Goal: Task Accomplishment & Management: Use online tool/utility

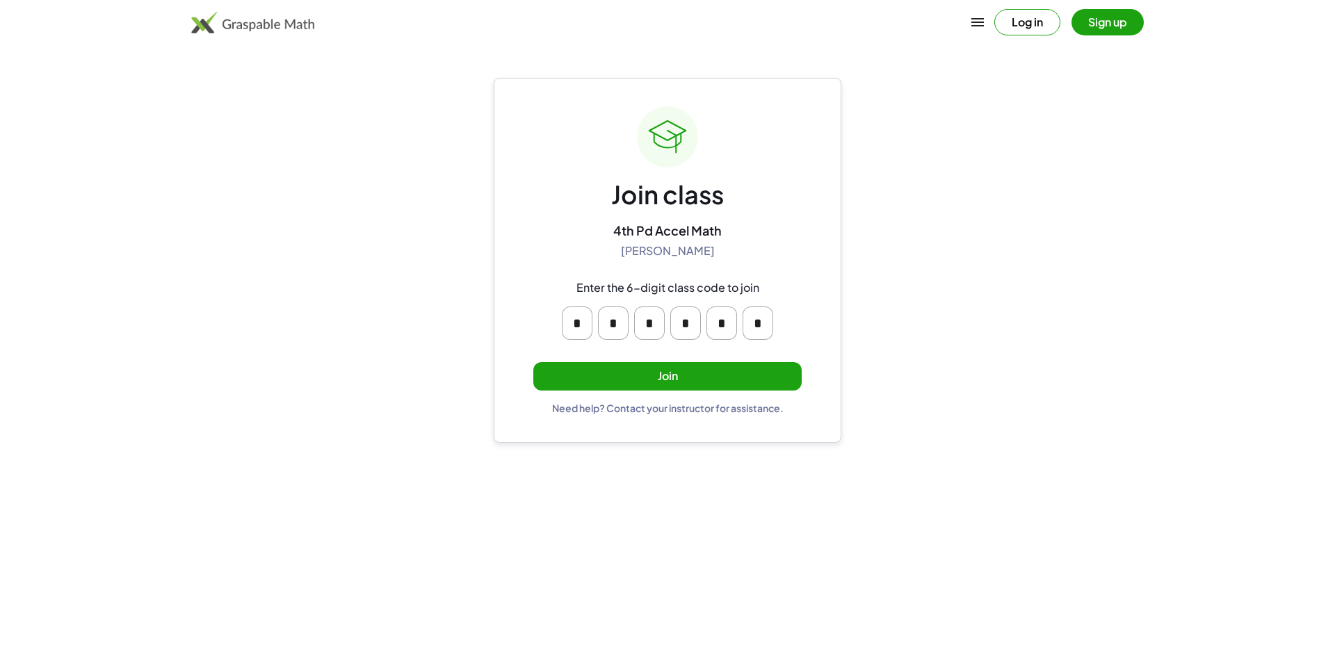
click at [665, 380] on button "Join" at bounding box center [667, 376] width 268 height 29
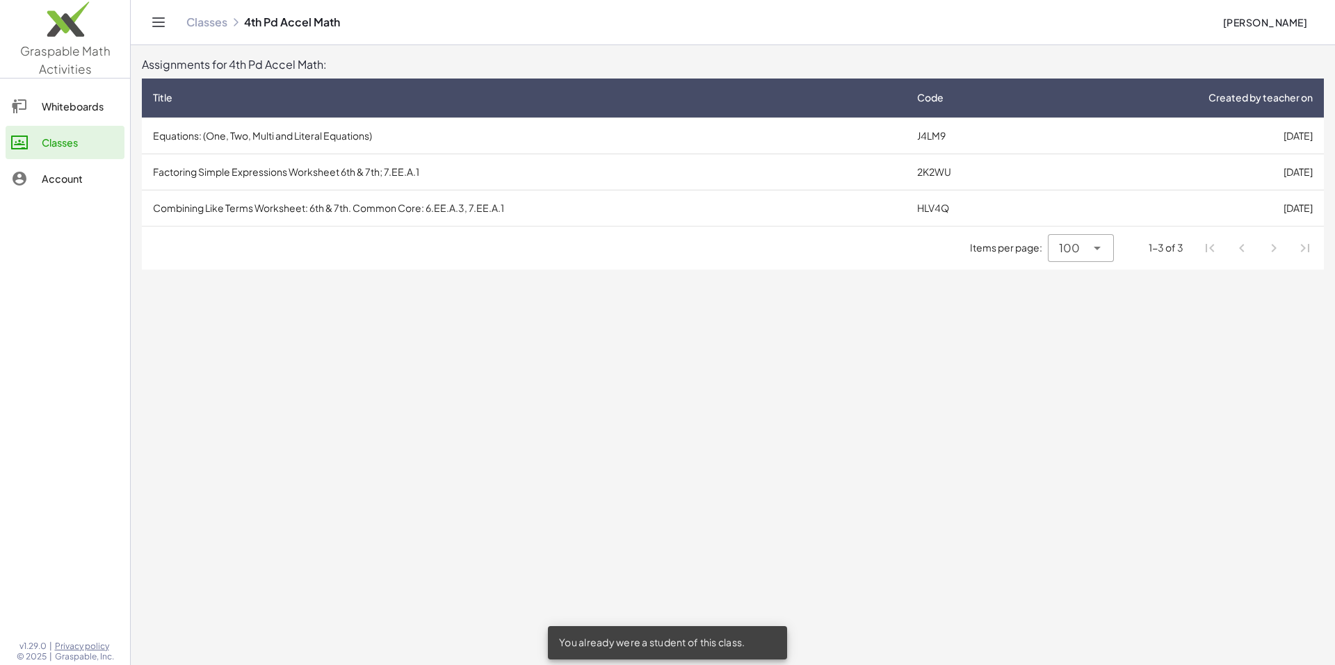
click at [223, 135] on td "Equations: (One, Two, Multi and Literal Equations)" at bounding box center [524, 136] width 764 height 36
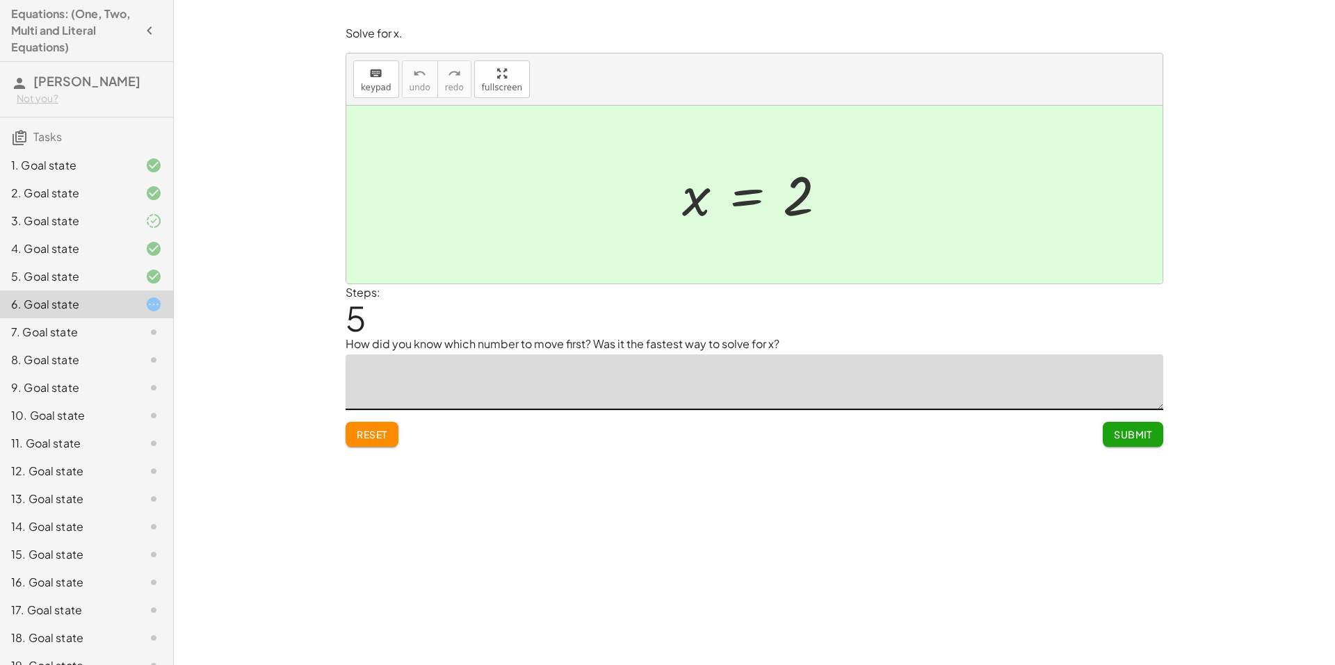
click at [787, 384] on textarea at bounding box center [755, 383] width 818 height 56
type textarea "**********"
click at [1143, 441] on span "Submit" at bounding box center [1133, 434] width 38 height 13
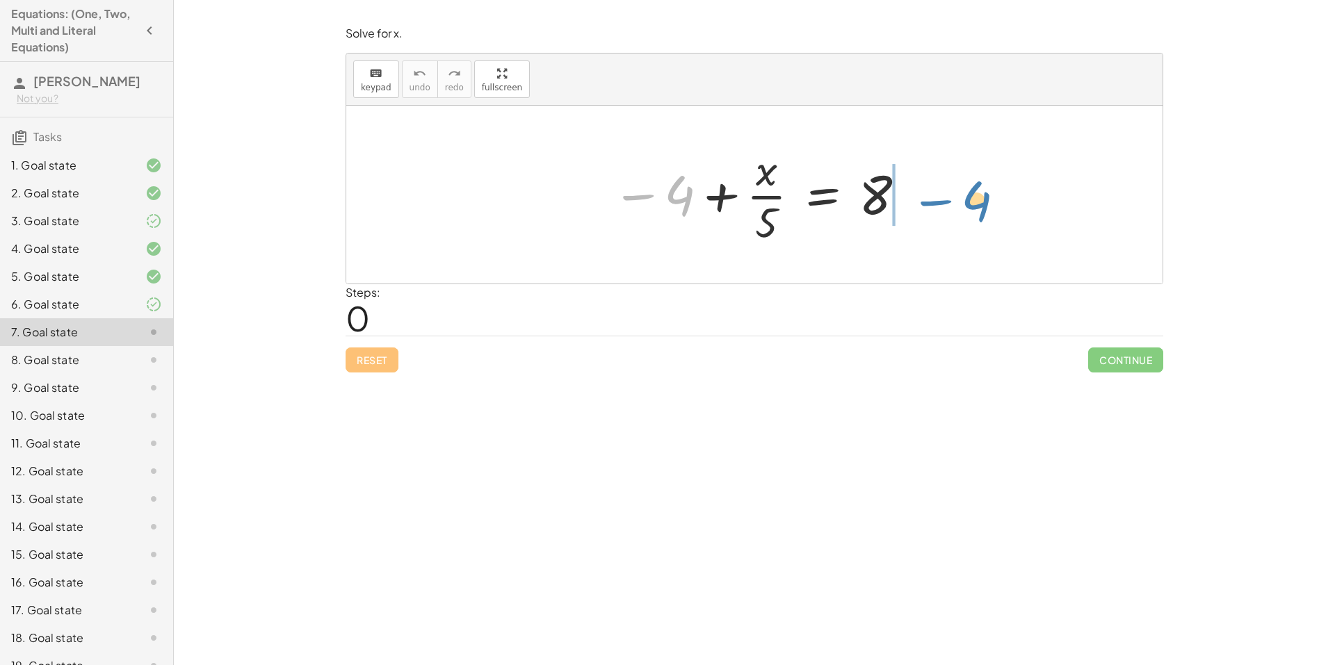
drag, startPoint x: 668, startPoint y: 195, endPoint x: 965, endPoint y: 195, distance: 296.9
click at [965, 195] on div "− 4 − 4 + · x · 5 = 8" at bounding box center [754, 195] width 816 height 178
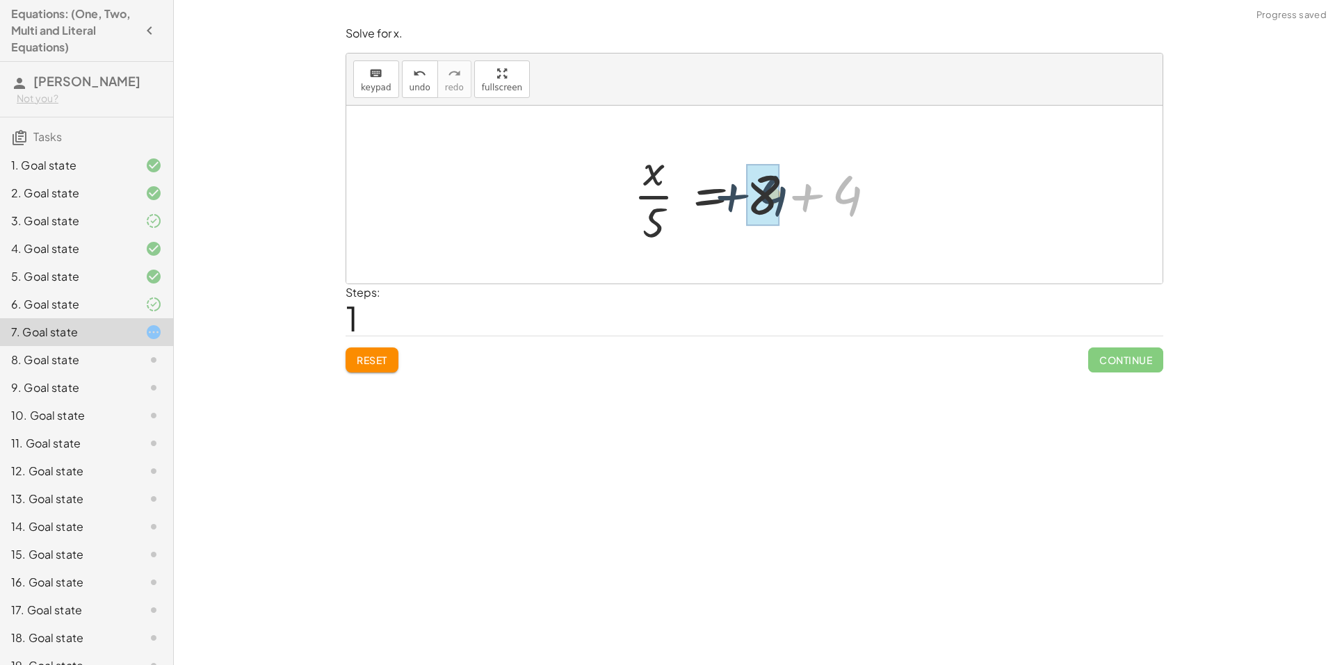
drag, startPoint x: 843, startPoint y: 209, endPoint x: 773, endPoint y: 209, distance: 70.2
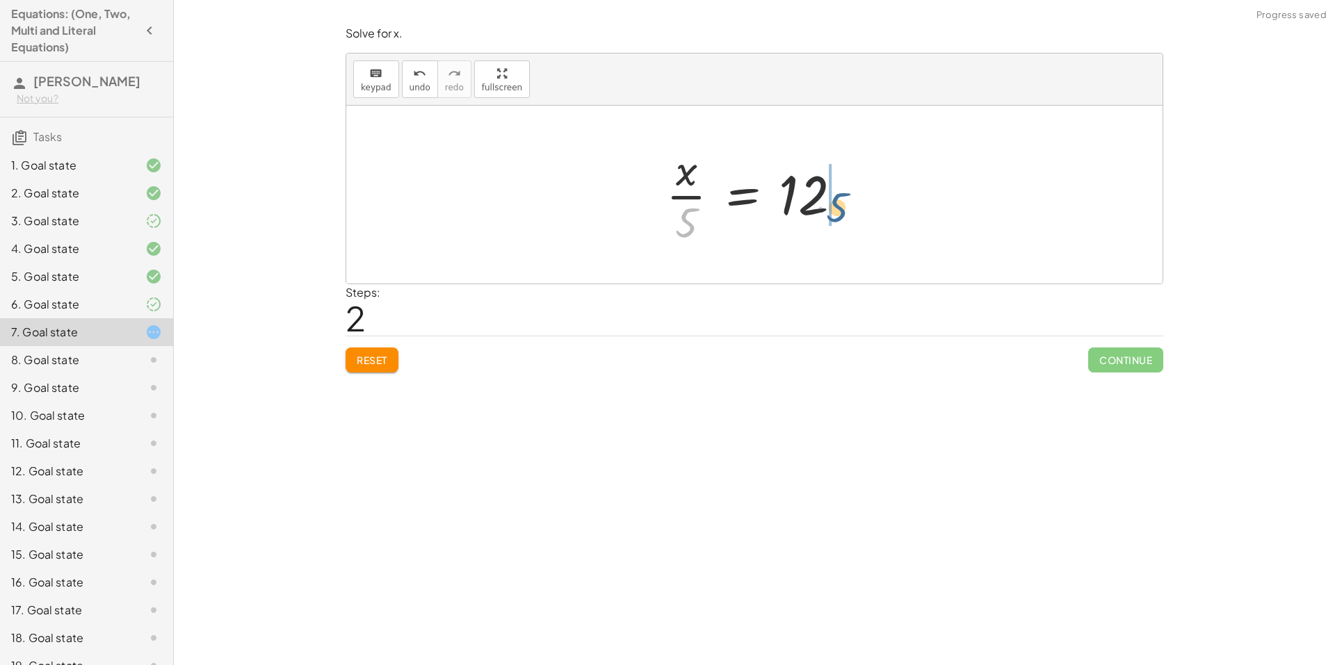
drag, startPoint x: 685, startPoint y: 219, endPoint x: 836, endPoint y: 202, distance: 151.9
click at [836, 202] on div at bounding box center [759, 194] width 201 height 107
drag, startPoint x: 863, startPoint y: 200, endPoint x: 820, endPoint y: 205, distance: 43.5
click at [820, 205] on div at bounding box center [760, 195] width 232 height 72
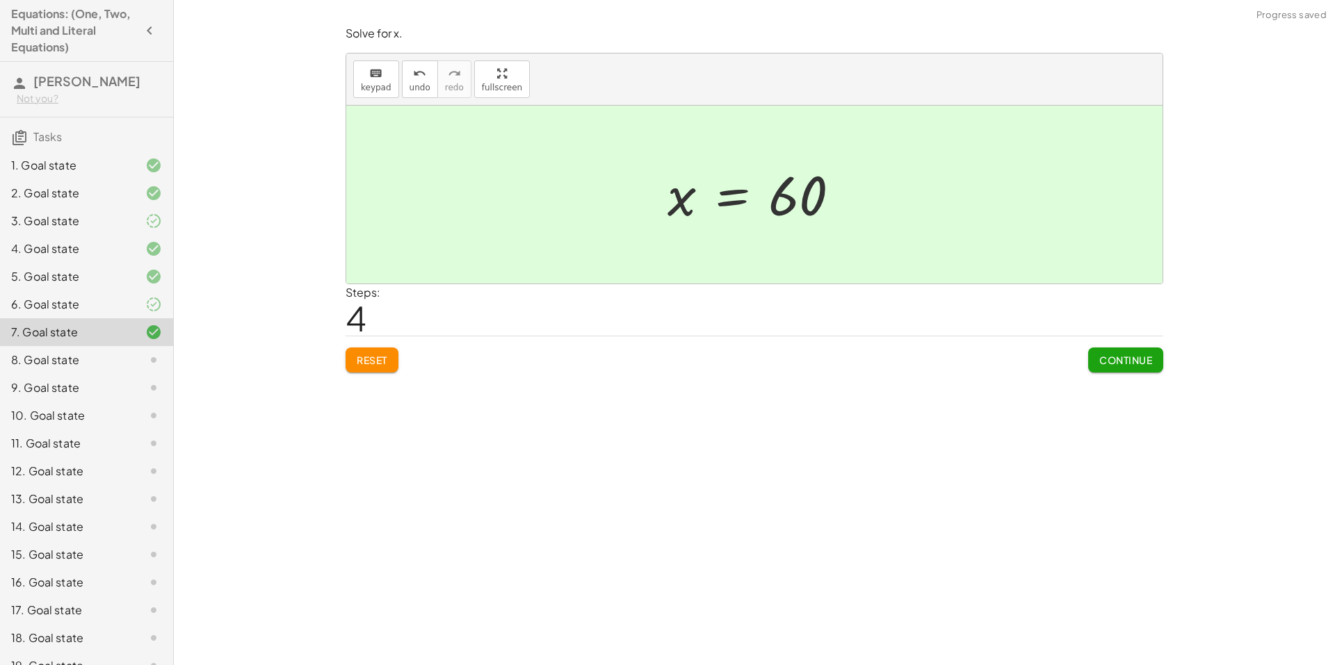
click at [1142, 360] on span "Continue" at bounding box center [1125, 360] width 53 height 13
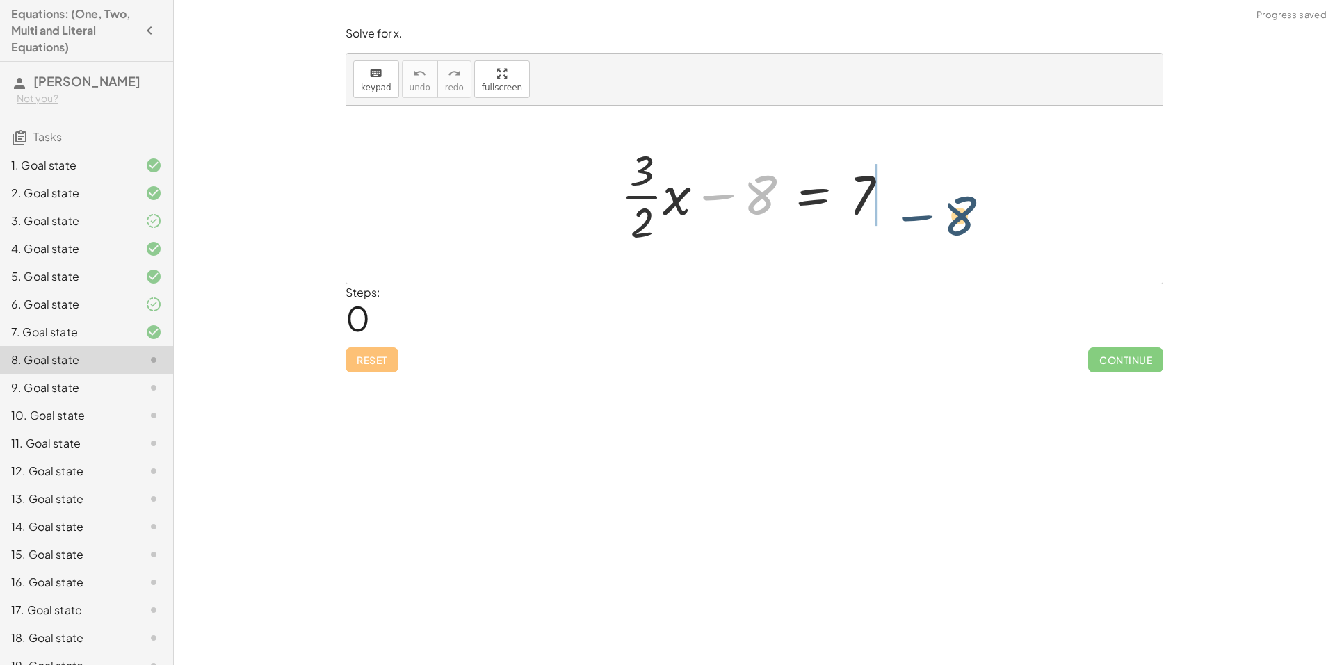
drag, startPoint x: 755, startPoint y: 193, endPoint x: 892, endPoint y: 195, distance: 137.0
click at [892, 195] on div at bounding box center [760, 194] width 292 height 107
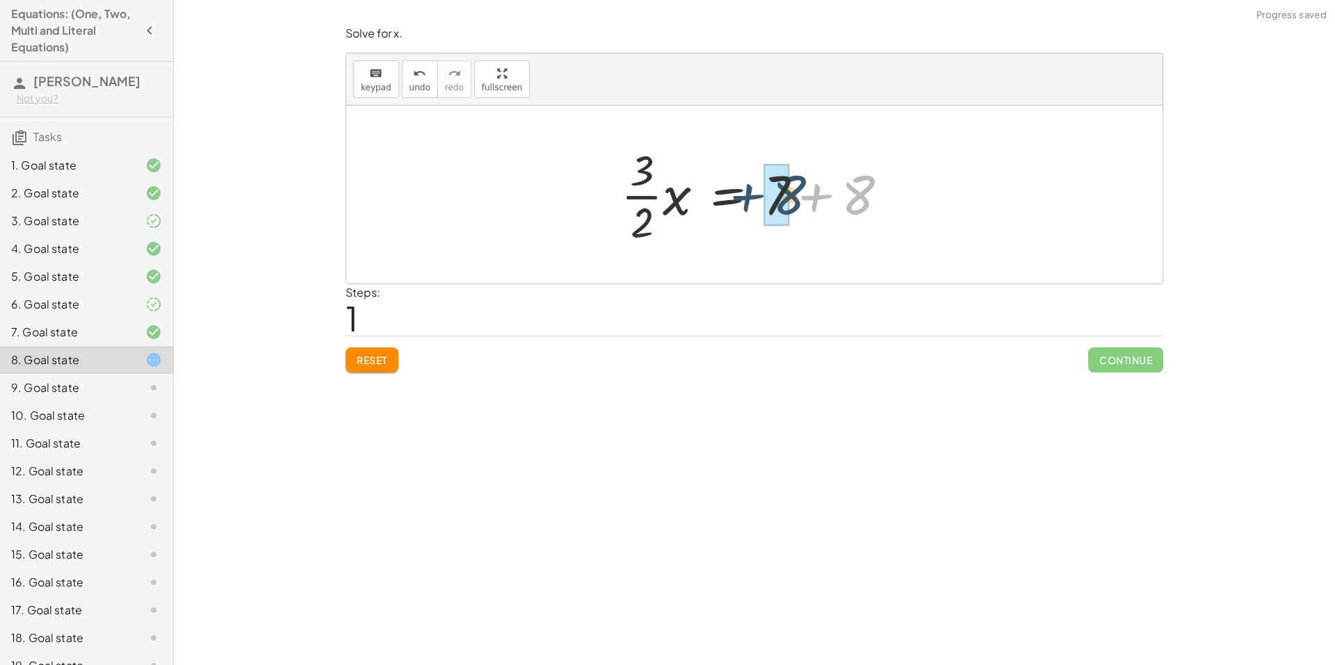
drag, startPoint x: 946, startPoint y: 195, endPoint x: 874, endPoint y: 196, distance: 72.3
click at [874, 196] on div at bounding box center [760, 194] width 292 height 107
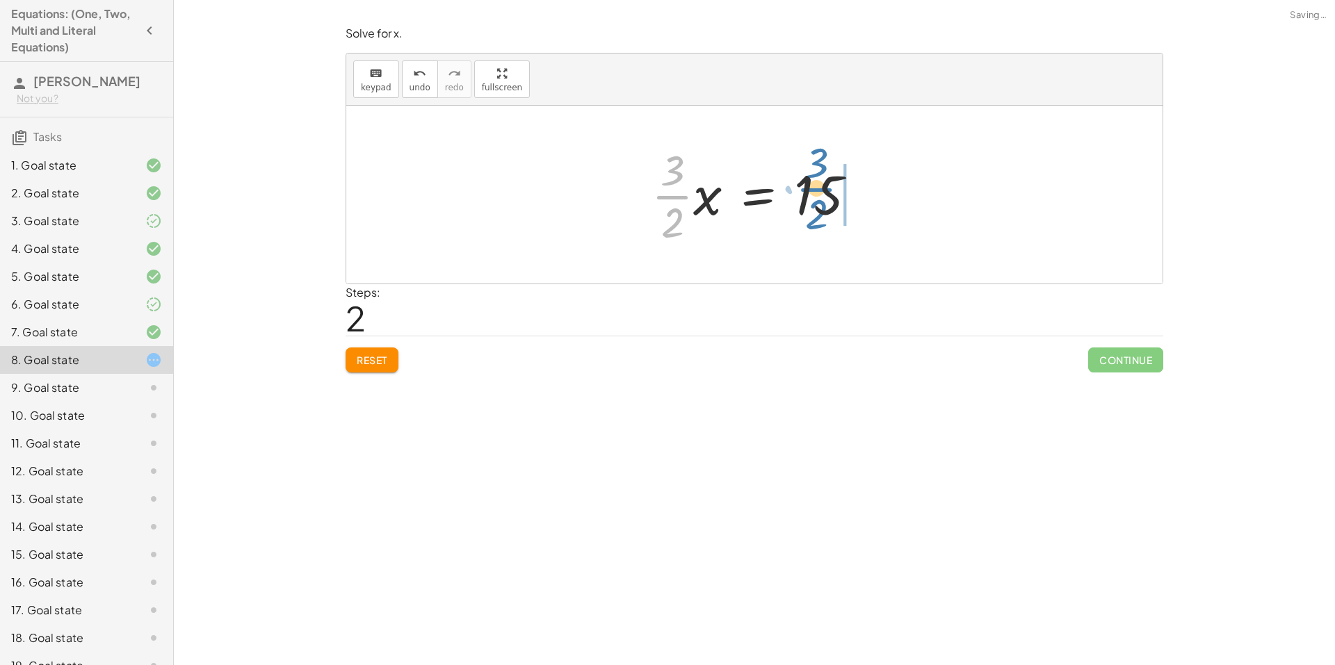
drag, startPoint x: 666, startPoint y: 193, endPoint x: 820, endPoint y: 181, distance: 154.1
click at [820, 181] on div at bounding box center [760, 194] width 230 height 107
drag, startPoint x: 867, startPoint y: 189, endPoint x: 800, endPoint y: 202, distance: 68.7
click at [800, 200] on div at bounding box center [759, 194] width 243 height 107
drag, startPoint x: 793, startPoint y: 222, endPoint x: 804, endPoint y: 227, distance: 12.4
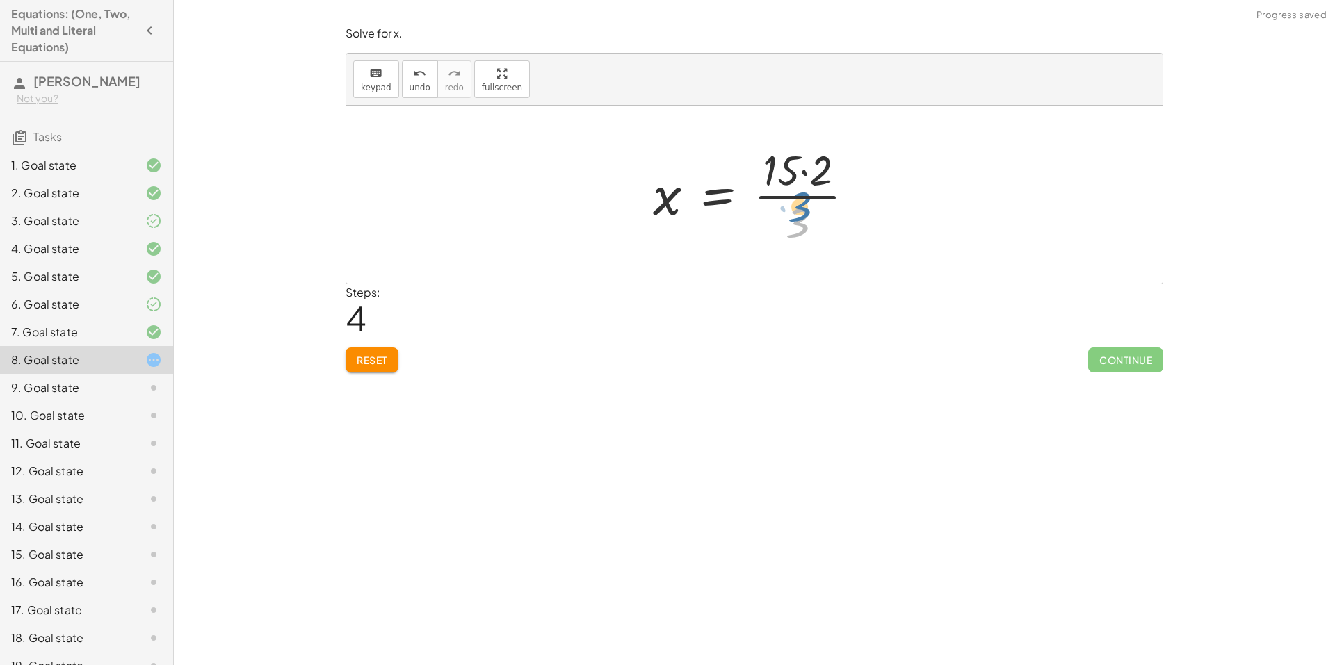
click at [804, 227] on div at bounding box center [759, 194] width 227 height 107
drag, startPoint x: 813, startPoint y: 195, endPoint x: 814, endPoint y: 203, distance: 8.4
click at [814, 203] on div at bounding box center [759, 194] width 227 height 107
drag, startPoint x: 827, startPoint y: 186, endPoint x: 892, endPoint y: 193, distance: 65.7
click at [886, 191] on div "+ · · 3 · 2 · x − 8 = 7 · · 3 · 2 · x = + 7 + 8 · · 3 · 2 · x = 15 x = · 15 · ·…" at bounding box center [754, 195] width 816 height 178
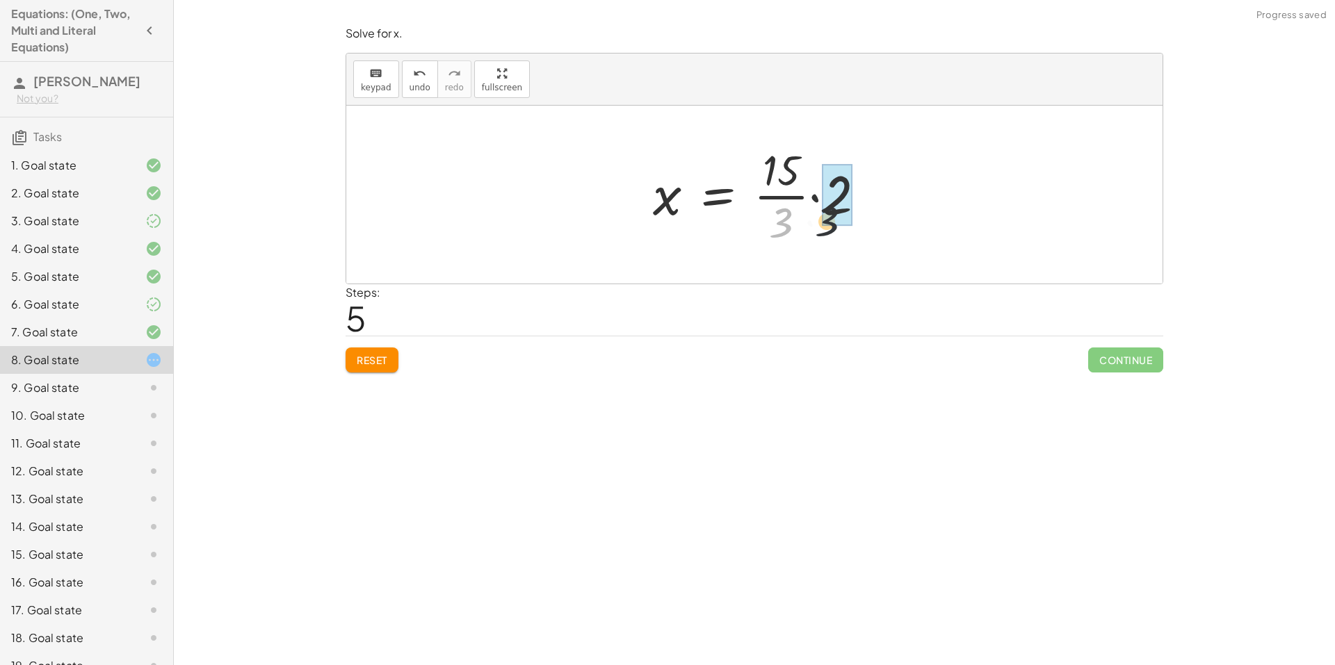
drag, startPoint x: 789, startPoint y: 231, endPoint x: 857, endPoint y: 223, distance: 67.9
click at [857, 223] on div at bounding box center [765, 194] width 238 height 107
drag, startPoint x: 826, startPoint y: 198, endPoint x: 769, endPoint y: 203, distance: 57.2
drag, startPoint x: 806, startPoint y: 170, endPoint x: 803, endPoint y: 226, distance: 55.7
click at [803, 226] on div at bounding box center [759, 194] width 227 height 107
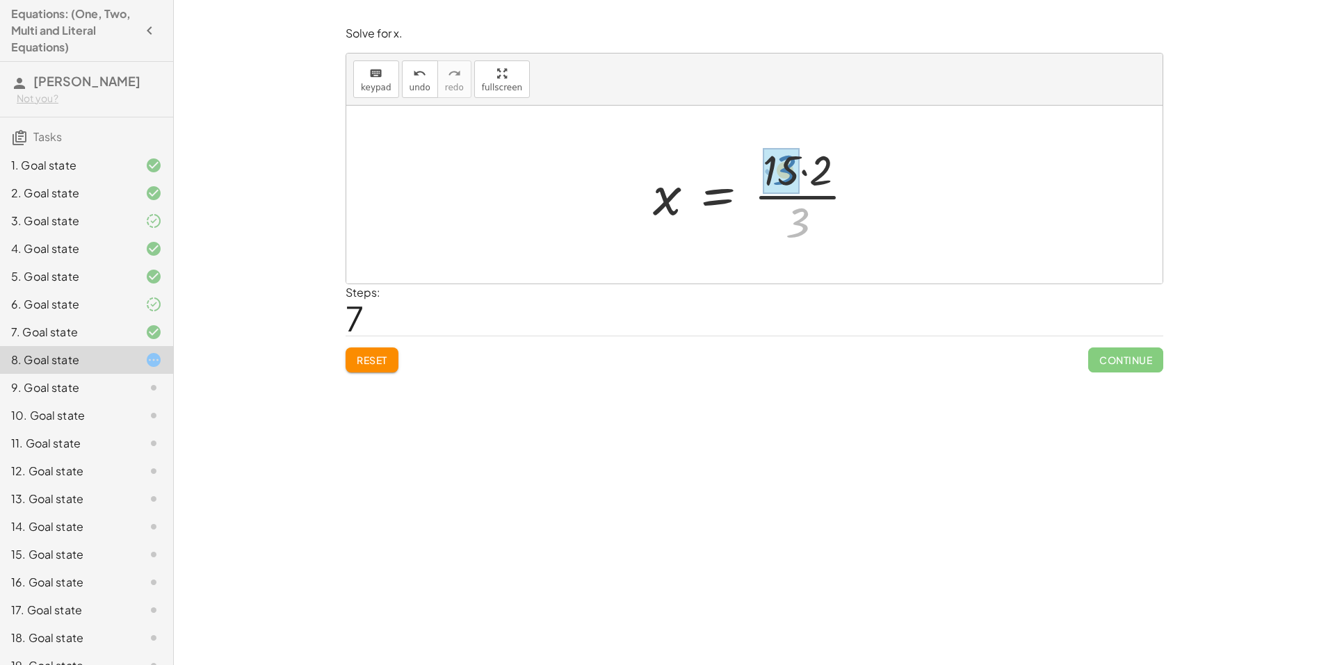
drag, startPoint x: 795, startPoint y: 232, endPoint x: 785, endPoint y: 180, distance: 52.5
drag, startPoint x: 786, startPoint y: 200, endPoint x: 835, endPoint y: 210, distance: 50.5
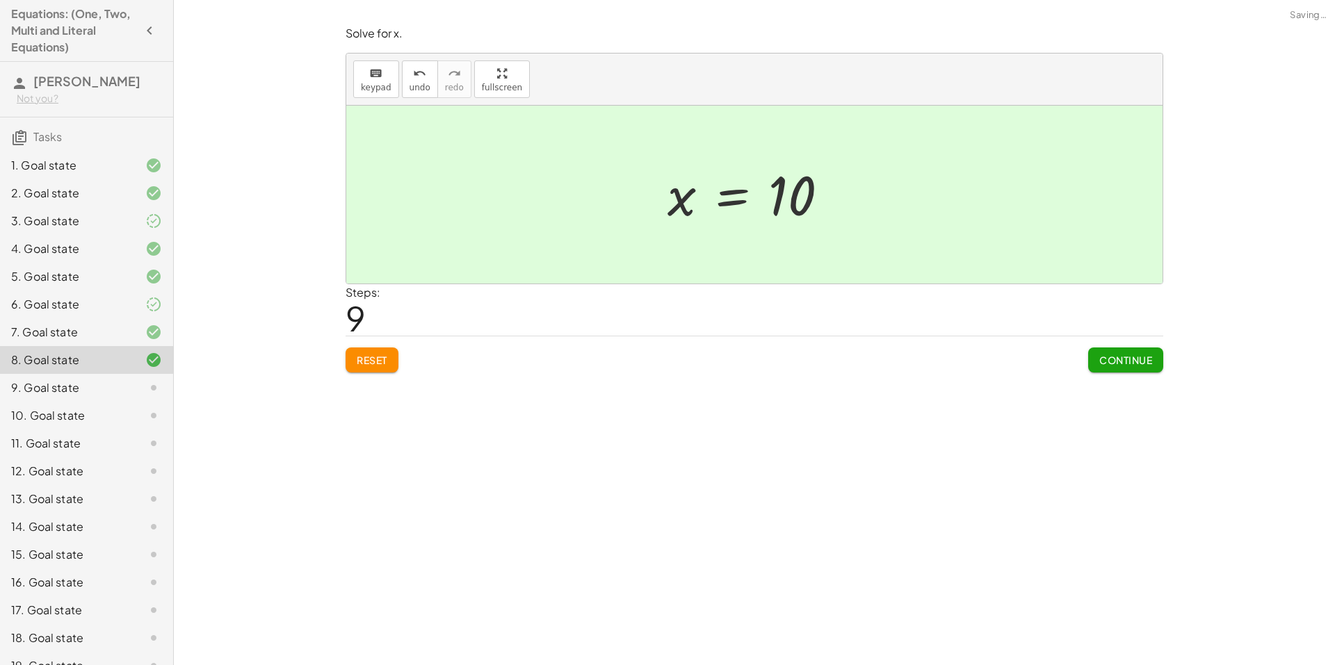
click at [1115, 364] on span "Continue" at bounding box center [1125, 360] width 53 height 13
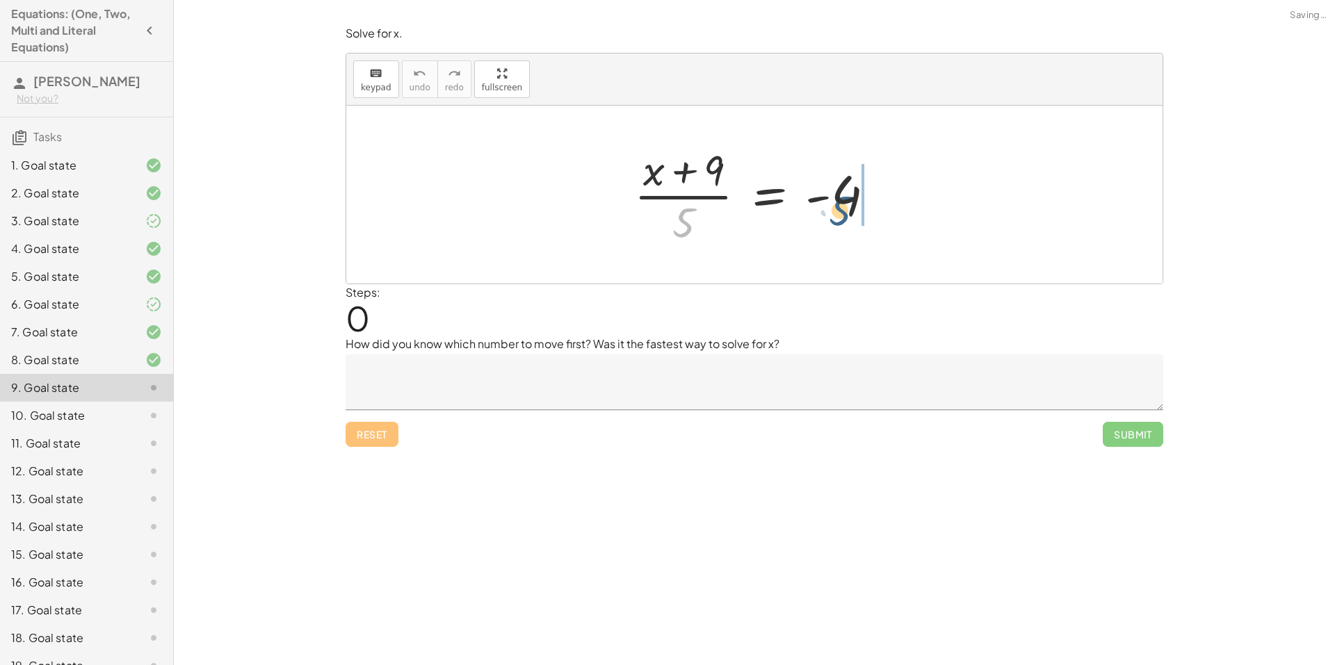
drag, startPoint x: 685, startPoint y: 223, endPoint x: 855, endPoint y: 201, distance: 171.0
click at [851, 202] on div at bounding box center [760, 194] width 266 height 107
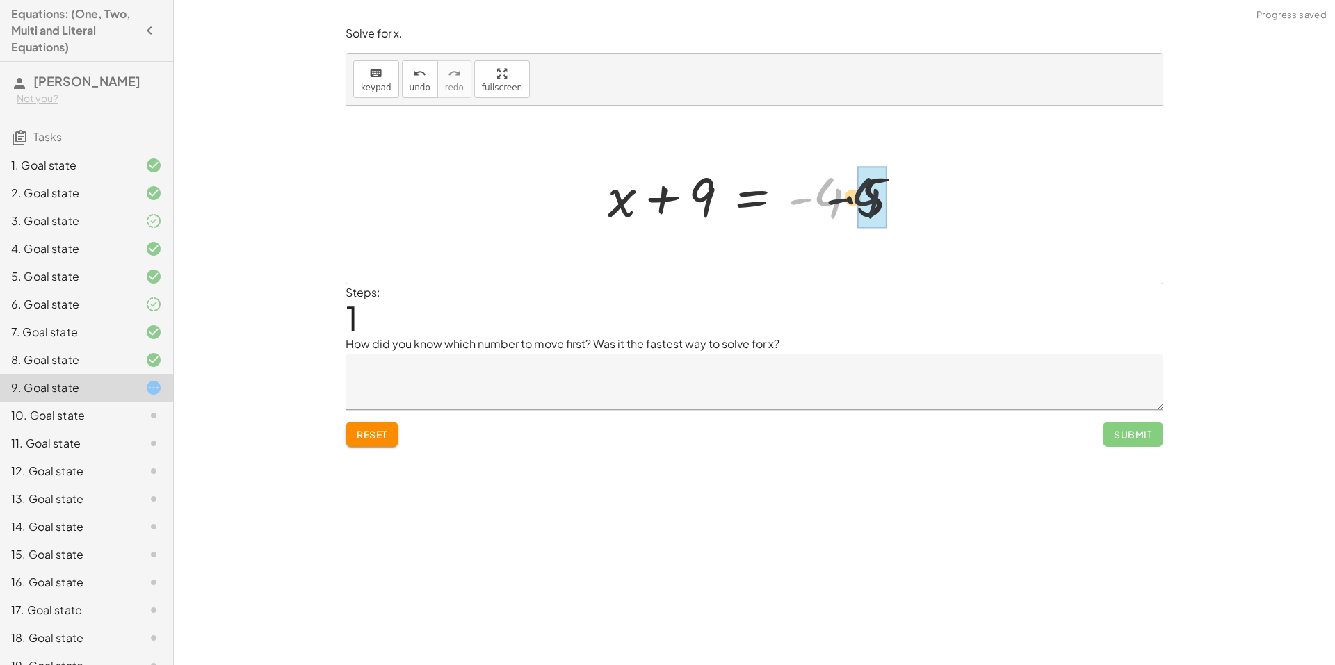
drag, startPoint x: 828, startPoint y: 207, endPoint x: 866, endPoint y: 207, distance: 37.5
drag, startPoint x: 699, startPoint y: 200, endPoint x: 834, endPoint y: 204, distance: 135.0
click at [834, 204] on div at bounding box center [759, 195] width 302 height 72
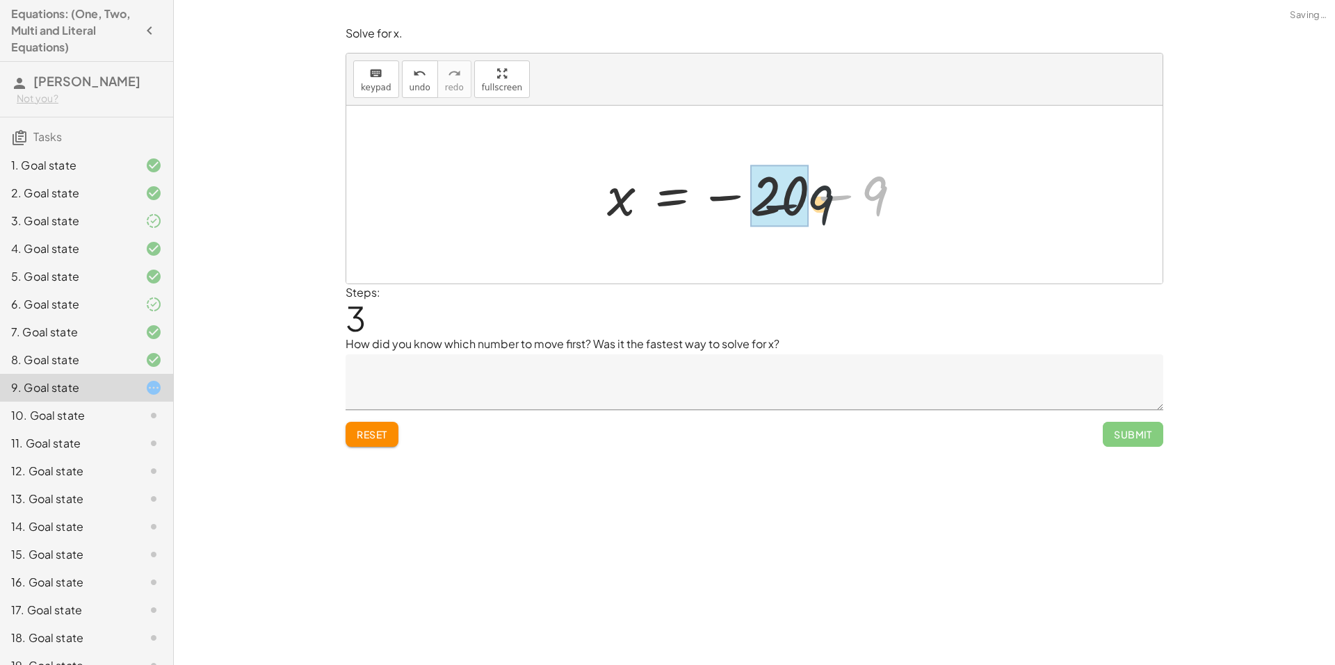
drag, startPoint x: 866, startPoint y: 188, endPoint x: 797, endPoint y: 198, distance: 69.6
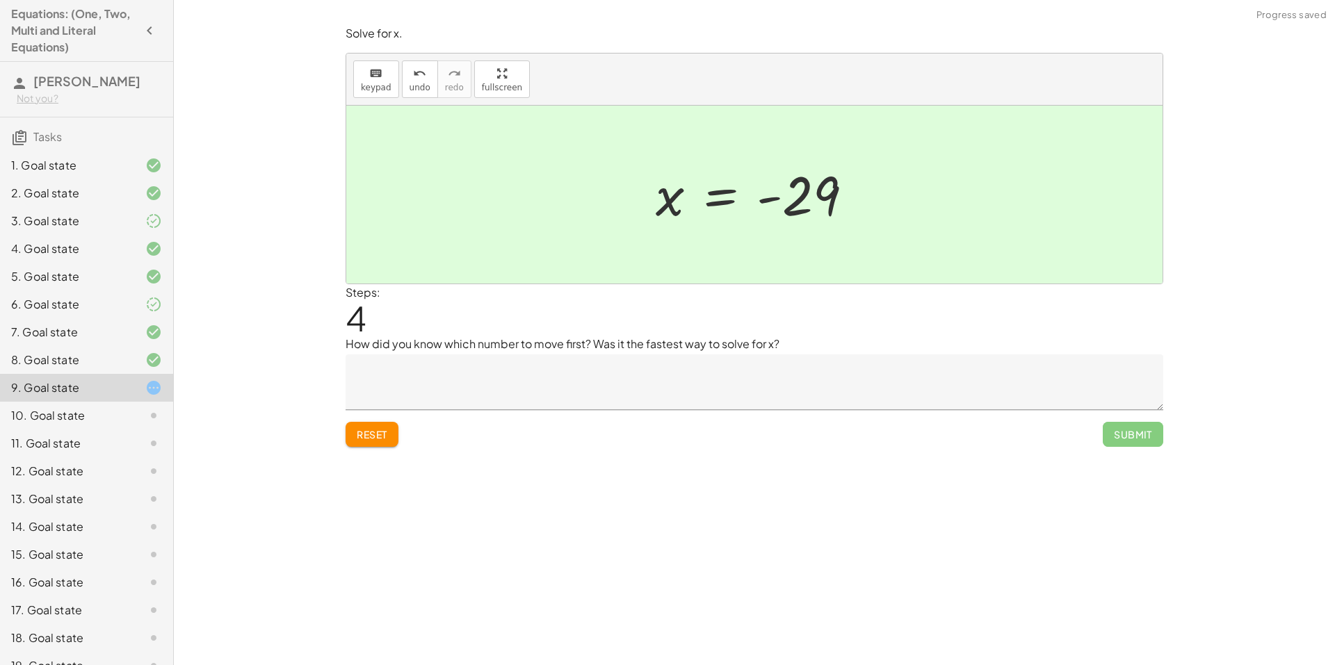
click at [772, 382] on textarea at bounding box center [755, 383] width 818 height 56
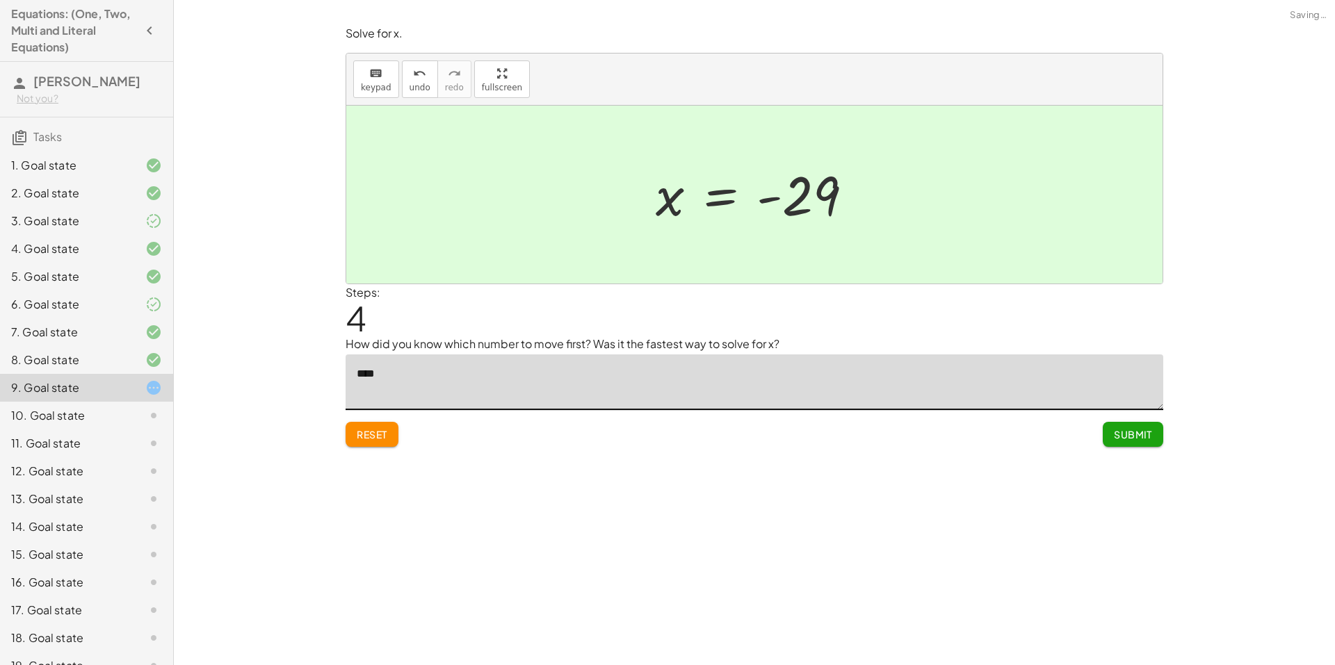
type textarea "***"
type textarea "*******"
click at [702, 370] on textarea "**********" at bounding box center [755, 383] width 818 height 56
type textarea "**********"
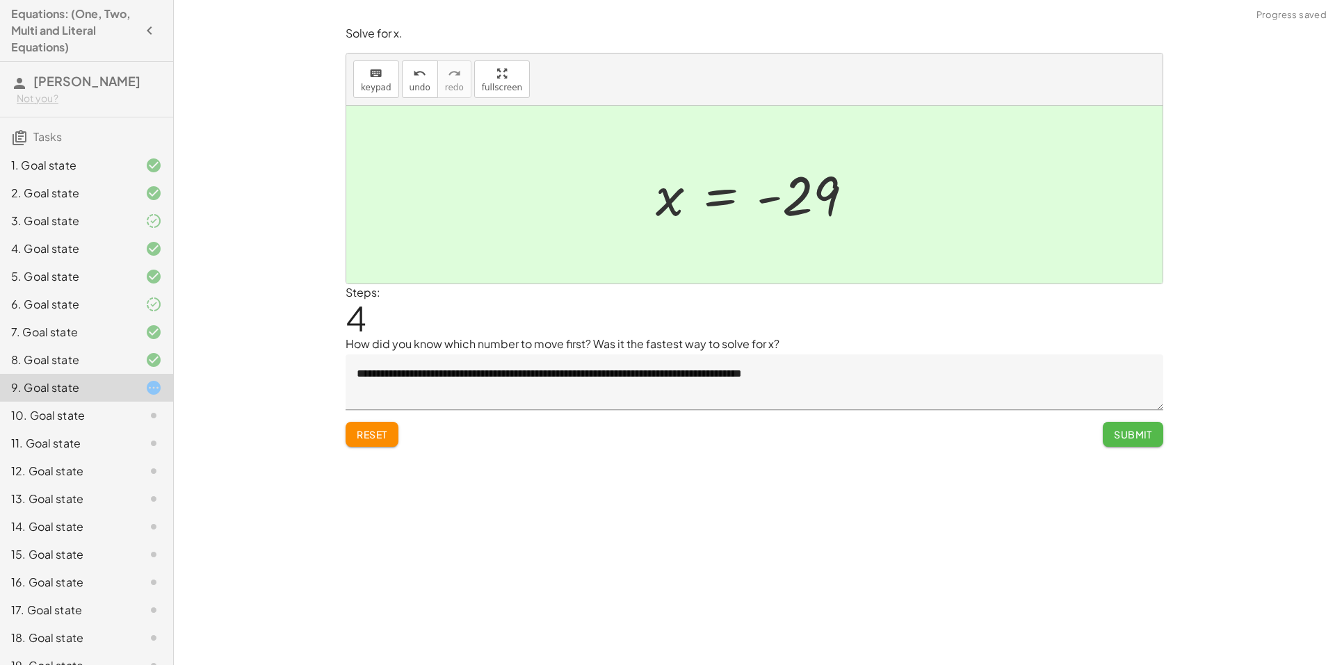
click at [1135, 437] on span "Submit" at bounding box center [1133, 434] width 38 height 13
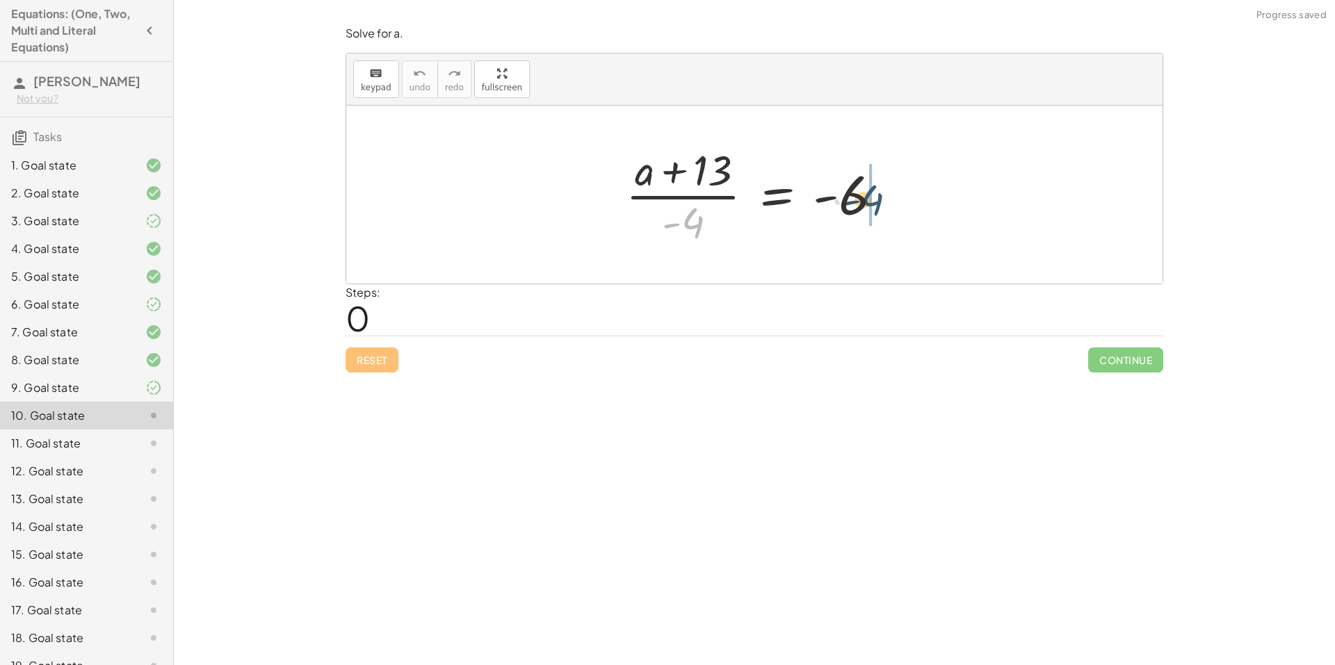
drag, startPoint x: 692, startPoint y: 230, endPoint x: 877, endPoint y: 207, distance: 186.5
click at [877, 207] on div at bounding box center [760, 194] width 282 height 107
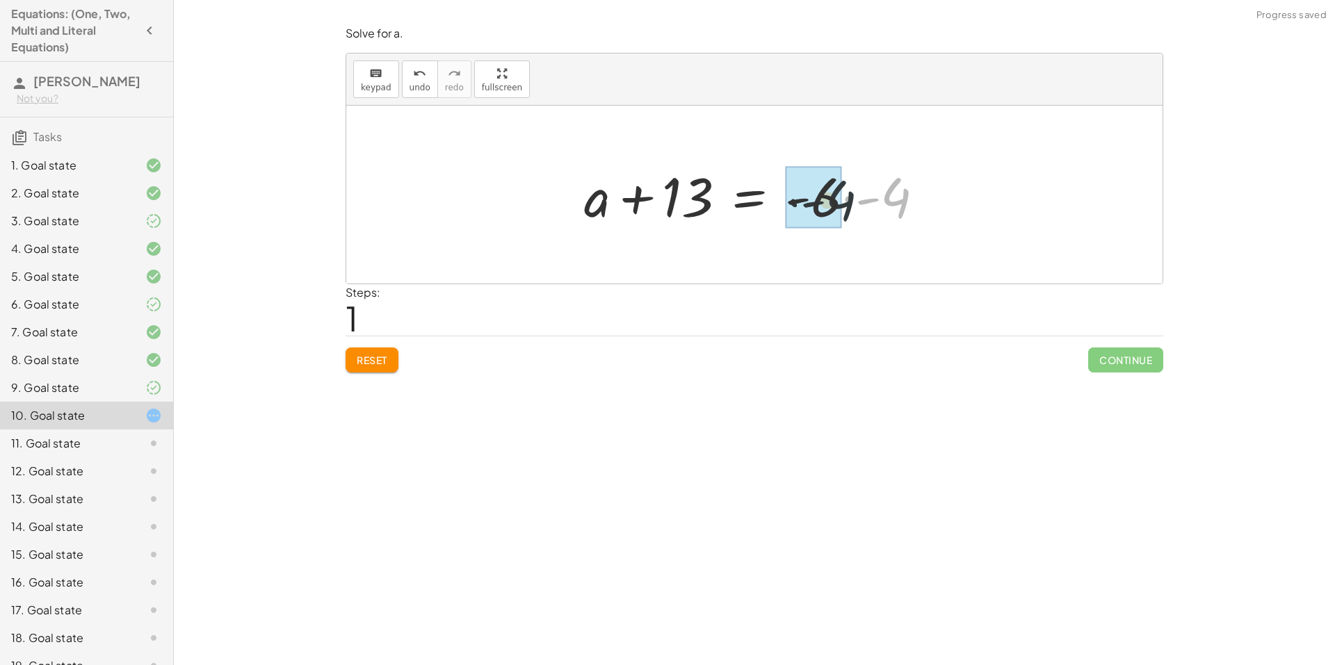
drag, startPoint x: 893, startPoint y: 206, endPoint x: 823, endPoint y: 208, distance: 69.6
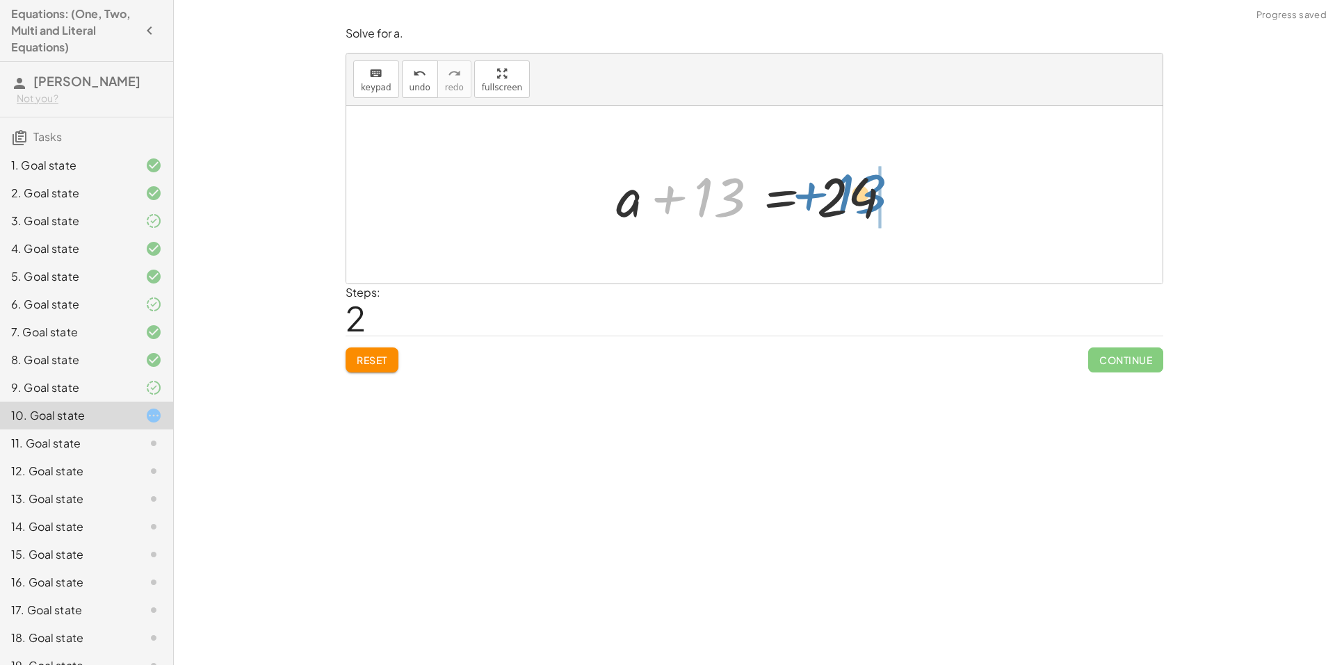
drag, startPoint x: 724, startPoint y: 208, endPoint x: 871, endPoint y: 206, distance: 147.4
click at [859, 206] on div at bounding box center [759, 195] width 300 height 72
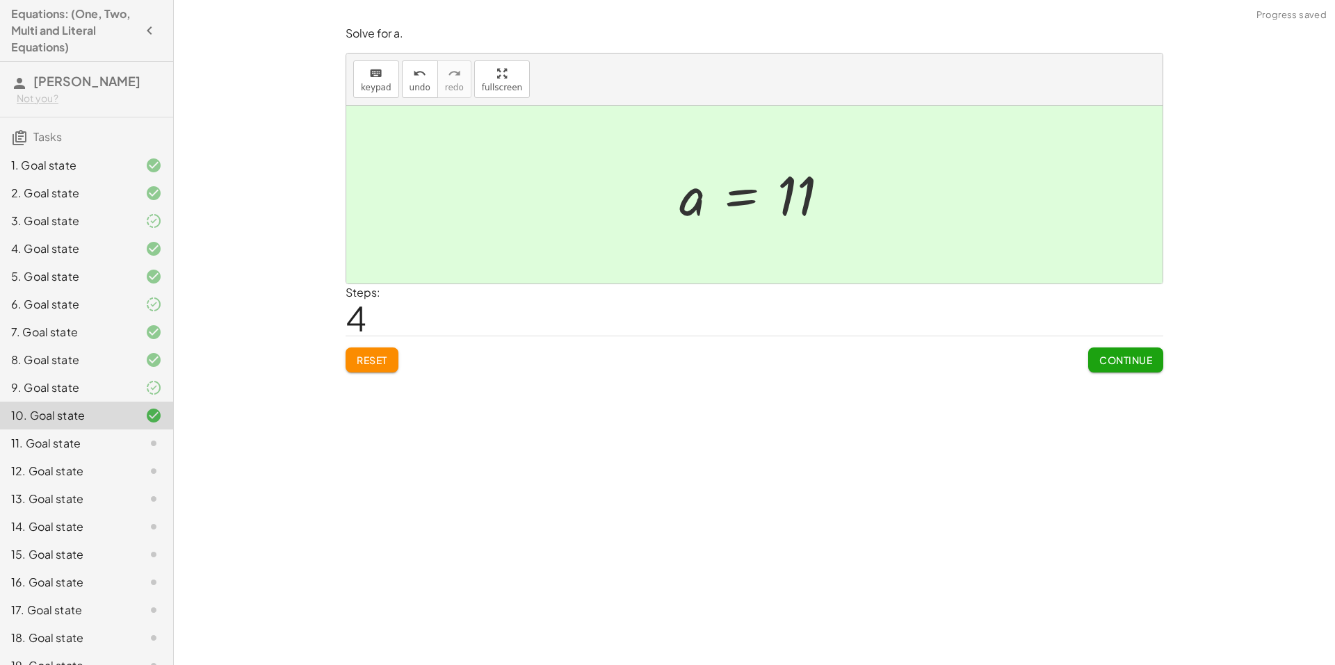
click at [1138, 359] on span "Continue" at bounding box center [1125, 360] width 53 height 13
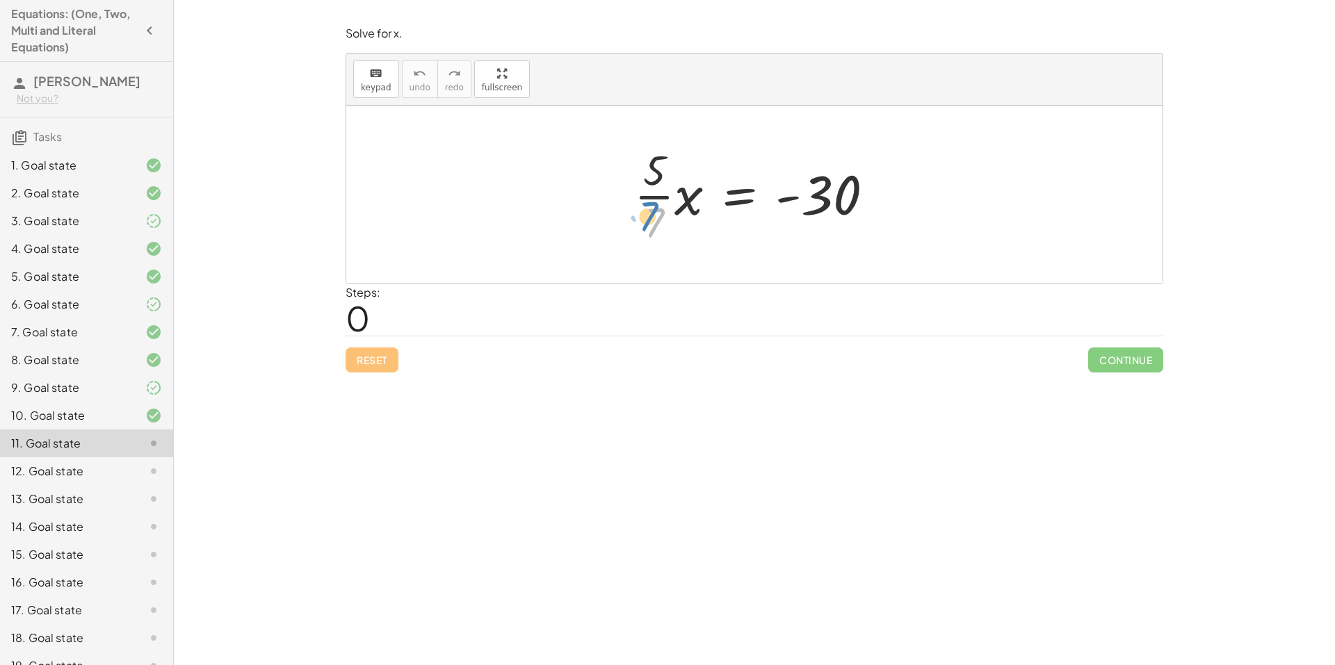
click at [646, 214] on div at bounding box center [759, 194] width 265 height 107
drag, startPoint x: 656, startPoint y: 193, endPoint x: 851, endPoint y: 188, distance: 195.4
click at [851, 188] on div at bounding box center [759, 194] width 265 height 107
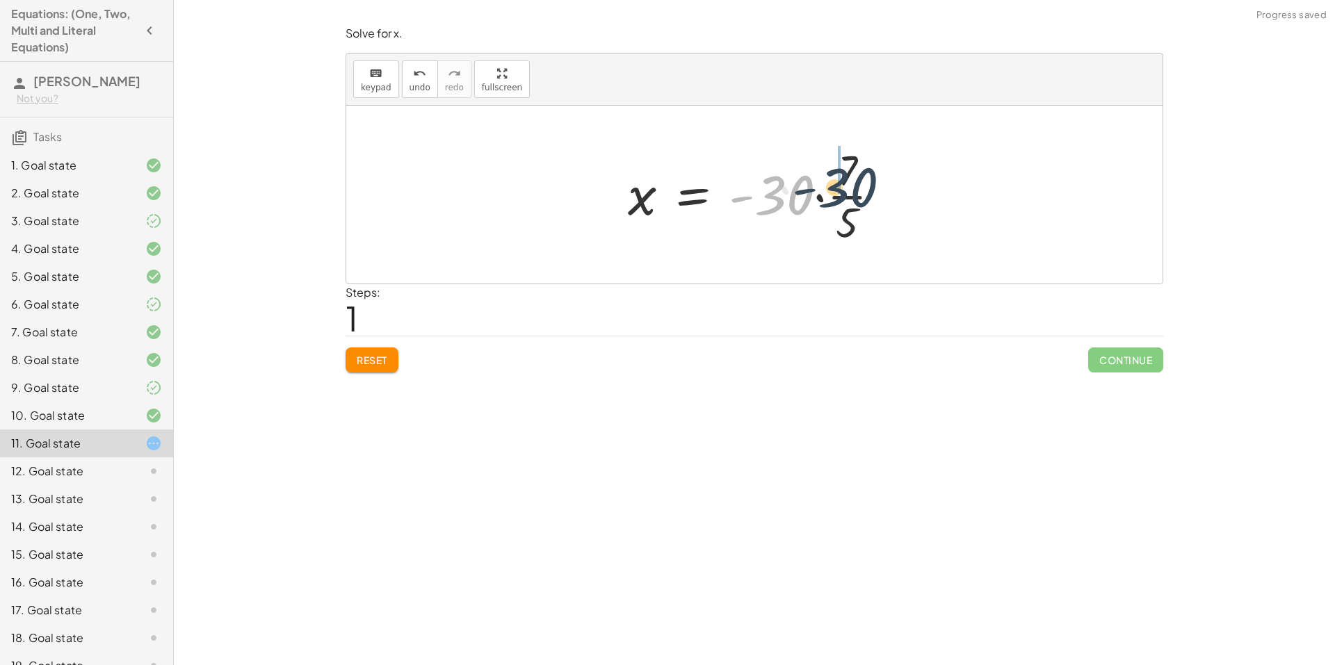
drag, startPoint x: 779, startPoint y: 198, endPoint x: 844, endPoint y: 191, distance: 65.8
click at [844, 191] on div at bounding box center [760, 194] width 278 height 107
drag, startPoint x: 802, startPoint y: 232, endPoint x: 793, endPoint y: 179, distance: 52.9
drag, startPoint x: 789, startPoint y: 207, endPoint x: 832, endPoint y: 208, distance: 42.4
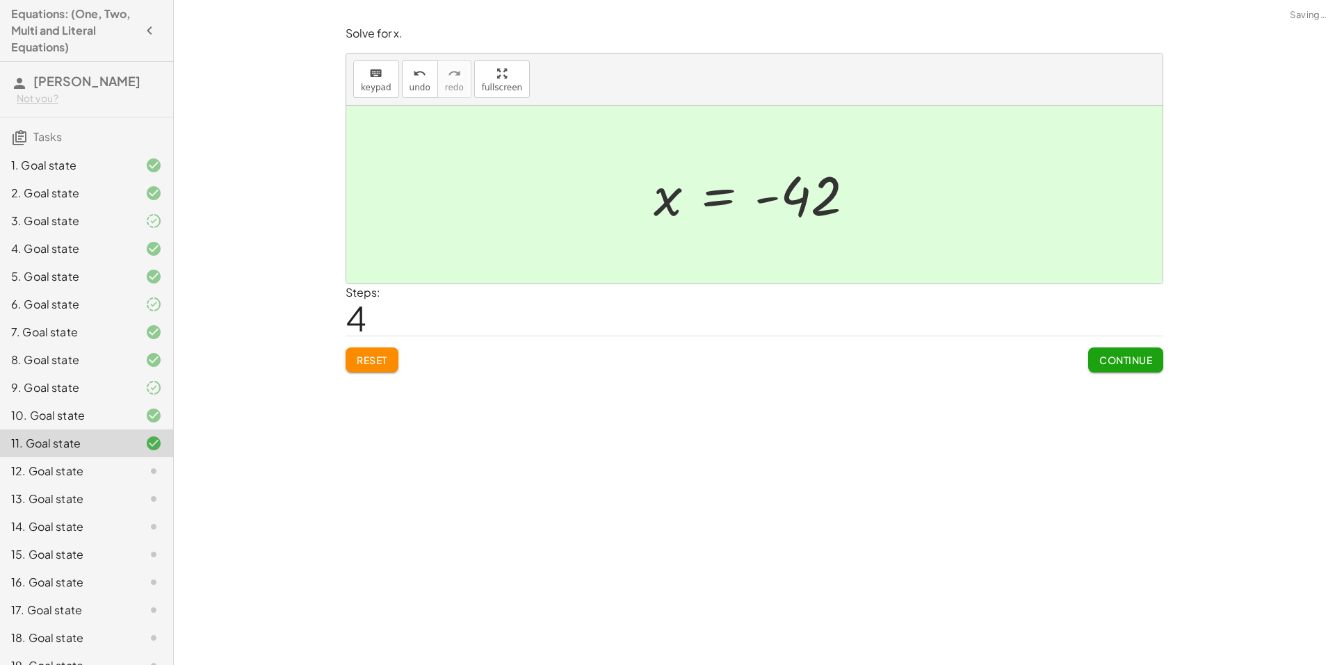
click at [1111, 350] on button "Continue" at bounding box center [1125, 360] width 75 height 25
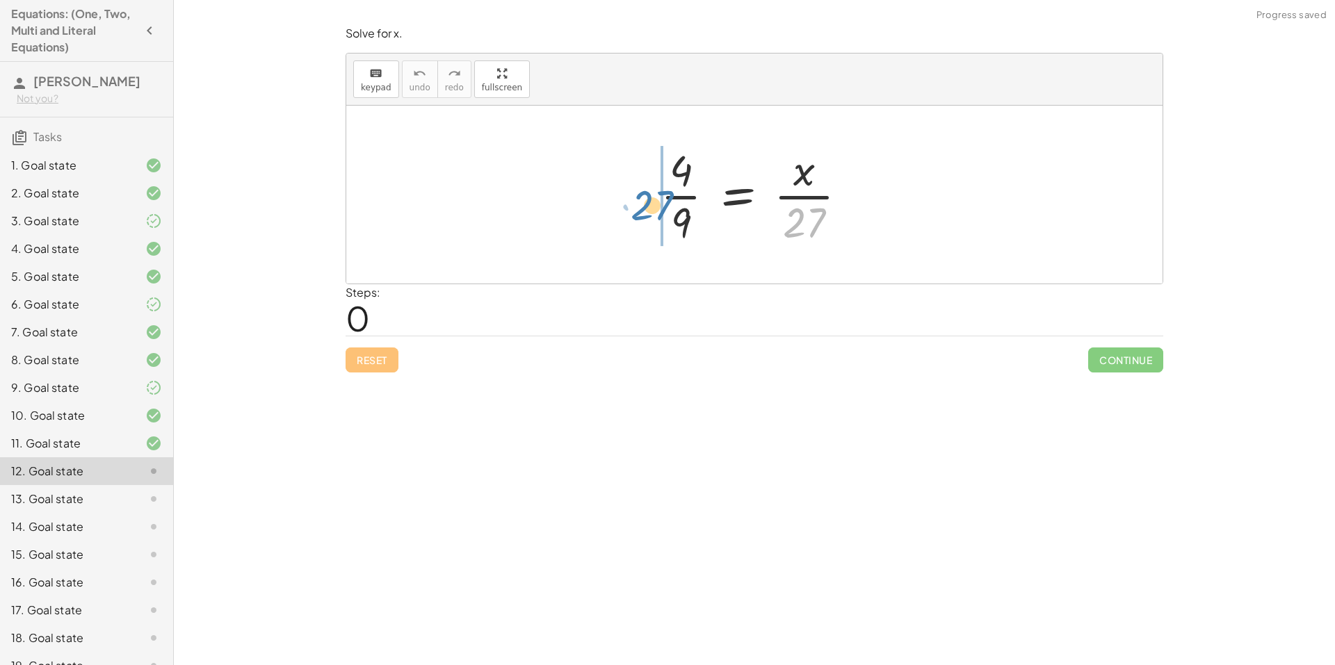
drag, startPoint x: 810, startPoint y: 229, endPoint x: 658, endPoint y: 212, distance: 153.3
click at [658, 212] on div at bounding box center [759, 194] width 211 height 107
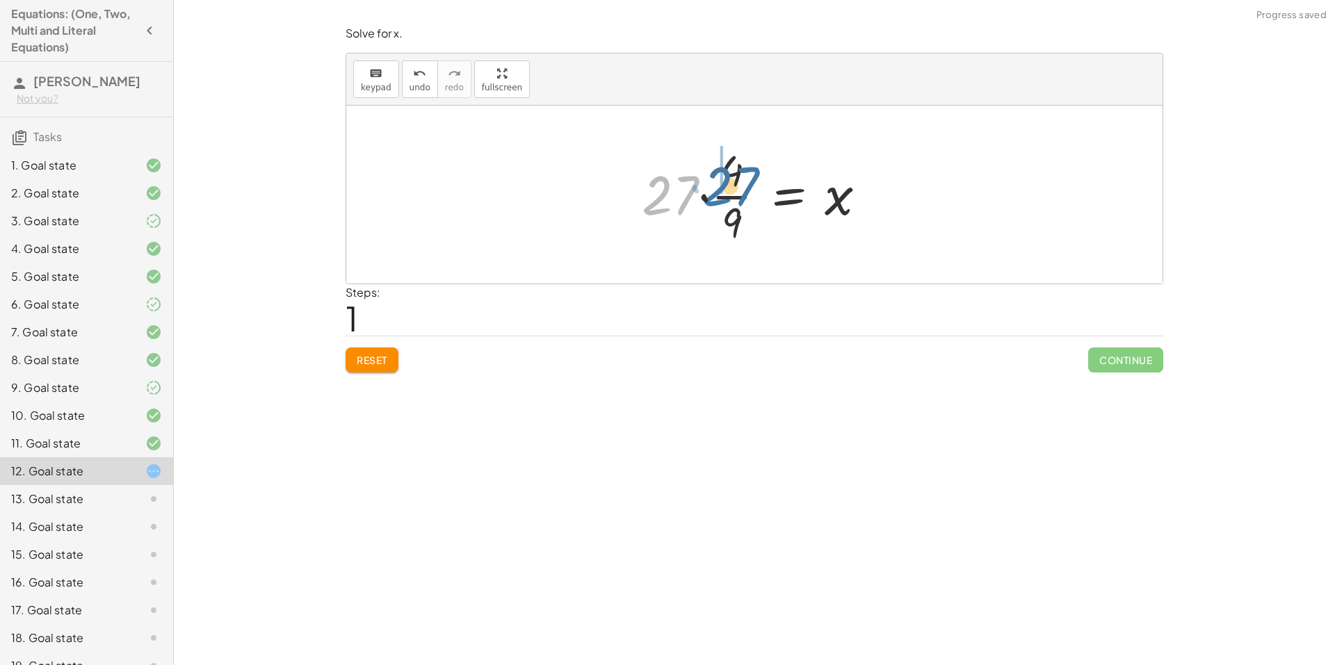
drag, startPoint x: 676, startPoint y: 197, endPoint x: 737, endPoint y: 188, distance: 61.9
click at [737, 188] on div at bounding box center [760, 194] width 250 height 107
drag, startPoint x: 720, startPoint y: 177, endPoint x: 694, endPoint y: 176, distance: 25.7
drag, startPoint x: 718, startPoint y: 172, endPoint x: 721, endPoint y: 229, distance: 57.8
click at [721, 229] on div at bounding box center [760, 194] width 218 height 107
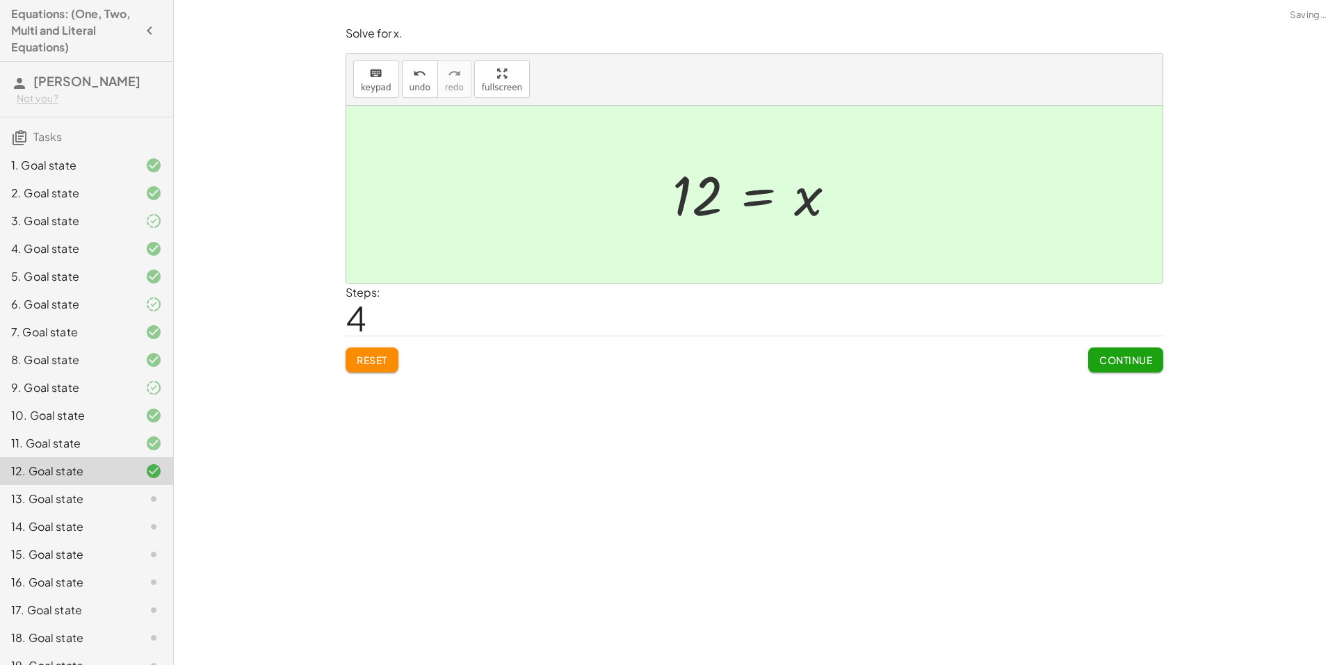
click at [1147, 359] on span "Continue" at bounding box center [1125, 360] width 53 height 13
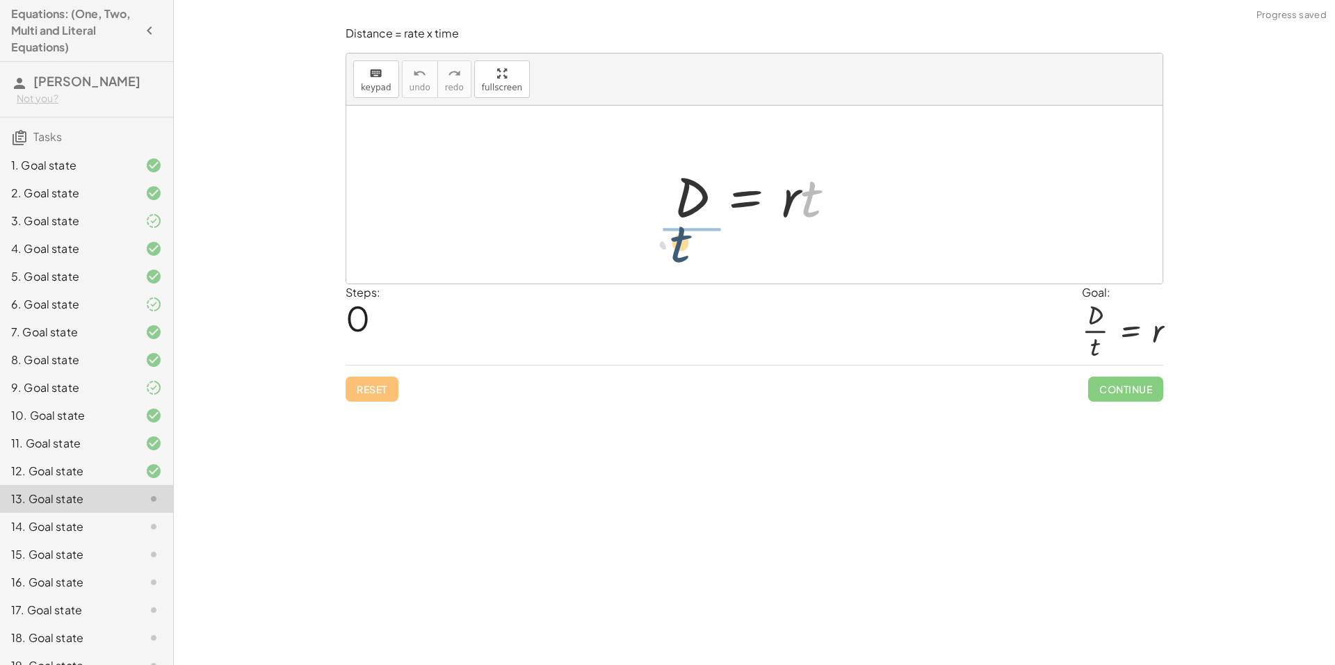
drag, startPoint x: 814, startPoint y: 204, endPoint x: 674, endPoint y: 248, distance: 146.3
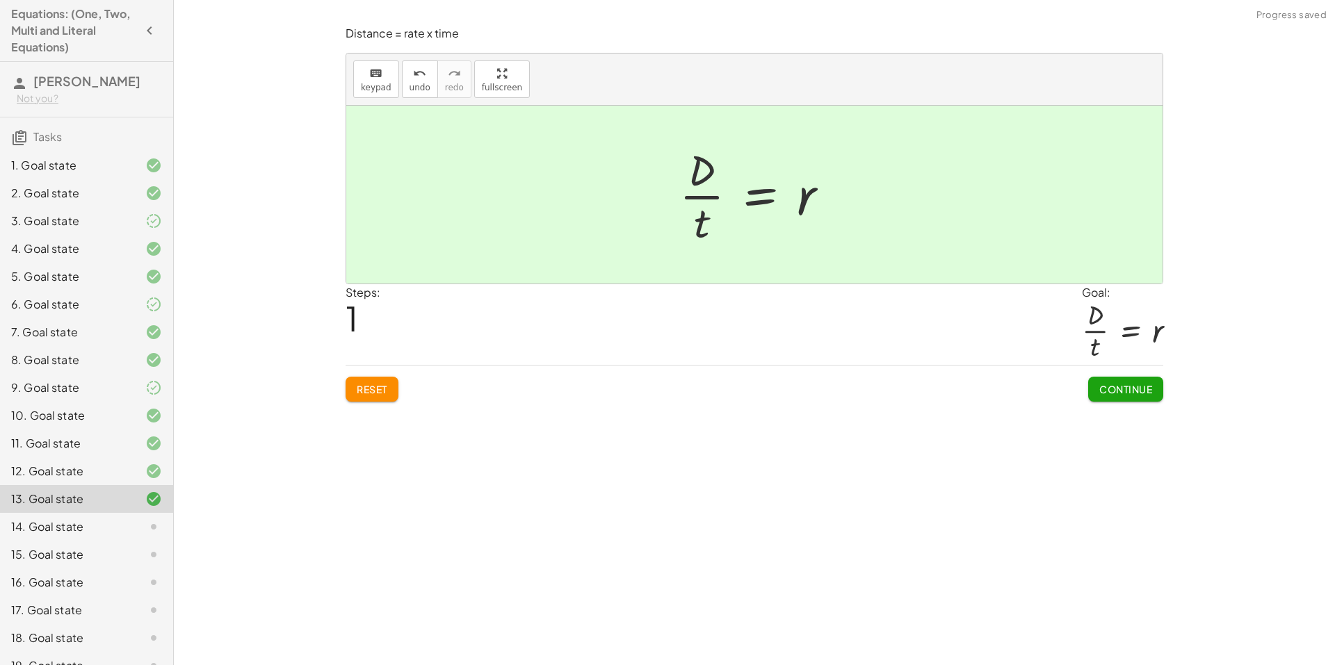
click at [1131, 395] on span "Continue" at bounding box center [1125, 389] width 53 height 13
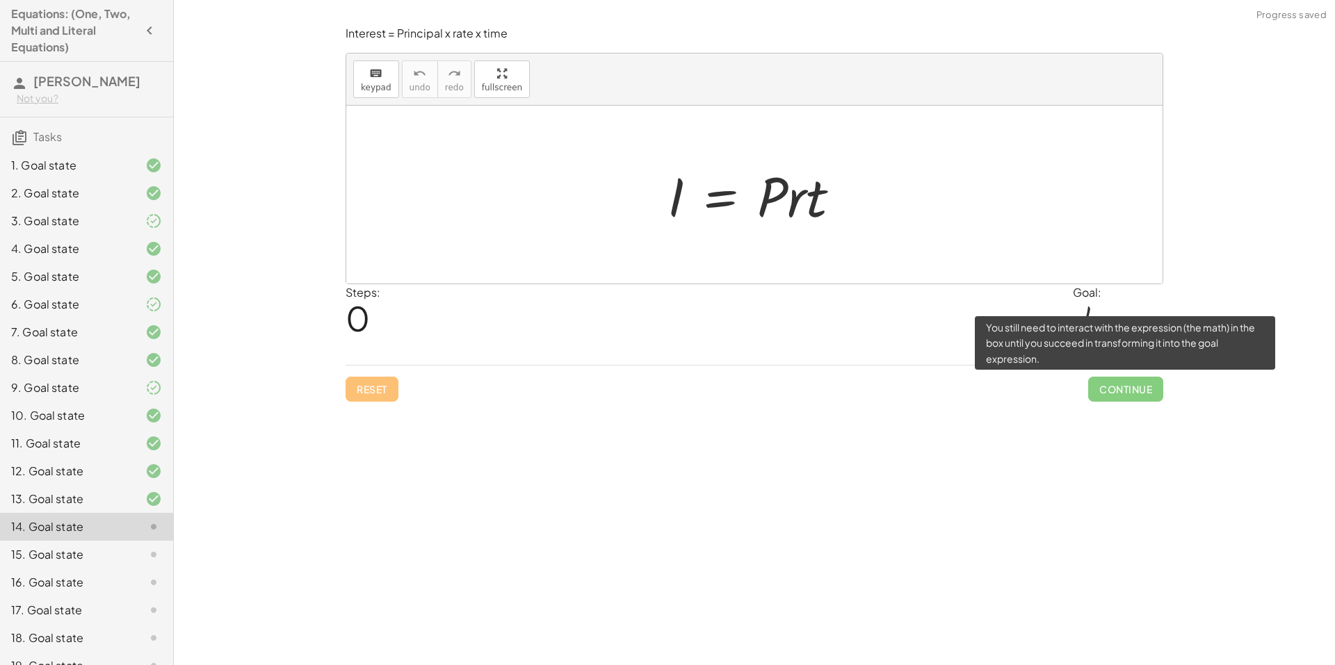
click at [1230, 393] on div "**********" at bounding box center [754, 332] width 1161 height 665
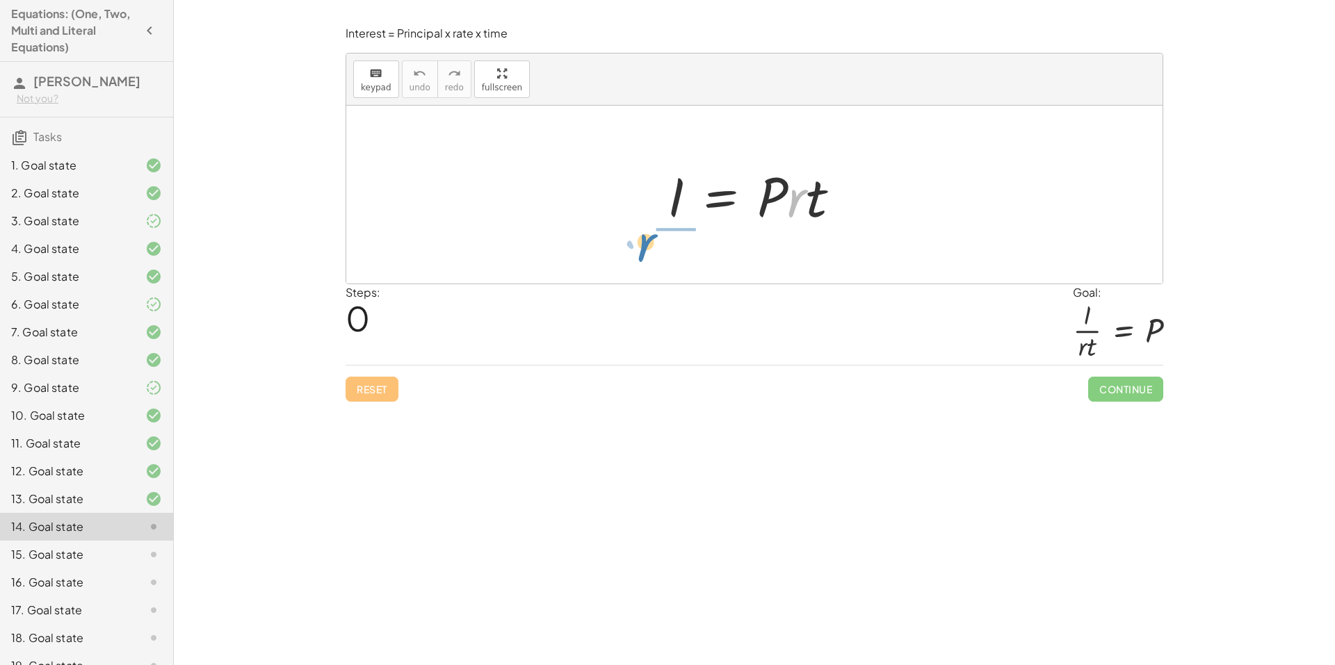
drag, startPoint x: 803, startPoint y: 209, endPoint x: 647, endPoint y: 254, distance: 162.7
click at [647, 254] on div "· r I = · P · r · t" at bounding box center [754, 195] width 816 height 178
drag, startPoint x: 802, startPoint y: 203, endPoint x: 784, endPoint y: 191, distance: 22.0
click at [784, 191] on div at bounding box center [760, 194] width 194 height 107
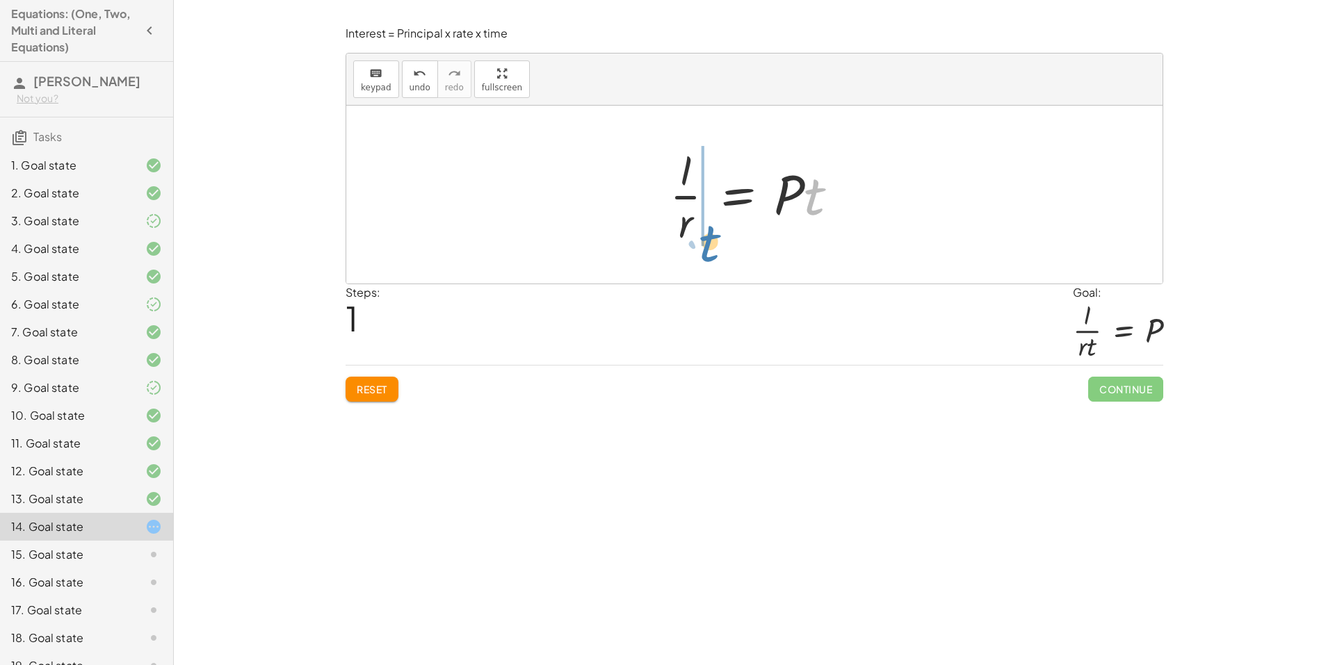
drag, startPoint x: 818, startPoint y: 214, endPoint x: 713, endPoint y: 261, distance: 114.9
click at [713, 261] on div "I = · P · r · t · t I = · P · r · t ·" at bounding box center [754, 195] width 816 height 178
drag, startPoint x: 726, startPoint y: 227, endPoint x: 687, endPoint y: 230, distance: 39.0
click at [687, 230] on div at bounding box center [759, 194] width 220 height 107
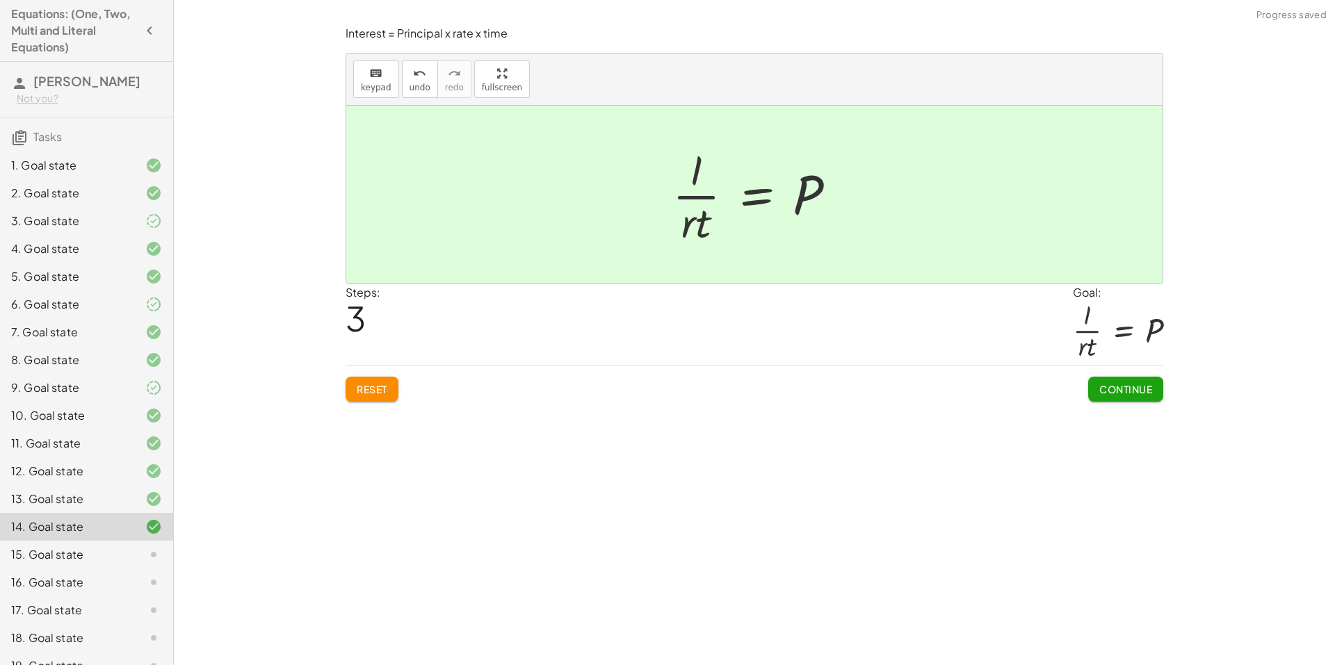
click at [1113, 381] on button "Continue" at bounding box center [1125, 389] width 75 height 25
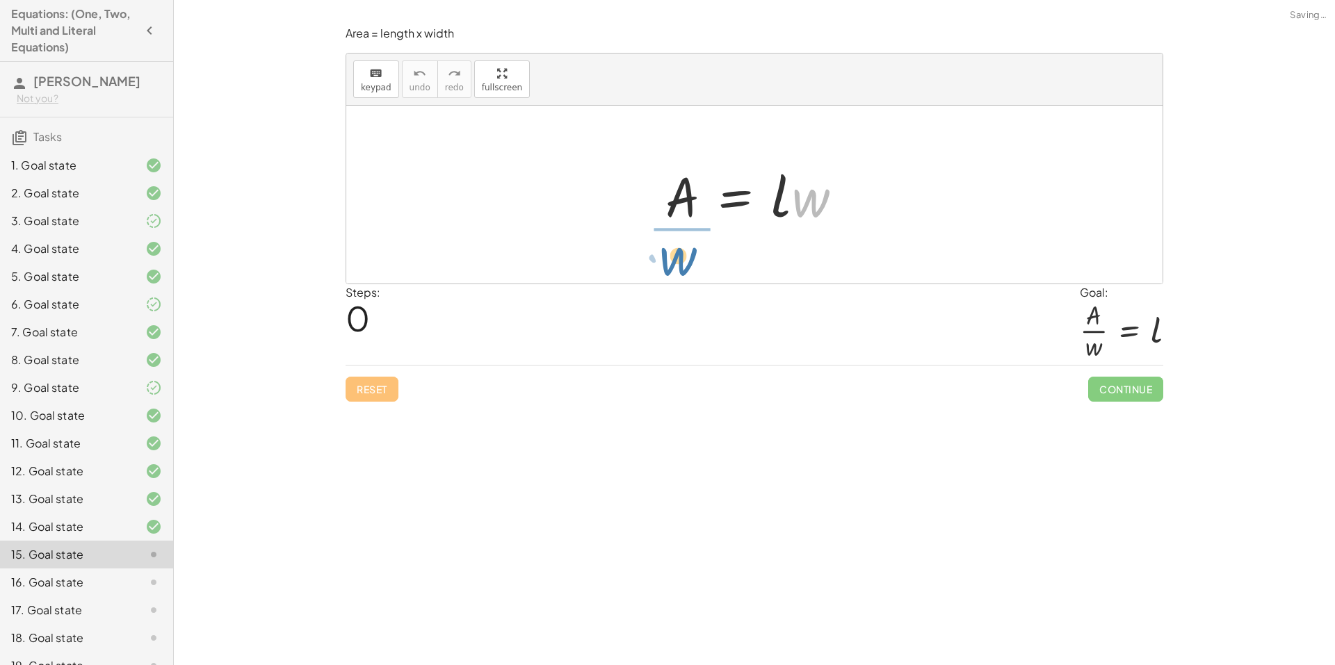
drag, startPoint x: 820, startPoint y: 209, endPoint x: 687, endPoint y: 266, distance: 145.4
click at [687, 266] on div "· w A = · l · w" at bounding box center [754, 195] width 816 height 178
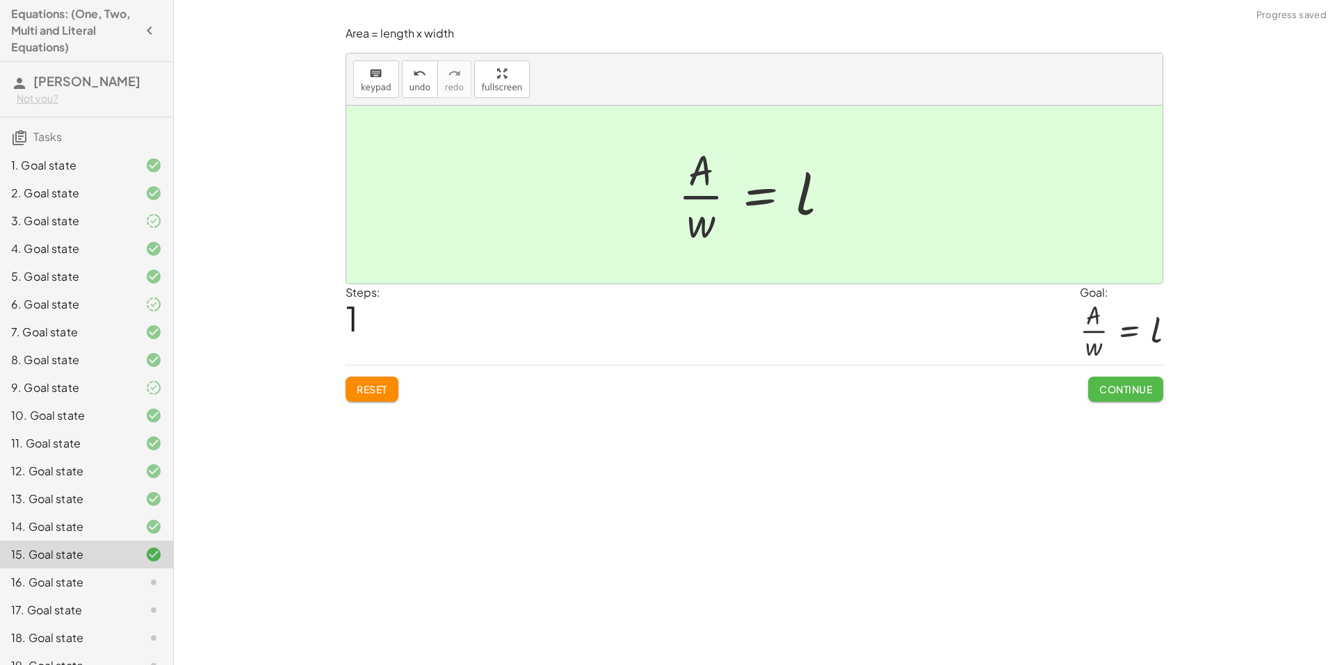
click at [1154, 387] on button "Continue" at bounding box center [1125, 389] width 75 height 25
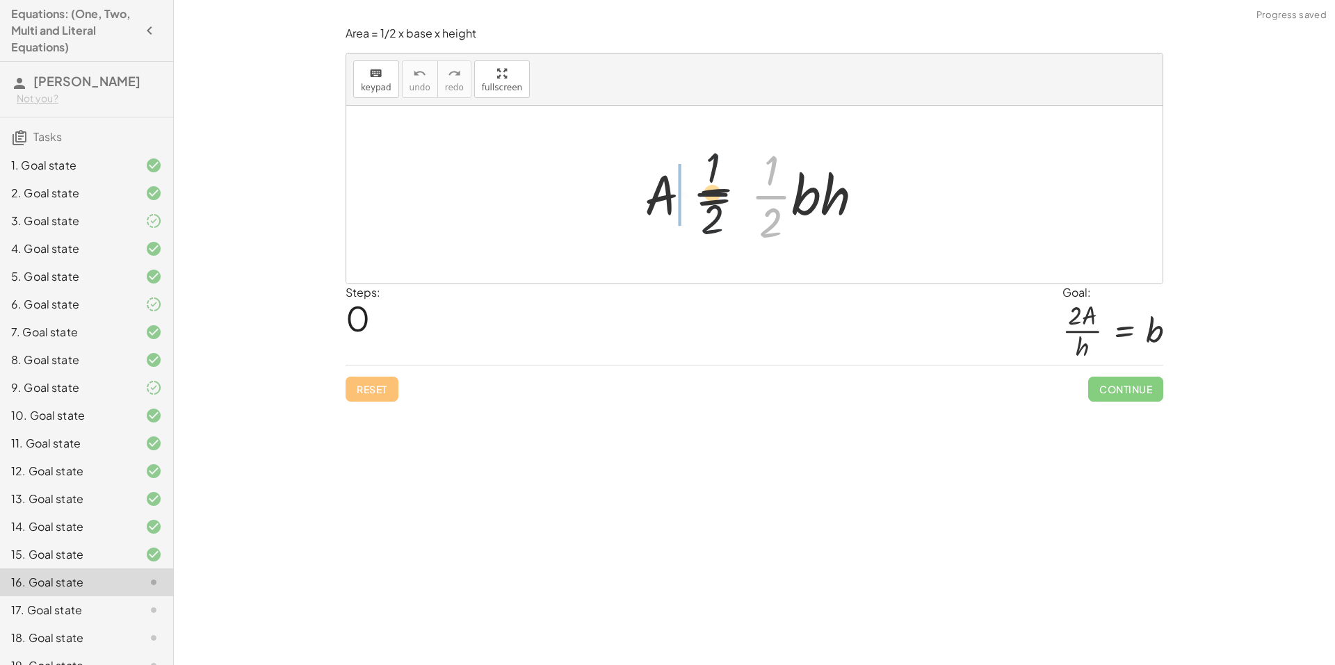
drag, startPoint x: 783, startPoint y: 207, endPoint x: 675, endPoint y: 200, distance: 108.0
click at [675, 200] on div at bounding box center [760, 194] width 244 height 107
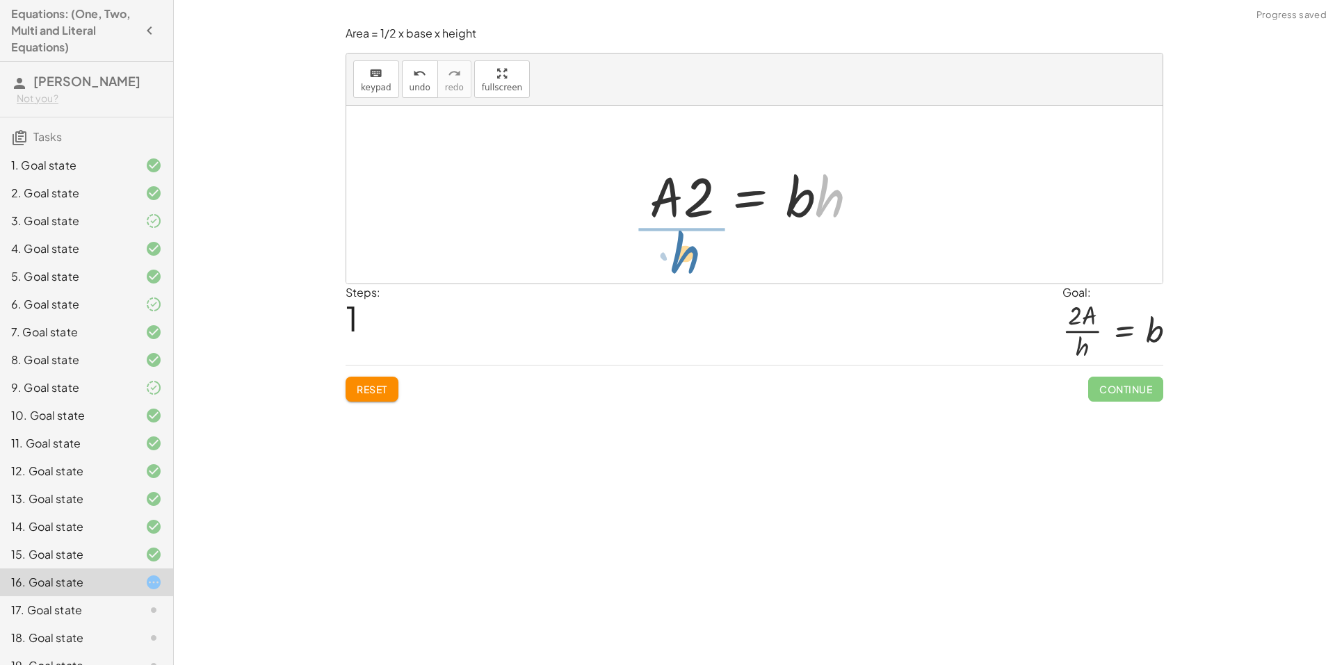
drag, startPoint x: 844, startPoint y: 211, endPoint x: 672, endPoint y: 265, distance: 179.9
click at [670, 266] on div "A = · · 1 · 2 · b · h · h A = · 2 · b · h ·" at bounding box center [754, 195] width 816 height 178
drag, startPoint x: 711, startPoint y: 157, endPoint x: 668, endPoint y: 163, distance: 43.6
click at [668, 163] on div at bounding box center [759, 194] width 206 height 107
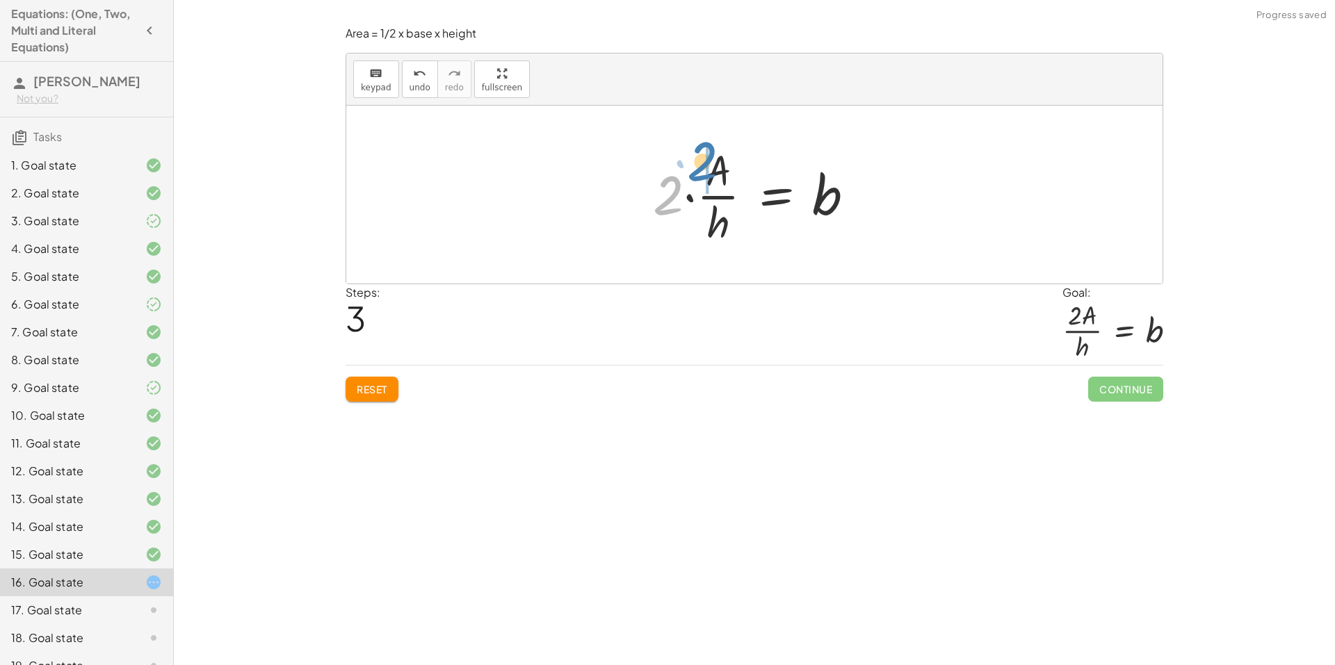
drag, startPoint x: 656, startPoint y: 200, endPoint x: 702, endPoint y: 171, distance: 54.4
click at [702, 171] on div at bounding box center [759, 194] width 227 height 107
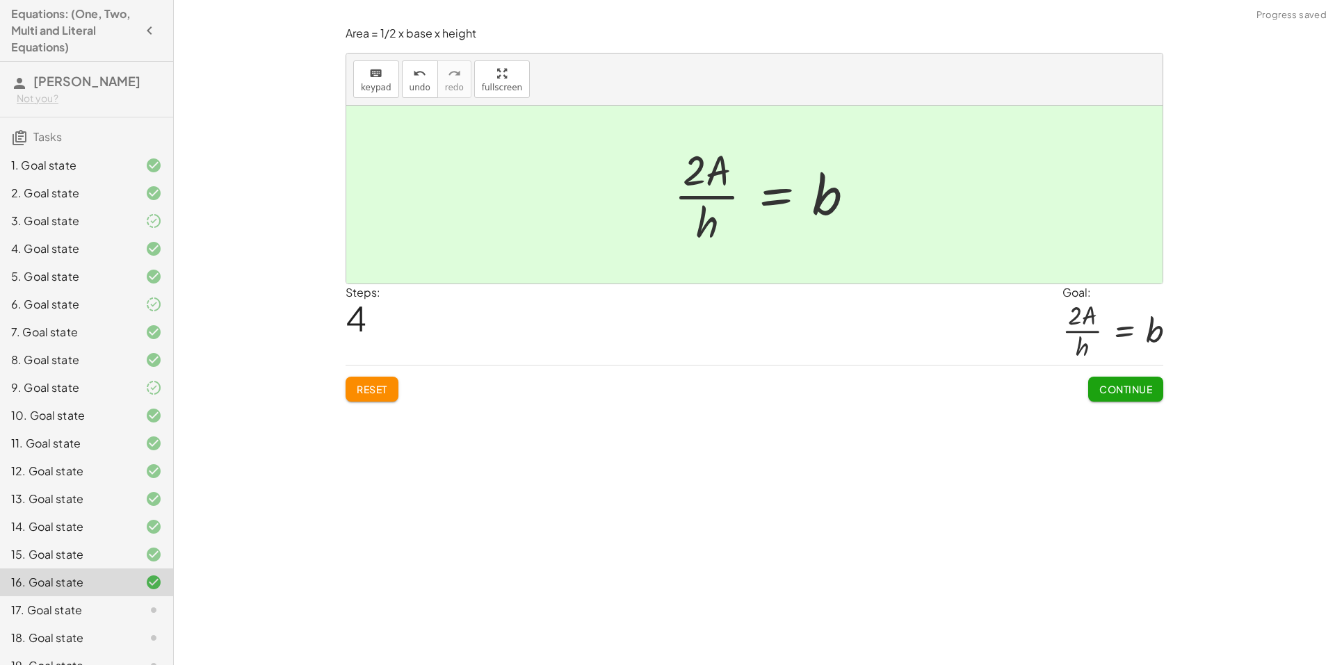
click at [1126, 392] on span "Continue" at bounding box center [1125, 389] width 53 height 13
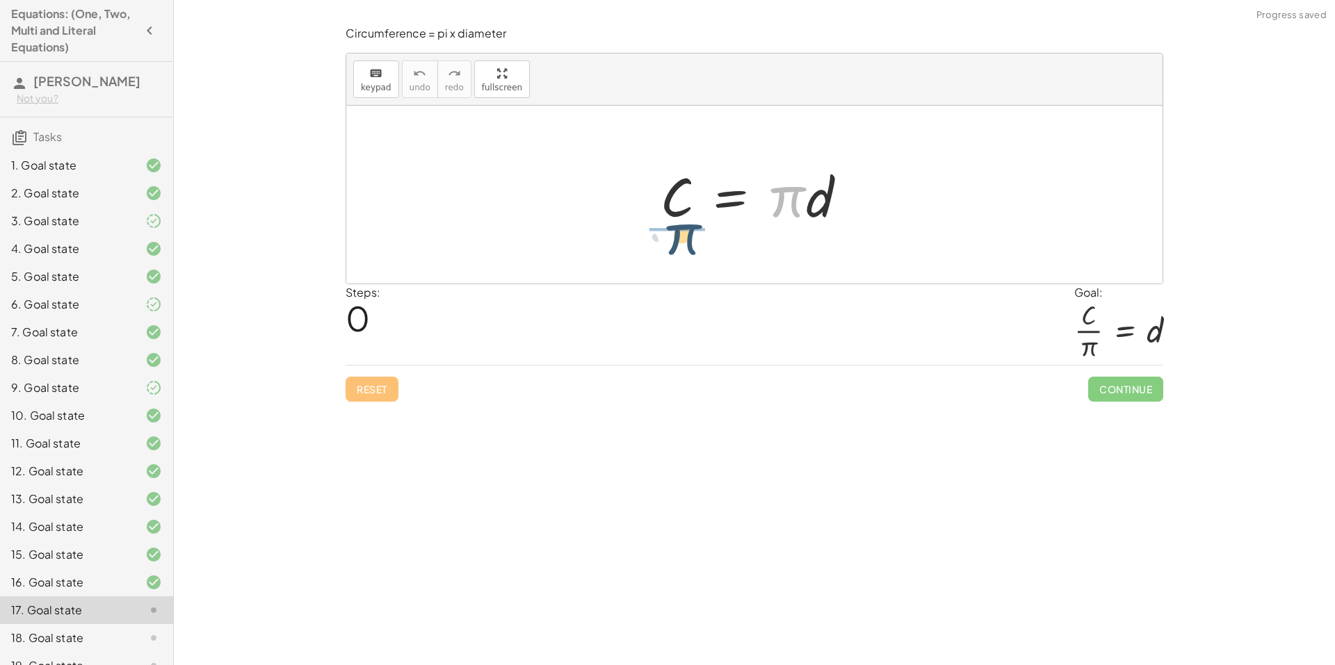
drag, startPoint x: 793, startPoint y: 213, endPoint x: 690, endPoint y: 250, distance: 109.5
click at [681, 250] on div "· π C = · π · d" at bounding box center [754, 195] width 816 height 178
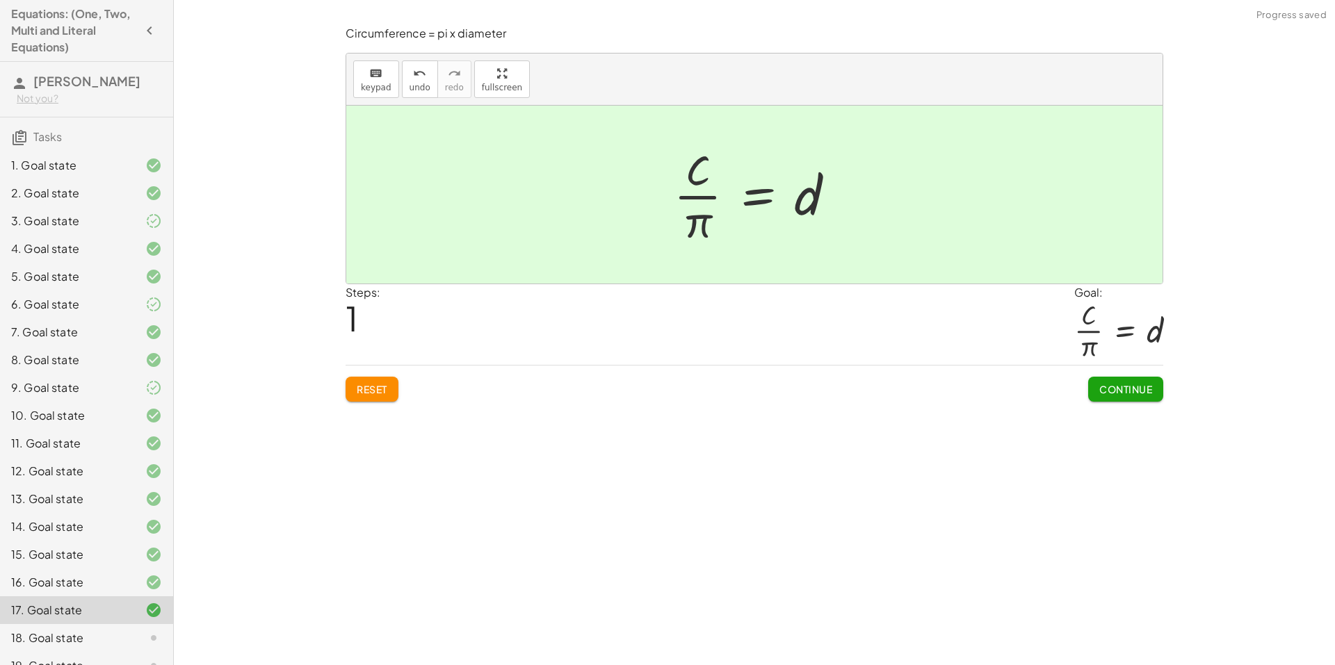
click at [1149, 400] on button "Continue" at bounding box center [1125, 389] width 75 height 25
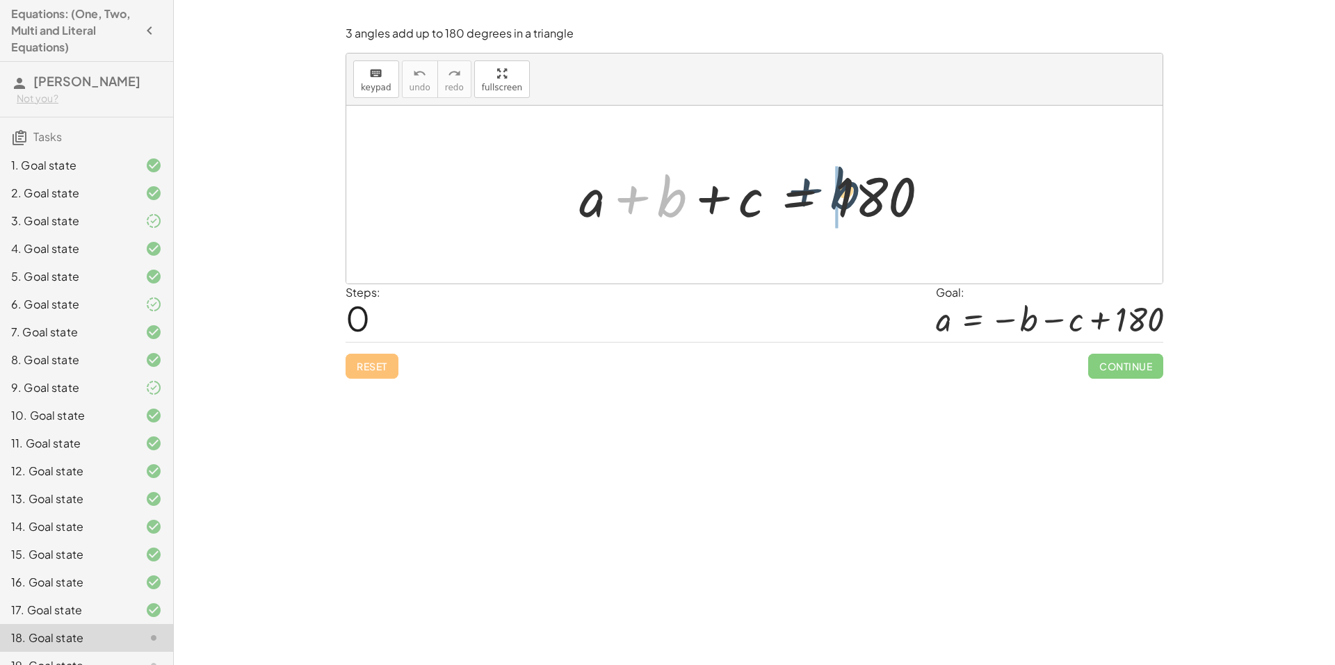
drag, startPoint x: 672, startPoint y: 206, endPoint x: 850, endPoint y: 198, distance: 178.2
click at [850, 198] on div at bounding box center [759, 195] width 375 height 72
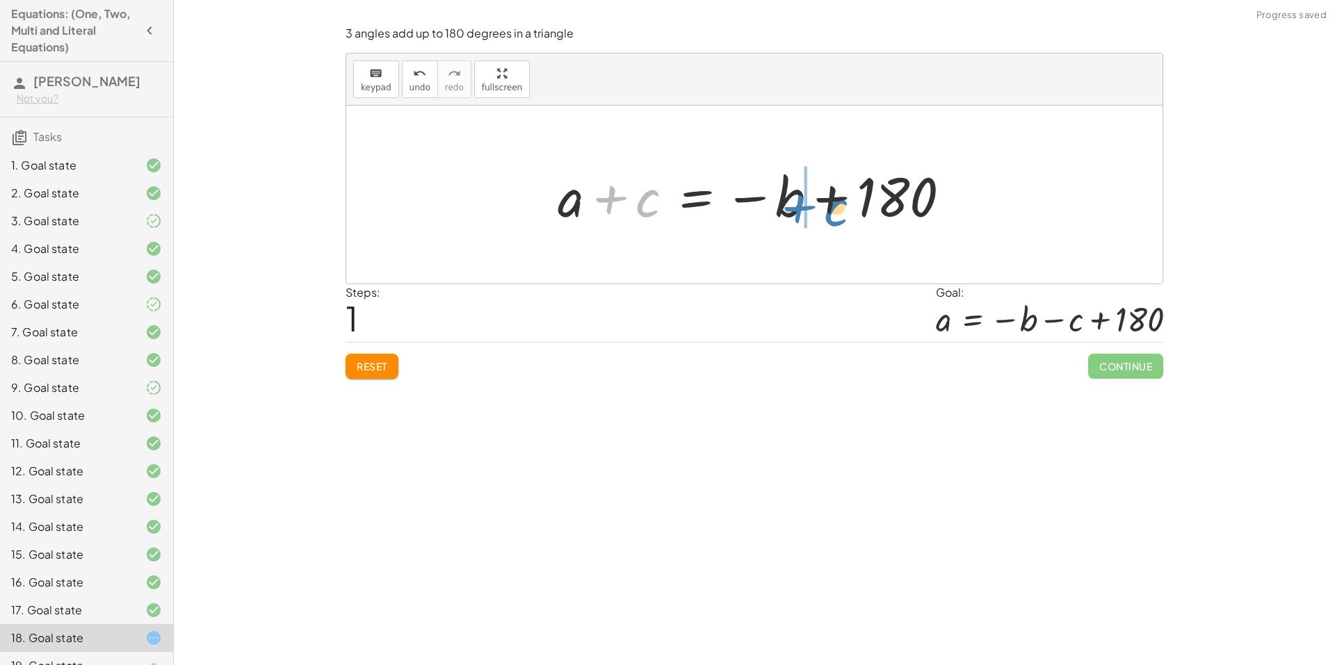
drag, startPoint x: 649, startPoint y: 202, endPoint x: 837, endPoint y: 211, distance: 188.6
click at [837, 211] on div at bounding box center [759, 195] width 417 height 72
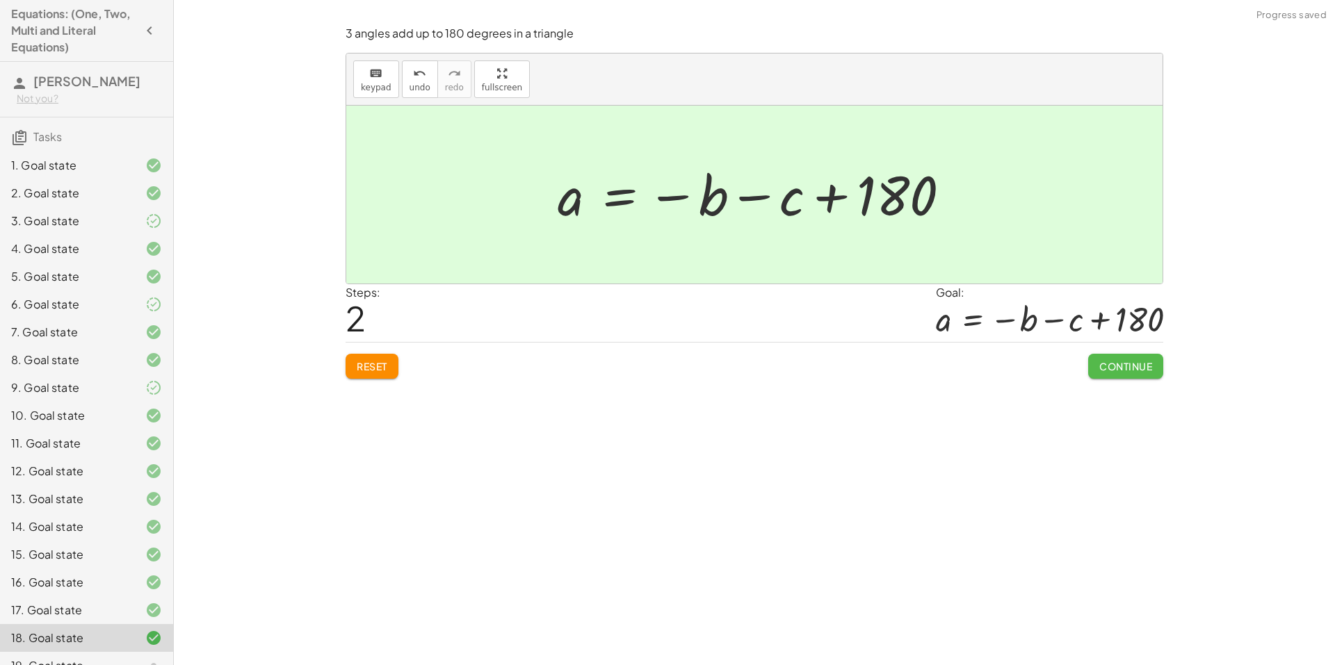
click at [1122, 369] on span "Continue" at bounding box center [1125, 366] width 53 height 13
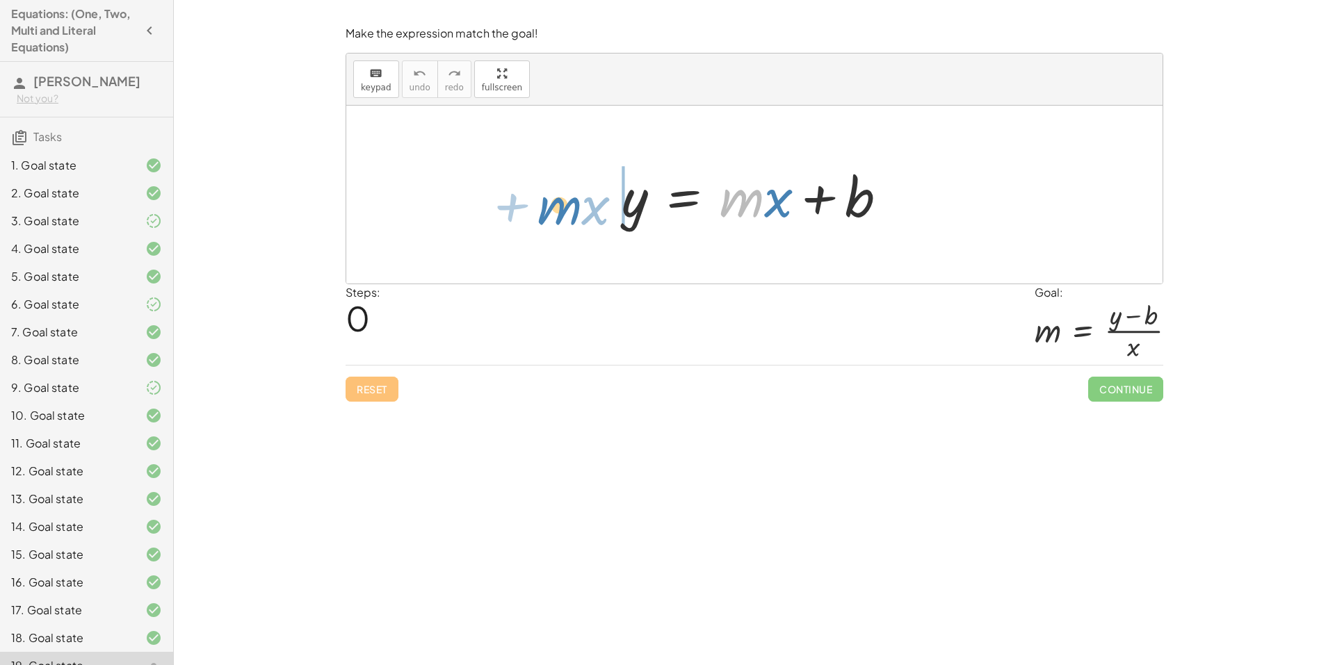
drag, startPoint x: 726, startPoint y: 203, endPoint x: 549, endPoint y: 211, distance: 176.8
click at [549, 211] on div "· m + · x y = + · m · x + b" at bounding box center [754, 195] width 816 height 178
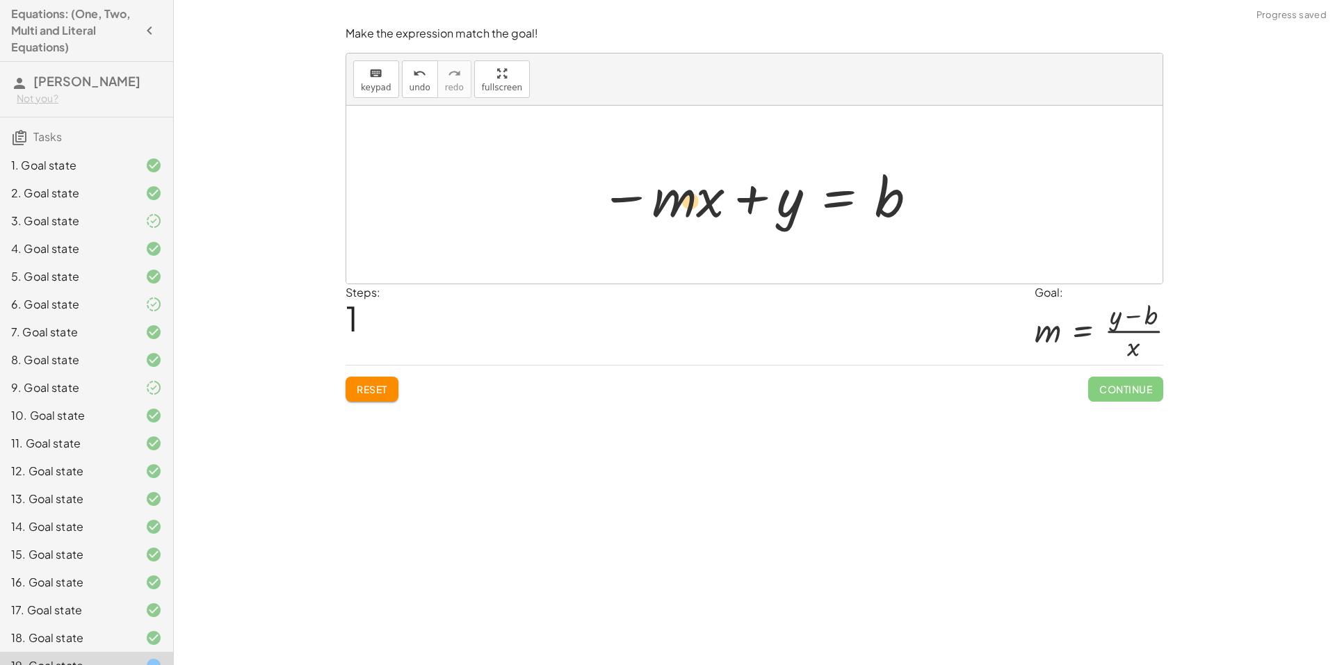
drag, startPoint x: 627, startPoint y: 210, endPoint x: 641, endPoint y: 213, distance: 14.2
click at [641, 213] on div at bounding box center [759, 195] width 333 height 72
drag, startPoint x: 711, startPoint y: 203, endPoint x: 911, endPoint y: 247, distance: 205.0
drag, startPoint x: 769, startPoint y: 181, endPoint x: 858, endPoint y: 197, distance: 90.4
click at [858, 197] on div at bounding box center [759, 194] width 329 height 107
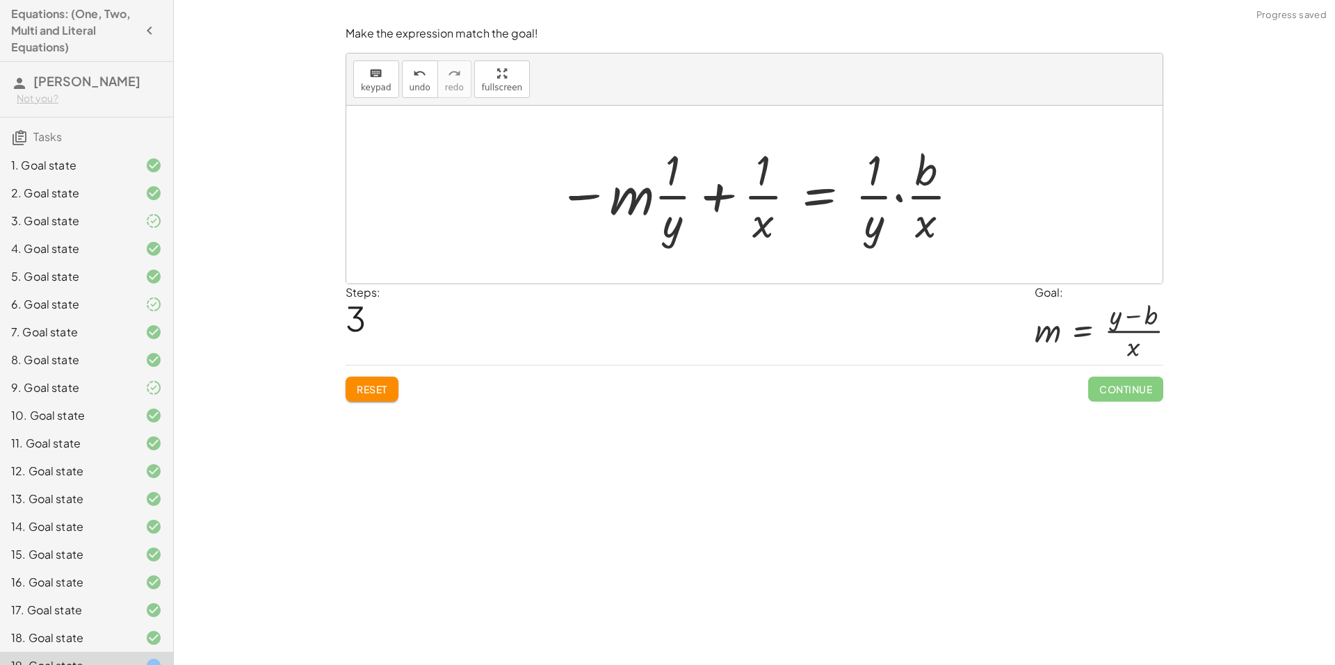
click at [382, 388] on span "Reset" at bounding box center [372, 389] width 31 height 13
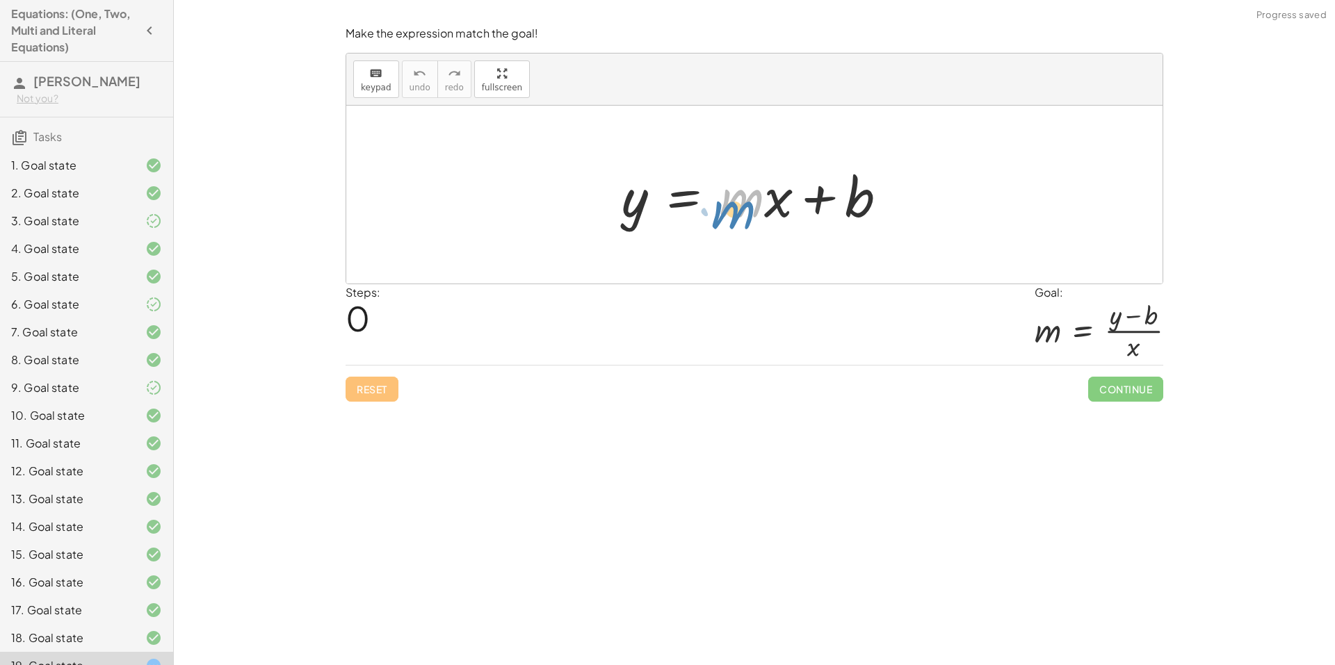
click at [756, 216] on div at bounding box center [760, 195] width 291 height 72
drag, startPoint x: 630, startPoint y: 211, endPoint x: 823, endPoint y: 203, distance: 193.5
click at [823, 203] on div at bounding box center [760, 195] width 291 height 72
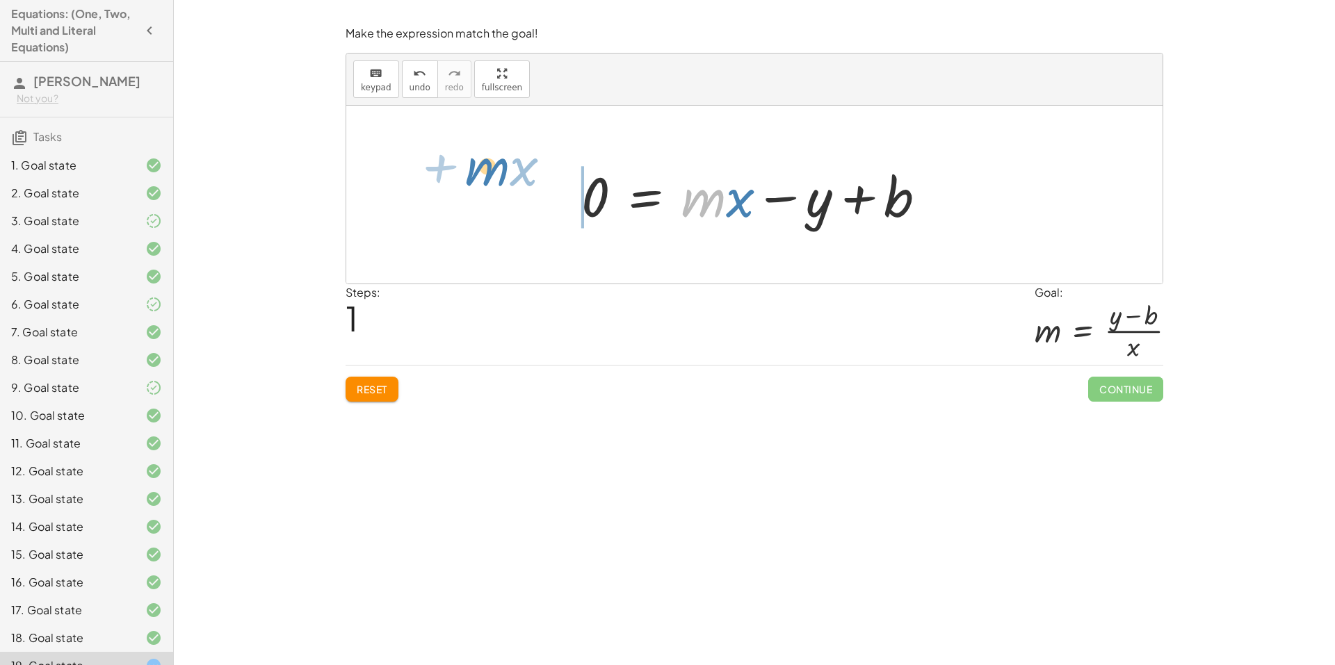
drag, startPoint x: 707, startPoint y: 207, endPoint x: 491, endPoint y: 176, distance: 218.5
click at [491, 176] on div "y = + · m · x + b · m + · x y = + · m · x + b 0 −" at bounding box center [754, 195] width 816 height 178
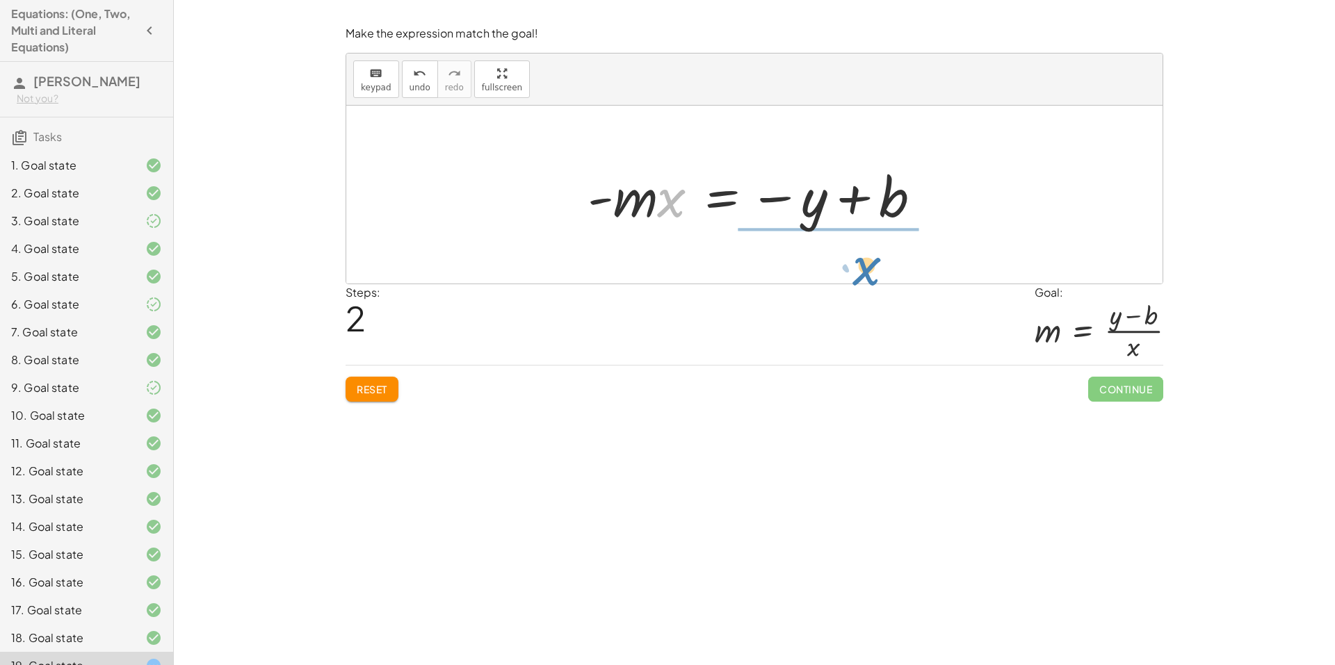
drag, startPoint x: 673, startPoint y: 215, endPoint x: 871, endPoint y: 281, distance: 208.2
click at [871, 281] on div "y = + · m · x + b 0 = + · m · x − y + b − · m · x + 0 = − y + b · x y = · m · x…" at bounding box center [754, 195] width 816 height 178
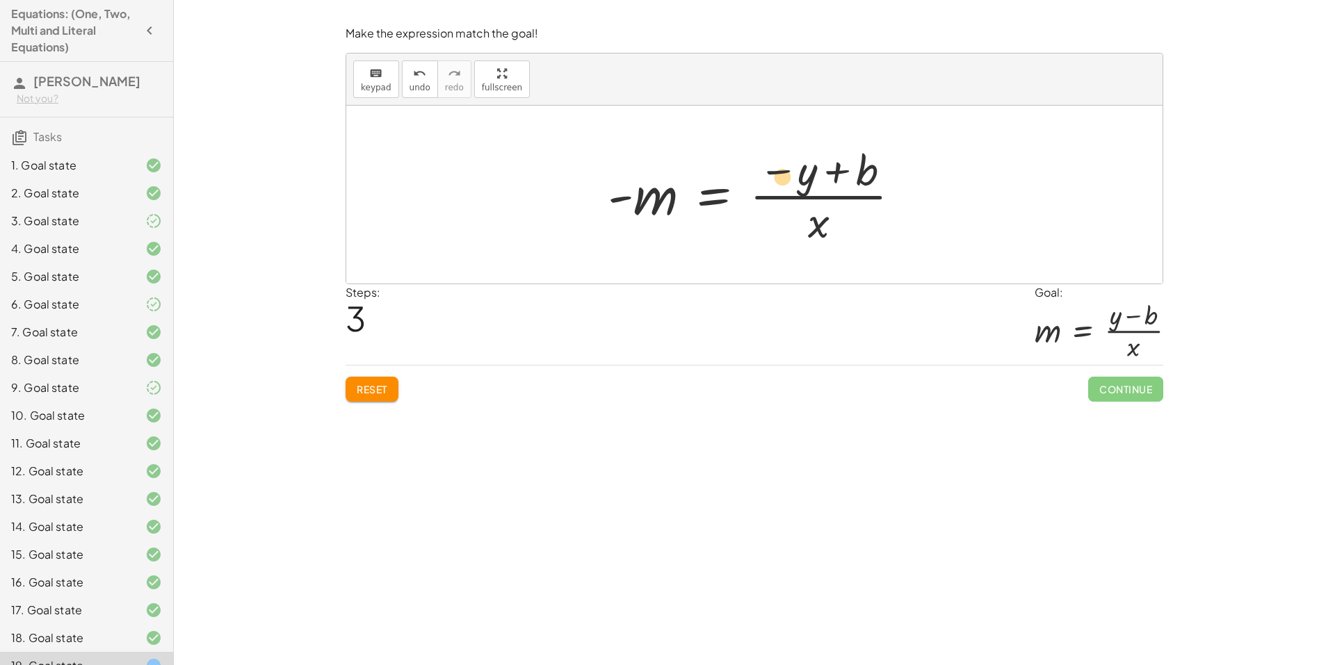
drag, startPoint x: 782, startPoint y: 175, endPoint x: 786, endPoint y: 182, distance: 8.1
click at [786, 182] on div at bounding box center [760, 194] width 318 height 107
drag, startPoint x: 616, startPoint y: 201, endPoint x: 779, endPoint y: 180, distance: 164.0
click at [779, 180] on div at bounding box center [760, 194] width 318 height 107
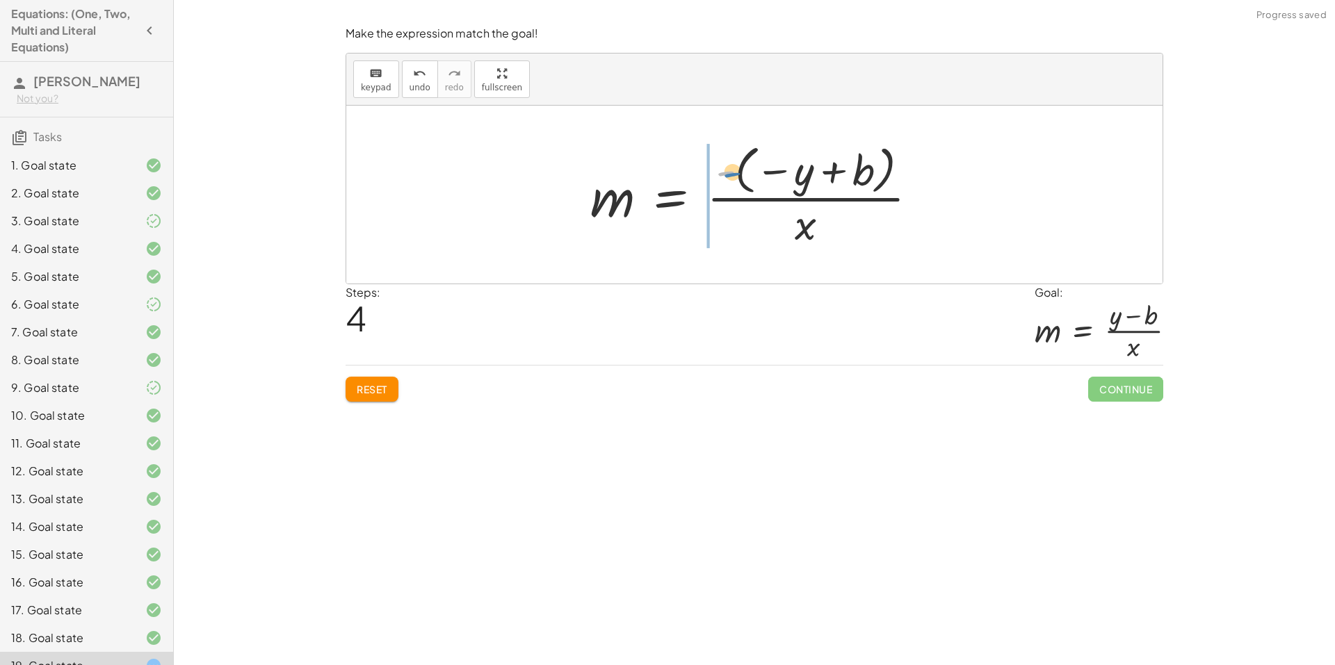
drag, startPoint x: 741, startPoint y: 170, endPoint x: 736, endPoint y: 177, distance: 8.1
click at [725, 177] on div at bounding box center [759, 194] width 353 height 111
drag, startPoint x: 771, startPoint y: 174, endPoint x: 725, endPoint y: 207, distance: 57.3
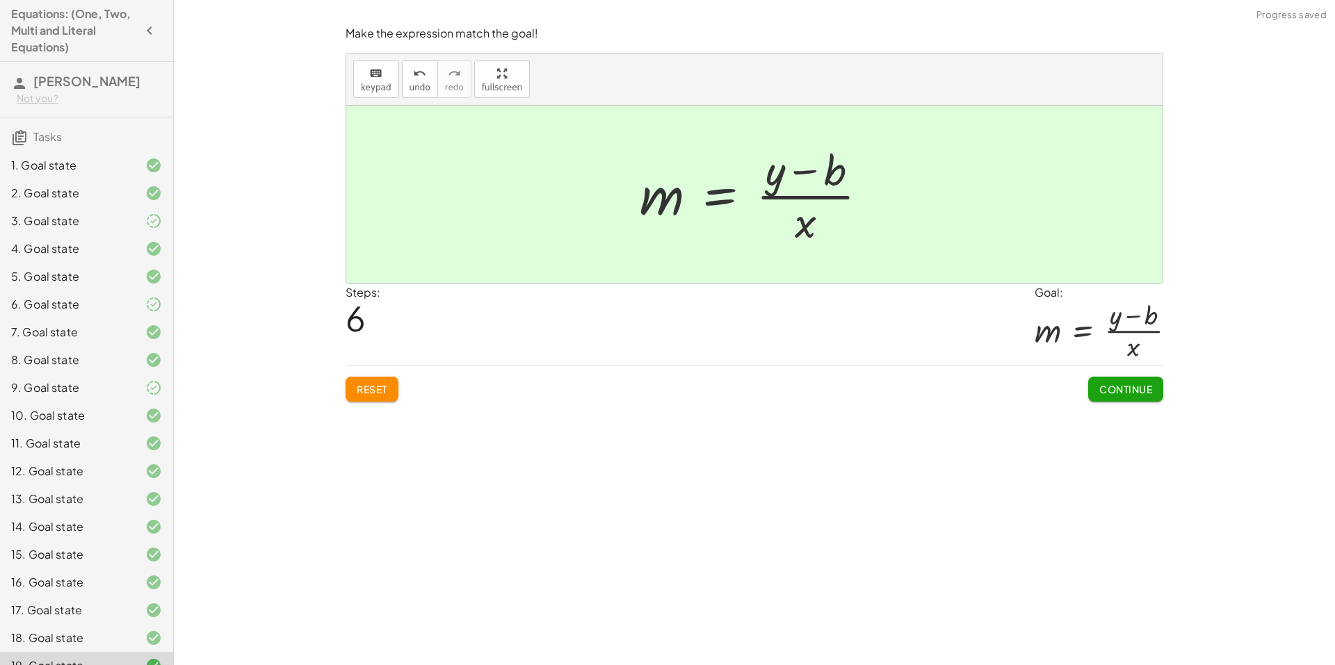
click at [1124, 391] on span "Continue" at bounding box center [1125, 389] width 53 height 13
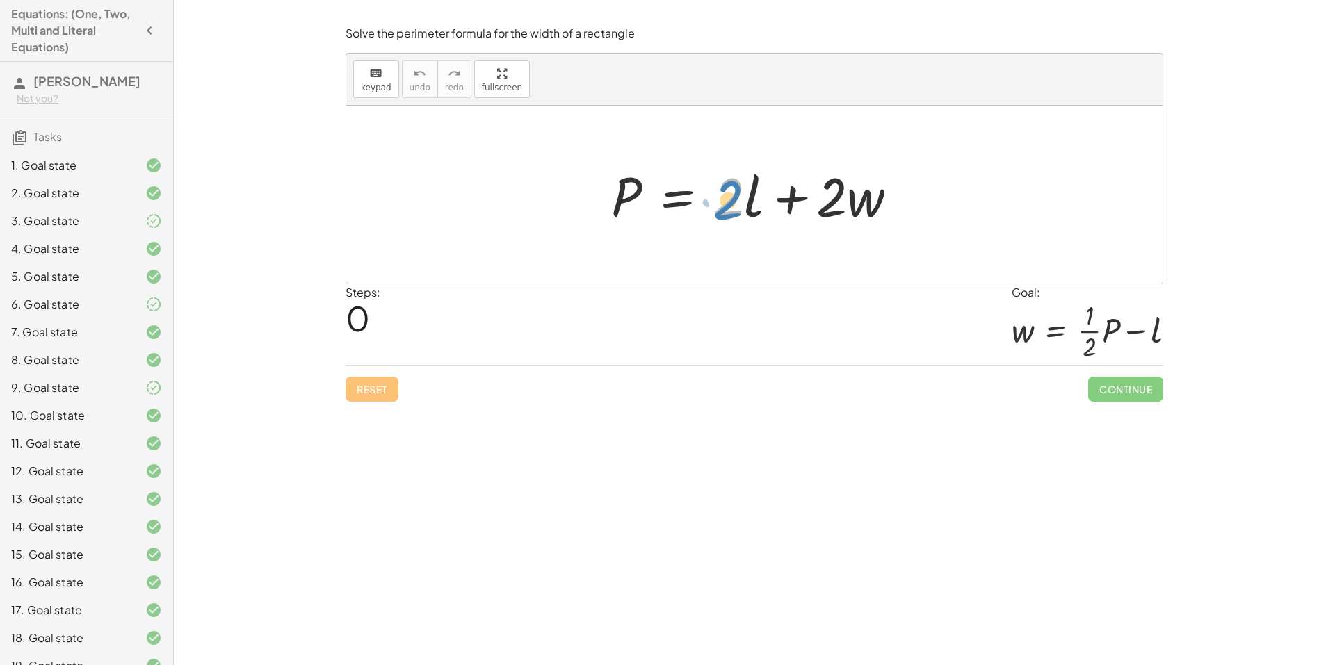
click at [724, 210] on div at bounding box center [760, 195] width 312 height 72
drag, startPoint x: 853, startPoint y: 216, endPoint x: 546, endPoint y: 205, distance: 307.5
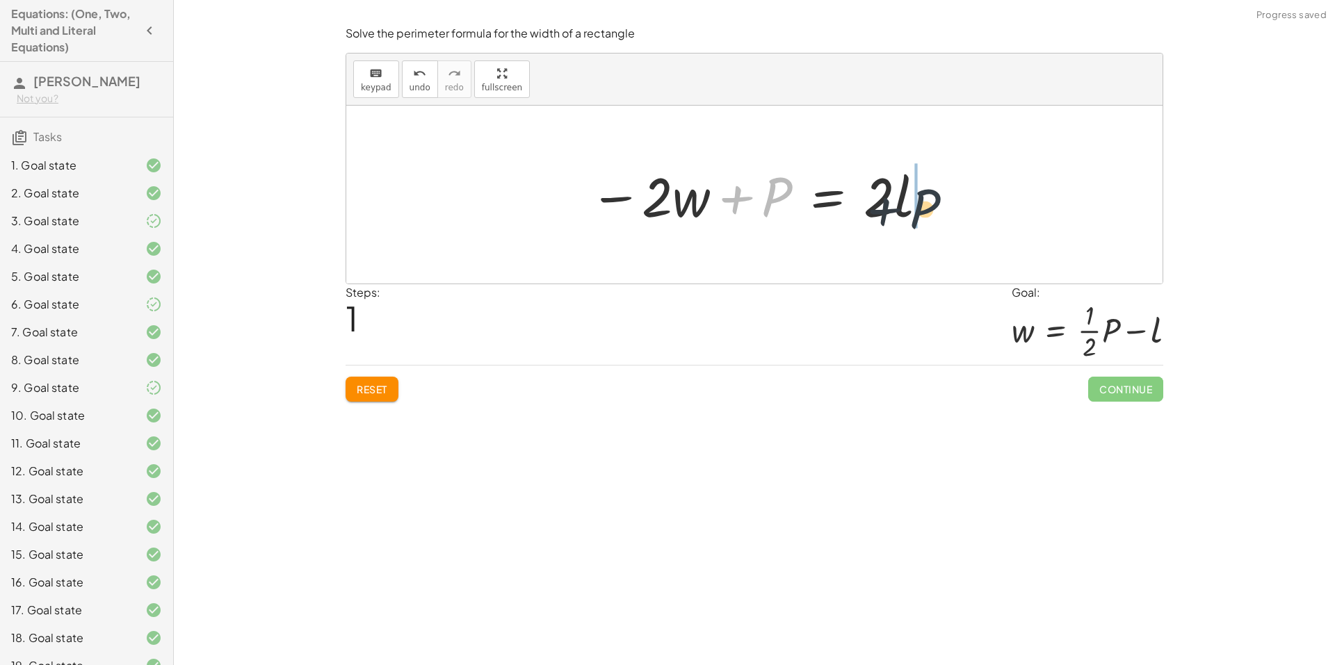
drag, startPoint x: 777, startPoint y: 200, endPoint x: 950, endPoint y: 202, distance: 172.5
click at [875, 206] on div at bounding box center [759, 195] width 337 height 72
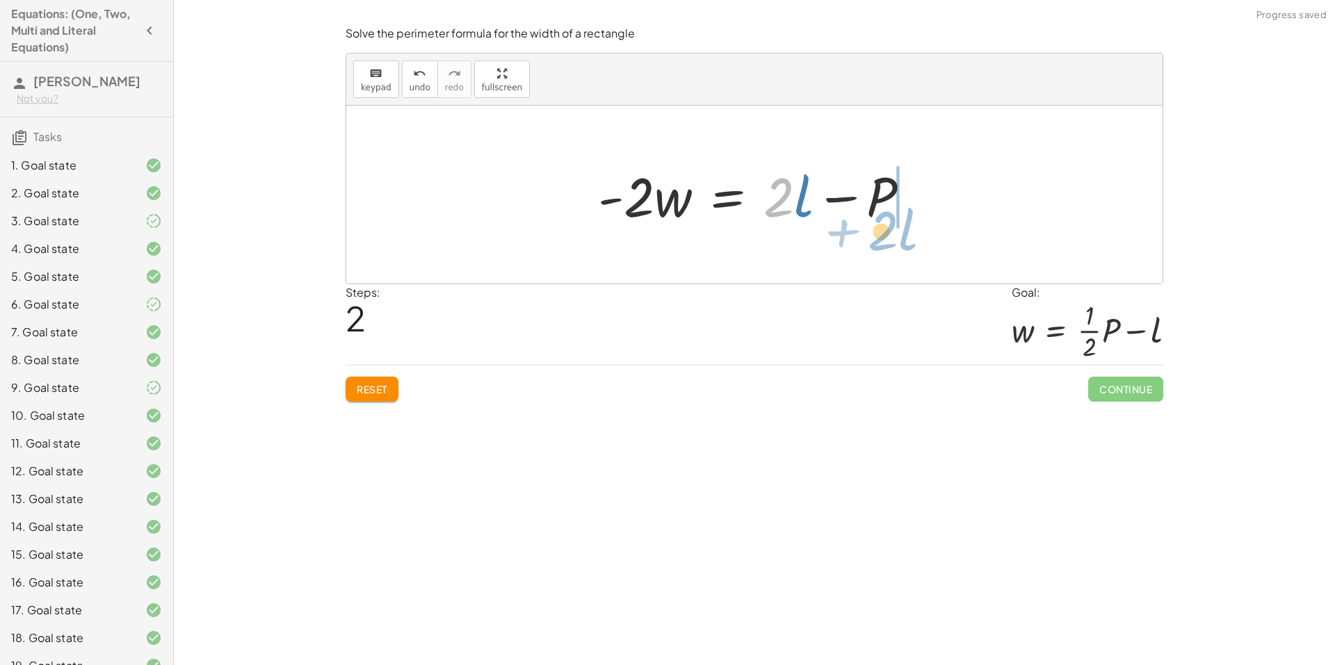
drag, startPoint x: 776, startPoint y: 203, endPoint x: 880, endPoint y: 236, distance: 109.5
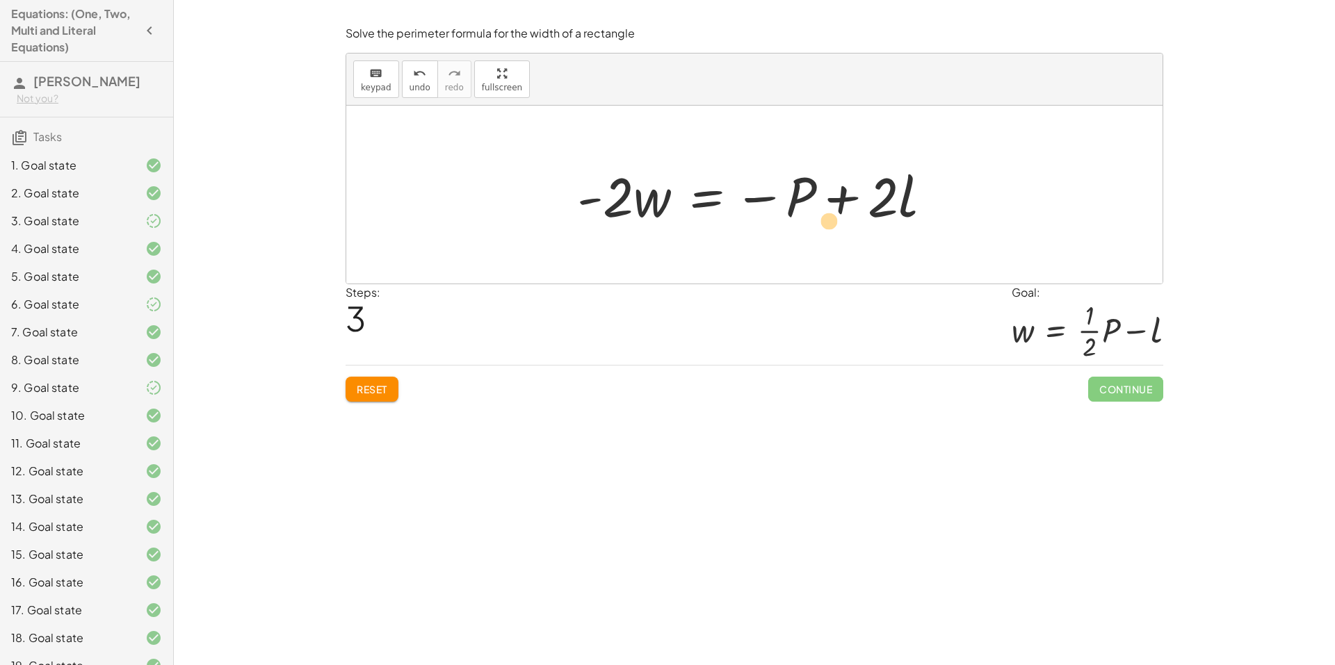
drag, startPoint x: 884, startPoint y: 206, endPoint x: 864, endPoint y: 215, distance: 21.5
click at [843, 222] on div at bounding box center [760, 195] width 380 height 72
drag, startPoint x: 793, startPoint y: 205, endPoint x: 522, endPoint y: 223, distance: 271.8
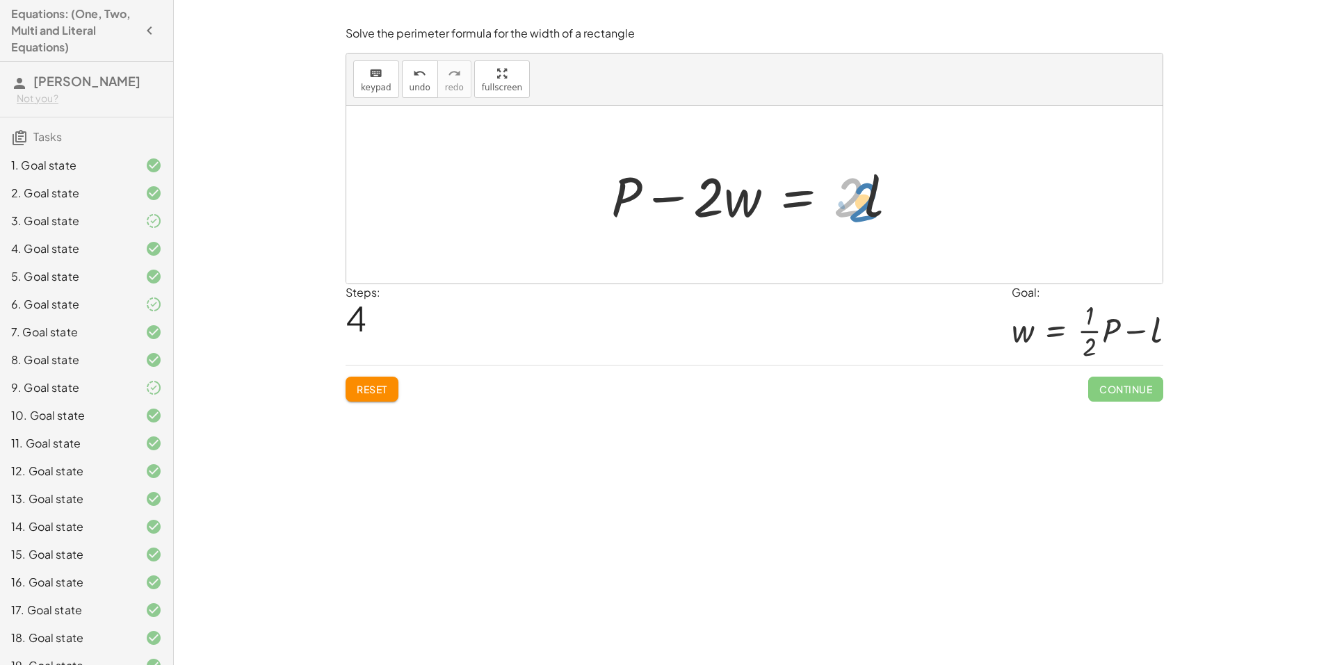
drag, startPoint x: 848, startPoint y: 204, endPoint x: 864, endPoint y: 209, distance: 16.1
click at [864, 209] on div at bounding box center [760, 195] width 312 height 72
drag, startPoint x: 709, startPoint y: 208, endPoint x: 923, endPoint y: 227, distance: 215.0
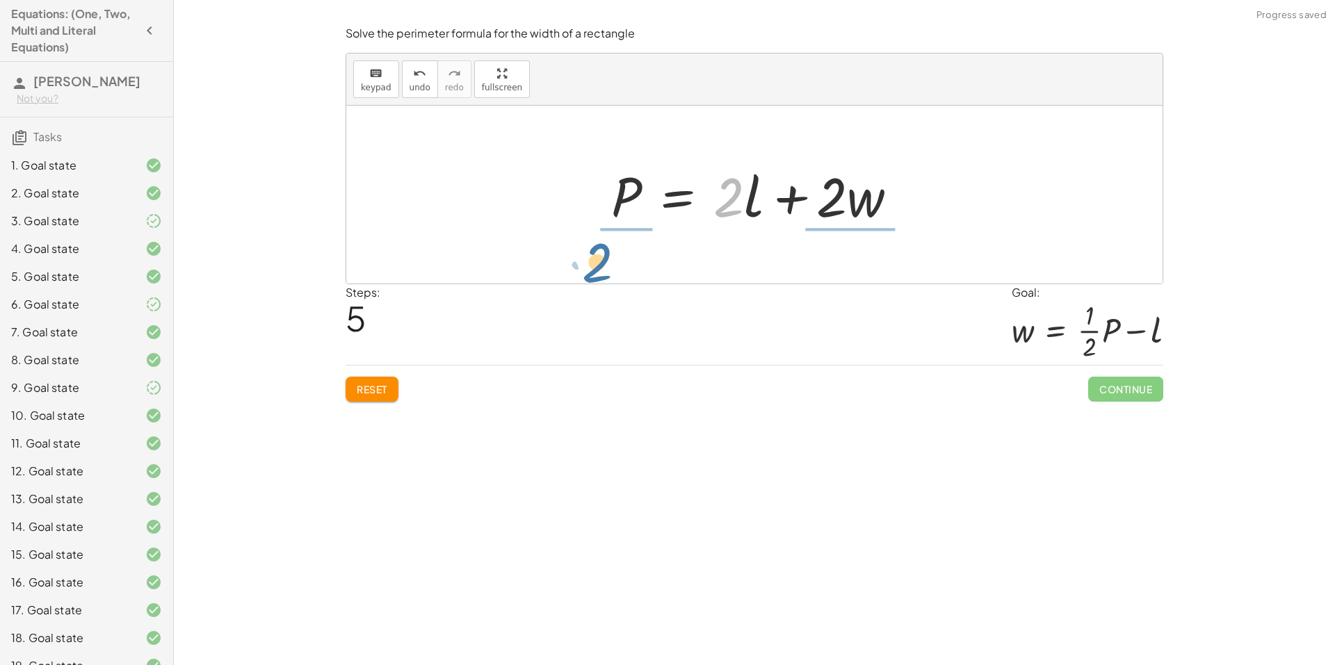
drag, startPoint x: 728, startPoint y: 198, endPoint x: 595, endPoint y: 256, distance: 144.8
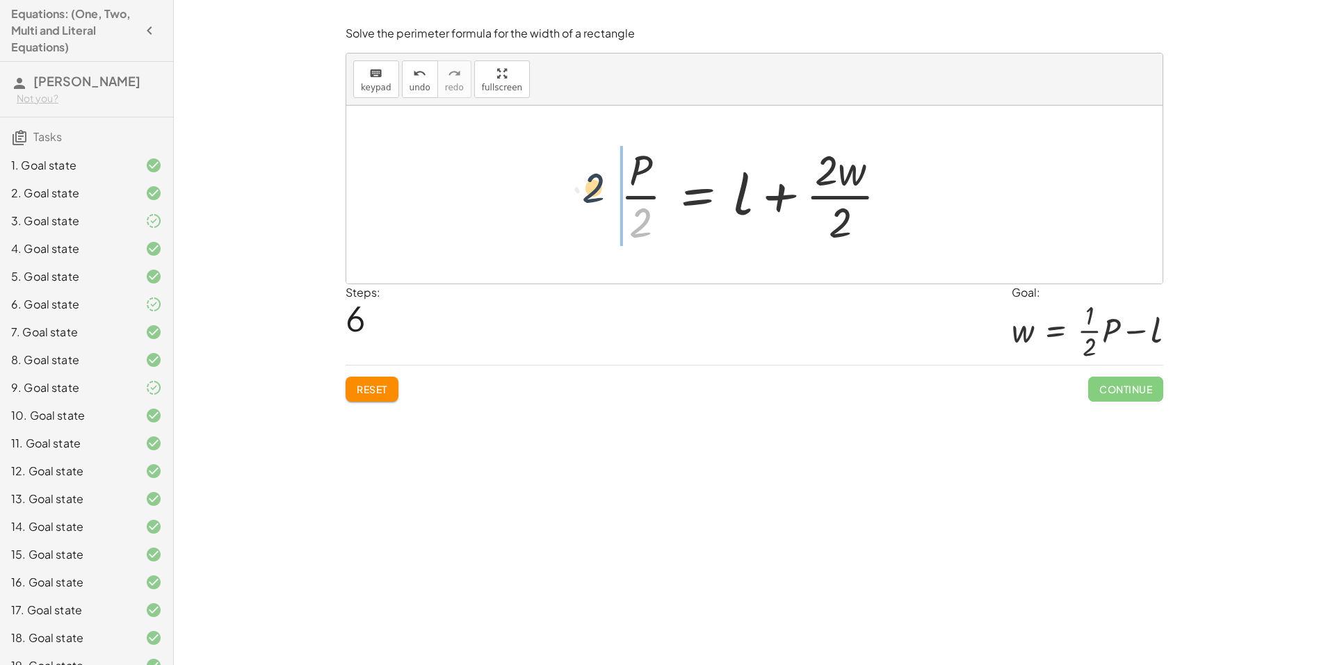
drag, startPoint x: 639, startPoint y: 229, endPoint x: 591, endPoint y: 193, distance: 59.7
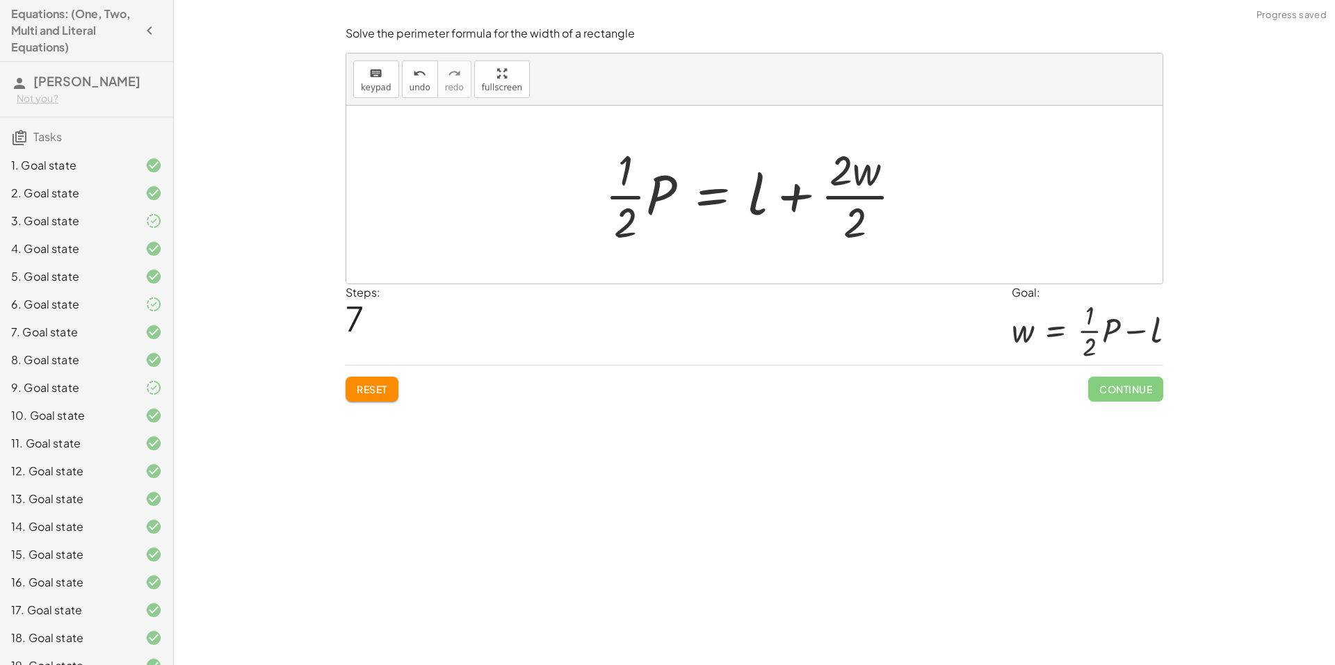
click at [378, 394] on span "Reset" at bounding box center [372, 389] width 31 height 13
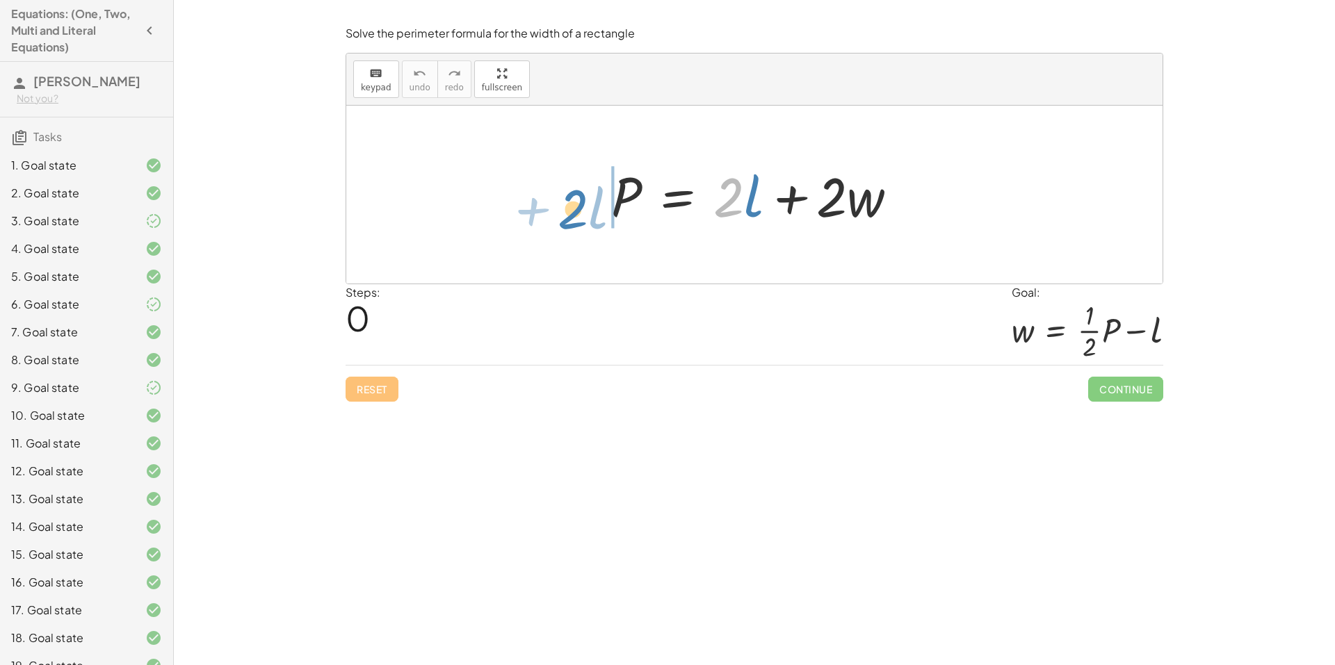
drag, startPoint x: 730, startPoint y: 197, endPoint x: 574, endPoint y: 209, distance: 156.2
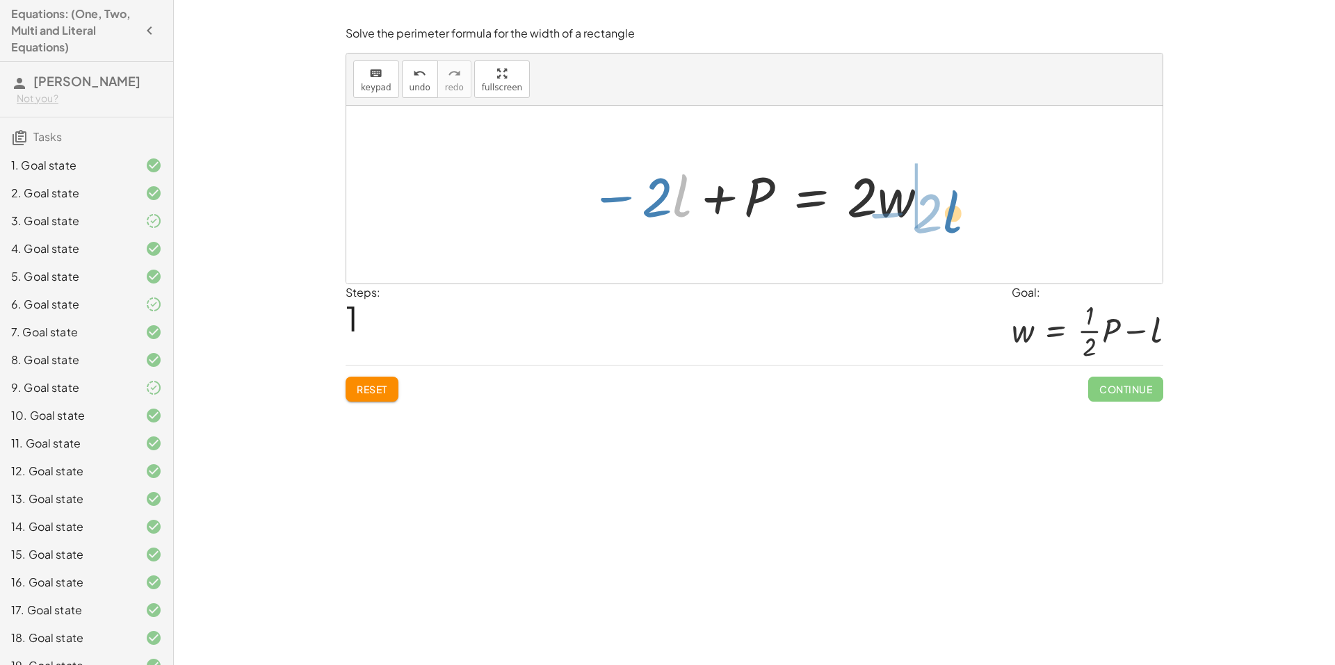
drag, startPoint x: 674, startPoint y: 200, endPoint x: 946, endPoint y: 216, distance: 271.6
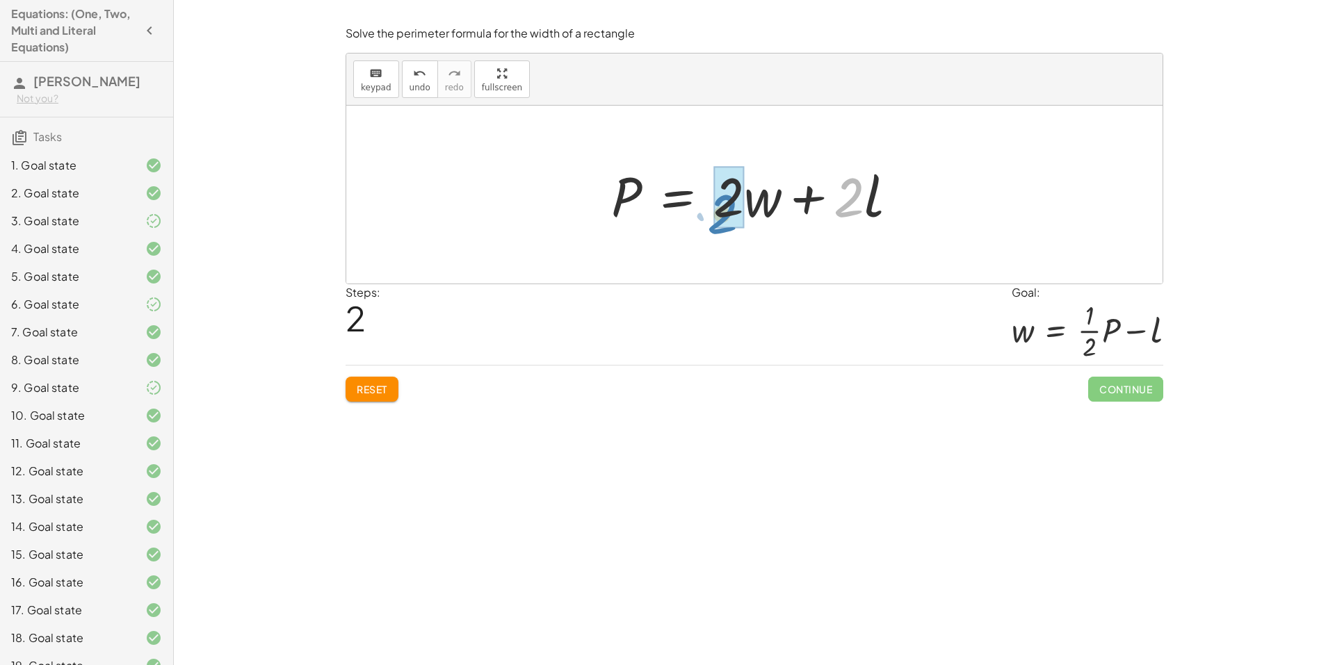
drag, startPoint x: 855, startPoint y: 209, endPoint x: 728, endPoint y: 226, distance: 127.6
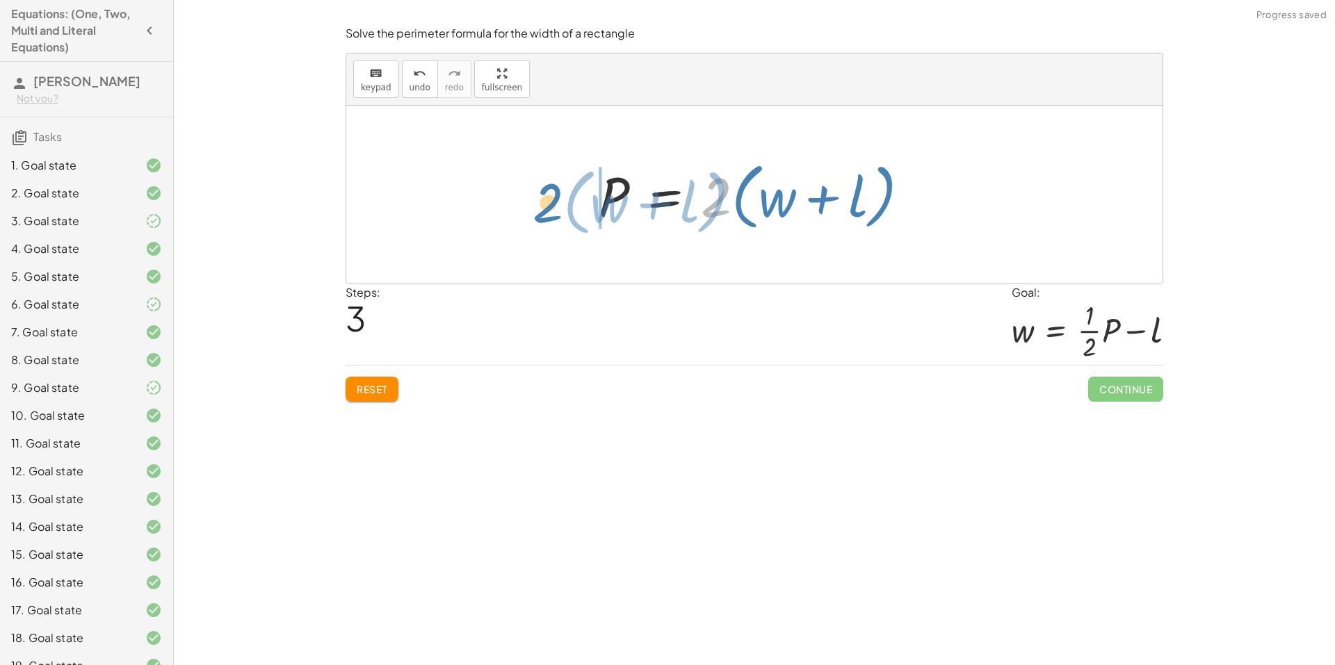
drag, startPoint x: 713, startPoint y: 209, endPoint x: 544, endPoint y: 215, distance: 168.4
click at [544, 215] on div "P = + · 2 · l + · 2 · w − · 2 · l + P = · 2 · w P = + · 2 · w + · 2 · l · 2 · (…" at bounding box center [754, 195] width 816 height 178
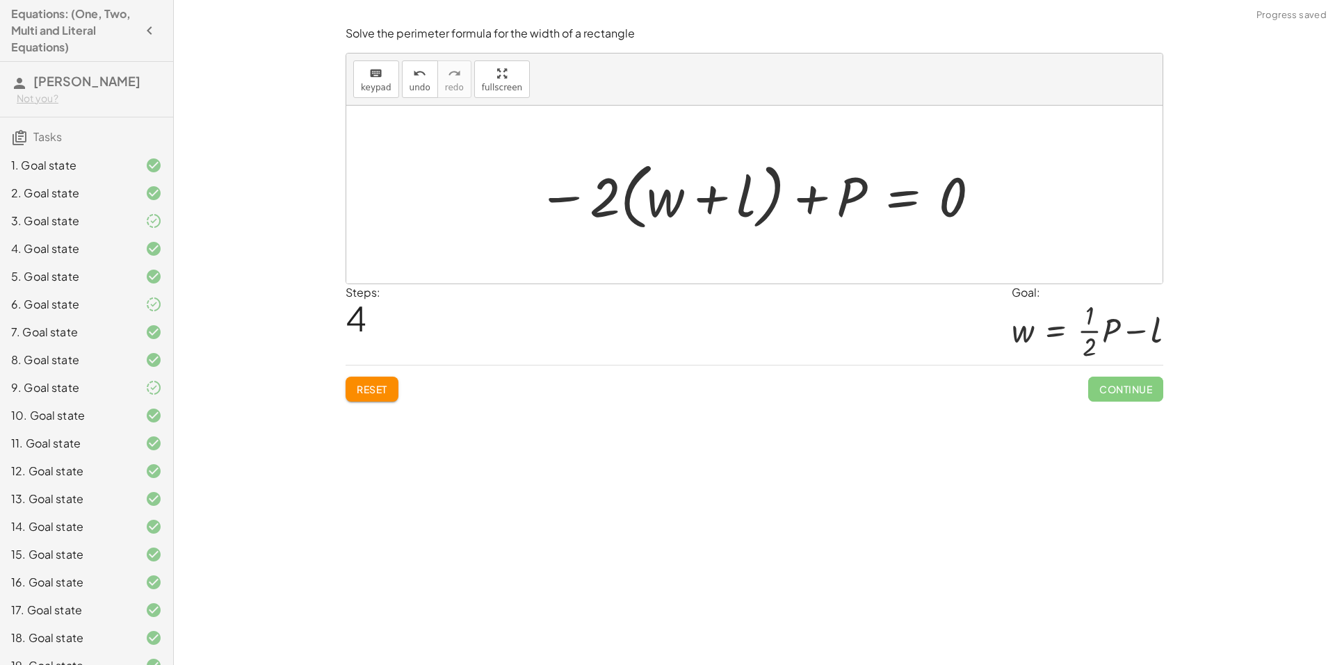
click at [377, 394] on span "Reset" at bounding box center [372, 389] width 31 height 13
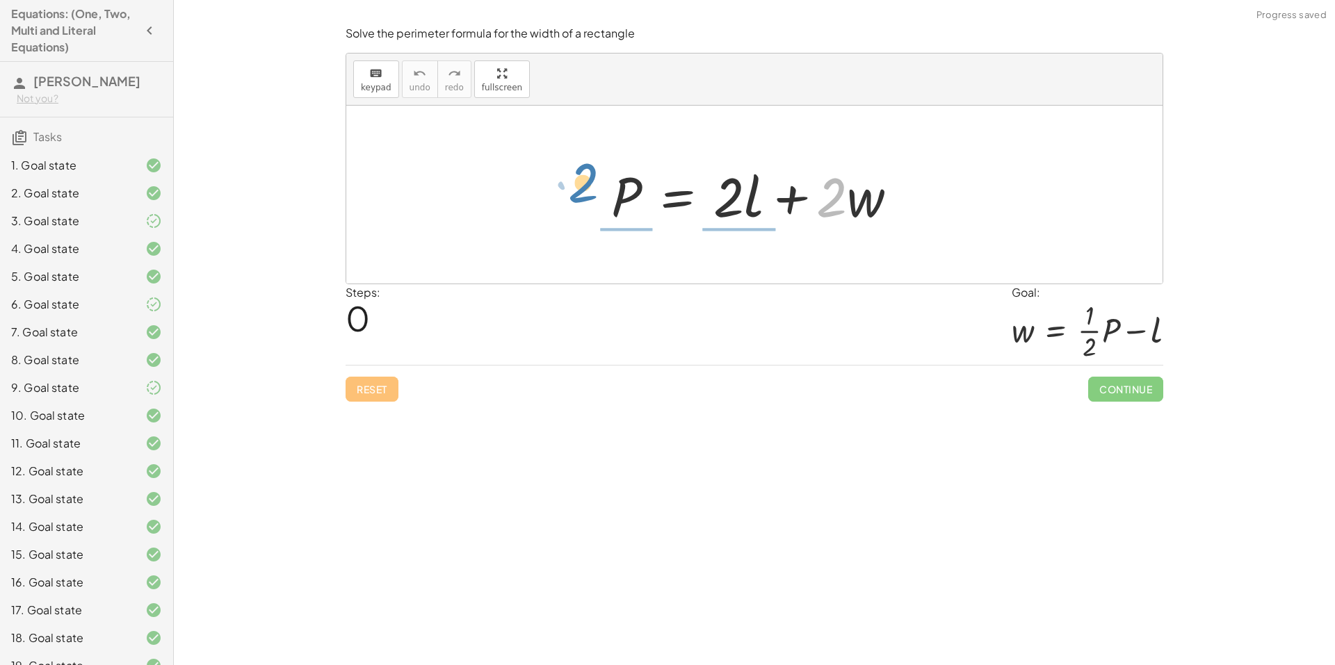
drag, startPoint x: 839, startPoint y: 199, endPoint x: 592, endPoint y: 181, distance: 247.5
click at [592, 181] on div "· 2 + · w P = + · 2 · l + · 2 · w" at bounding box center [754, 195] width 329 height 79
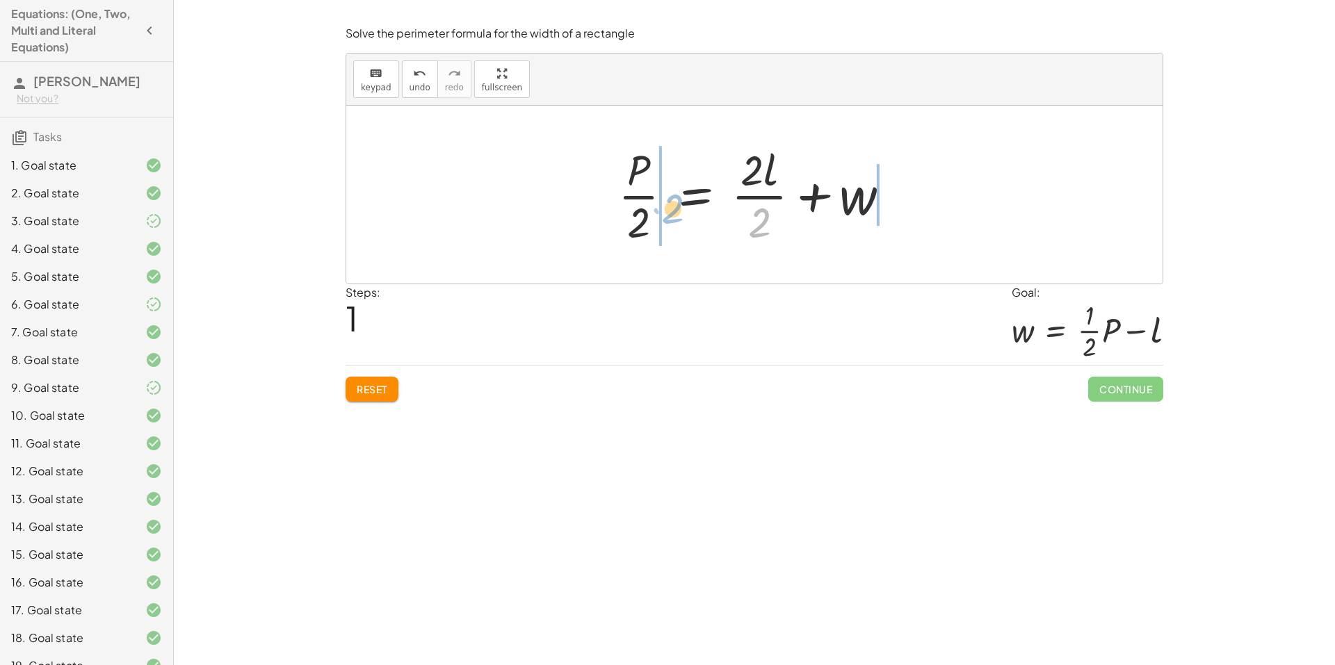
drag, startPoint x: 759, startPoint y: 226, endPoint x: 688, endPoint y: 217, distance: 70.8
click at [688, 217] on div at bounding box center [759, 194] width 297 height 107
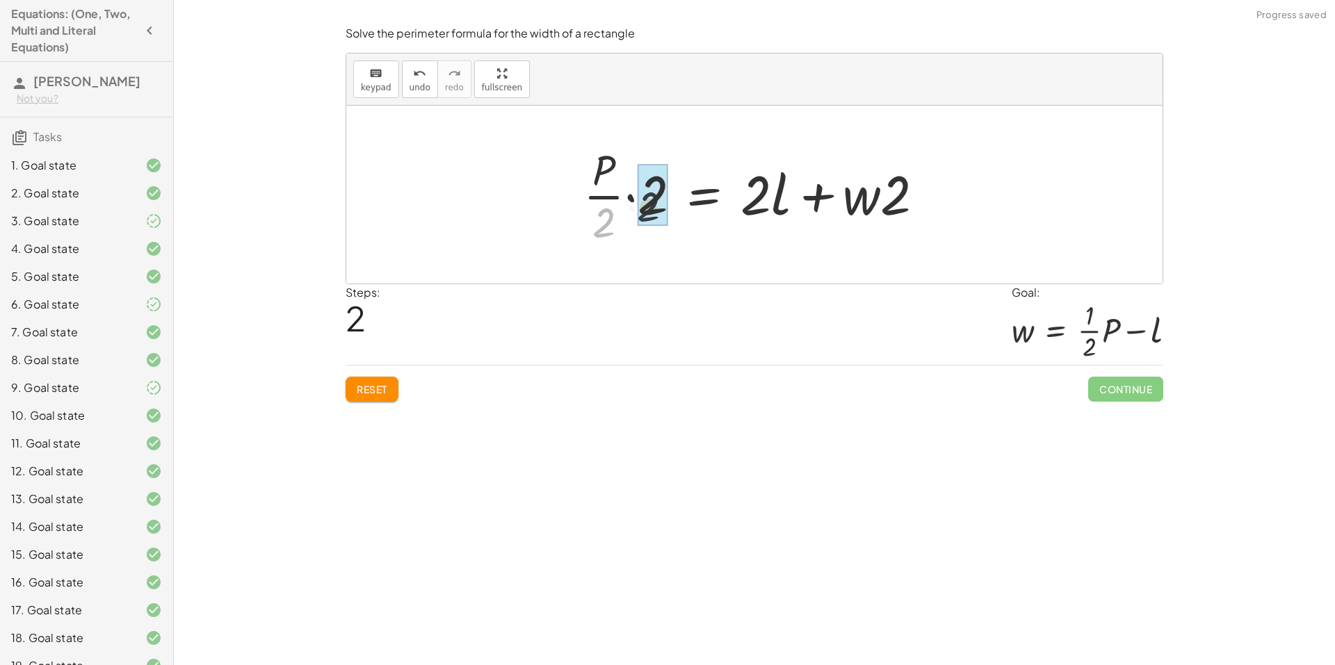
drag, startPoint x: 608, startPoint y: 228, endPoint x: 658, endPoint y: 204, distance: 55.4
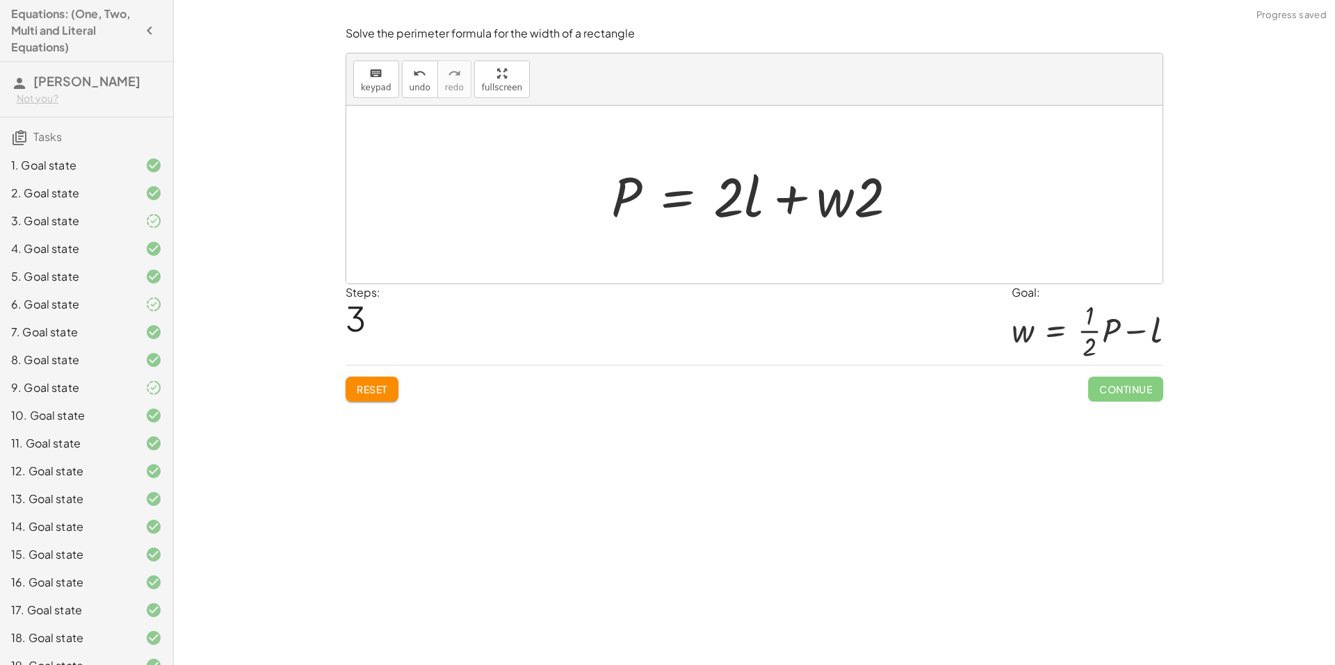
drag, startPoint x: 389, startPoint y: 386, endPoint x: 618, endPoint y: 302, distance: 243.5
click at [391, 384] on button "Reset" at bounding box center [372, 389] width 53 height 25
drag, startPoint x: 877, startPoint y: 202, endPoint x: 888, endPoint y: 185, distance: 20.6
click at [891, 184] on div at bounding box center [760, 195] width 312 height 72
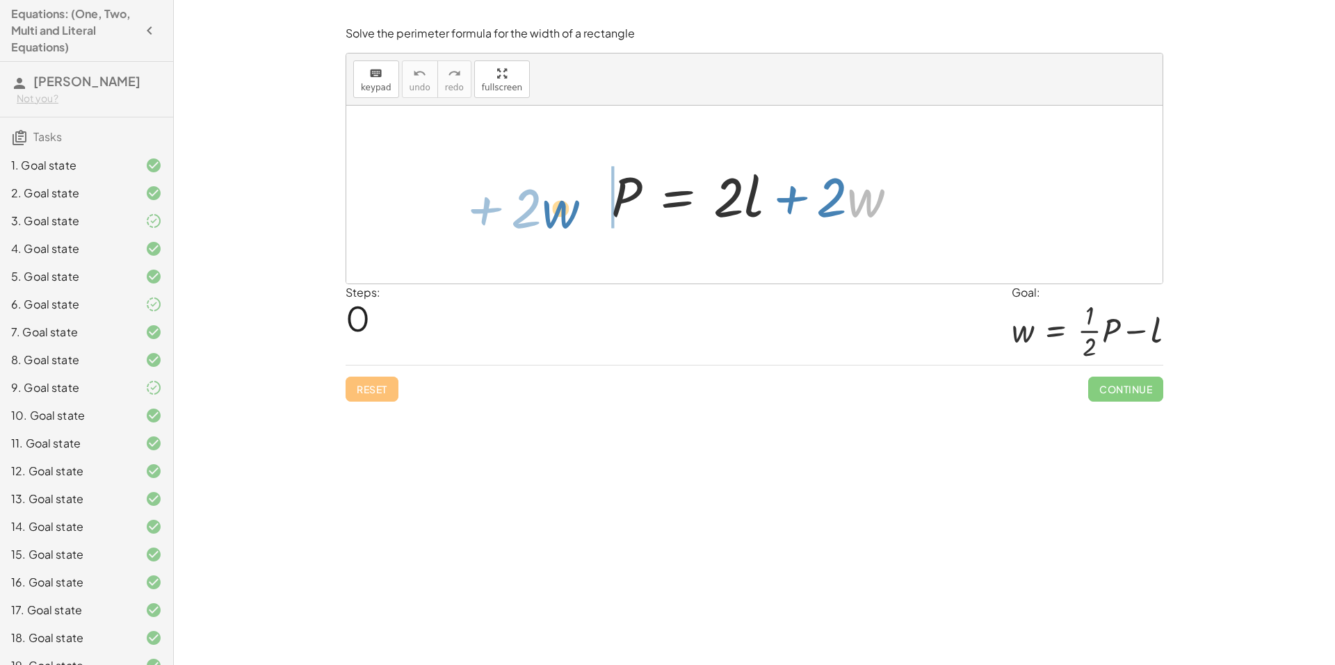
drag, startPoint x: 854, startPoint y: 211, endPoint x: 579, endPoint y: 206, distance: 275.4
click at [547, 220] on div "· w + · 2 P = + · 2 · l + · 2 · w" at bounding box center [754, 195] width 816 height 178
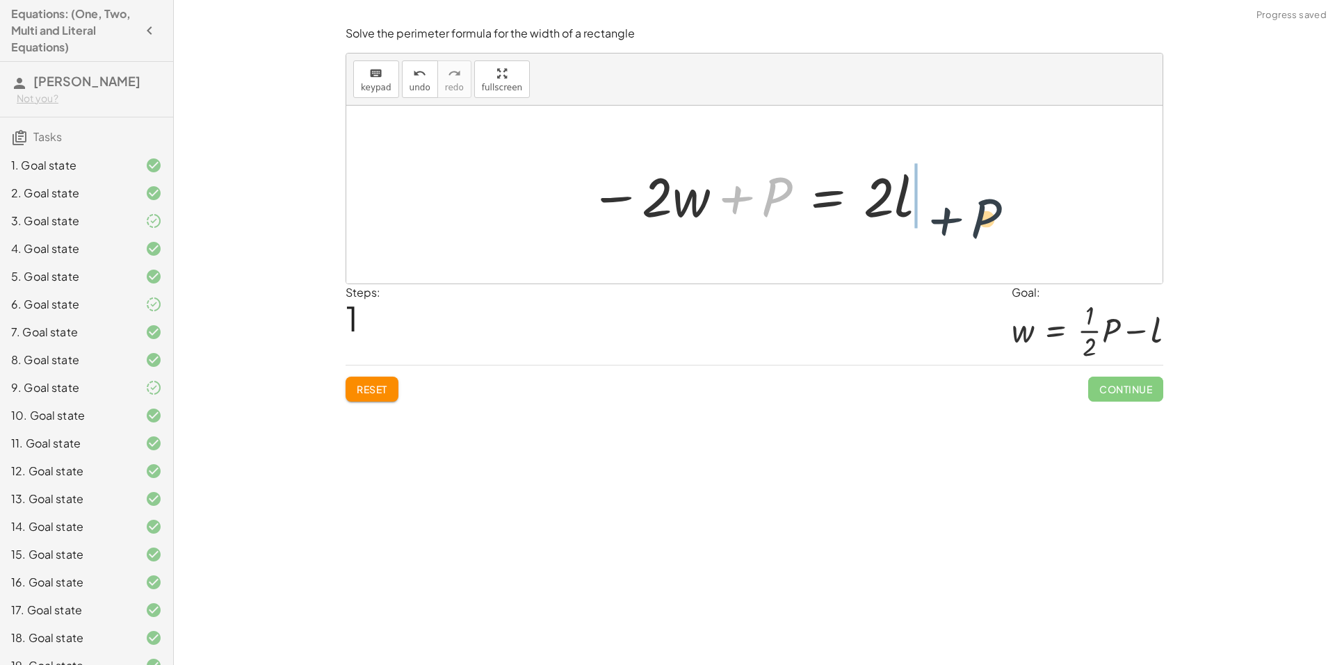
drag, startPoint x: 771, startPoint y: 197, endPoint x: 989, endPoint y: 214, distance: 218.3
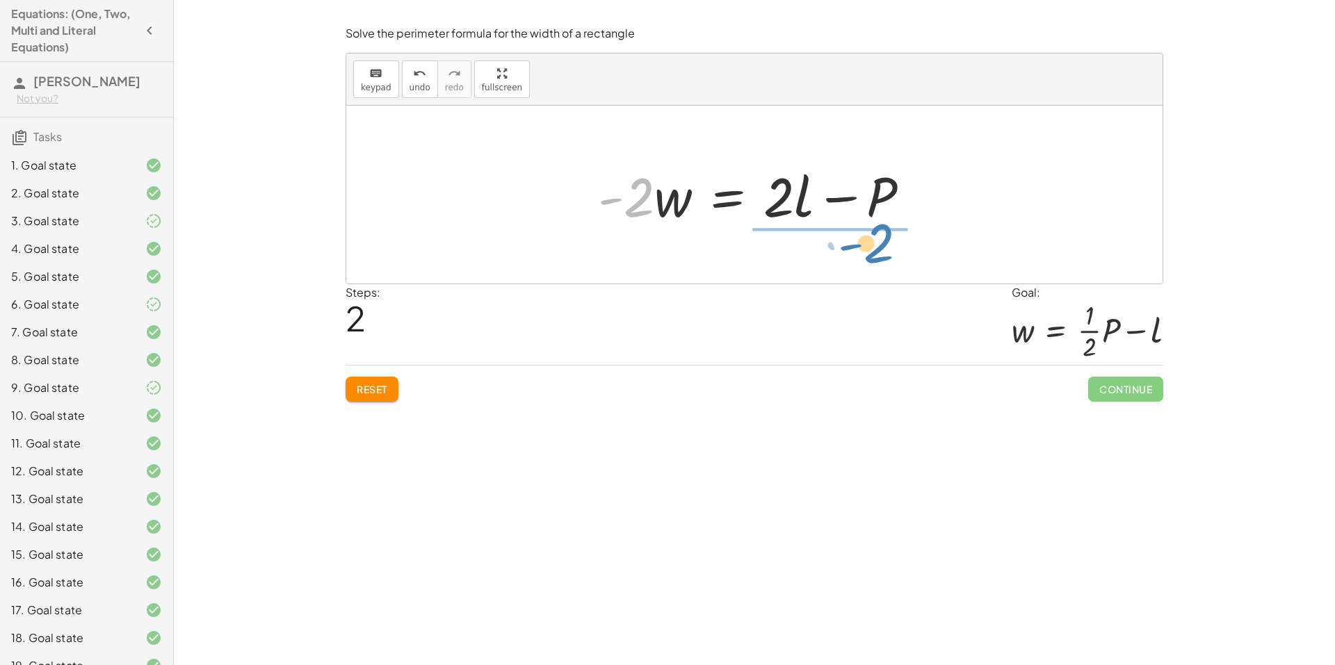
drag, startPoint x: 636, startPoint y: 196, endPoint x: 873, endPoint y: 244, distance: 241.9
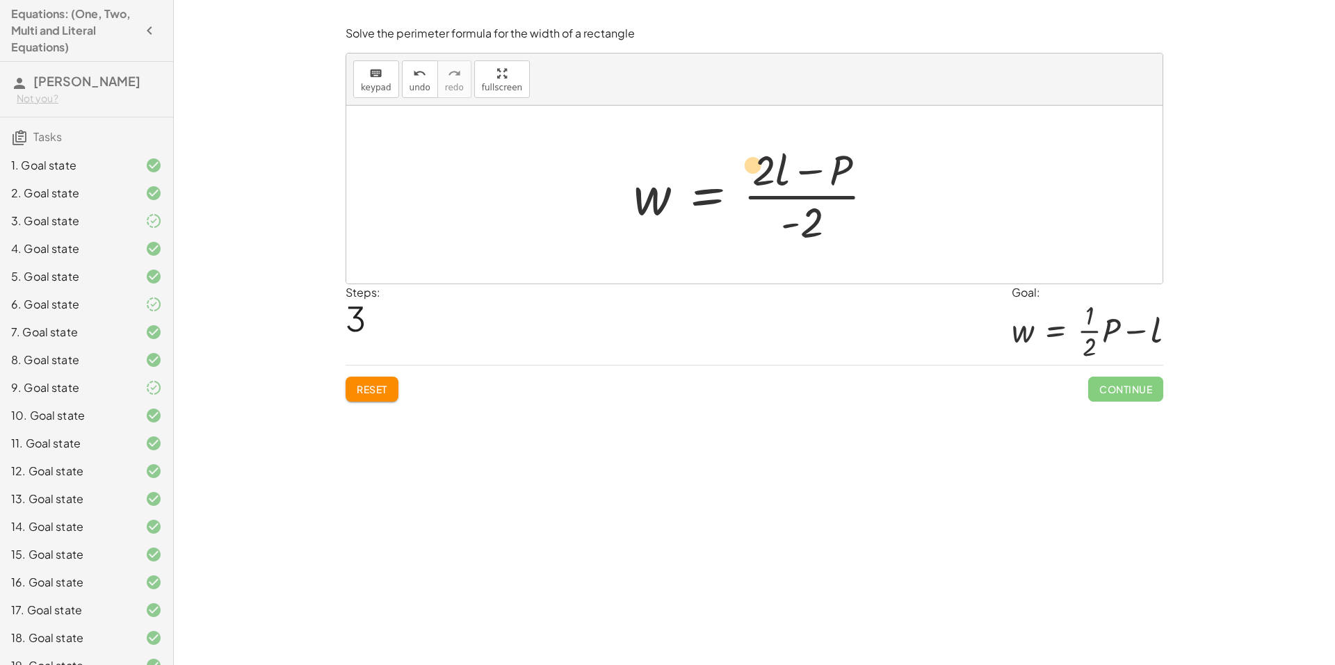
drag, startPoint x: 762, startPoint y: 177, endPoint x: 753, endPoint y: 170, distance: 11.4
click at [753, 170] on div at bounding box center [759, 194] width 266 height 107
drag, startPoint x: 806, startPoint y: 219, endPoint x: 742, endPoint y: 168, distance: 81.7
click at [742, 168] on div at bounding box center [759, 194] width 266 height 107
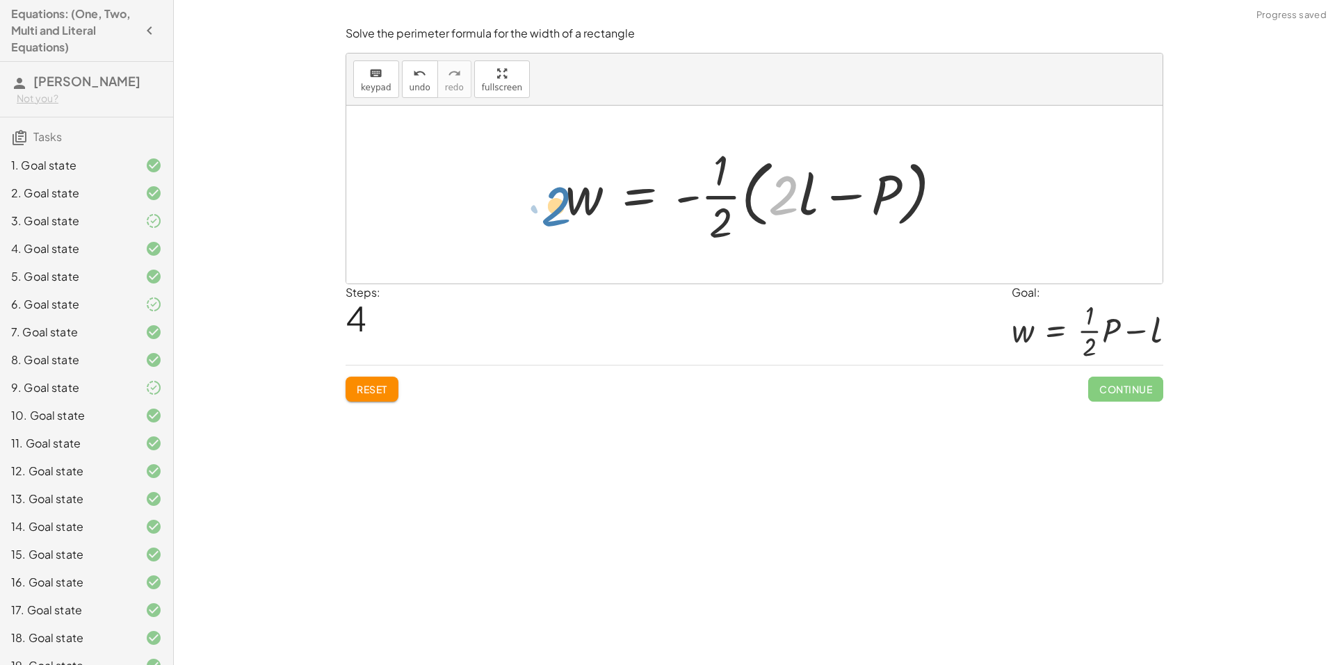
drag, startPoint x: 782, startPoint y: 196, endPoint x: 553, endPoint y: 205, distance: 229.6
click at [373, 390] on span "Reset" at bounding box center [372, 389] width 31 height 13
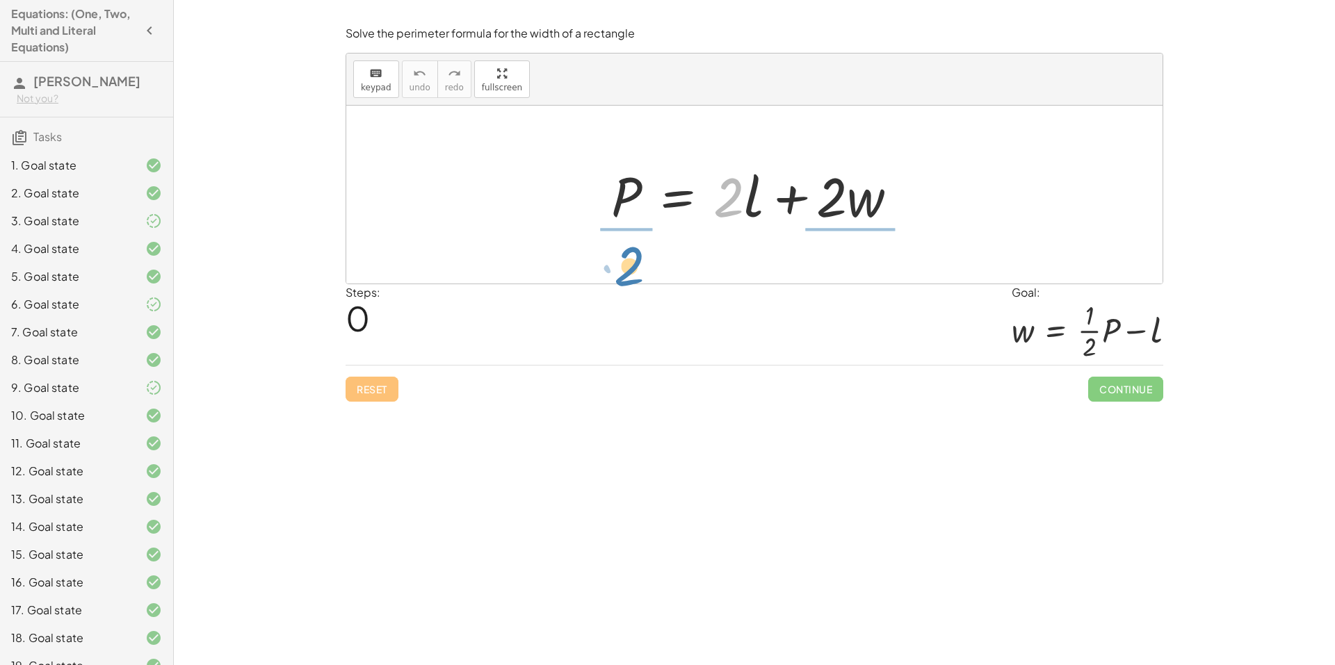
drag, startPoint x: 731, startPoint y: 215, endPoint x: 631, endPoint y: 286, distance: 122.7
click at [0, 0] on div "Solve the perimeter formula for the width of a rectangle keyboard keypad undo u…" at bounding box center [0, 0] width 0 height 0
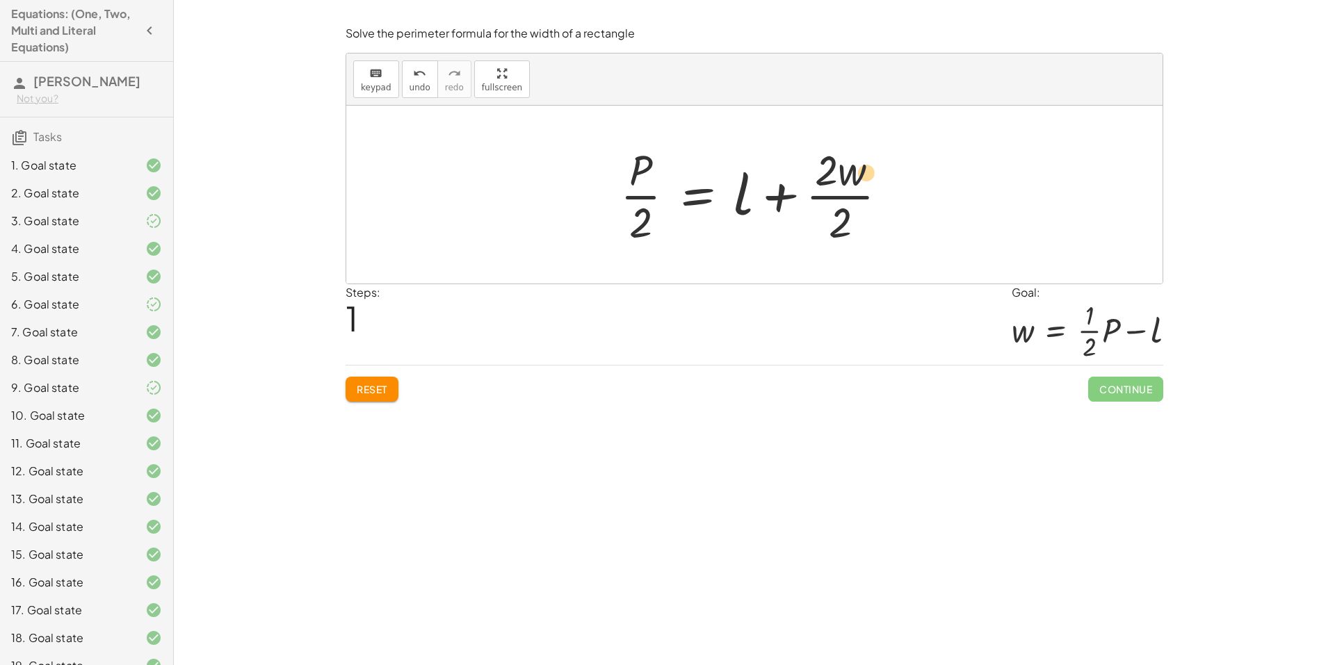
drag, startPoint x: 848, startPoint y: 174, endPoint x: 861, endPoint y: 175, distance: 14.0
click at [861, 175] on div at bounding box center [759, 194] width 293 height 107
drag, startPoint x: 831, startPoint y: 170, endPoint x: 647, endPoint y: 225, distance: 191.6
click at [647, 225] on div at bounding box center [759, 194] width 293 height 107
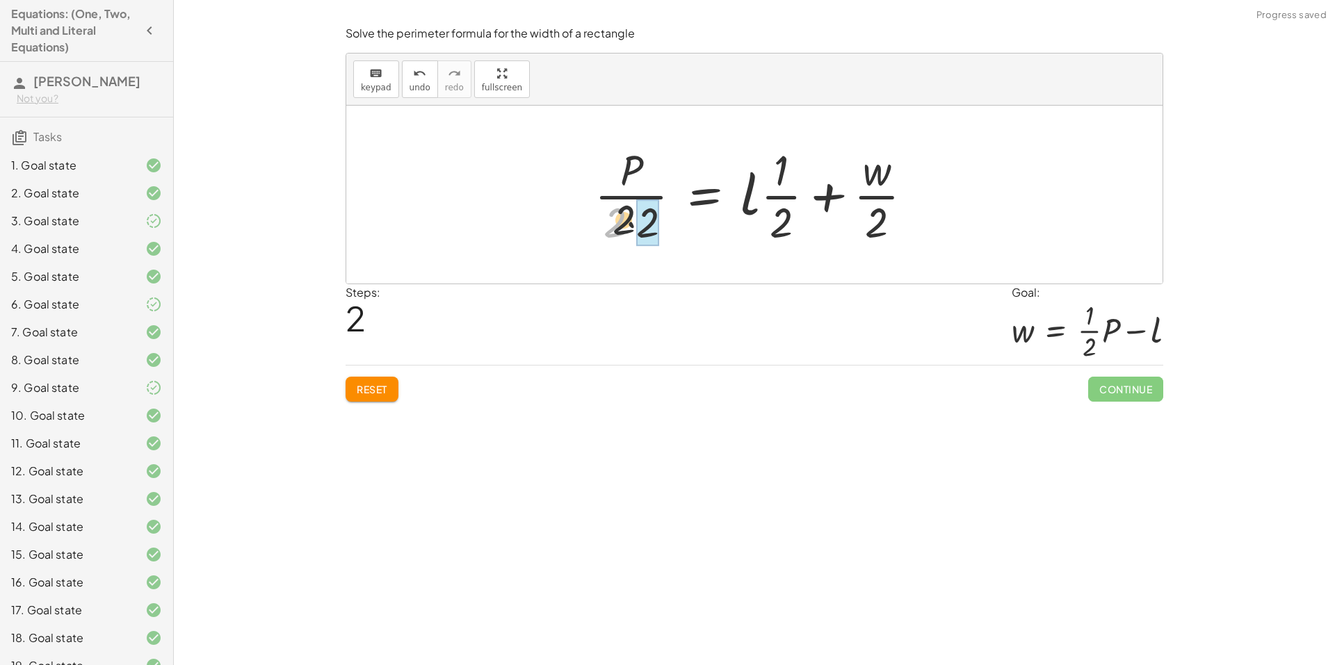
drag, startPoint x: 616, startPoint y: 221, endPoint x: 658, endPoint y: 213, distance: 42.5
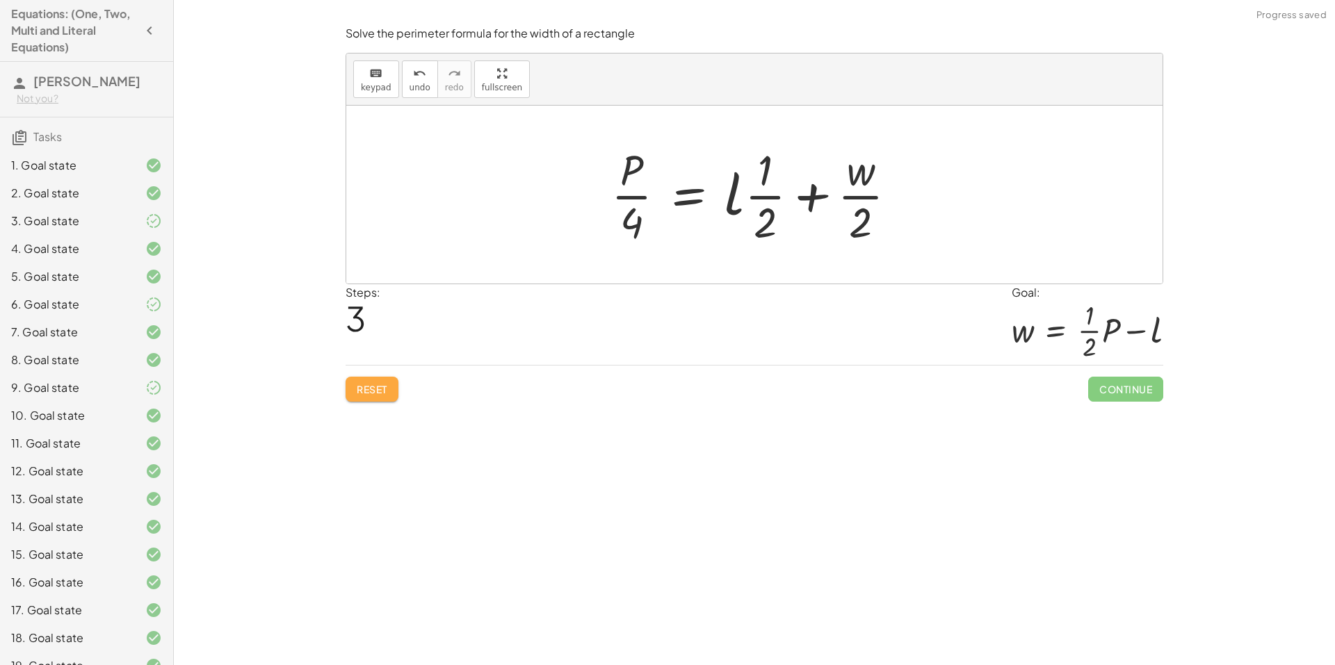
click at [368, 386] on span "Reset" at bounding box center [372, 389] width 31 height 13
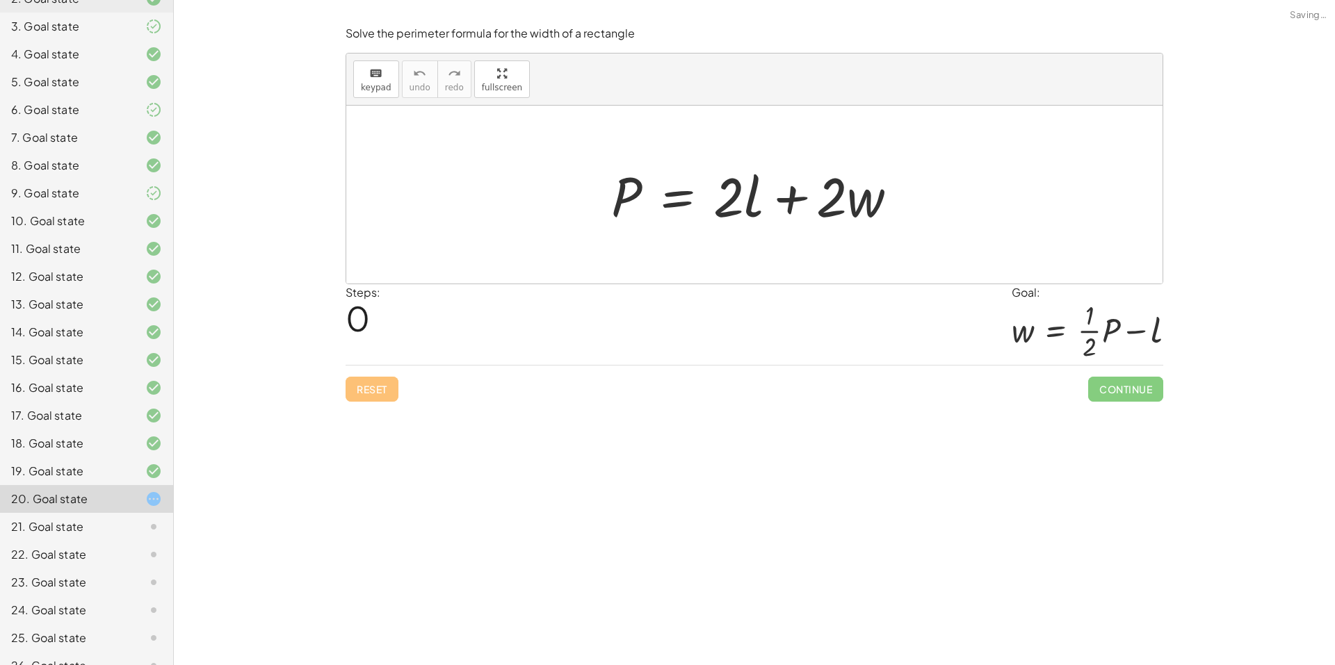
scroll to position [215, 0]
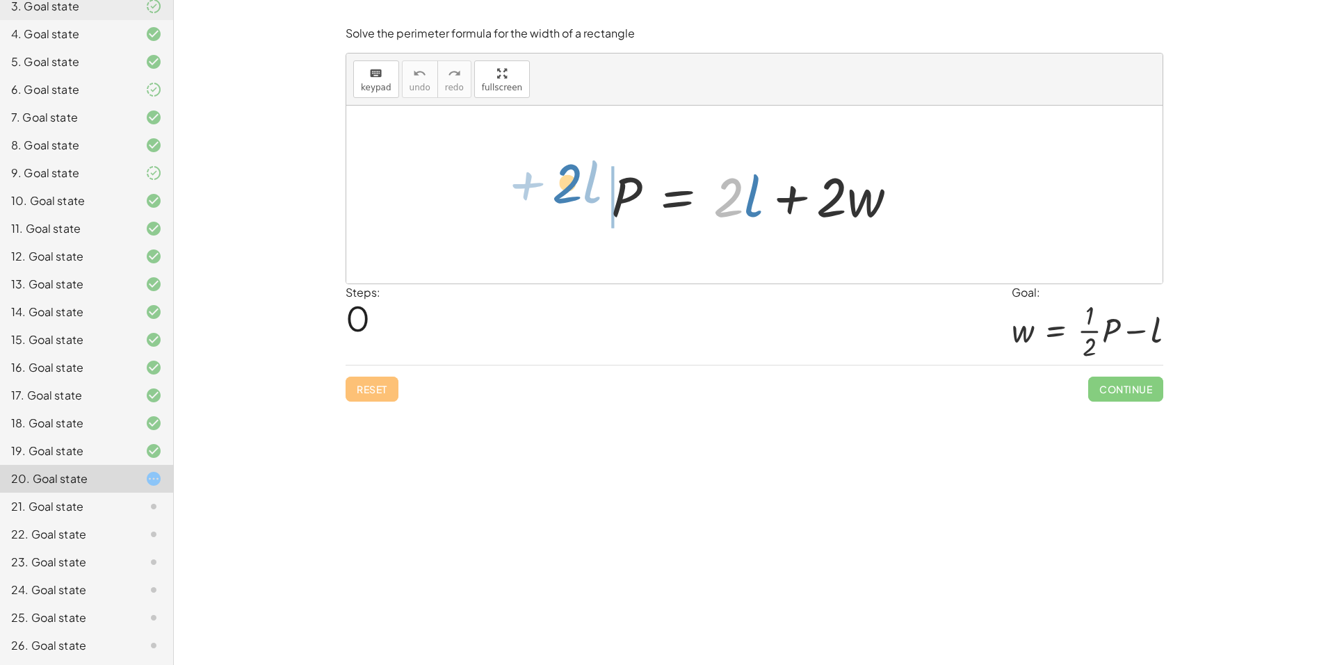
drag, startPoint x: 737, startPoint y: 216, endPoint x: 576, endPoint y: 202, distance: 161.9
click at [576, 202] on div "· 2 + · l P = + · 2 · l + · 2 · w" at bounding box center [754, 195] width 816 height 178
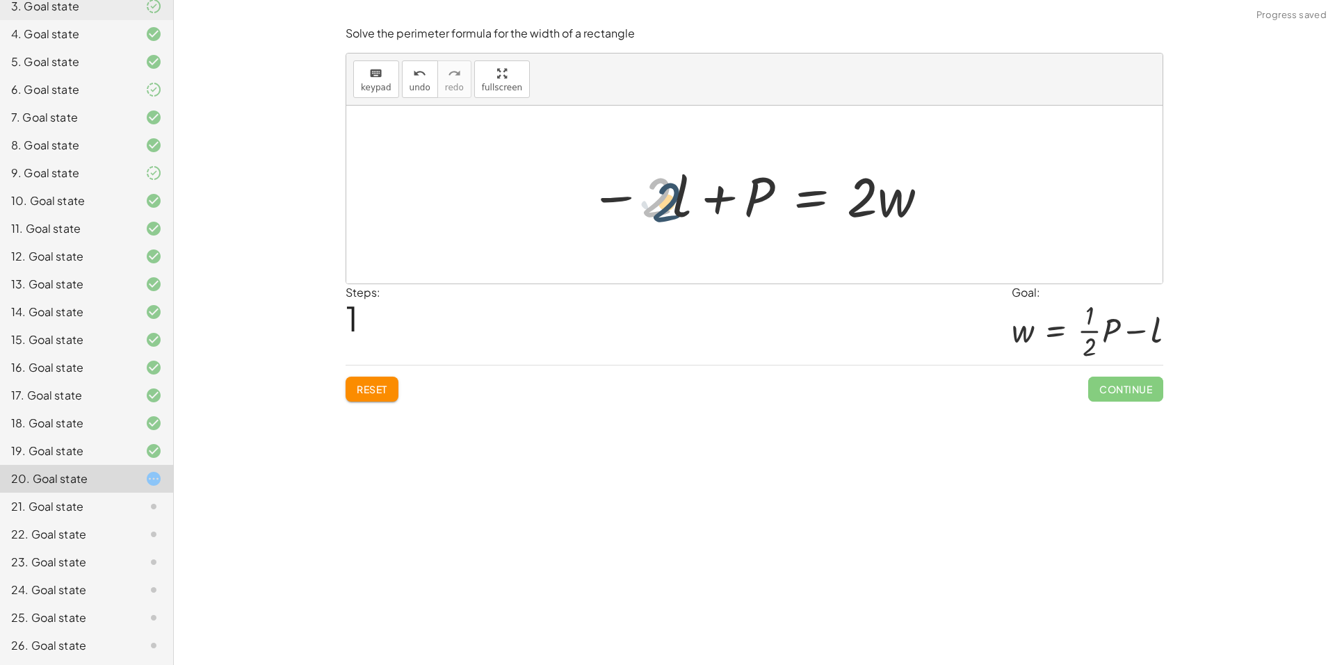
drag, startPoint x: 672, startPoint y: 204, endPoint x: 665, endPoint y: 209, distance: 8.9
click at [665, 209] on div at bounding box center [760, 195] width 354 height 72
drag, startPoint x: 678, startPoint y: 207, endPoint x: 839, endPoint y: 207, distance: 161.3
click at [830, 204] on div at bounding box center [760, 195] width 354 height 72
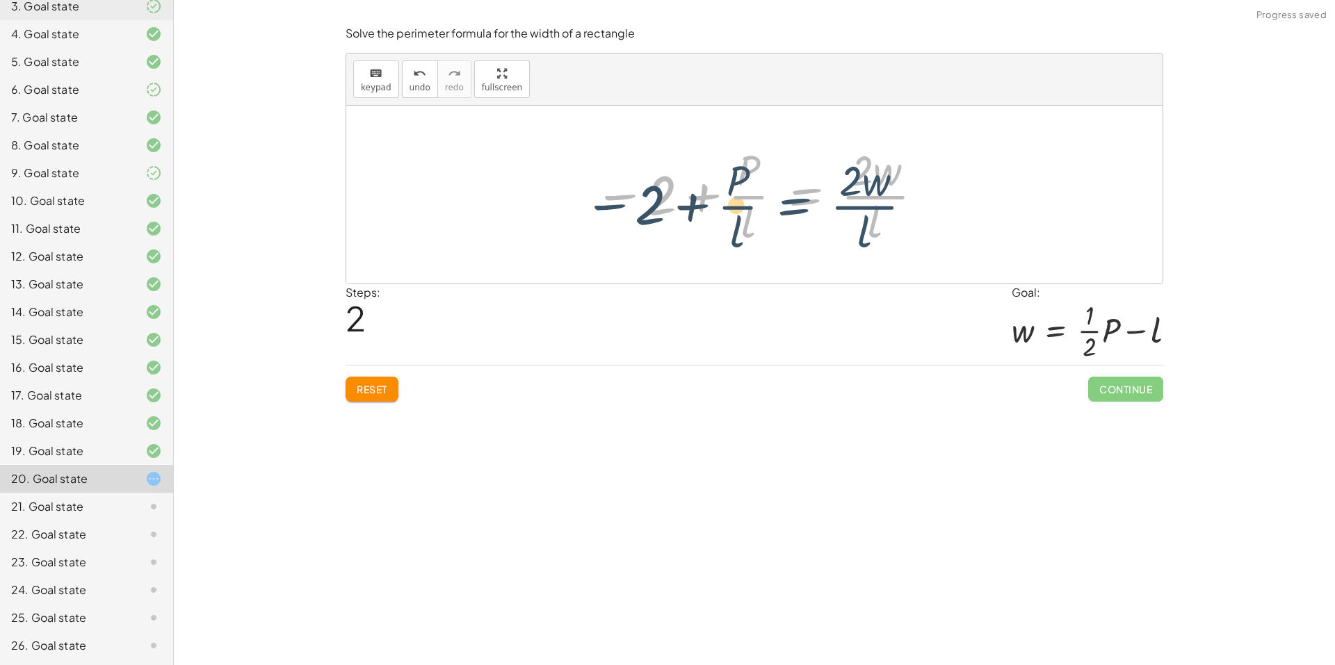
drag, startPoint x: 770, startPoint y: 213, endPoint x: 793, endPoint y: 207, distance: 23.6
click at [793, 208] on div at bounding box center [760, 194] width 346 height 107
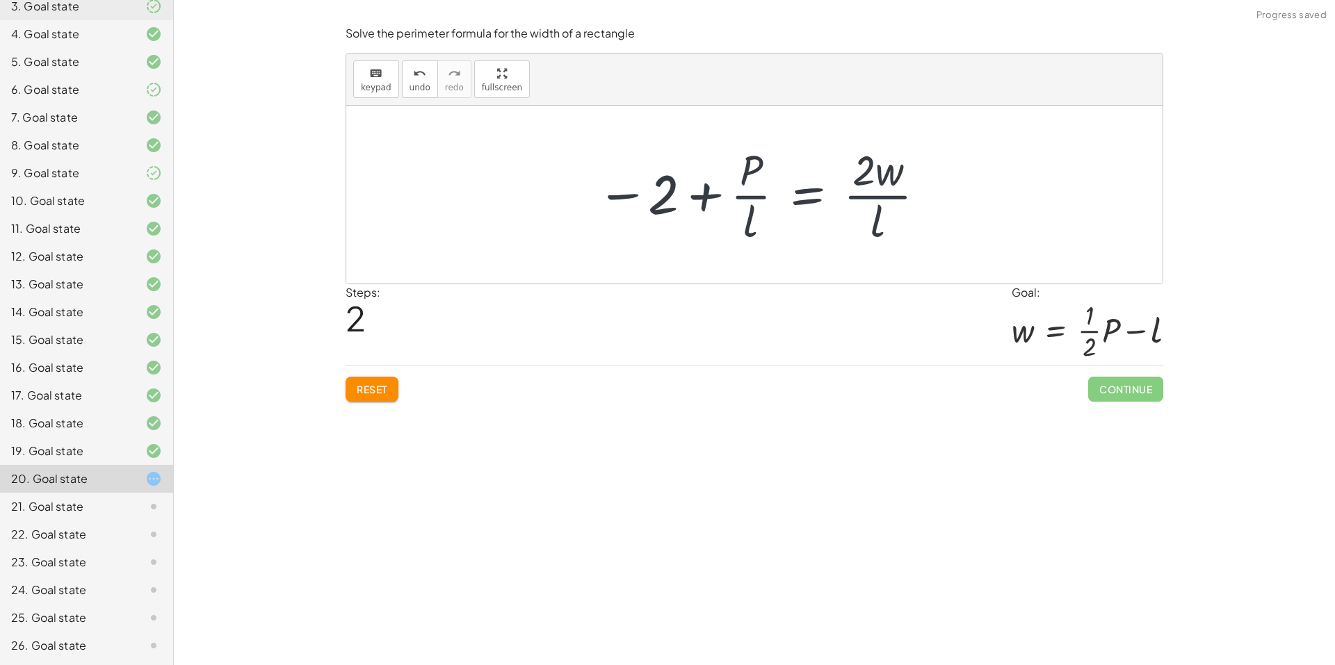
click at [379, 399] on button "Reset" at bounding box center [372, 389] width 53 height 25
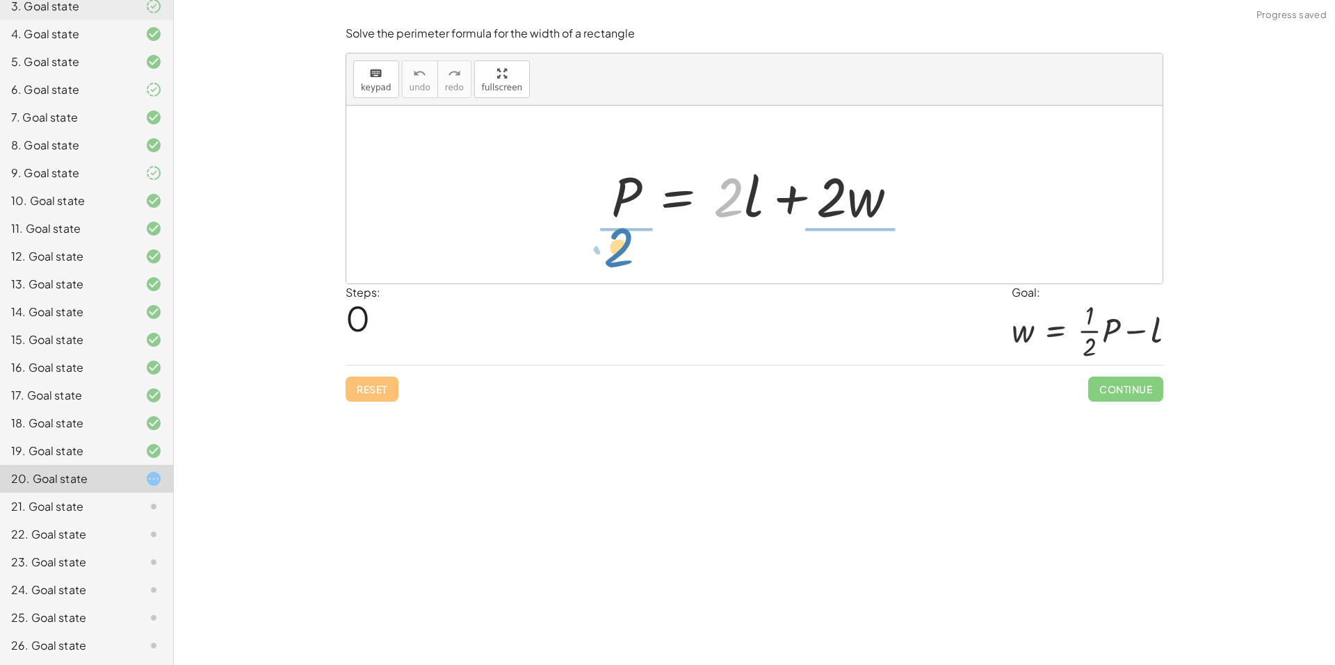
drag, startPoint x: 729, startPoint y: 200, endPoint x: 620, endPoint y: 252, distance: 120.7
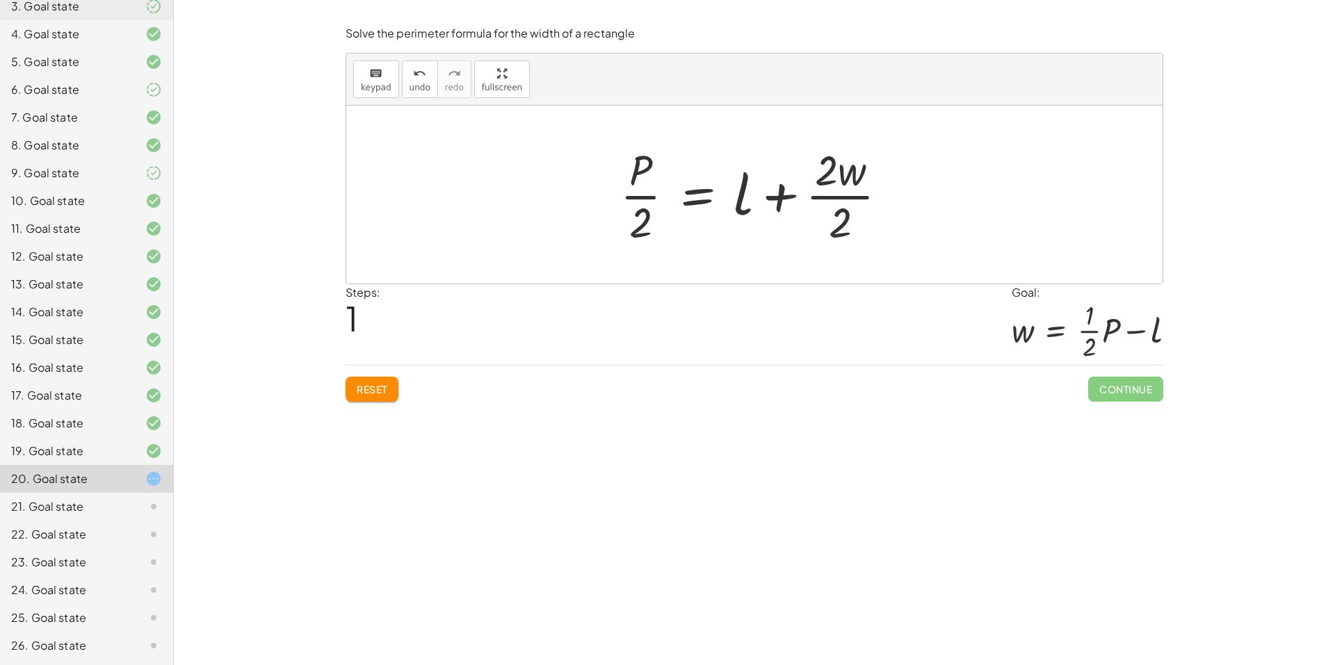
click at [353, 401] on button "Reset" at bounding box center [372, 389] width 53 height 25
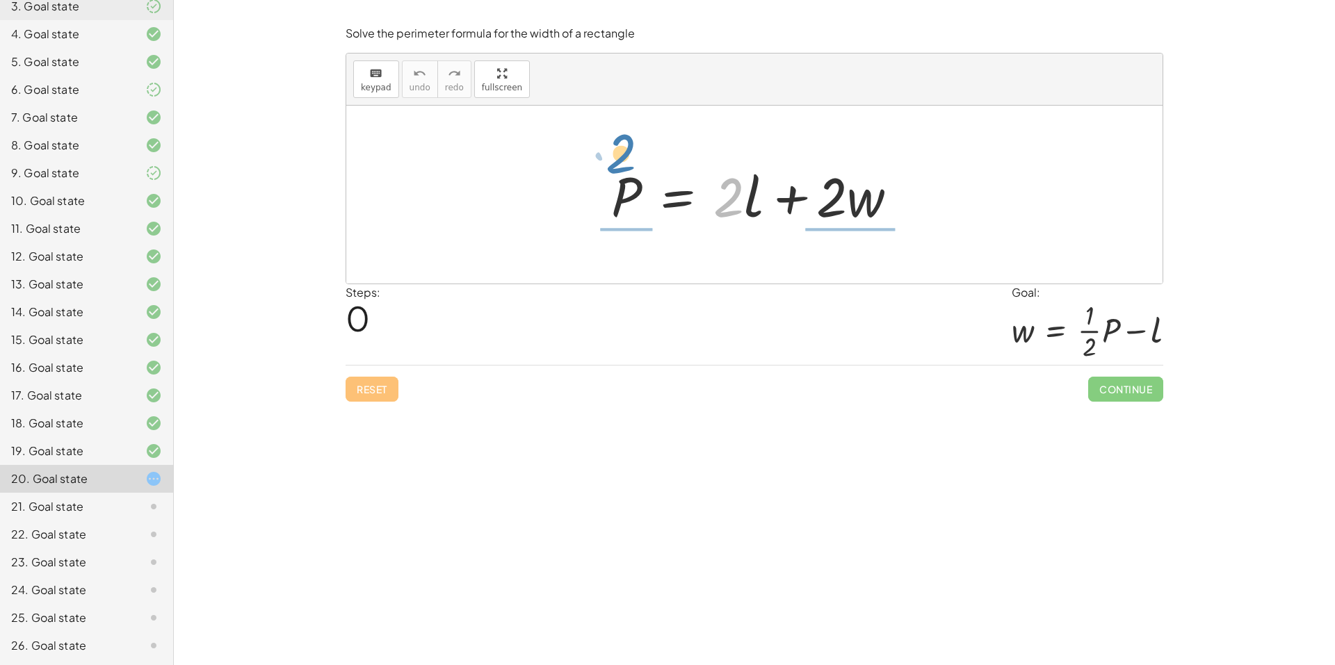
drag, startPoint x: 730, startPoint y: 208, endPoint x: 624, endPoint y: 163, distance: 115.3
click at [624, 163] on div at bounding box center [760, 195] width 312 height 72
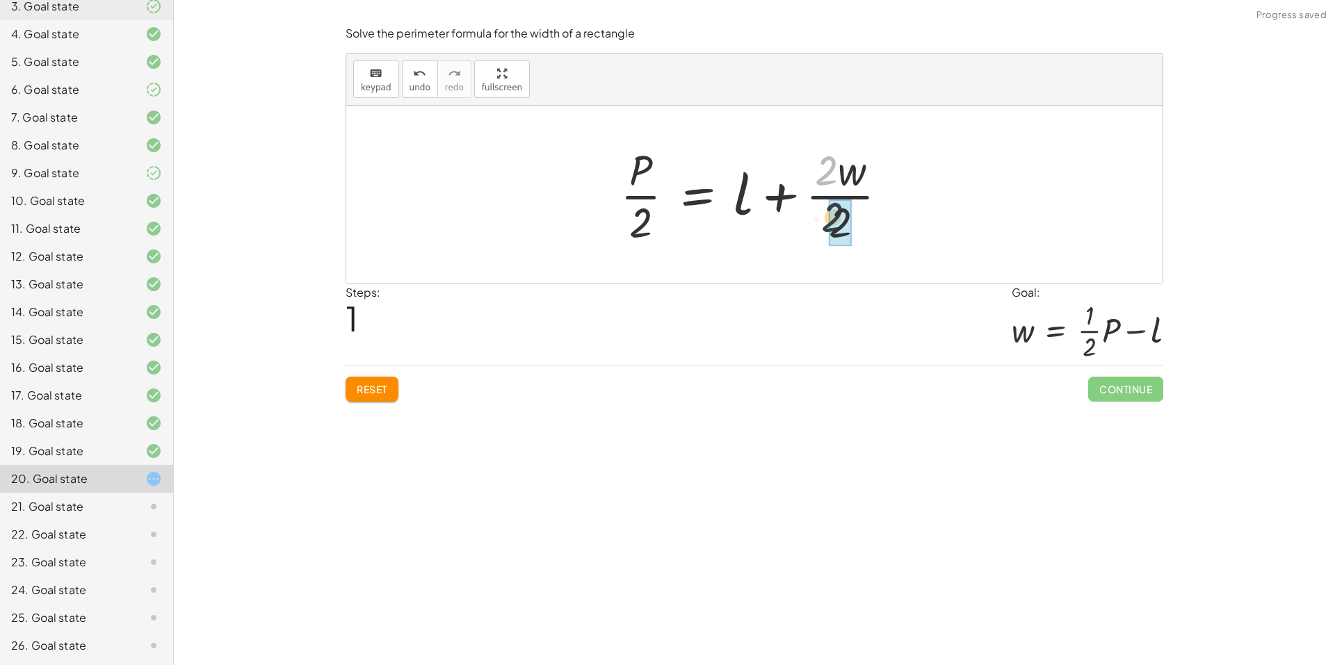
drag, startPoint x: 825, startPoint y: 170, endPoint x: 828, endPoint y: 199, distance: 28.7
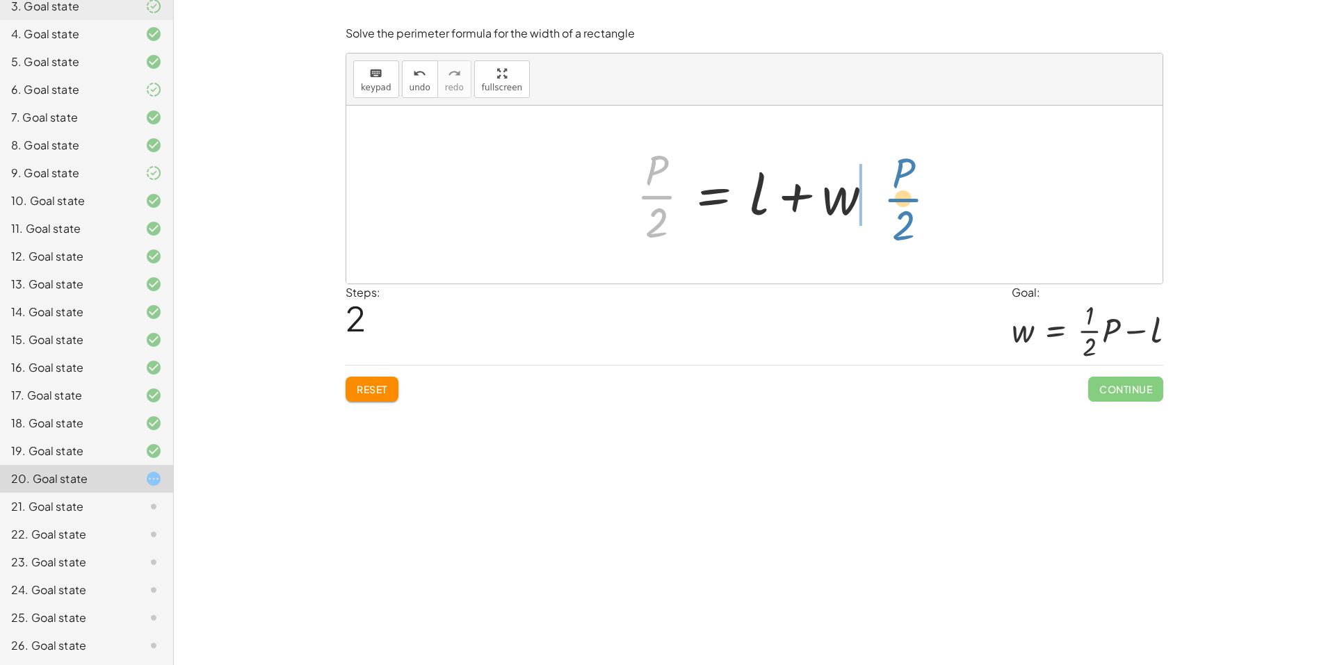
drag, startPoint x: 649, startPoint y: 195, endPoint x: 896, endPoint y: 198, distance: 246.9
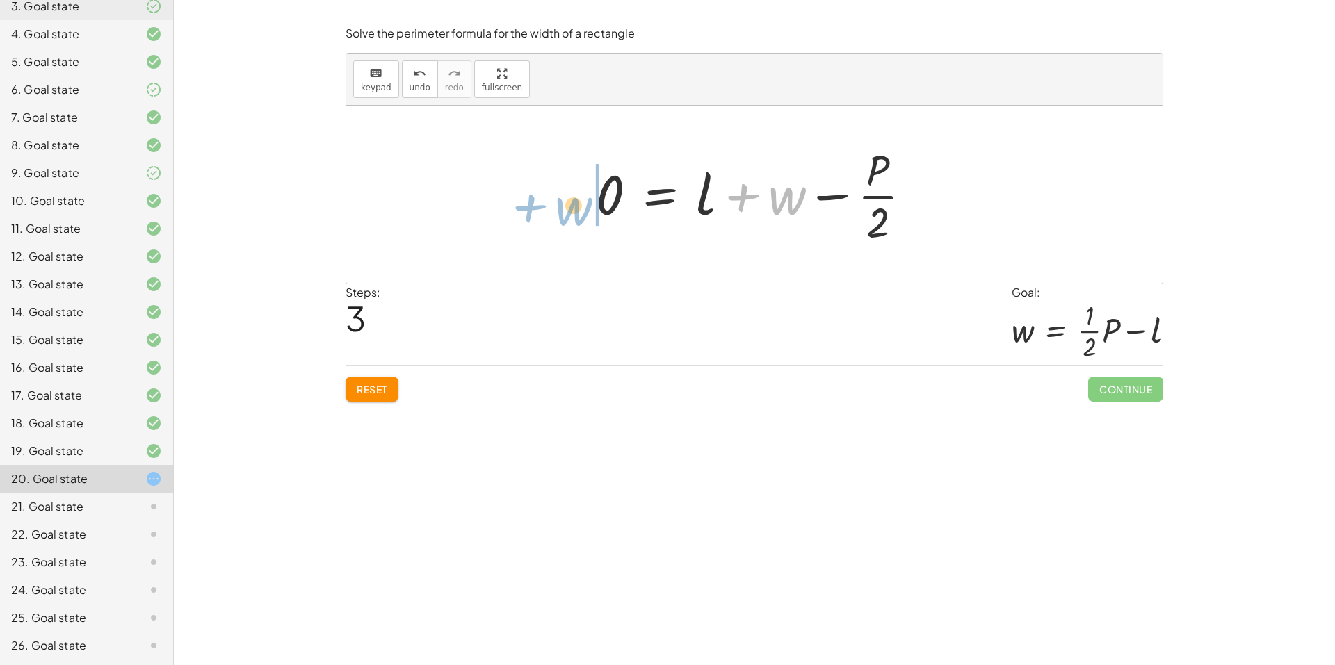
drag, startPoint x: 785, startPoint y: 199, endPoint x: 571, endPoint y: 207, distance: 214.3
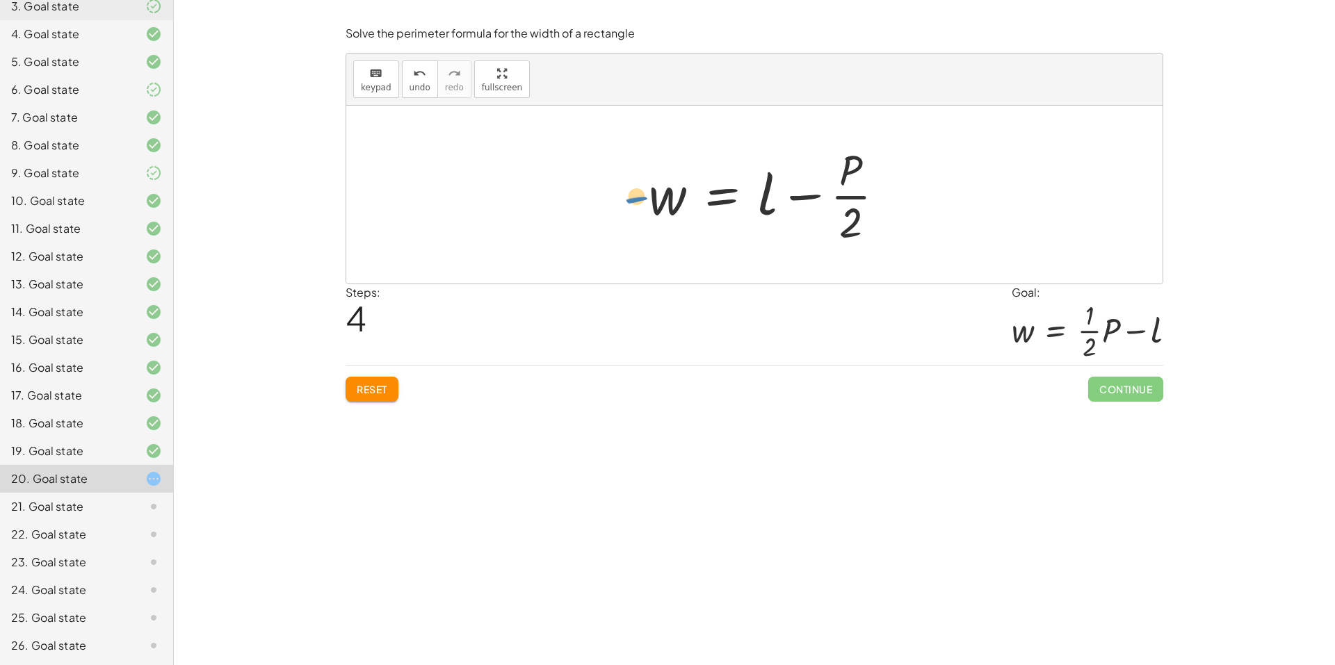
click at [636, 198] on div at bounding box center [759, 194] width 286 height 107
drag, startPoint x: 842, startPoint y: 197, endPoint x: 732, endPoint y: 200, distance: 109.9
click at [732, 200] on div at bounding box center [759, 194] width 286 height 107
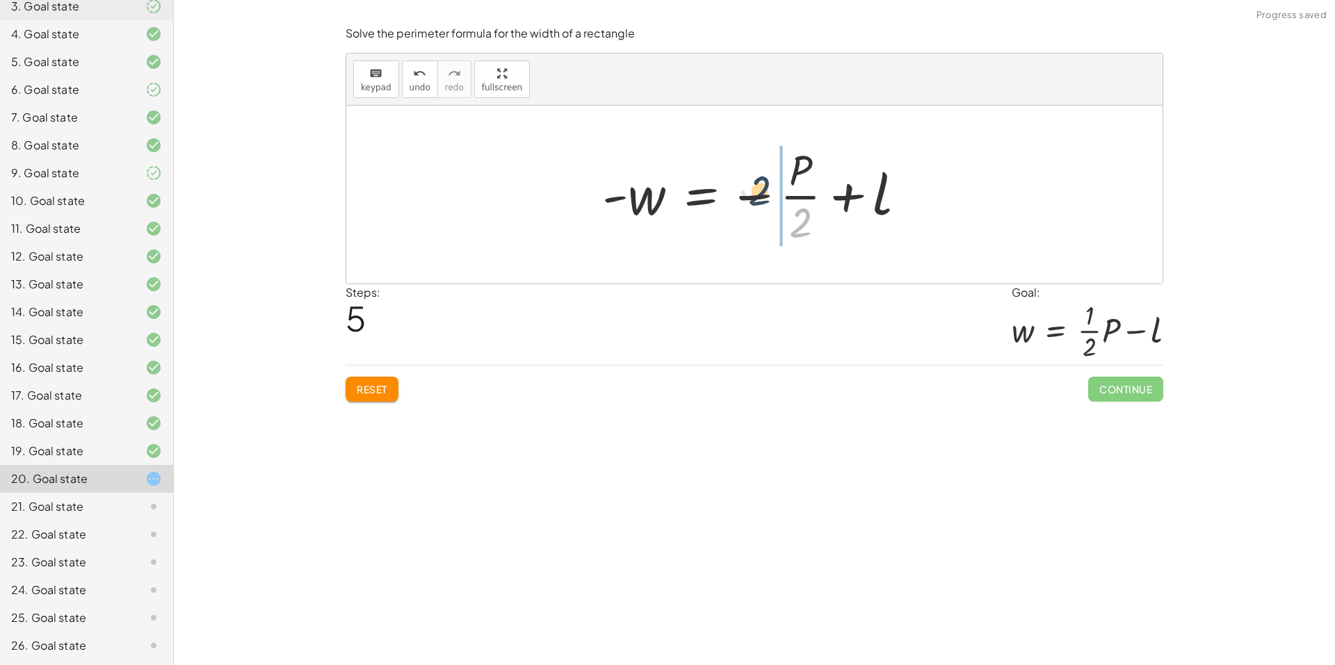
drag, startPoint x: 801, startPoint y: 226, endPoint x: 760, endPoint y: 194, distance: 52.0
click at [760, 194] on div at bounding box center [760, 194] width 330 height 107
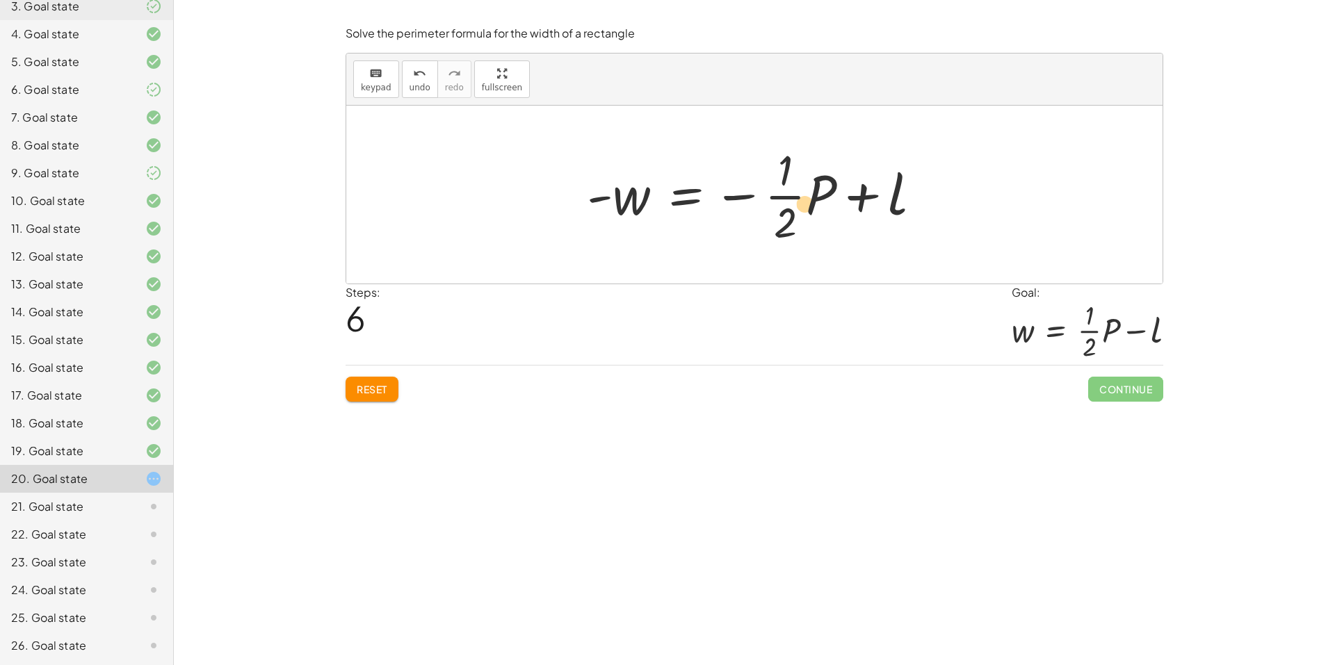
drag, startPoint x: 742, startPoint y: 197, endPoint x: 745, endPoint y: 207, distance: 9.7
click at [745, 207] on div at bounding box center [759, 194] width 359 height 107
drag, startPoint x: 736, startPoint y: 196, endPoint x: 802, endPoint y: 198, distance: 66.8
click at [802, 198] on div at bounding box center [759, 194] width 359 height 107
drag, startPoint x: 732, startPoint y: 193, endPoint x: 839, endPoint y: 195, distance: 106.4
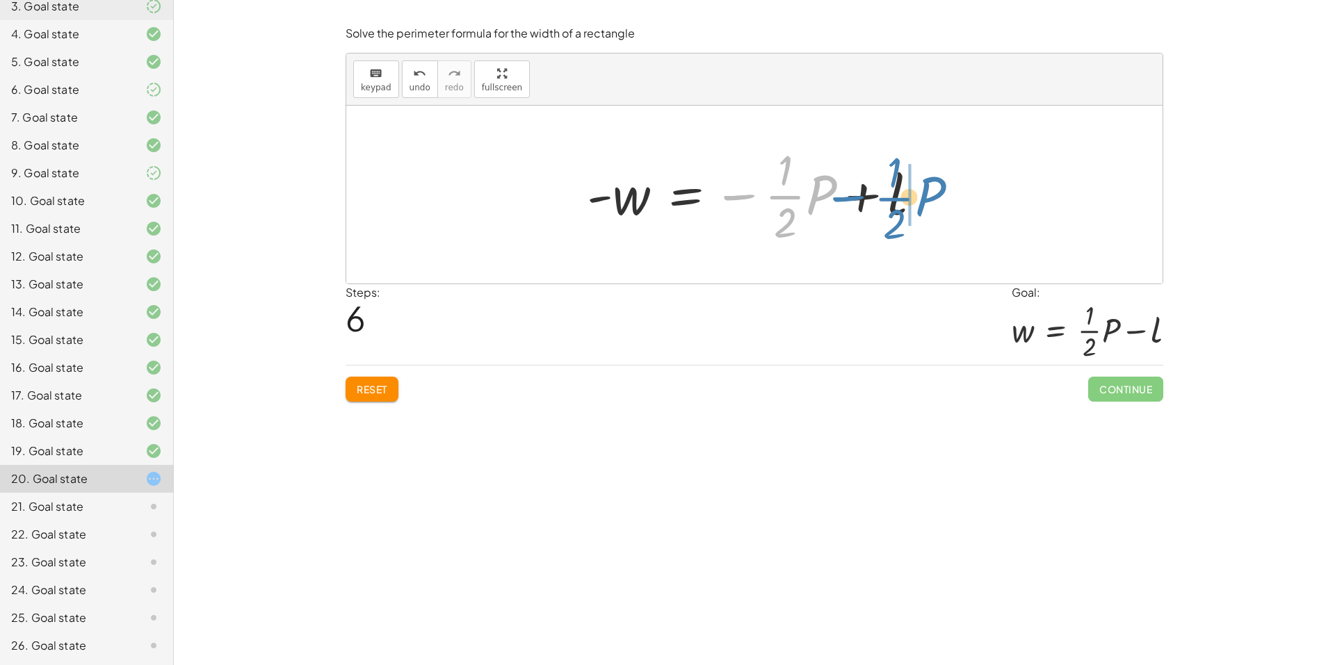
click at [839, 195] on div at bounding box center [759, 194] width 359 height 107
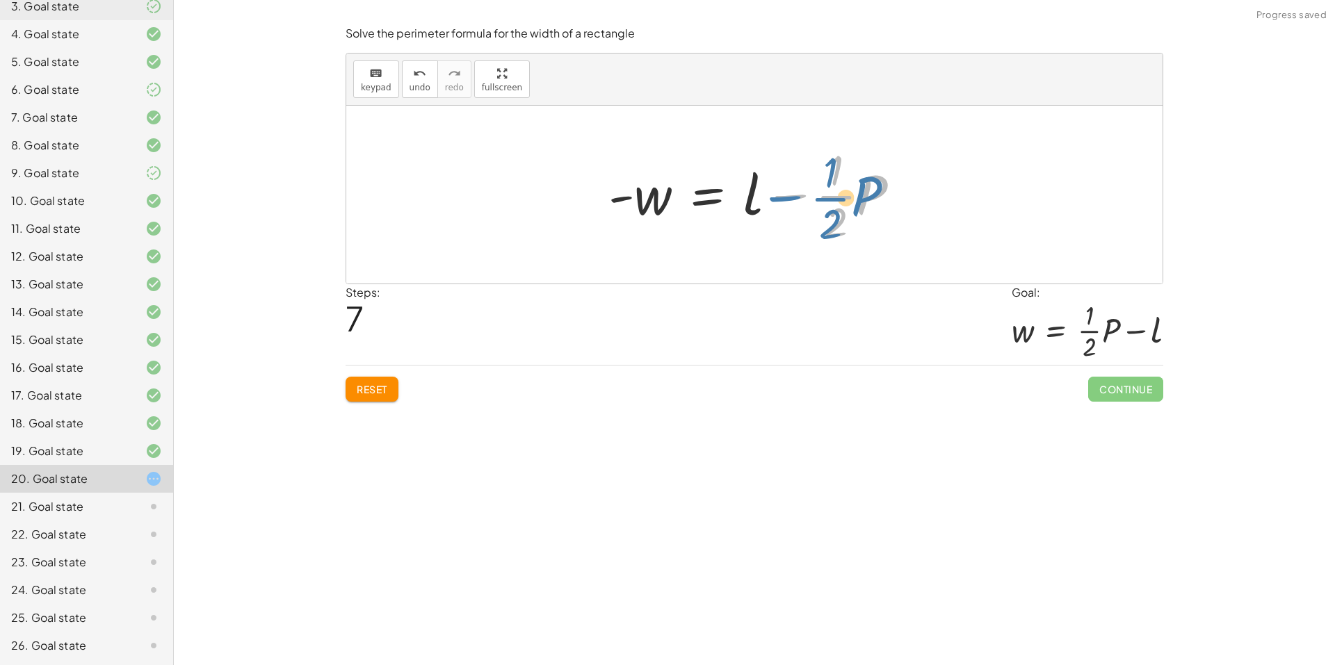
click at [787, 197] on div at bounding box center [759, 194] width 317 height 107
drag, startPoint x: 848, startPoint y: 200, endPoint x: 746, endPoint y: 189, distance: 102.7
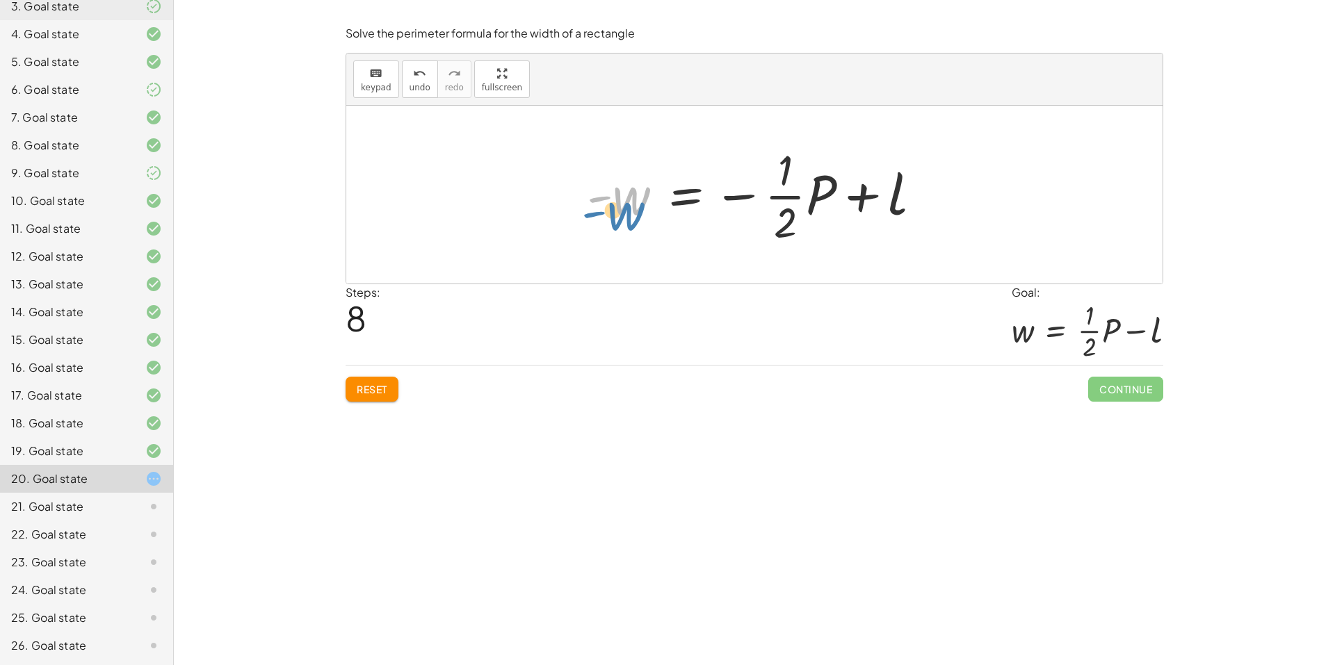
drag, startPoint x: 601, startPoint y: 201, endPoint x: 583, endPoint y: 304, distance: 104.5
click at [0, 0] on div "Solve the perimeter formula for the width of a rectangle keyboard keypad undo u…" at bounding box center [0, 0] width 0 height 0
drag, startPoint x: 597, startPoint y: 198, endPoint x: 702, endPoint y: 346, distance: 181.0
click at [0, 0] on div "Solve the perimeter formula for the width of a rectangle keyboard keypad undo u…" at bounding box center [0, 0] width 0 height 0
drag, startPoint x: 597, startPoint y: 202, endPoint x: 551, endPoint y: 213, distance: 47.1
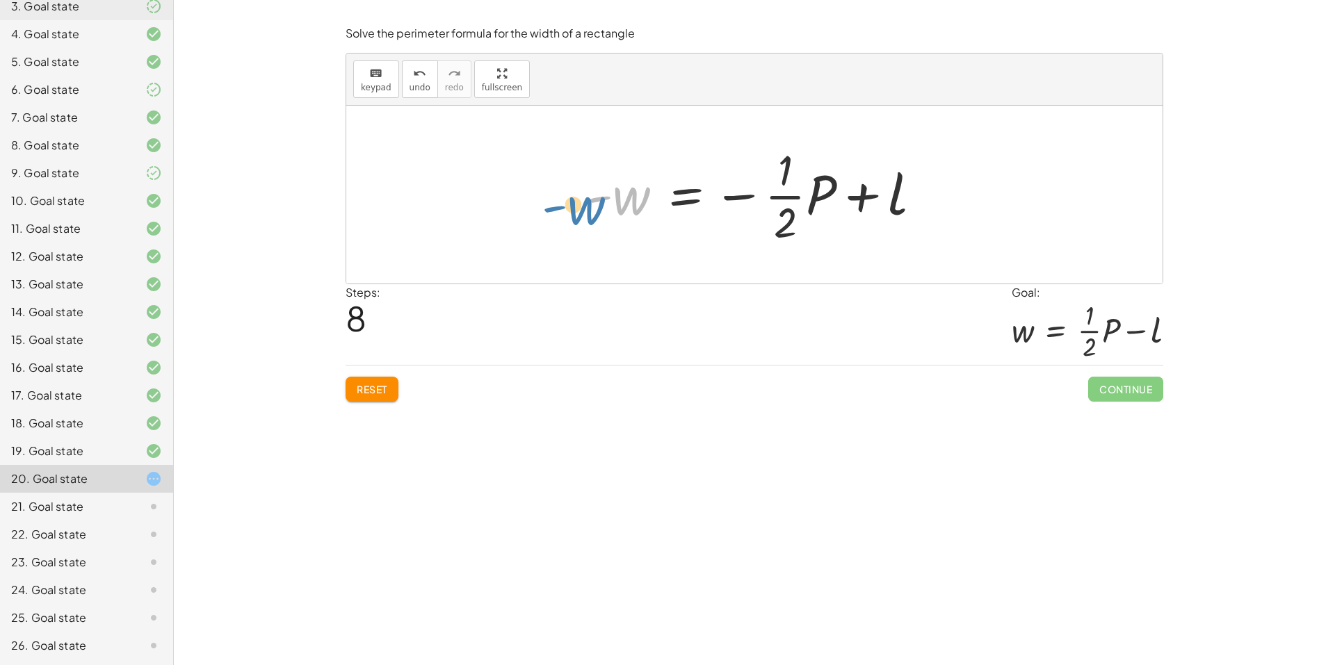
click at [551, 213] on div "P = + · 2 · l + · 2 · w · P · 2 = + l + · 2 · w · 2 · P · 2 = + l + w 0 = + l +…" at bounding box center [754, 195] width 816 height 178
drag, startPoint x: 579, startPoint y: 195, endPoint x: 591, endPoint y: 204, distance: 15.0
click at [561, 204] on div "P = + · 2 · l + · 2 · w · P · 2 = + l + · 2 · w · 2 · P · 2 = + l + w 0 = + l +…" at bounding box center [754, 195] width 816 height 178
click at [633, 203] on div at bounding box center [759, 194] width 359 height 107
drag, startPoint x: 590, startPoint y: 202, endPoint x: 574, endPoint y: 200, distance: 16.8
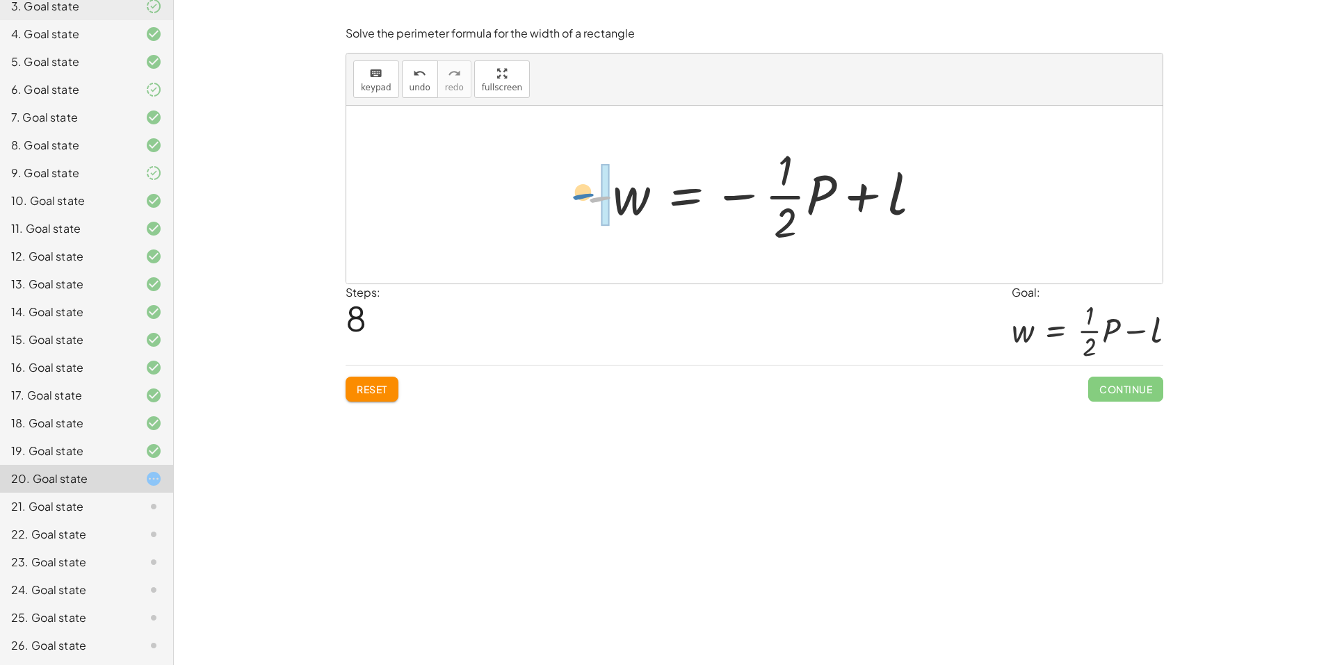
click at [574, 200] on div "P = + · 2 · l + · 2 · w · P · 2 = + l + · 2 · w · 2 · P · 2 = + l + w 0 = + l +…" at bounding box center [754, 195] width 377 height 114
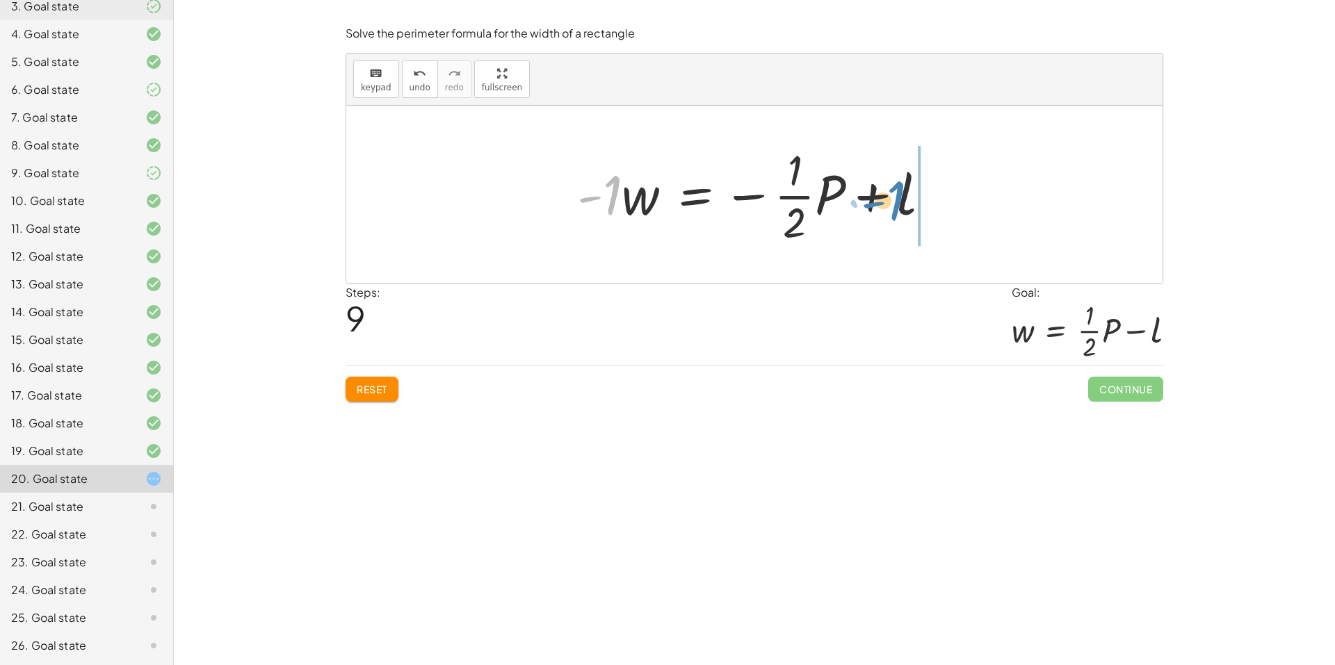
drag, startPoint x: 593, startPoint y: 195, endPoint x: 877, endPoint y: 201, distance: 284.4
click at [877, 201] on div at bounding box center [759, 194] width 379 height 107
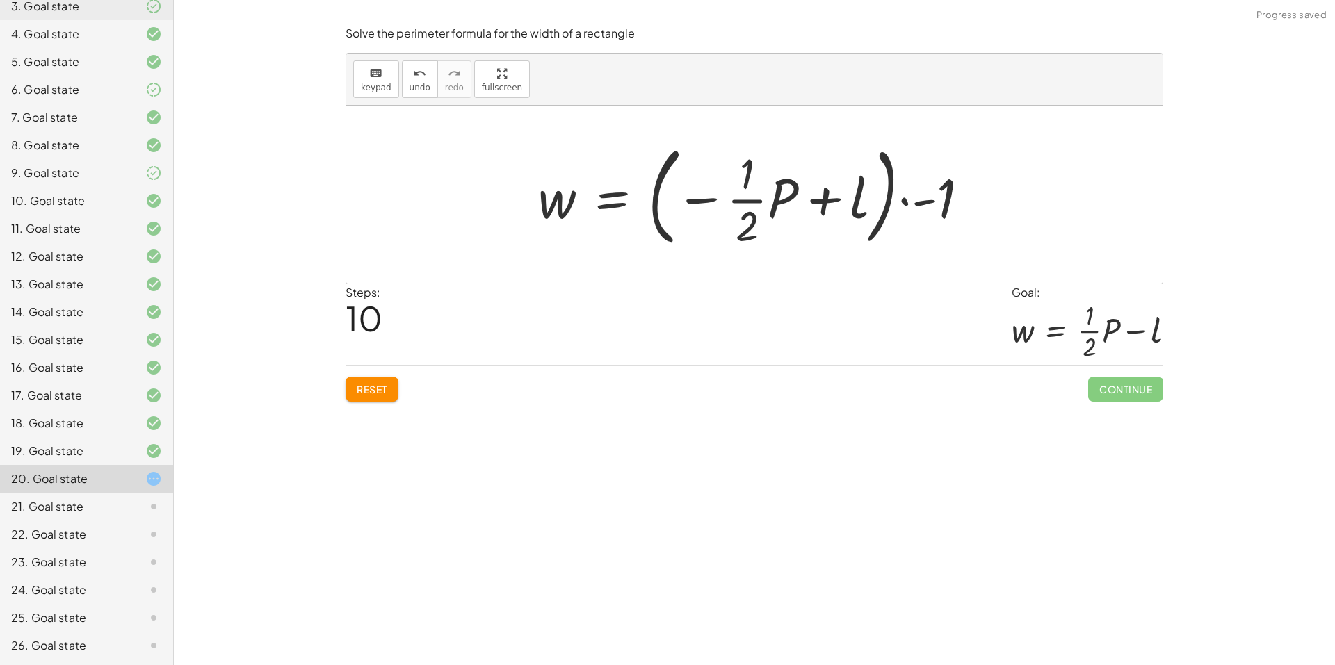
click at [378, 398] on button "Reset" at bounding box center [372, 389] width 53 height 25
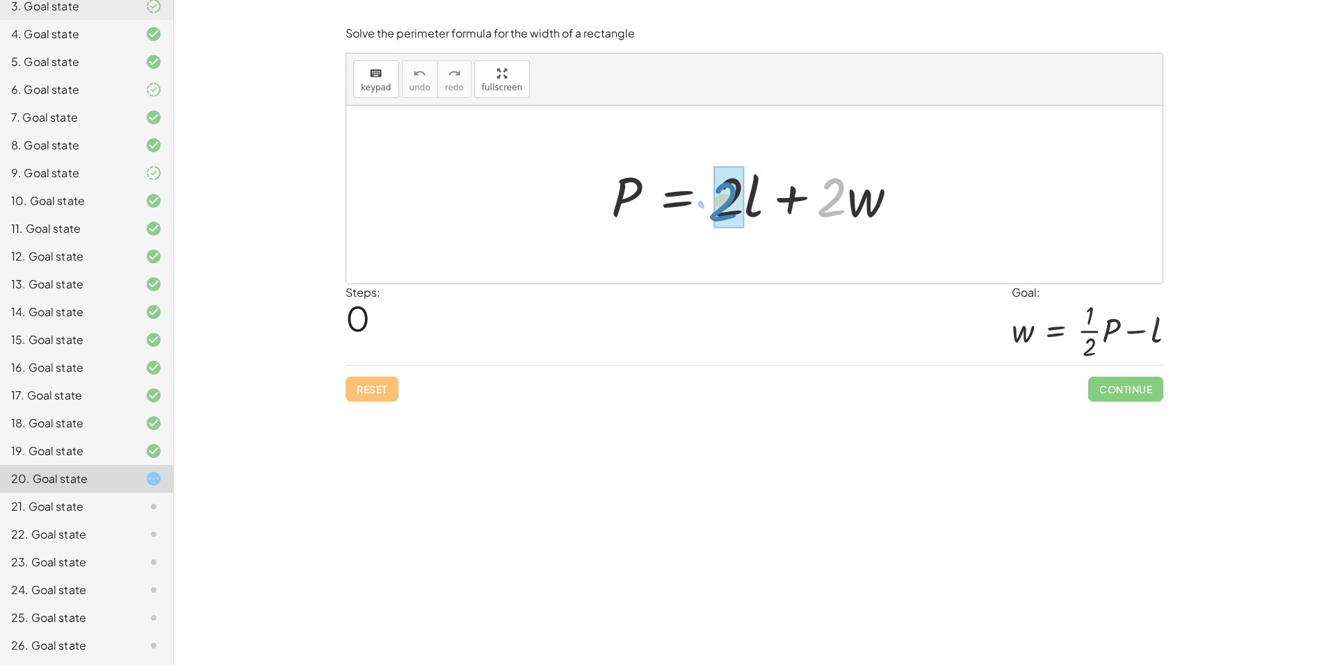
drag, startPoint x: 832, startPoint y: 199, endPoint x: 725, endPoint y: 203, distance: 107.9
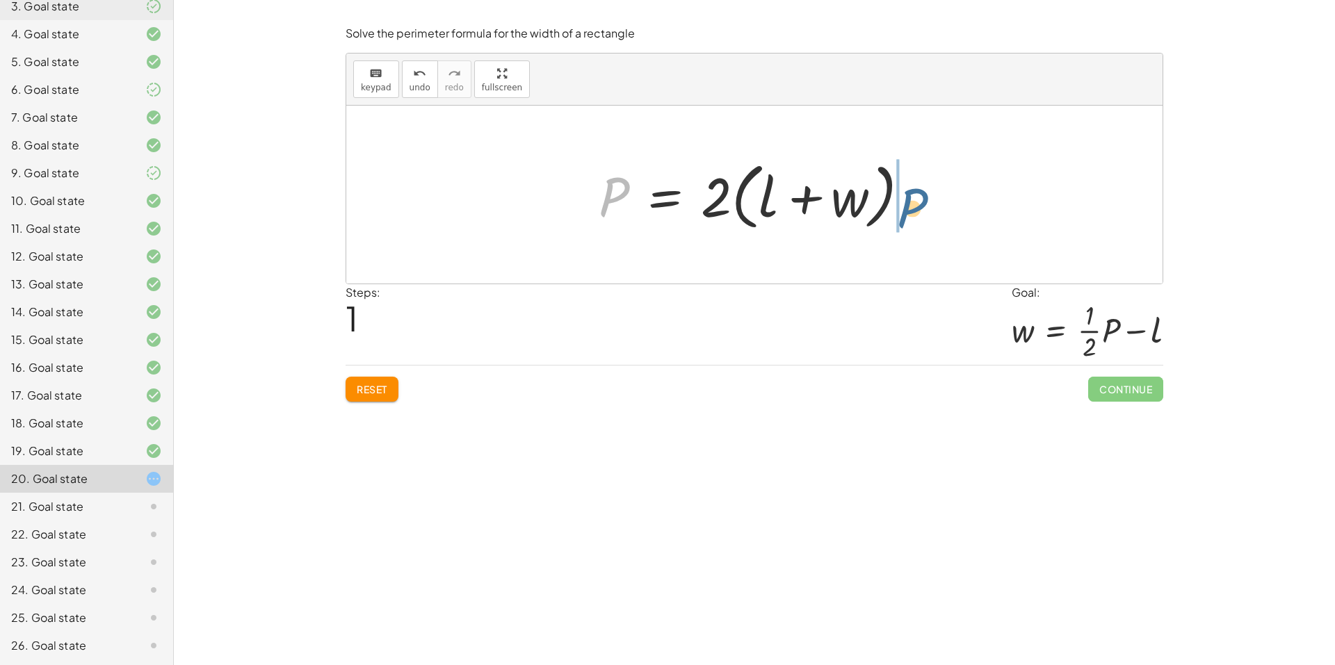
drag, startPoint x: 613, startPoint y: 194, endPoint x: 928, endPoint y: 192, distance: 314.3
click at [928, 192] on div at bounding box center [760, 195] width 336 height 80
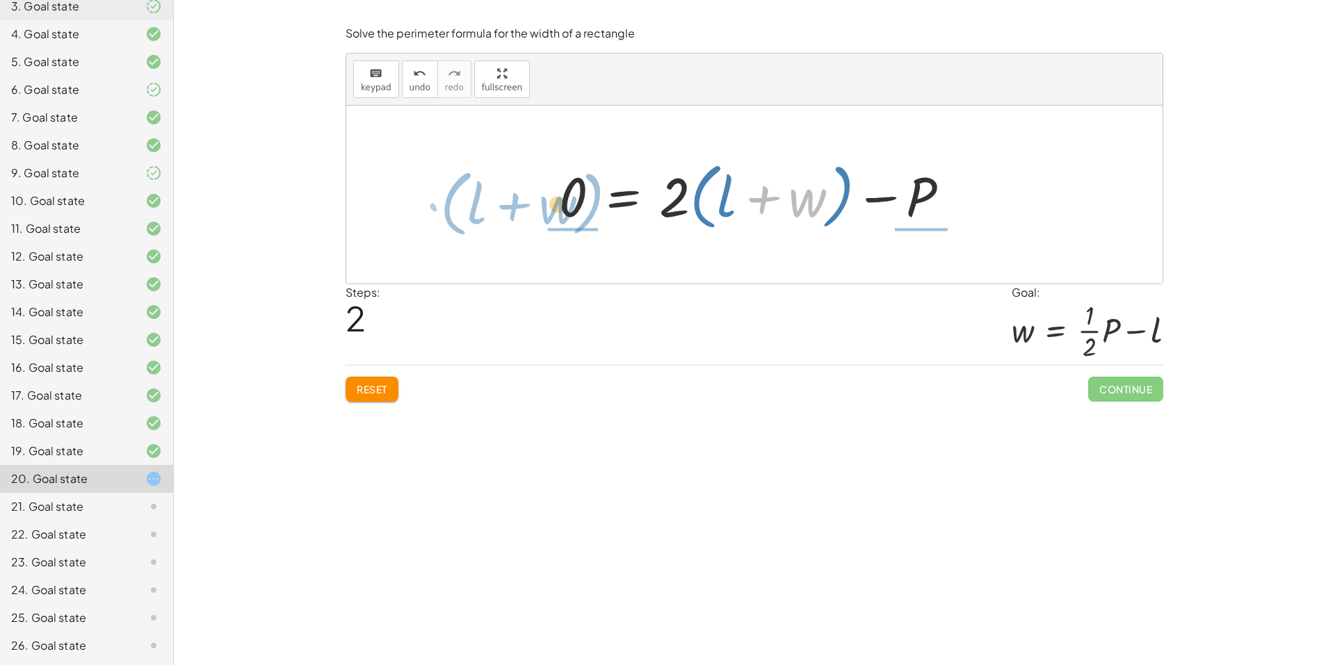
drag, startPoint x: 789, startPoint y: 197, endPoint x: 542, endPoint y: 197, distance: 246.8
click at [542, 198] on div "P = + · 2 · l + · 2 · w P = · 2 · ( + l + w ) + w · ( + l ) P = + 2 l + · w · (…" at bounding box center [754, 195] width 433 height 87
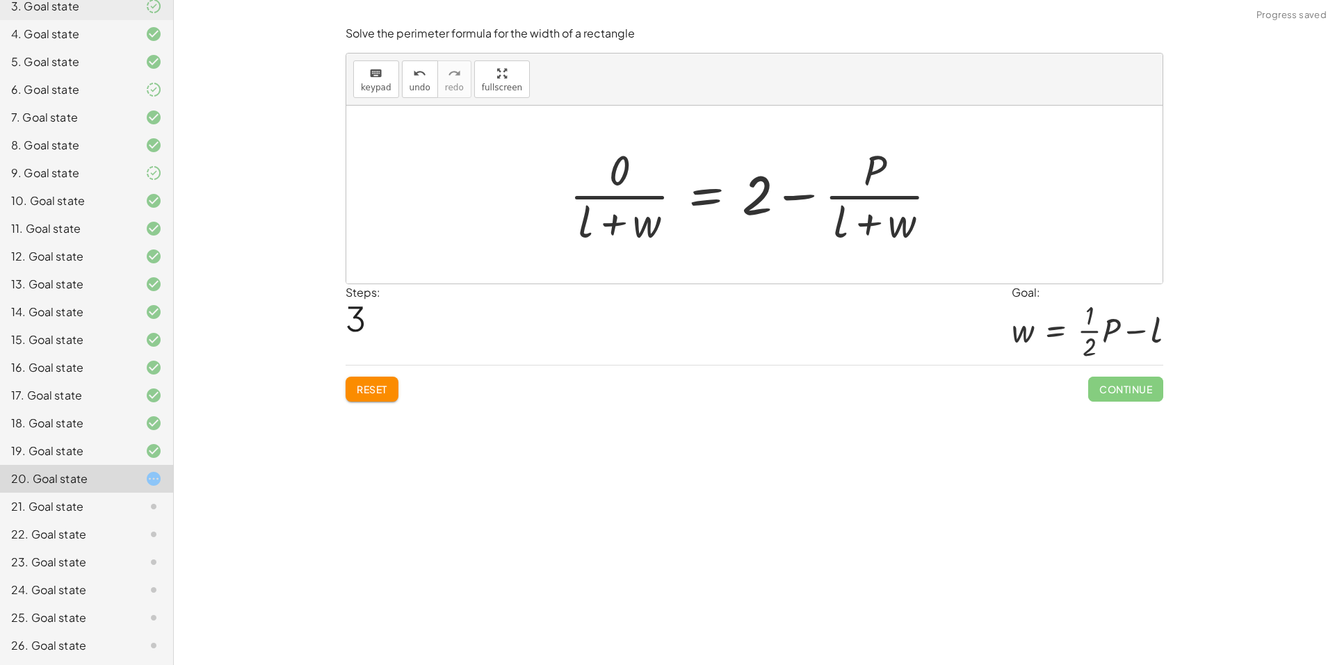
click at [371, 389] on span "Reset" at bounding box center [372, 389] width 31 height 13
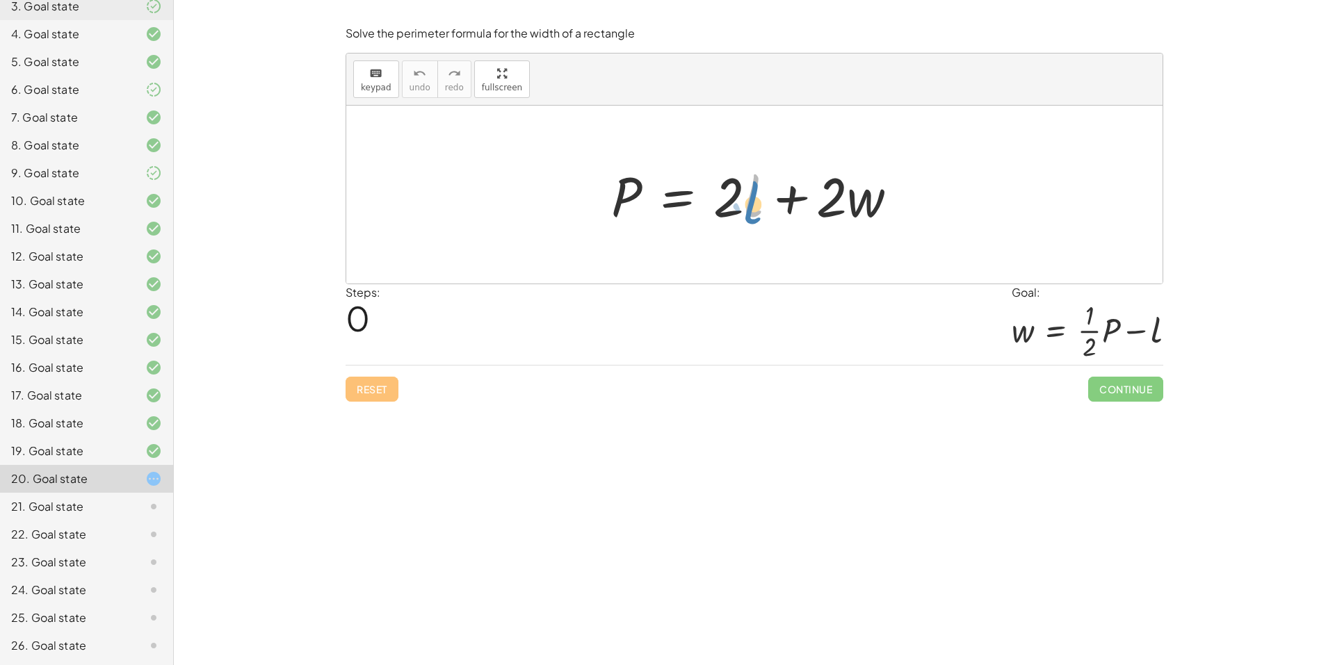
drag, startPoint x: 757, startPoint y: 198, endPoint x: 736, endPoint y: 207, distance: 22.5
click at [736, 207] on div at bounding box center [760, 195] width 312 height 72
drag, startPoint x: 723, startPoint y: 202, endPoint x: 696, endPoint y: 209, distance: 27.8
click at [695, 210] on div at bounding box center [760, 195] width 312 height 72
drag, startPoint x: 727, startPoint y: 194, endPoint x: 835, endPoint y: 206, distance: 108.4
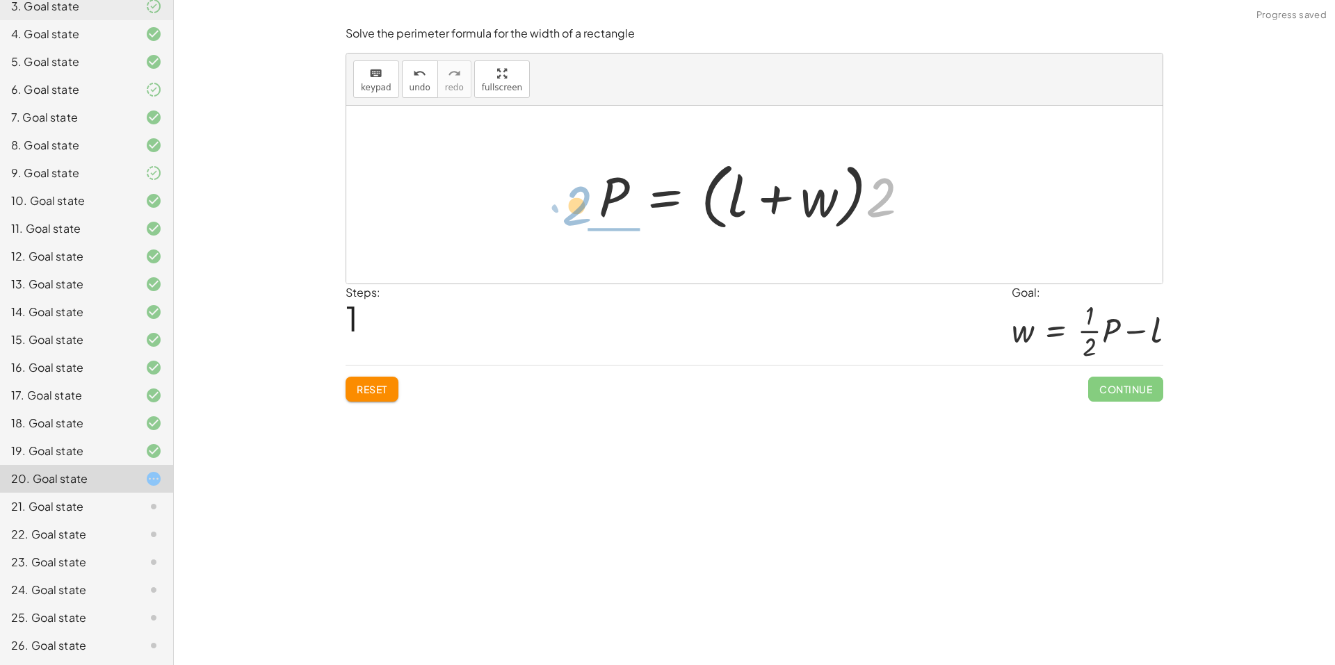
drag, startPoint x: 881, startPoint y: 195, endPoint x: 579, endPoint y: 202, distance: 302.5
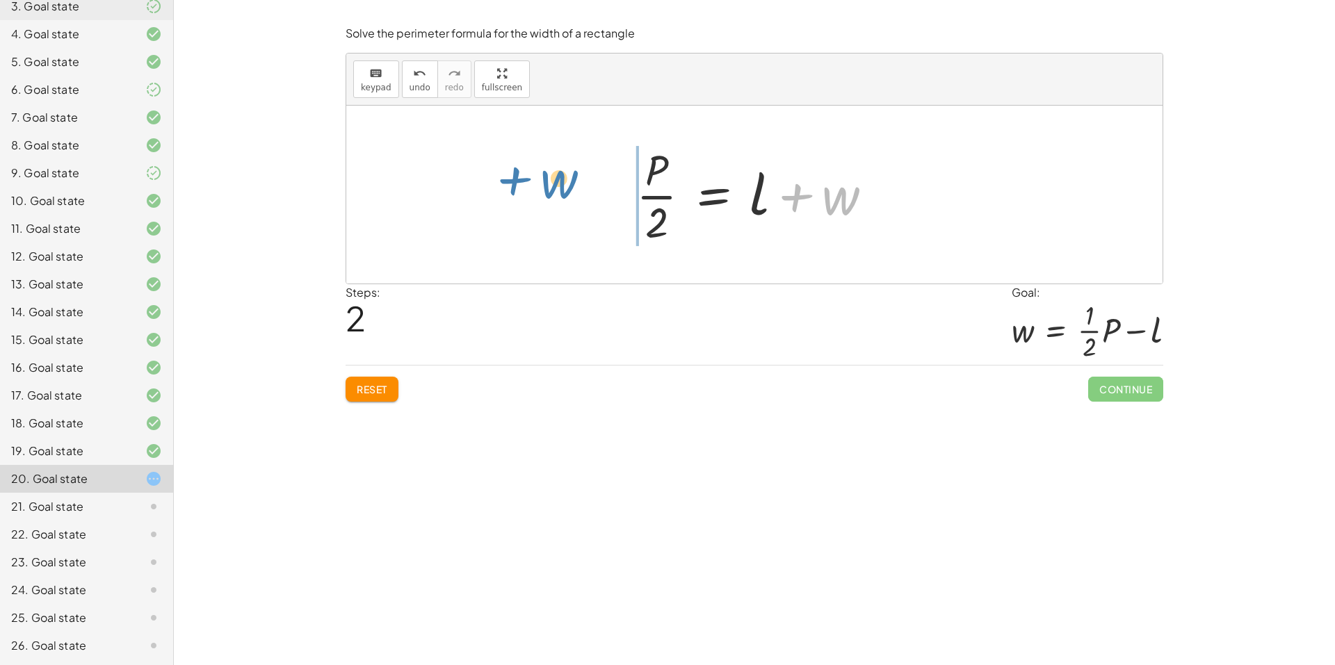
drag, startPoint x: 840, startPoint y: 205, endPoint x: 569, endPoint y: 185, distance: 271.2
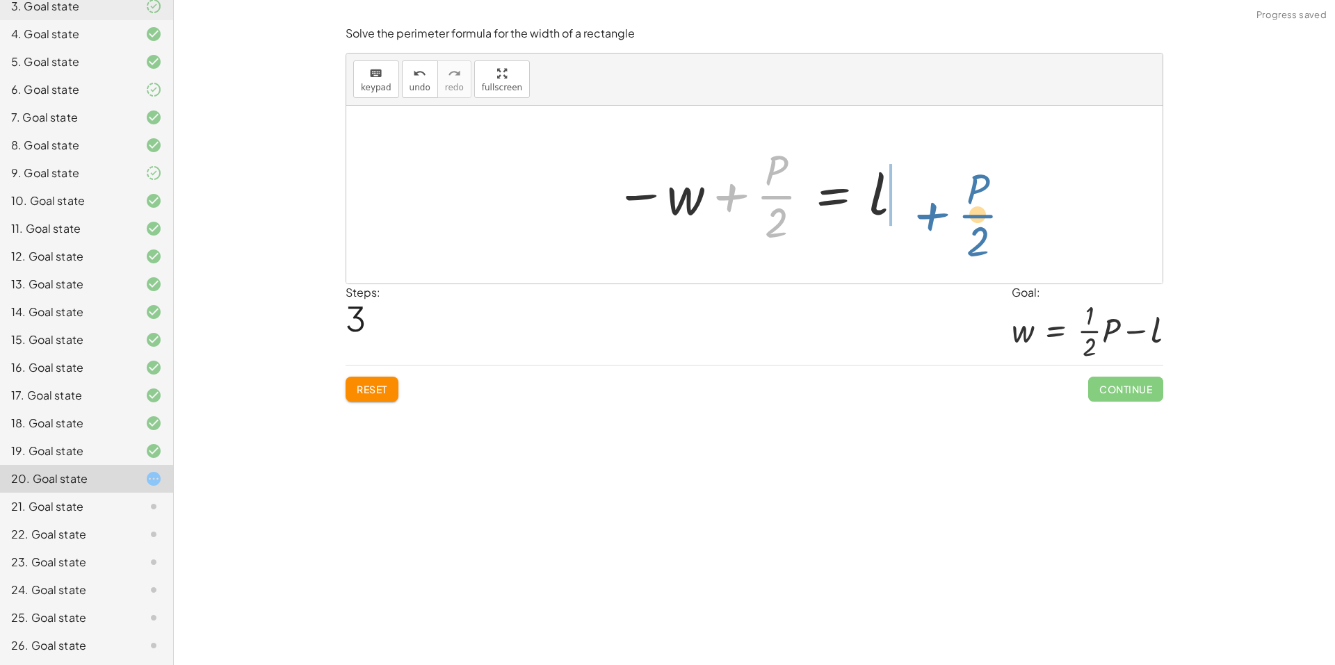
drag, startPoint x: 772, startPoint y: 194, endPoint x: 969, endPoint y: 209, distance: 197.3
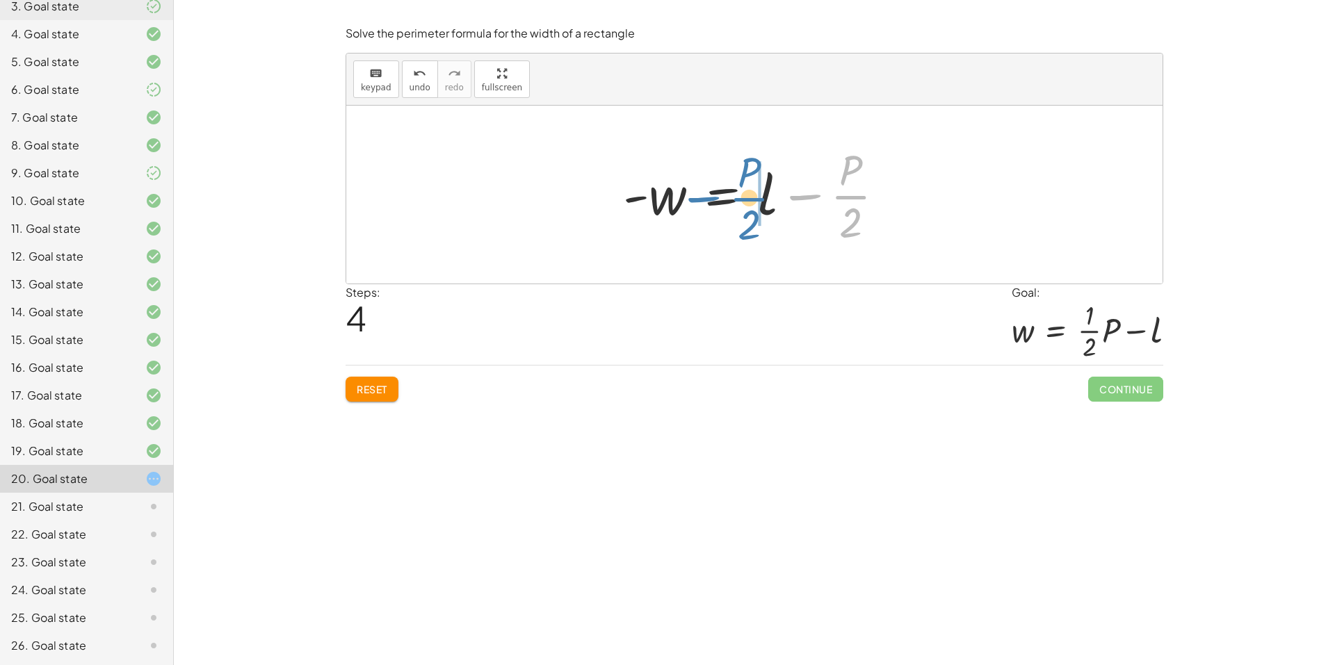
drag, startPoint x: 850, startPoint y: 199, endPoint x: 748, endPoint y: 201, distance: 102.2
click at [748, 201] on div at bounding box center [759, 194] width 286 height 107
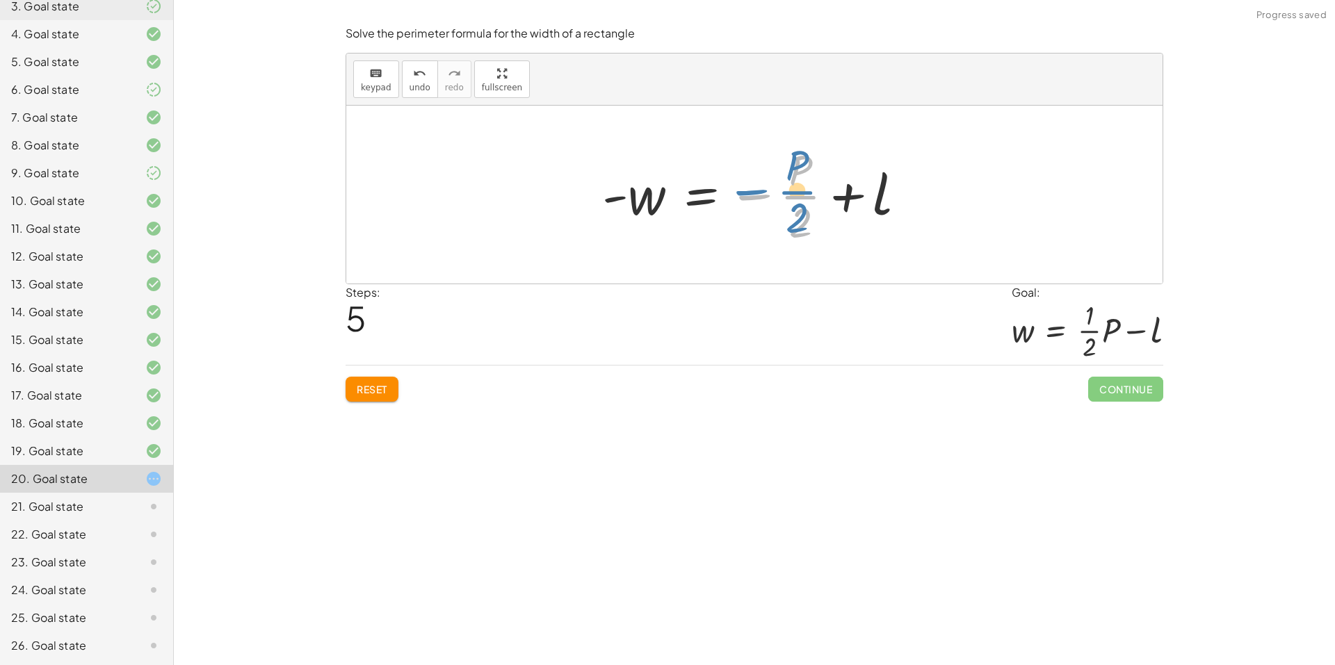
click at [754, 190] on div at bounding box center [760, 194] width 330 height 107
drag, startPoint x: 801, startPoint y: 225, endPoint x: 749, endPoint y: 204, distance: 56.4
click at [749, 204] on div at bounding box center [760, 194] width 330 height 107
drag, startPoint x: 800, startPoint y: 227, endPoint x: 763, endPoint y: 209, distance: 41.0
click at [763, 209] on div at bounding box center [760, 194] width 330 height 107
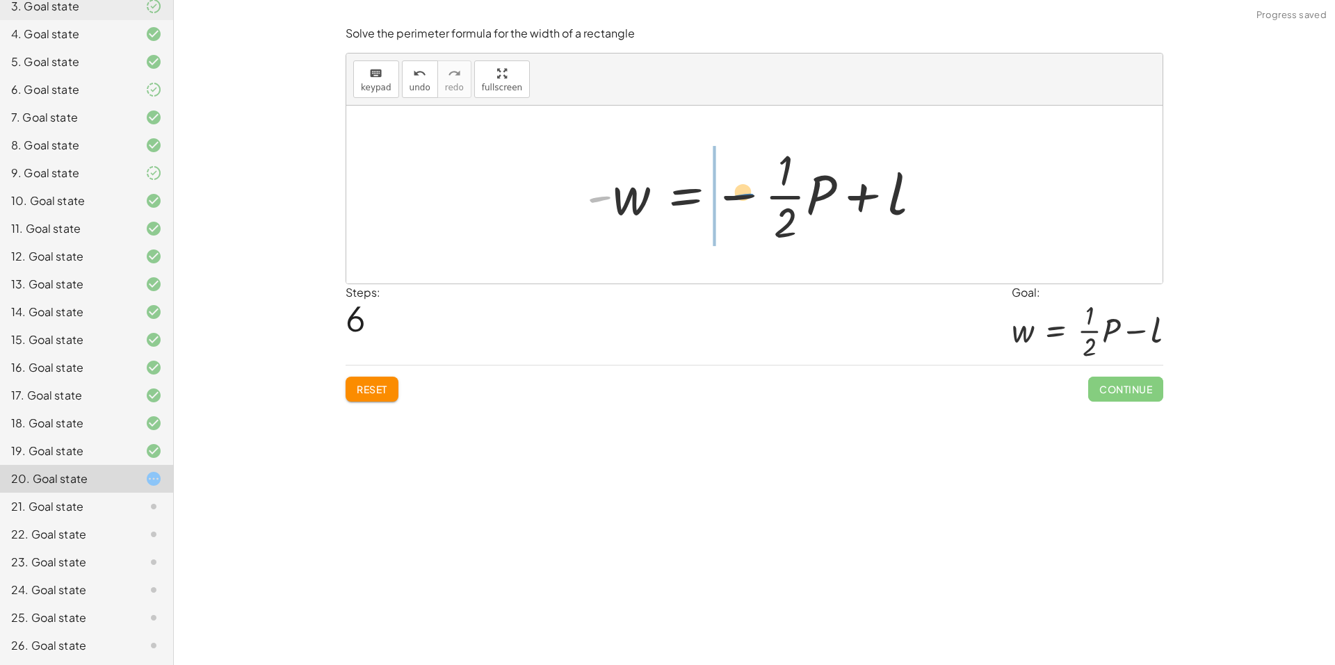
drag, startPoint x: 606, startPoint y: 199, endPoint x: 749, endPoint y: 198, distance: 143.2
click at [749, 198] on div at bounding box center [759, 194] width 359 height 107
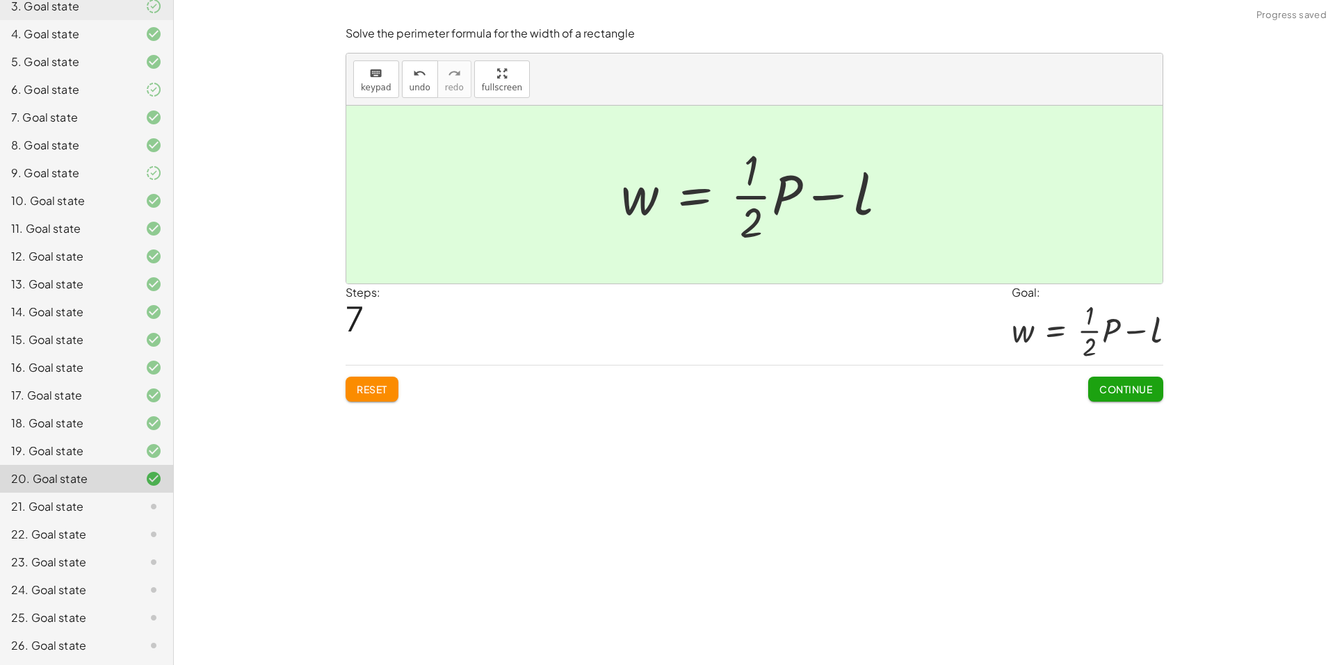
click at [1143, 387] on span "Continue" at bounding box center [1125, 389] width 53 height 13
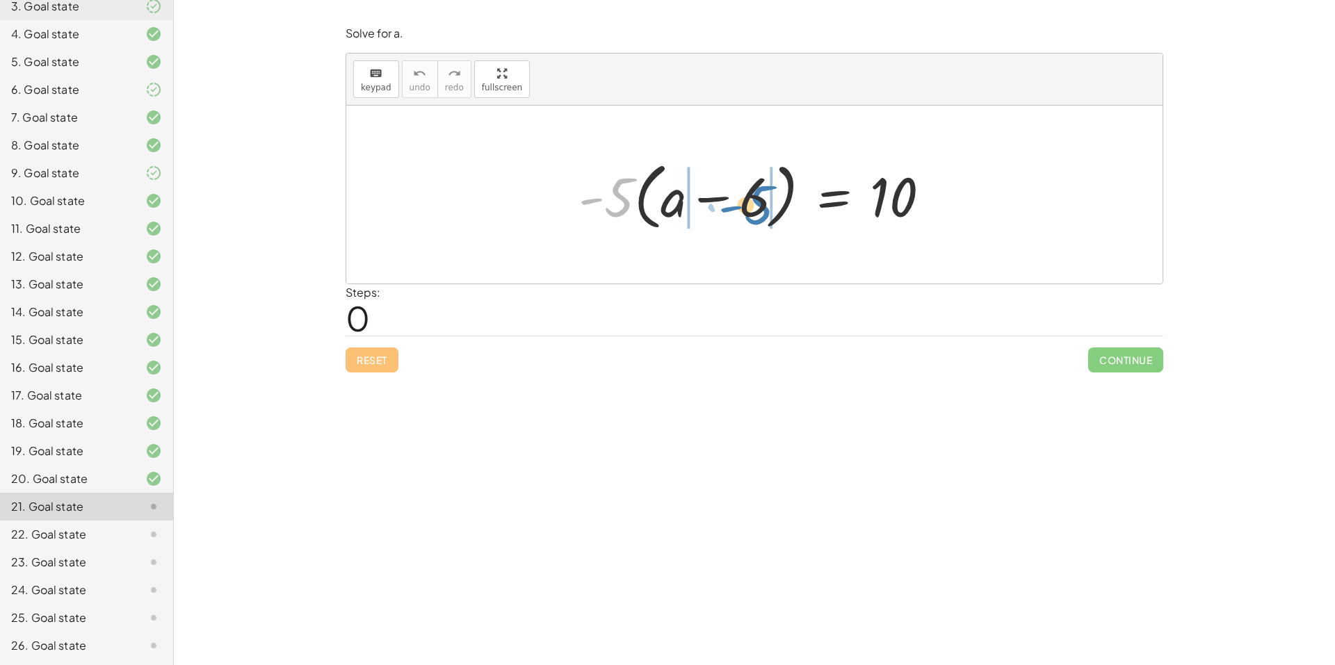
drag, startPoint x: 608, startPoint y: 195, endPoint x: 741, endPoint y: 202, distance: 133.0
click at [741, 202] on div at bounding box center [760, 195] width 377 height 80
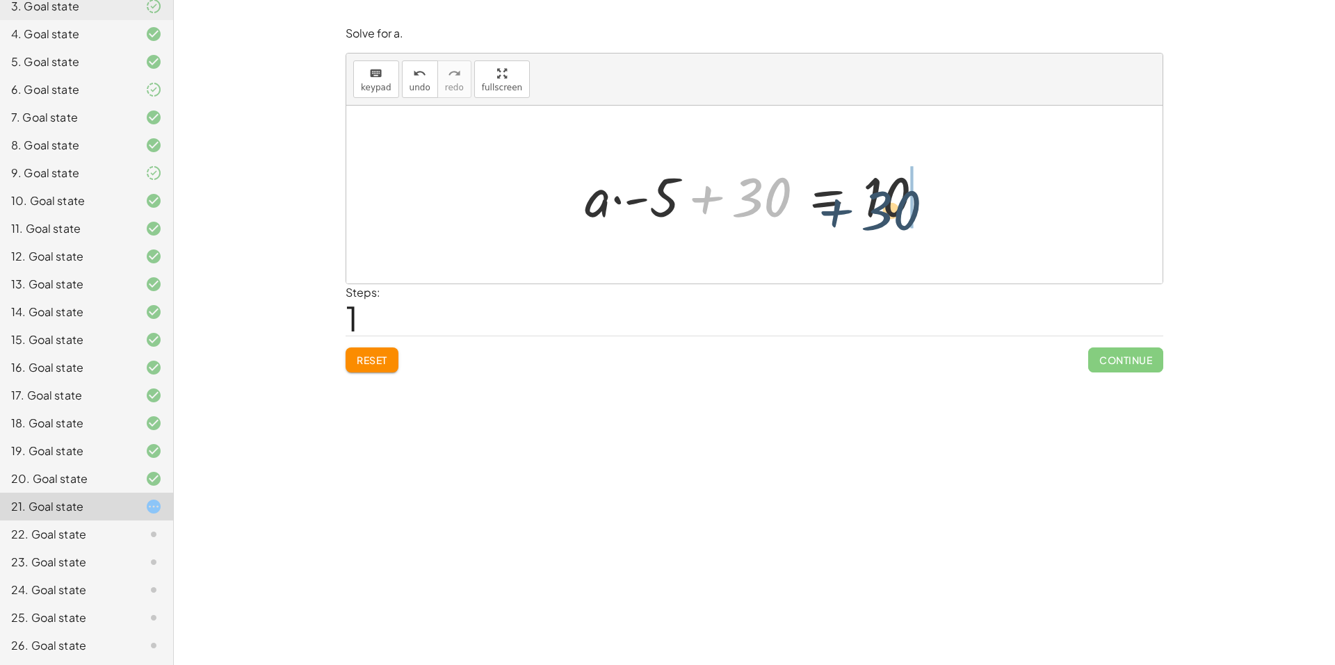
drag, startPoint x: 760, startPoint y: 206, endPoint x: 904, endPoint y: 215, distance: 144.2
click at [904, 215] on div at bounding box center [760, 195] width 364 height 72
drag, startPoint x: 778, startPoint y: 199, endPoint x: 874, endPoint y: 191, distance: 96.3
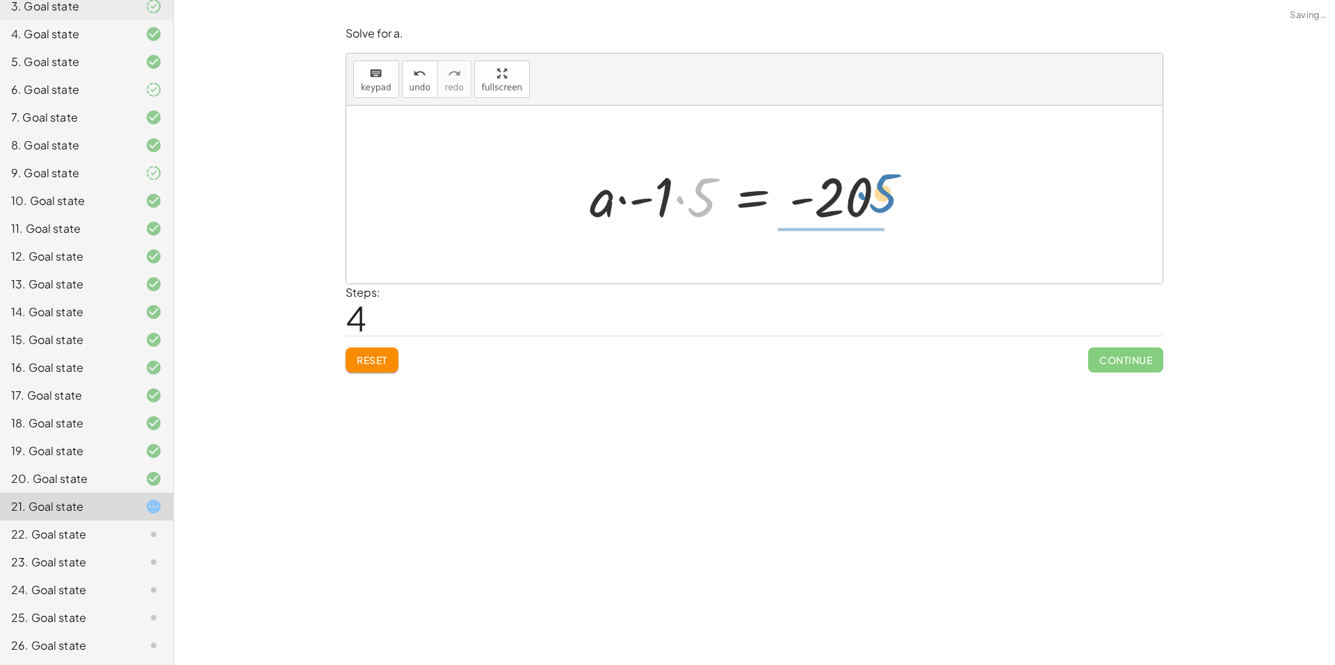
drag, startPoint x: 704, startPoint y: 197, endPoint x: 885, endPoint y: 191, distance: 180.9
click at [885, 191] on div at bounding box center [743, 195] width 321 height 72
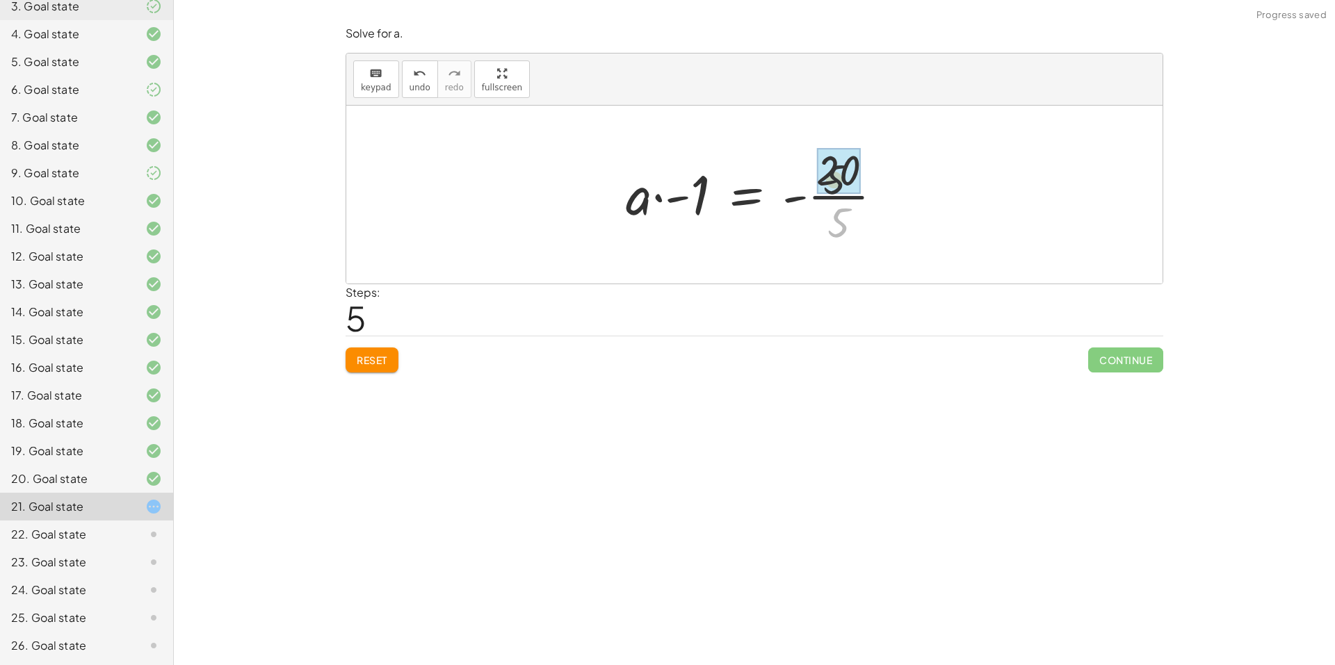
drag, startPoint x: 836, startPoint y: 221, endPoint x: 836, endPoint y: 196, distance: 25.0
drag, startPoint x: 714, startPoint y: 199, endPoint x: 855, endPoint y: 211, distance: 141.6
drag, startPoint x: 769, startPoint y: 197, endPoint x: 828, endPoint y: 199, distance: 59.1
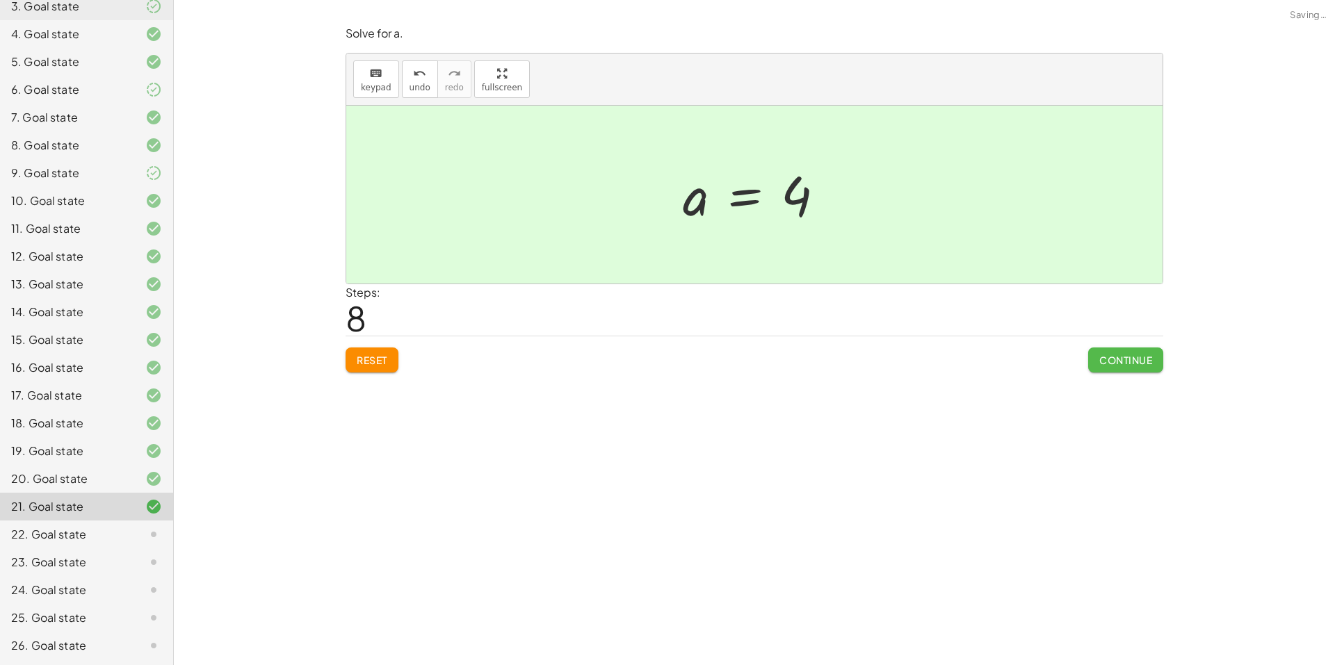
click at [1124, 356] on span "Continue" at bounding box center [1125, 360] width 53 height 13
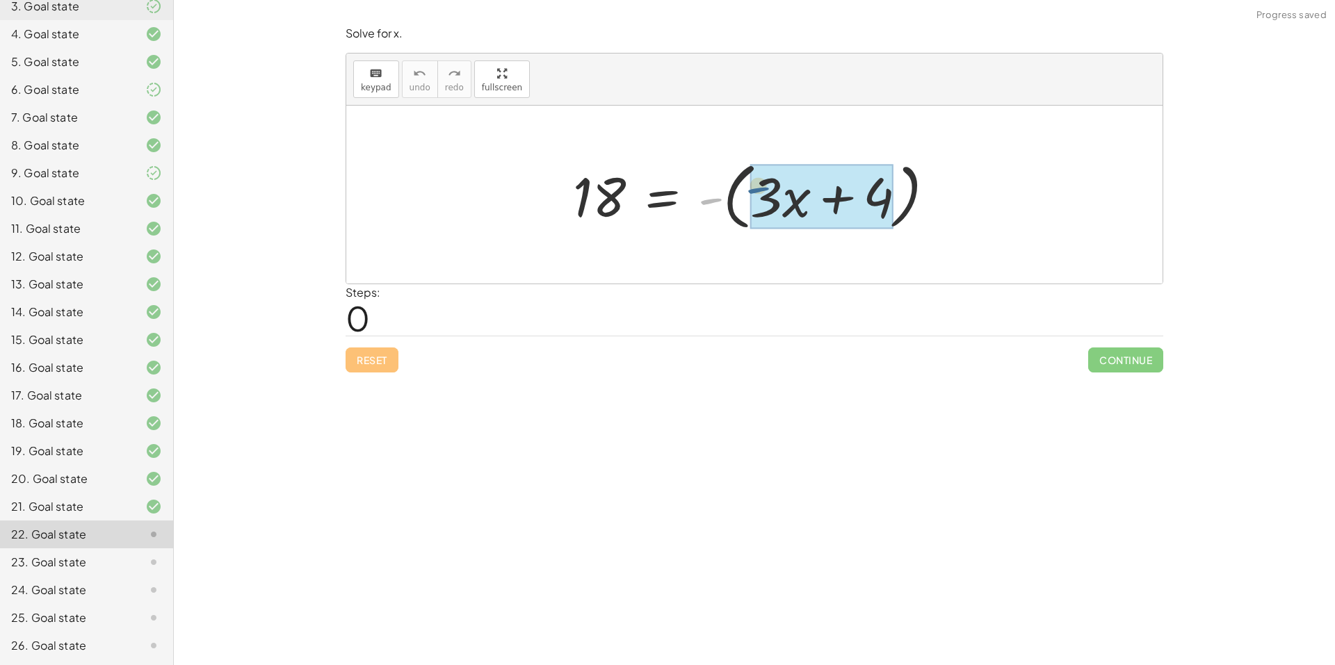
drag, startPoint x: 715, startPoint y: 206, endPoint x: 775, endPoint y: 195, distance: 60.8
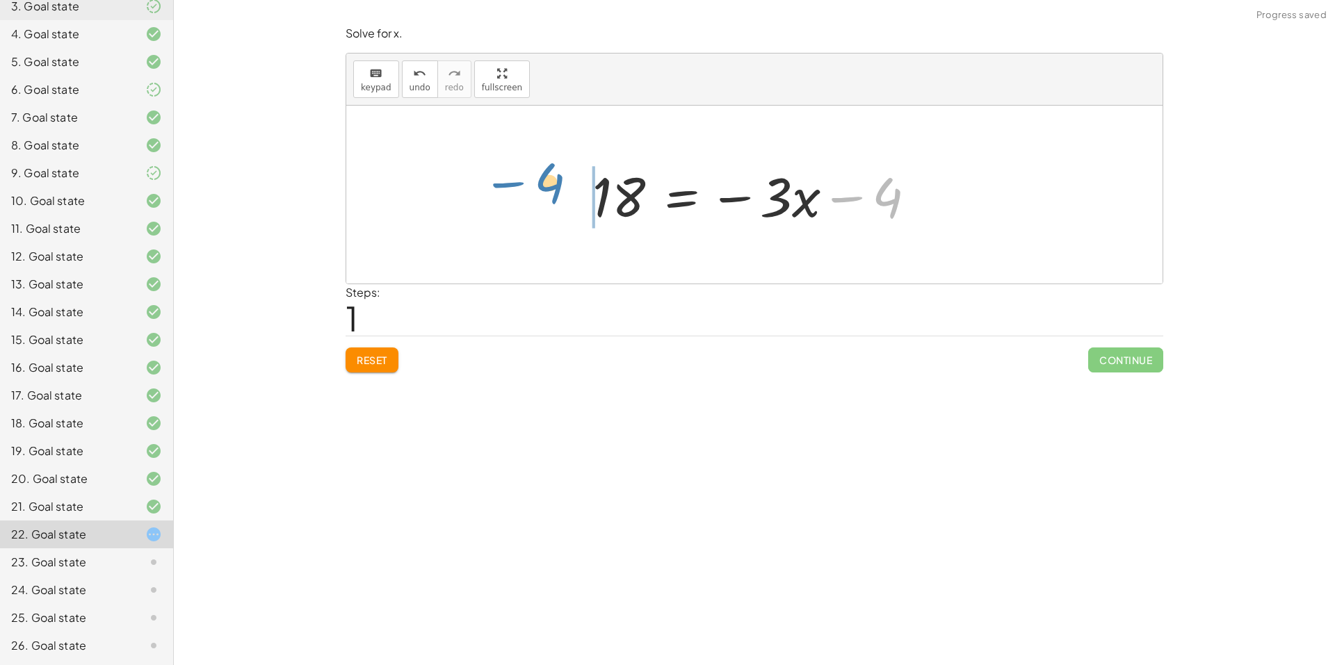
drag, startPoint x: 882, startPoint y: 207, endPoint x: 590, endPoint y: 210, distance: 292.0
click at [587, 210] on div at bounding box center [759, 195] width 349 height 72
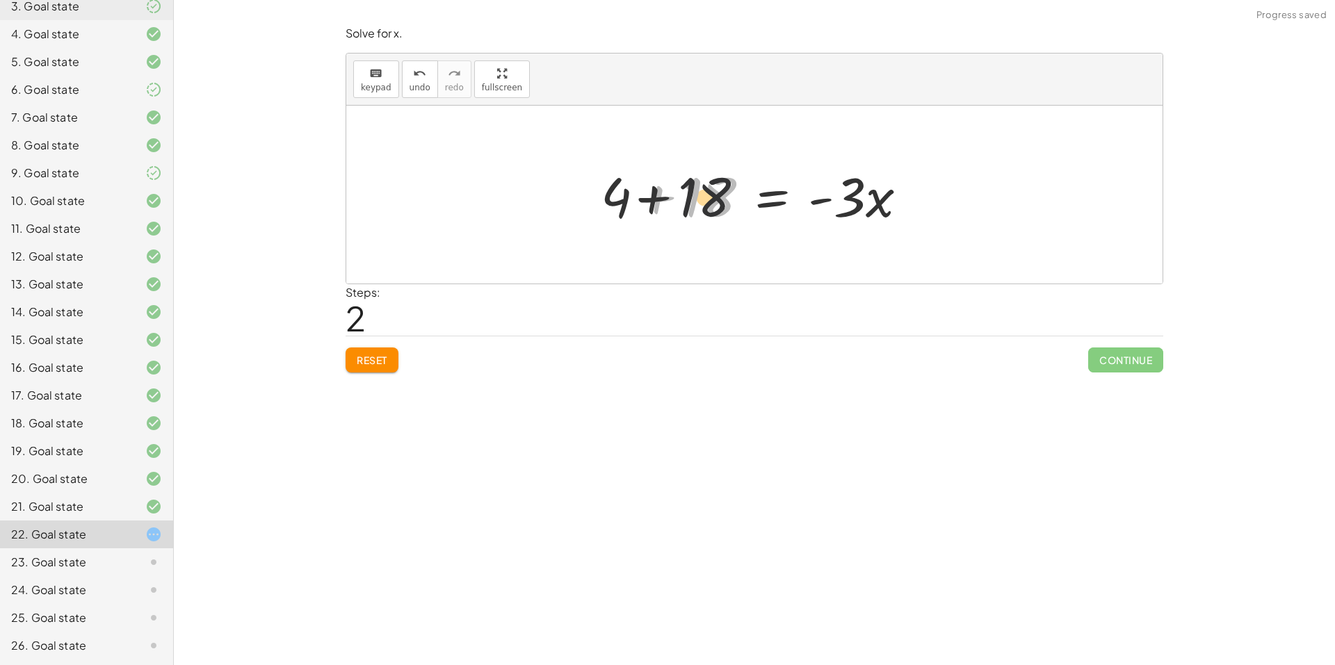
drag, startPoint x: 702, startPoint y: 197, endPoint x: 642, endPoint y: 202, distance: 60.1
click at [642, 202] on div at bounding box center [760, 195] width 332 height 72
drag, startPoint x: 630, startPoint y: 199, endPoint x: 749, endPoint y: 197, distance: 118.9
click at [749, 197] on div at bounding box center [760, 195] width 332 height 72
drag, startPoint x: 813, startPoint y: 204, endPoint x: 661, endPoint y: 204, distance: 151.6
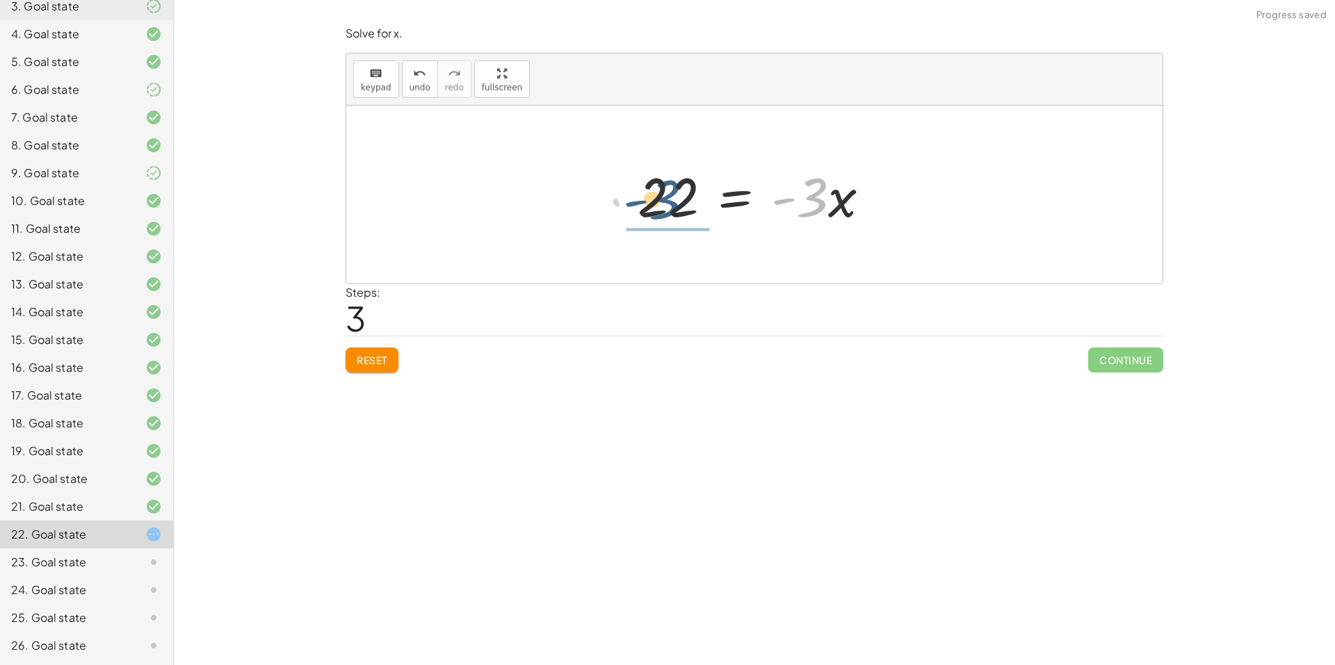
click at [661, 204] on div at bounding box center [759, 195] width 257 height 72
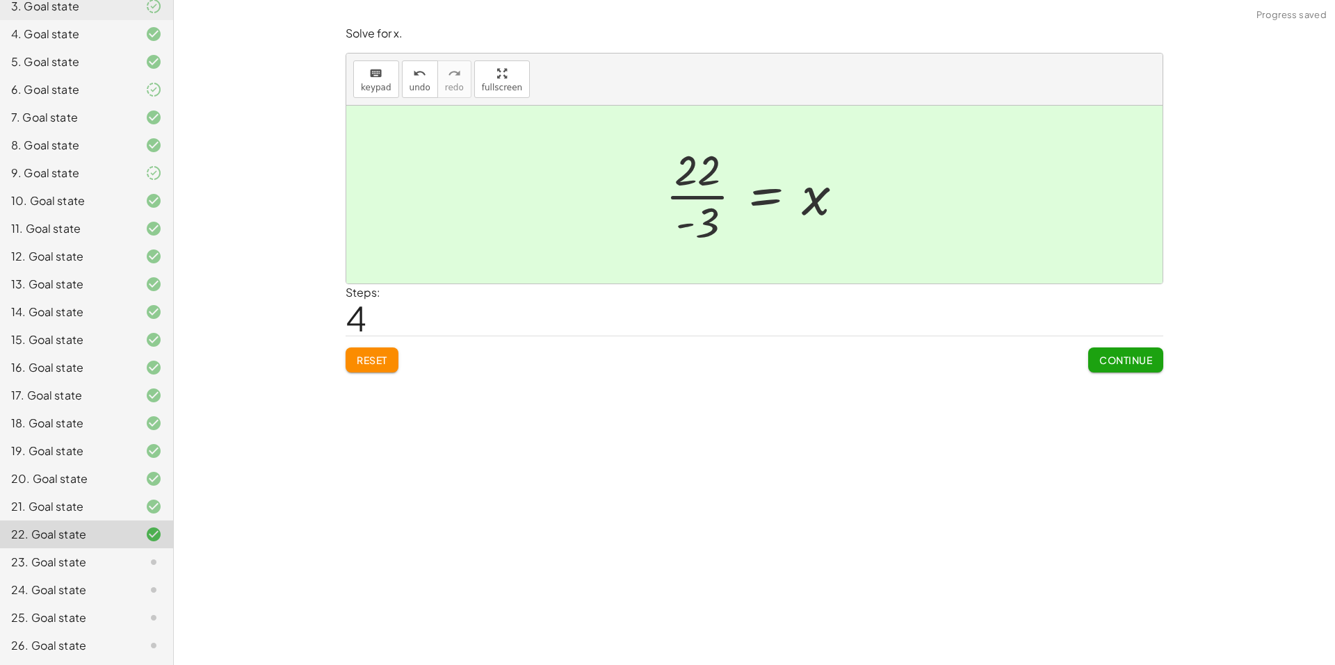
click at [1126, 366] on span "Continue" at bounding box center [1125, 360] width 53 height 13
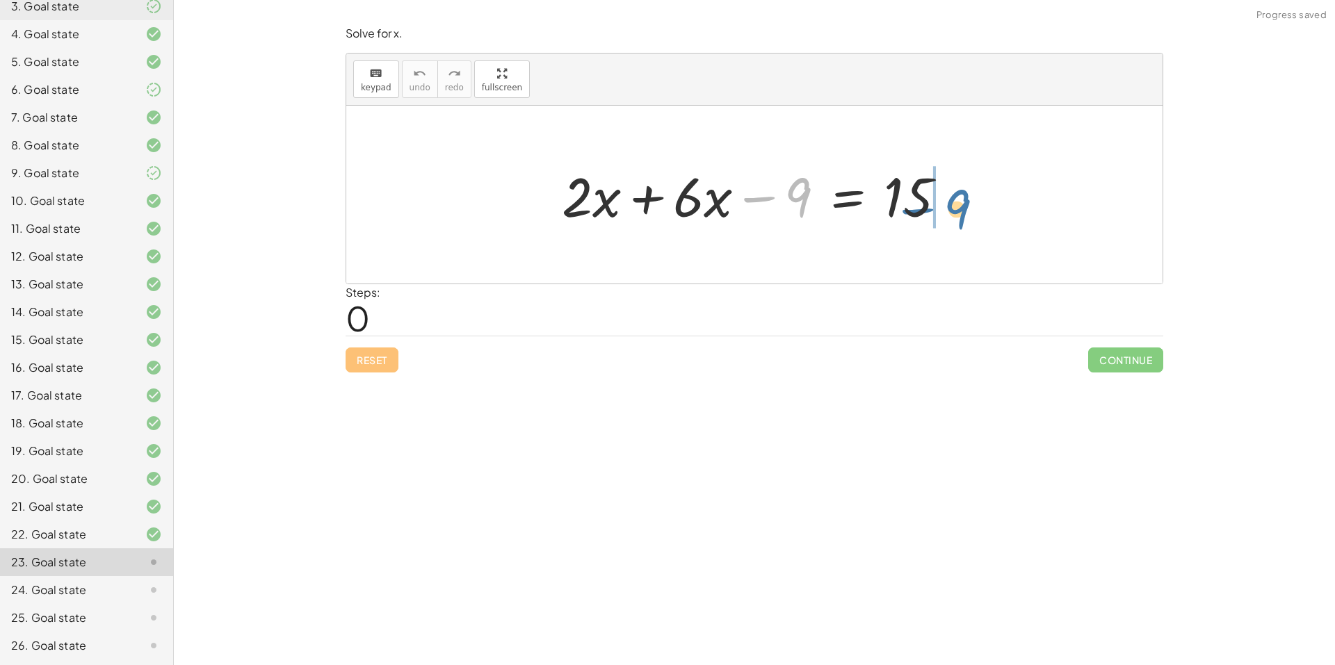
drag, startPoint x: 802, startPoint y: 194, endPoint x: 961, endPoint y: 204, distance: 159.6
click at [961, 204] on div at bounding box center [760, 195] width 410 height 72
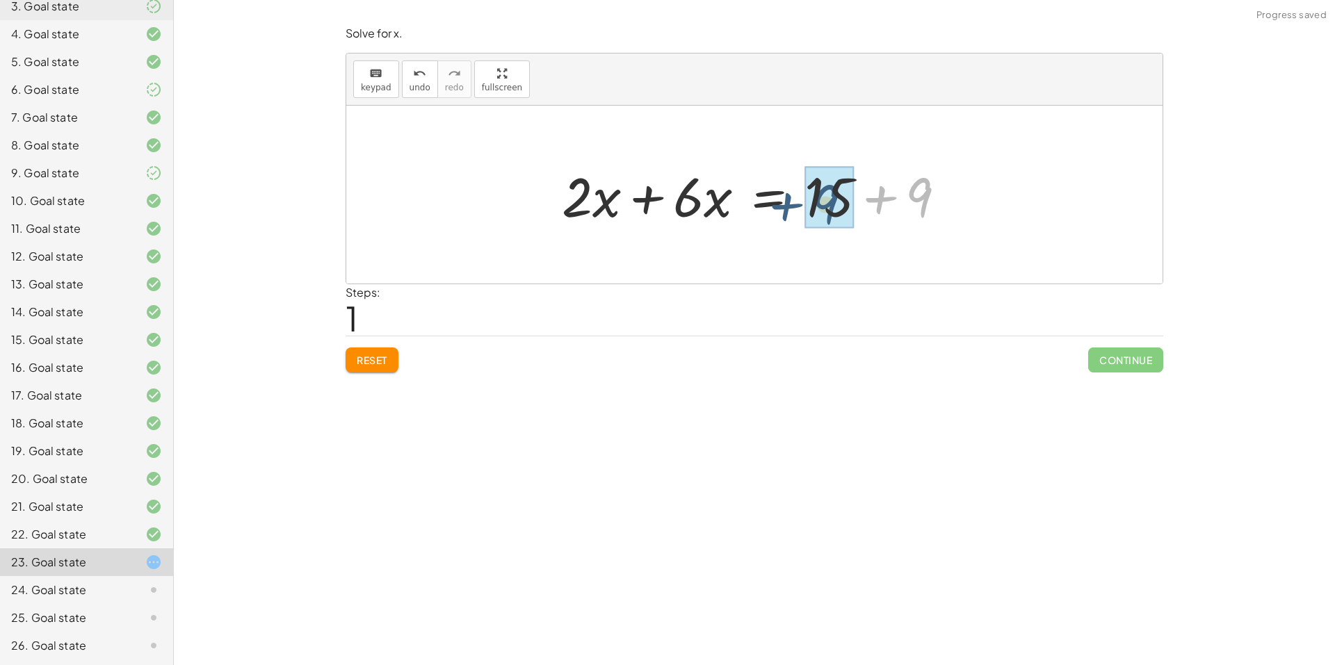
drag, startPoint x: 993, startPoint y: 195, endPoint x: 898, endPoint y: 202, distance: 94.8
click at [898, 202] on div at bounding box center [760, 195] width 410 height 72
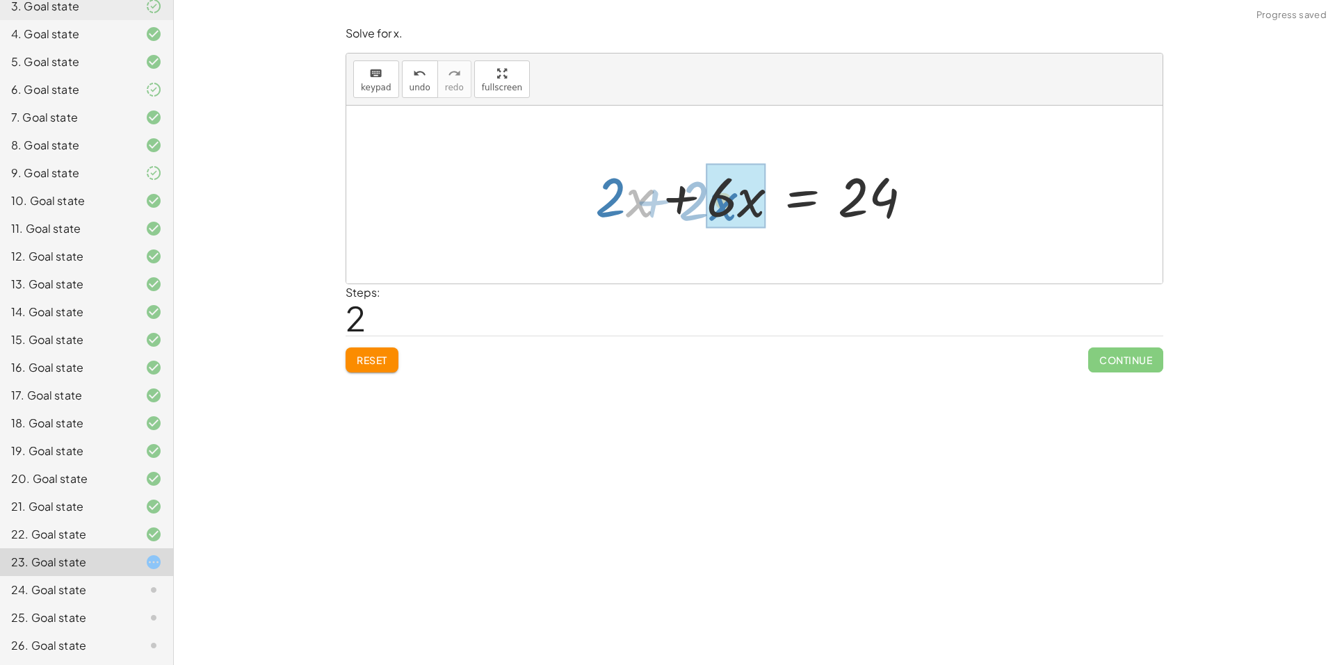
drag, startPoint x: 606, startPoint y: 201, endPoint x: 707, endPoint y: 204, distance: 100.9
click at [693, 204] on div at bounding box center [759, 195] width 342 height 72
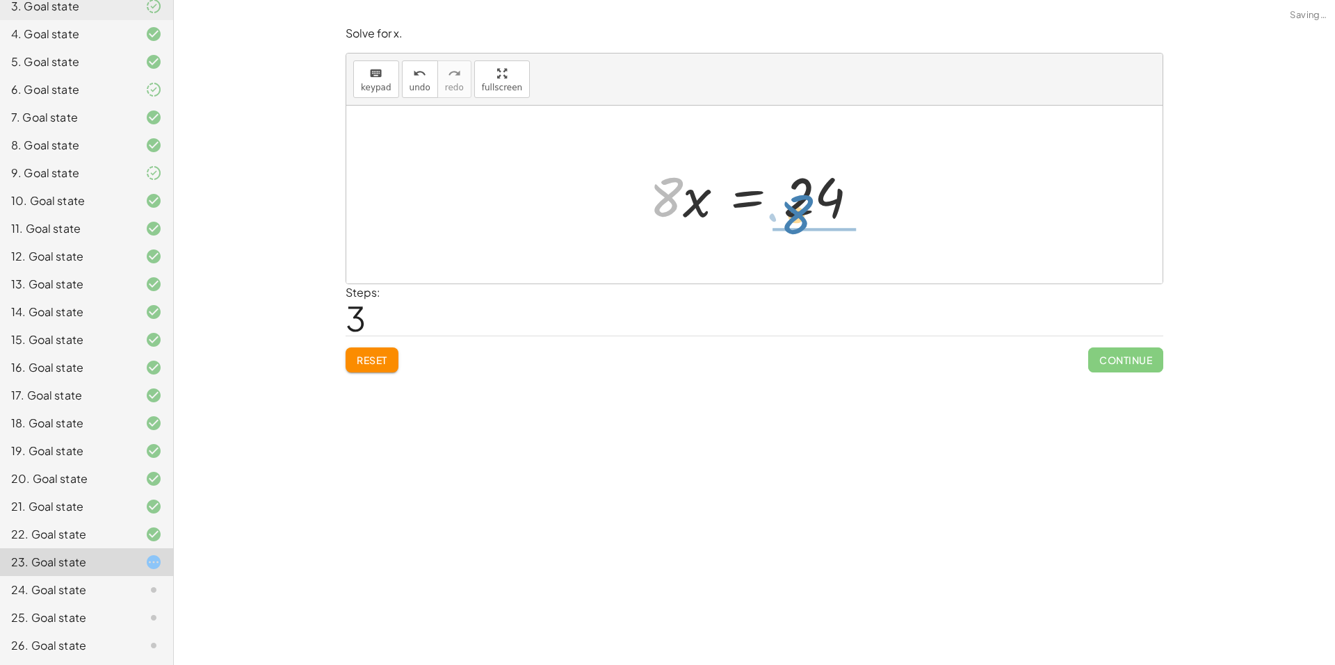
drag, startPoint x: 660, startPoint y: 201, endPoint x: 860, endPoint y: 234, distance: 202.9
click at [791, 216] on div at bounding box center [759, 195] width 234 height 72
drag, startPoint x: 799, startPoint y: 226, endPoint x: 797, endPoint y: 179, distance: 47.3
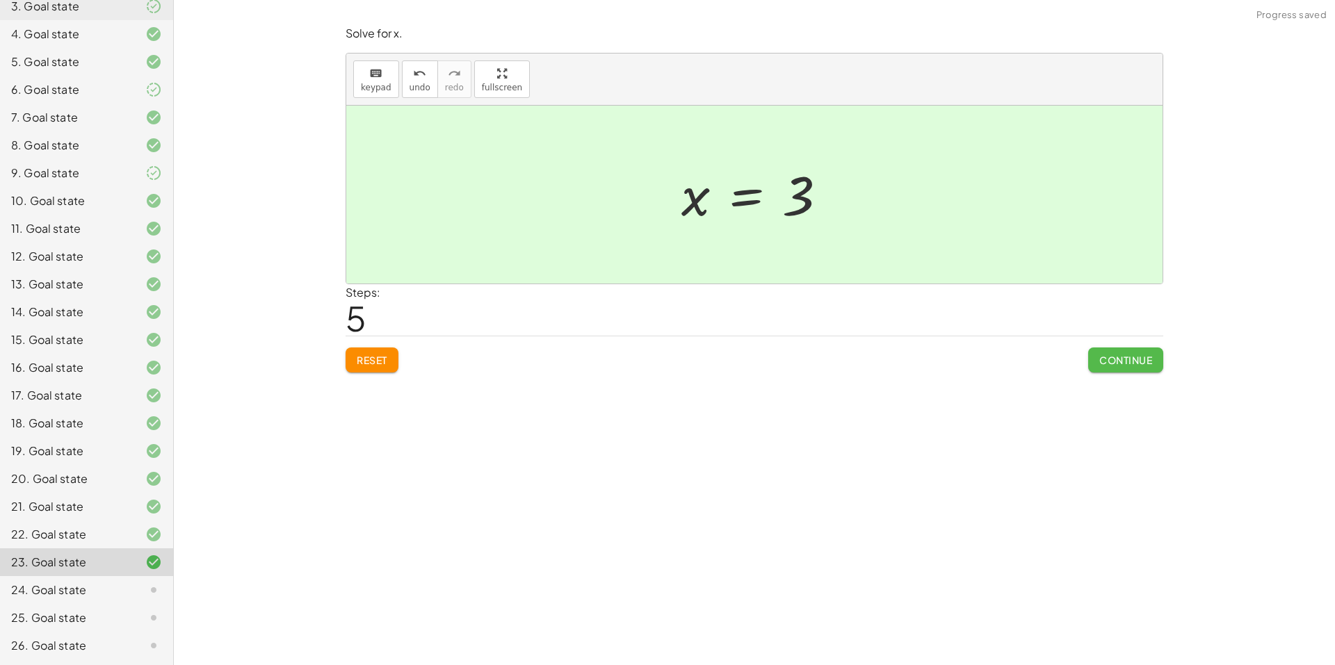
drag, startPoint x: 1118, startPoint y: 361, endPoint x: 1109, endPoint y: 362, distance: 9.1
click at [1110, 362] on span "Continue" at bounding box center [1125, 360] width 53 height 13
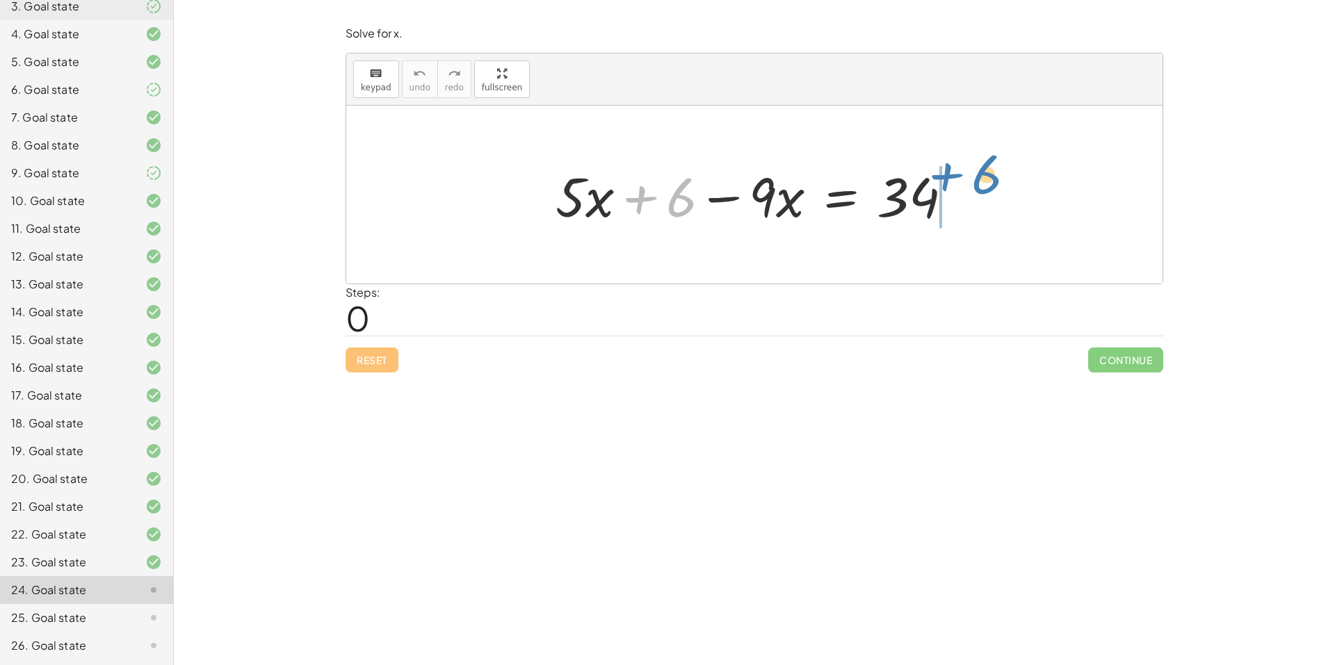
drag, startPoint x: 665, startPoint y: 202, endPoint x: 957, endPoint y: 186, distance: 292.5
click at [953, 184] on div at bounding box center [760, 195] width 422 height 72
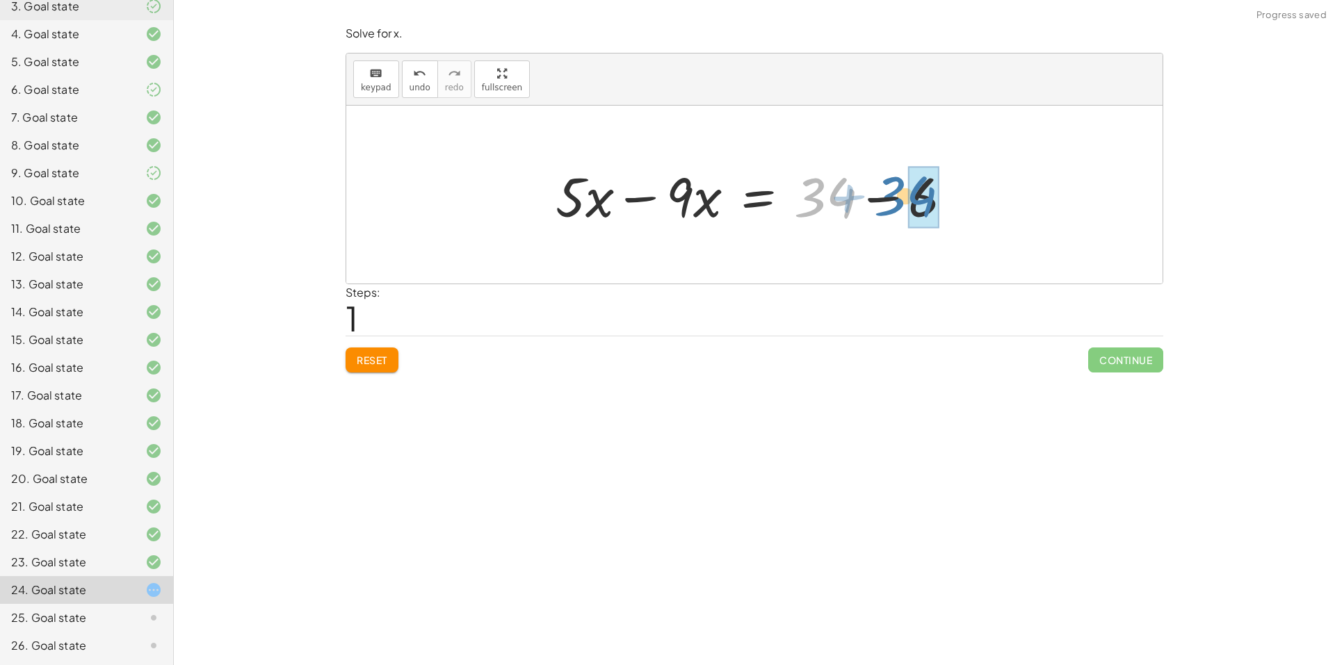
drag, startPoint x: 832, startPoint y: 200, endPoint x: 918, endPoint y: 198, distance: 85.5
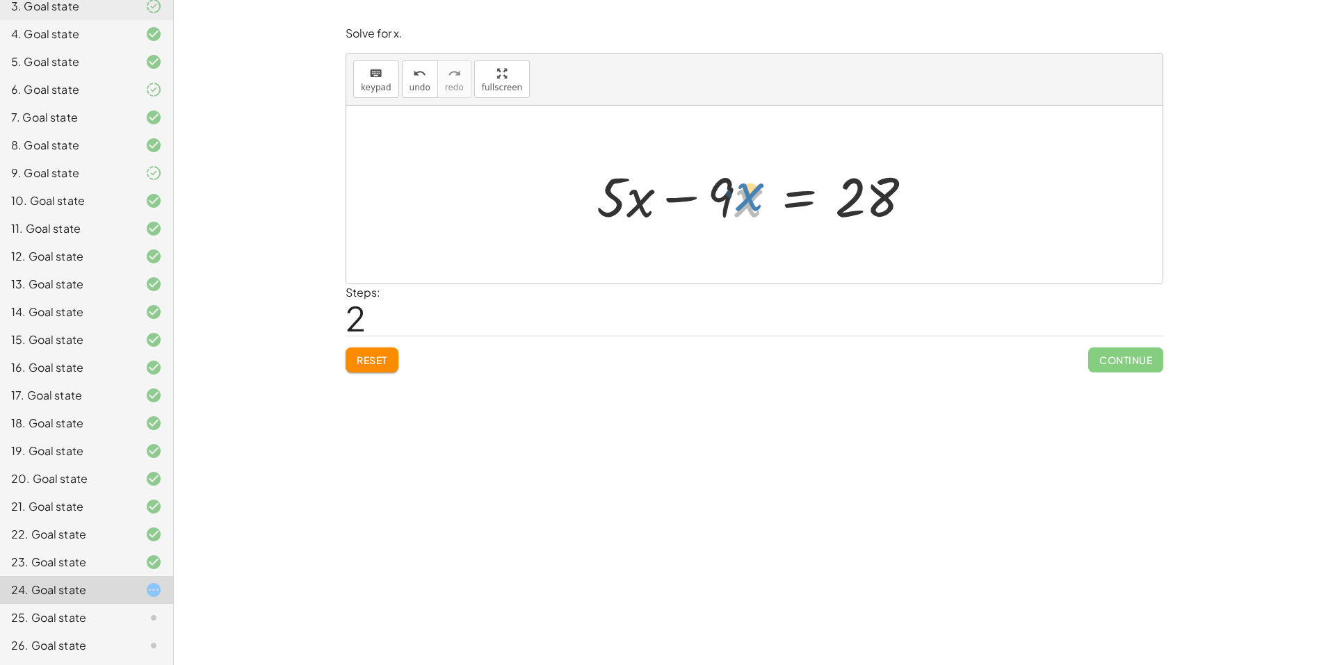
drag, startPoint x: 734, startPoint y: 210, endPoint x: 738, endPoint y: 204, distance: 7.5
click at [738, 204] on div at bounding box center [760, 195] width 341 height 72
drag, startPoint x: 727, startPoint y: 202, endPoint x: 719, endPoint y: 218, distance: 17.1
click at [719, 218] on div at bounding box center [760, 195] width 341 height 72
click at [626, 203] on div at bounding box center [760, 195] width 341 height 72
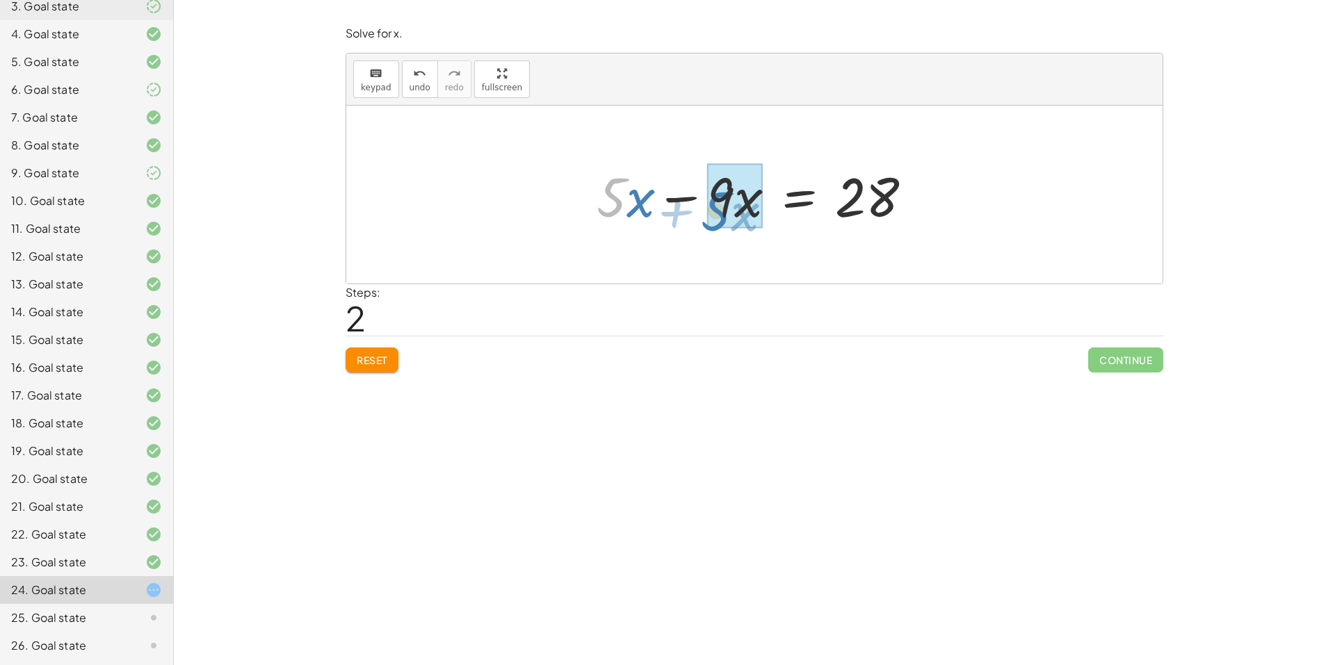
drag, startPoint x: 612, startPoint y: 197, endPoint x: 716, endPoint y: 211, distance: 105.1
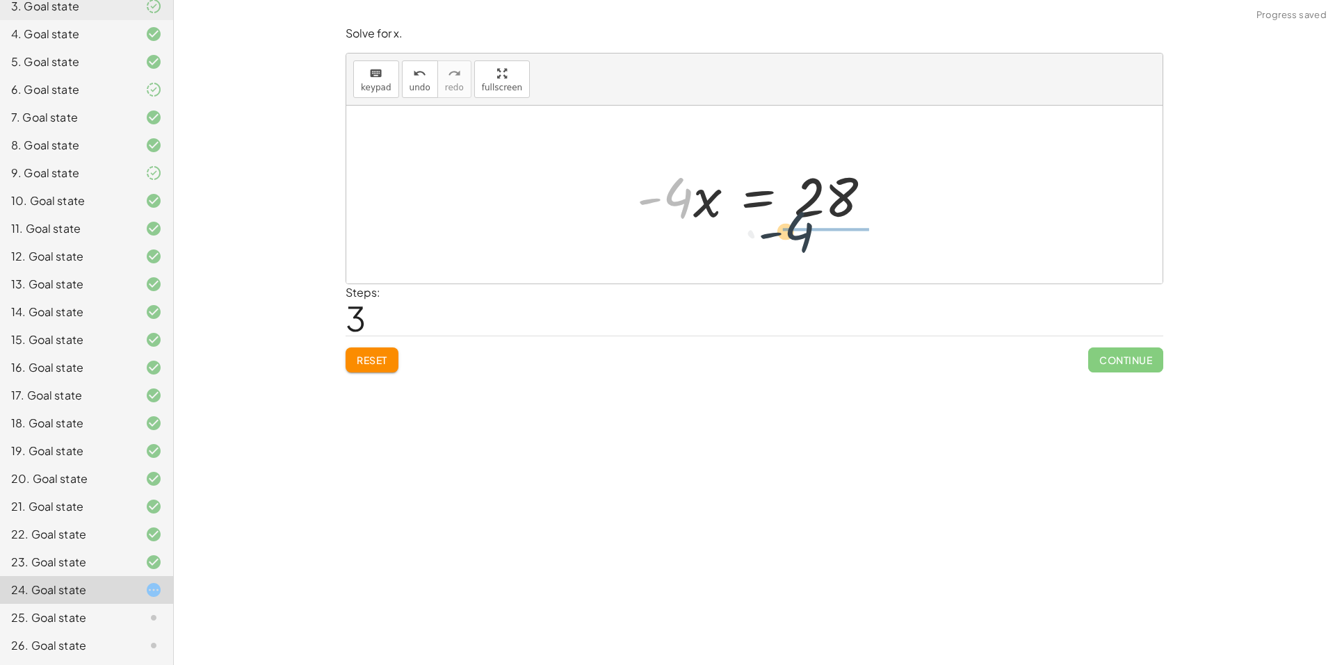
drag, startPoint x: 677, startPoint y: 202, endPoint x: 840, endPoint y: 220, distance: 163.8
click at [827, 215] on div at bounding box center [759, 195] width 259 height 72
drag, startPoint x: 839, startPoint y: 228, endPoint x: 832, endPoint y: 189, distance: 39.4
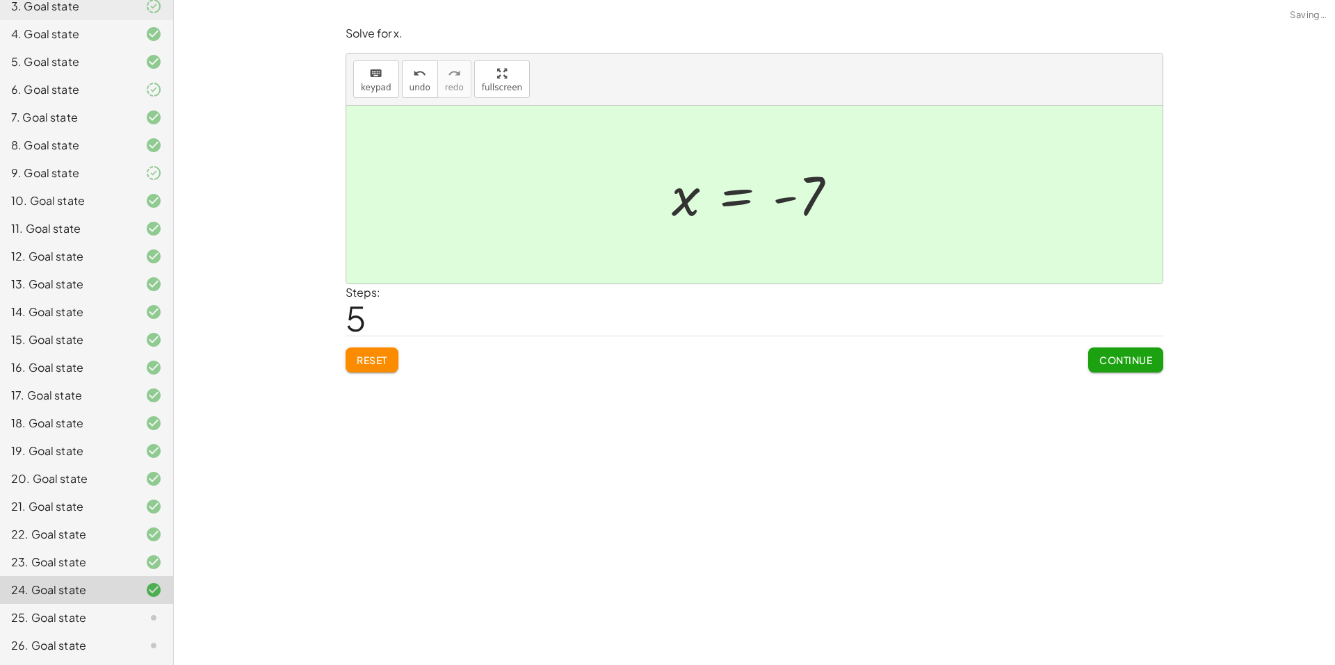
drag, startPoint x: 1129, startPoint y: 364, endPoint x: 1218, endPoint y: 387, distance: 92.1
click at [1131, 364] on span "Continue" at bounding box center [1125, 360] width 53 height 13
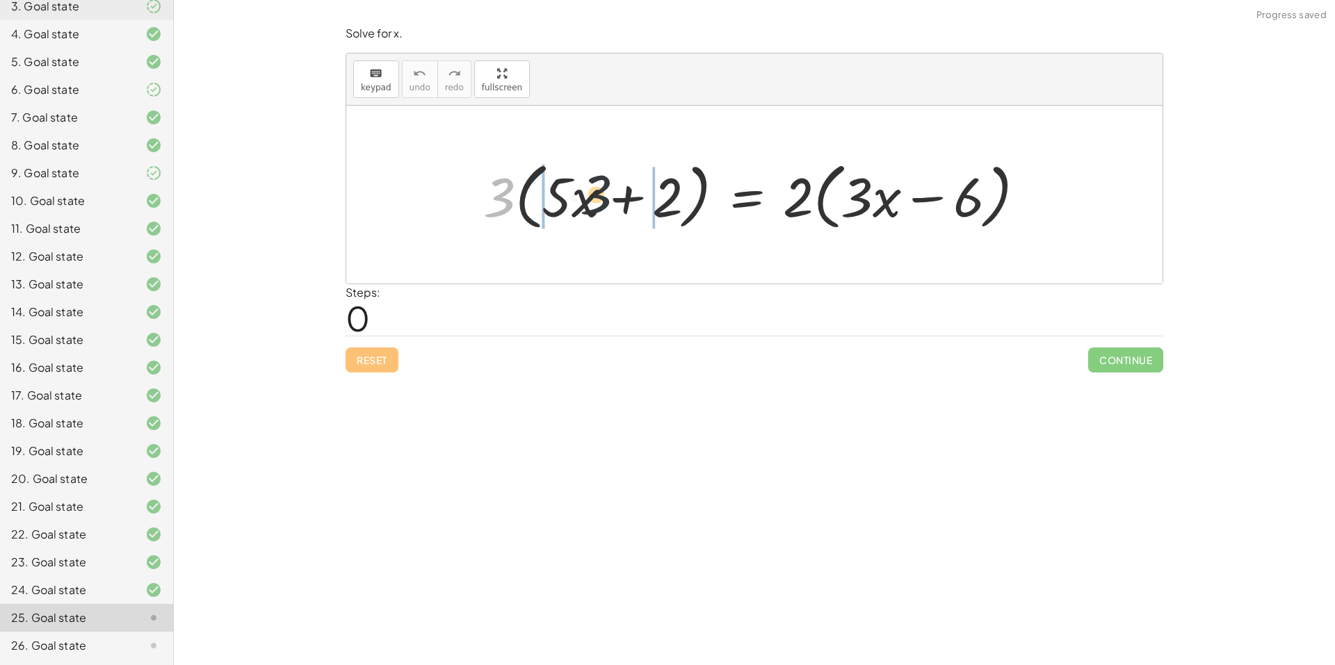
drag, startPoint x: 508, startPoint y: 202, endPoint x: 639, endPoint y: 201, distance: 130.7
click at [636, 202] on div at bounding box center [759, 195] width 567 height 80
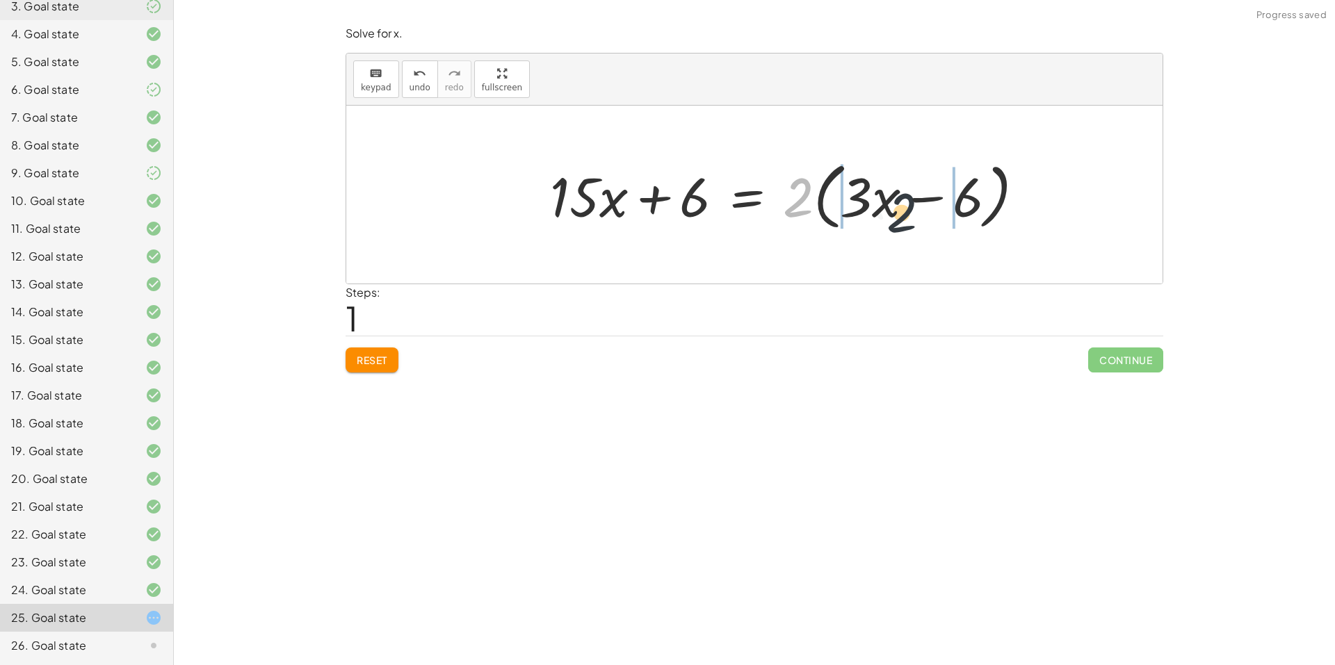
drag, startPoint x: 809, startPoint y: 200, endPoint x: 920, endPoint y: 216, distance: 112.4
click at [920, 216] on div at bounding box center [793, 195] width 500 height 80
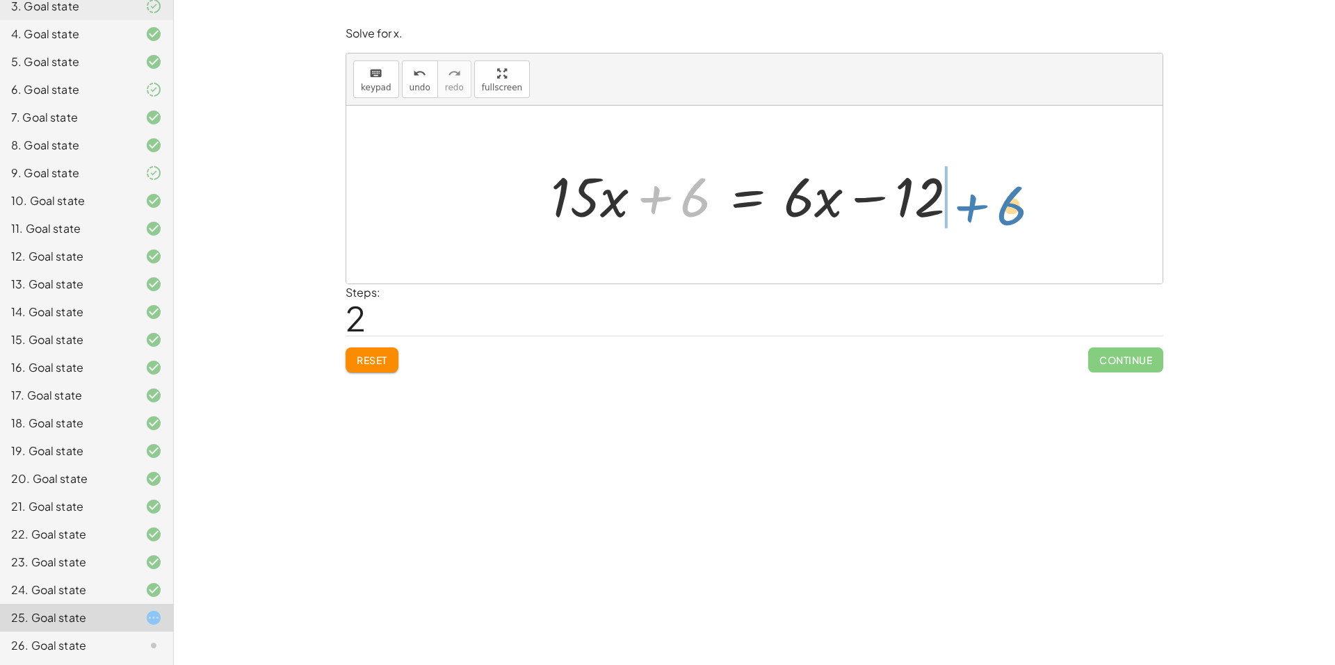
drag, startPoint x: 694, startPoint y: 193, endPoint x: 1011, endPoint y: 197, distance: 317.1
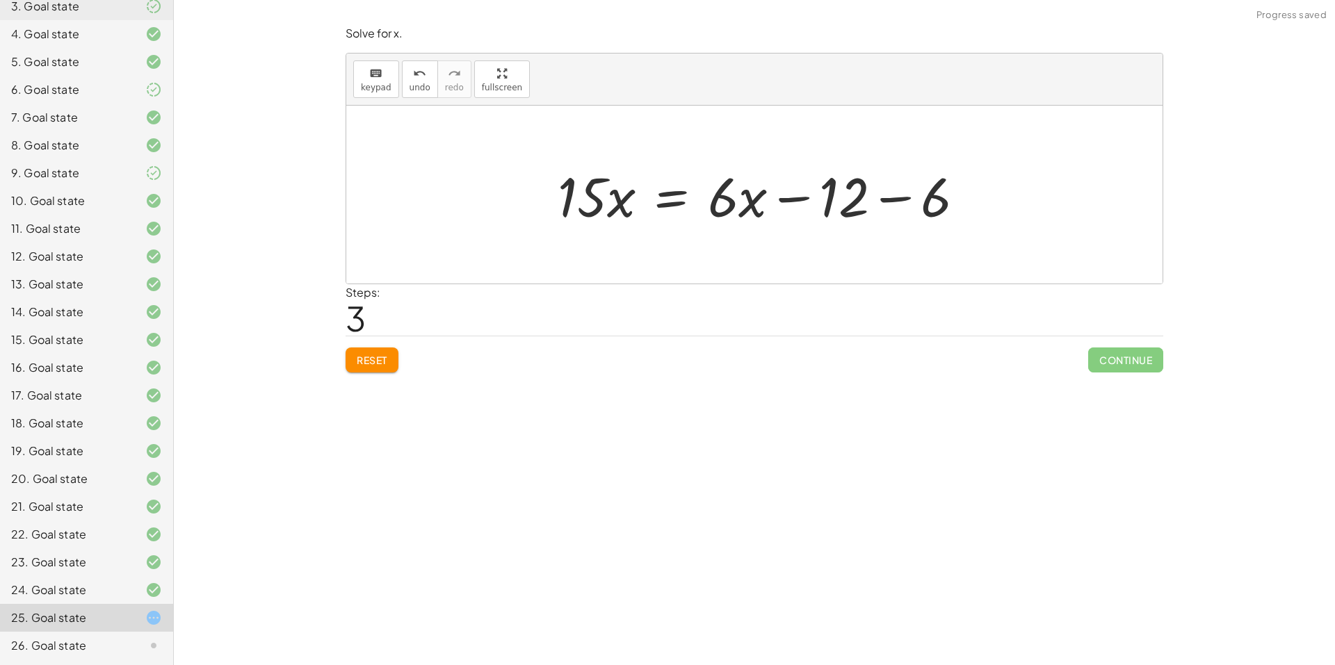
drag, startPoint x: 922, startPoint y: 208, endPoint x: 898, endPoint y: 203, distance: 24.1
click at [918, 207] on div at bounding box center [767, 195] width 432 height 72
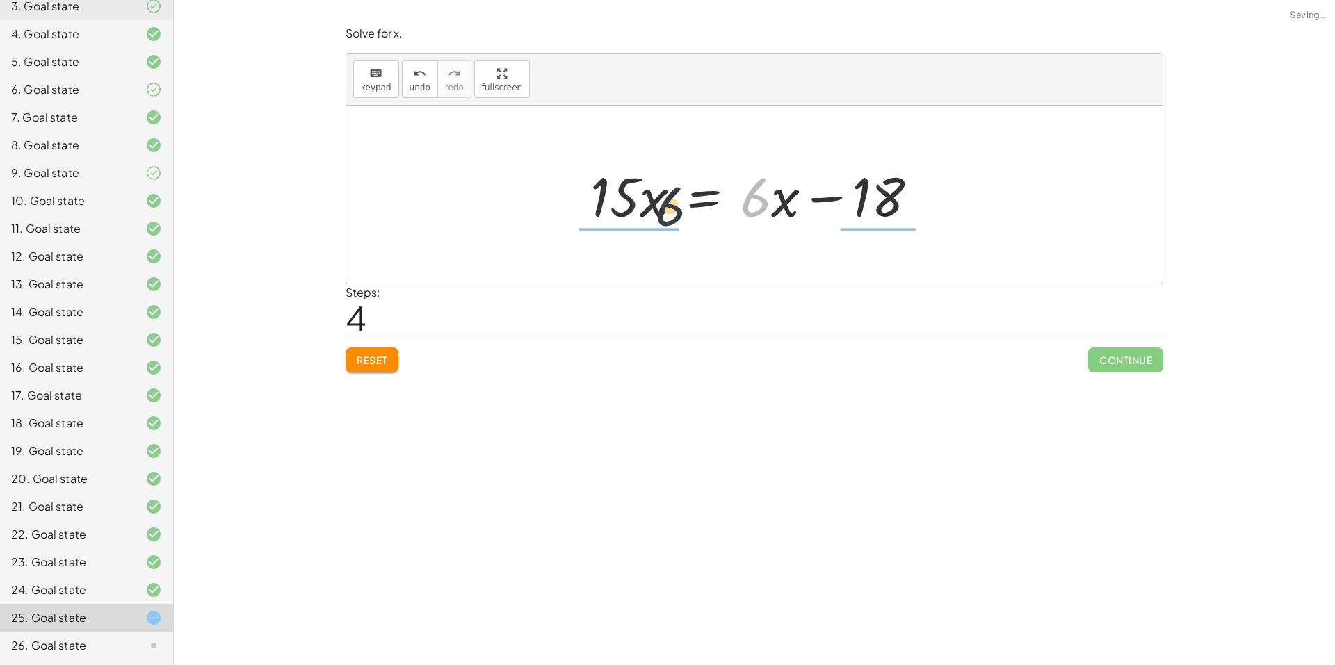
drag, startPoint x: 759, startPoint y: 198, endPoint x: 645, endPoint y: 198, distance: 114.7
click at [645, 198] on div at bounding box center [759, 195] width 353 height 72
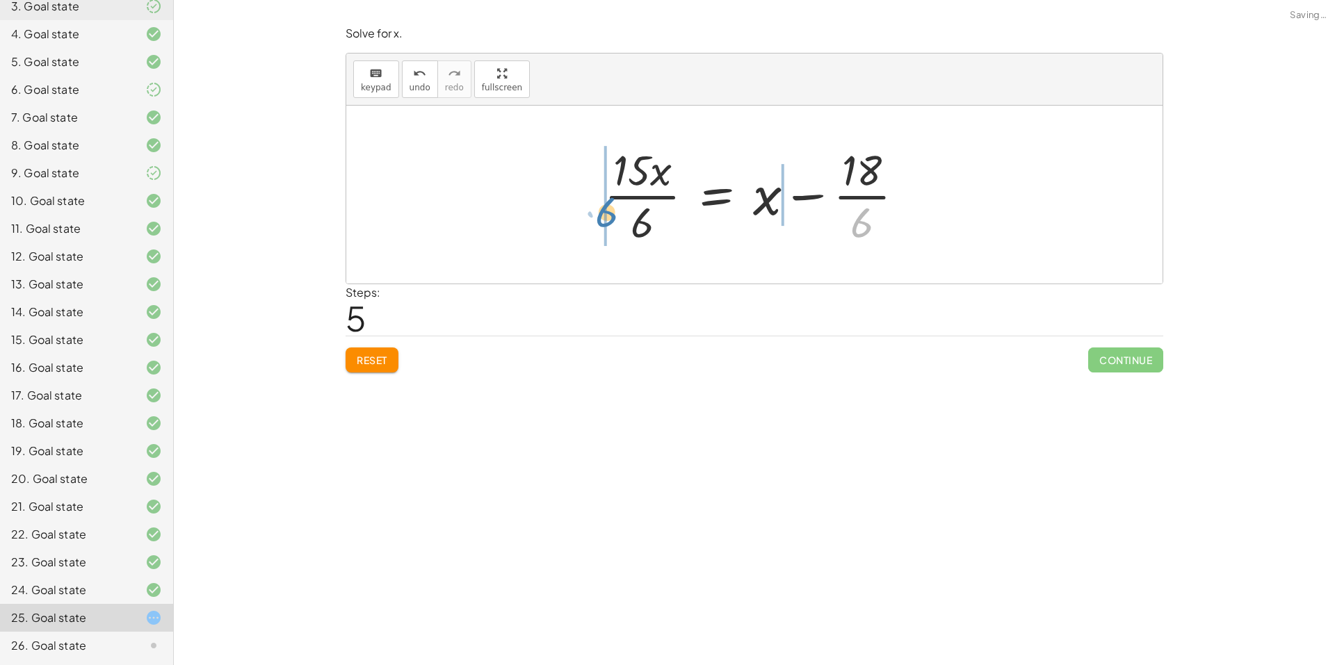
drag, startPoint x: 837, startPoint y: 242, endPoint x: 612, endPoint y: 216, distance: 226.8
click at [612, 216] on div at bounding box center [759, 194] width 325 height 107
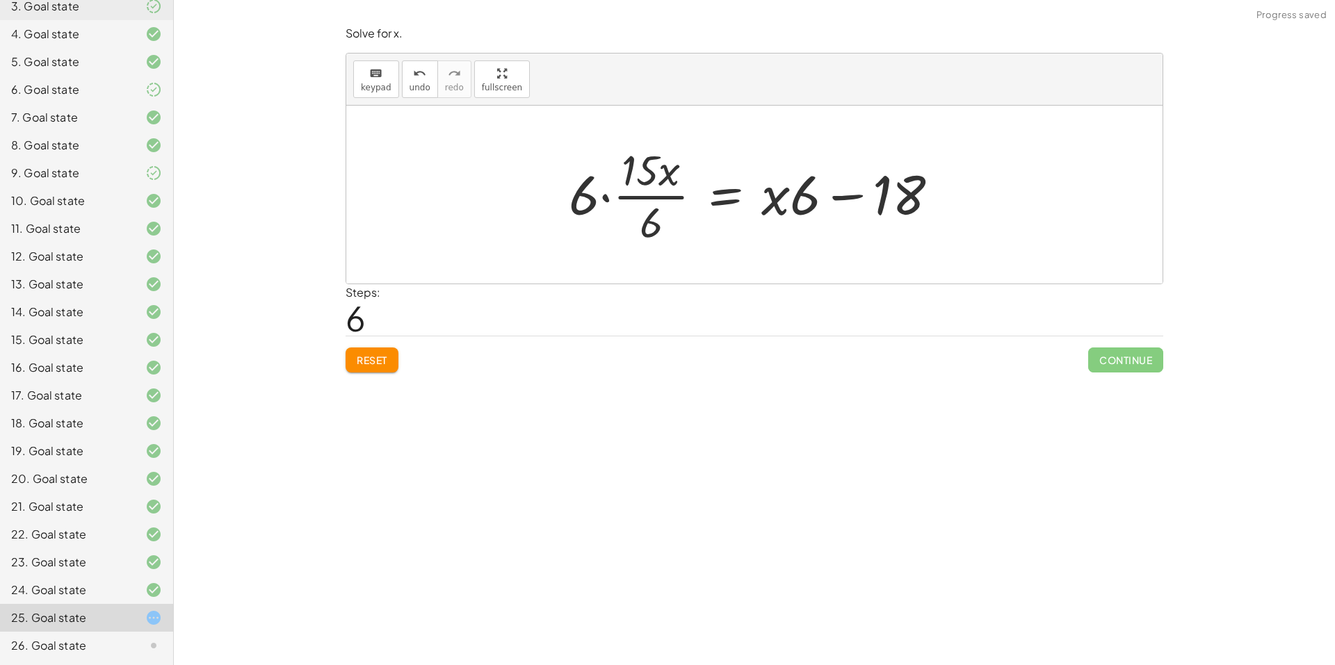
click at [369, 357] on span "Reset" at bounding box center [372, 360] width 31 height 13
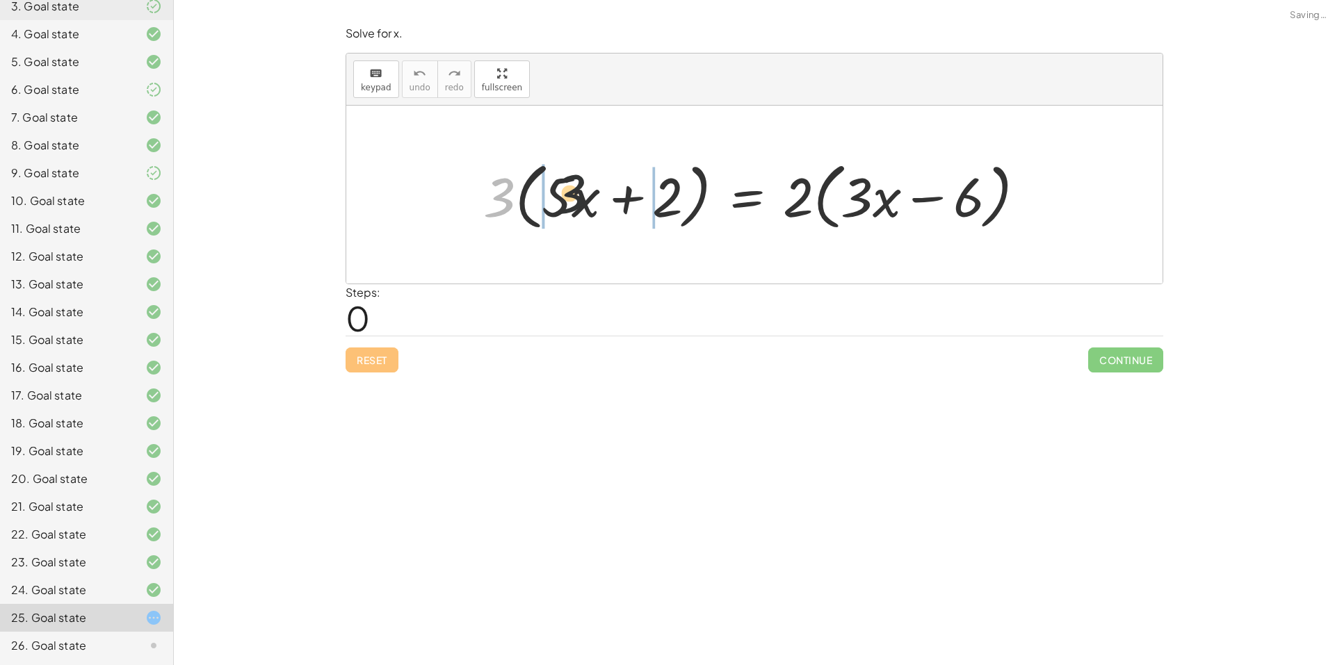
drag, startPoint x: 511, startPoint y: 208, endPoint x: 620, endPoint y: 202, distance: 109.3
click at [620, 202] on div at bounding box center [759, 195] width 567 height 80
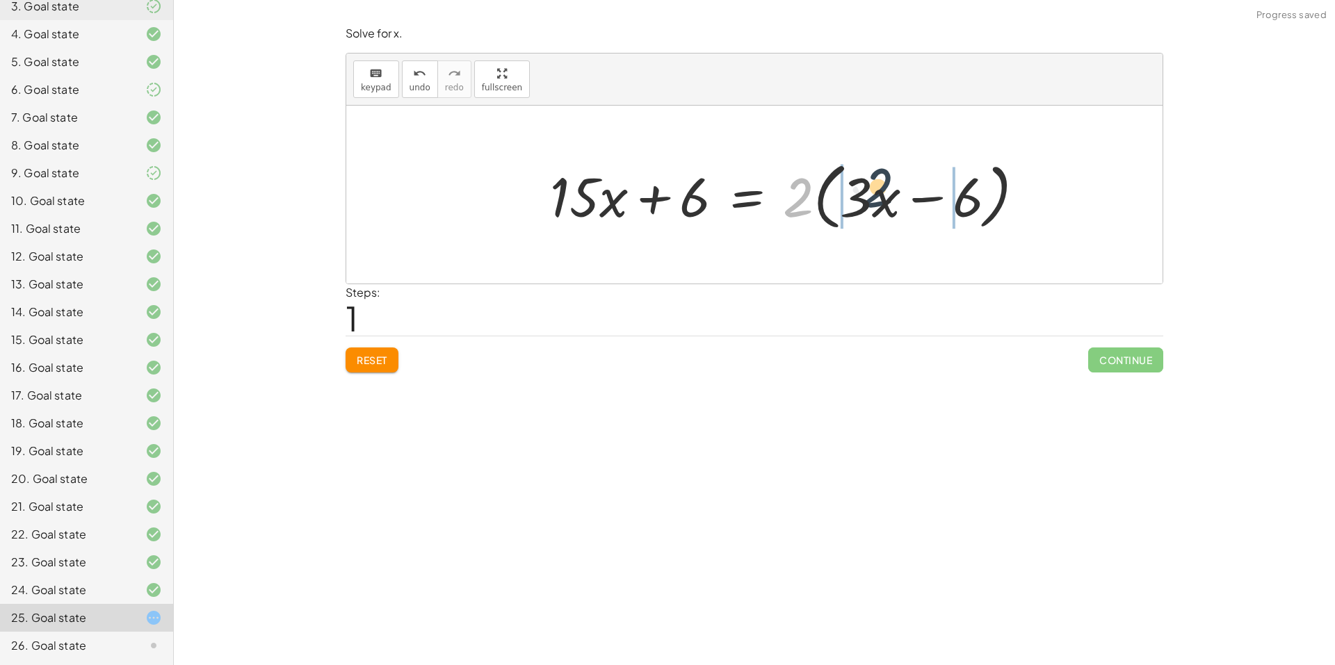
drag, startPoint x: 799, startPoint y: 212, endPoint x: 882, endPoint y: 202, distance: 83.4
click at [882, 202] on div at bounding box center [793, 195] width 500 height 80
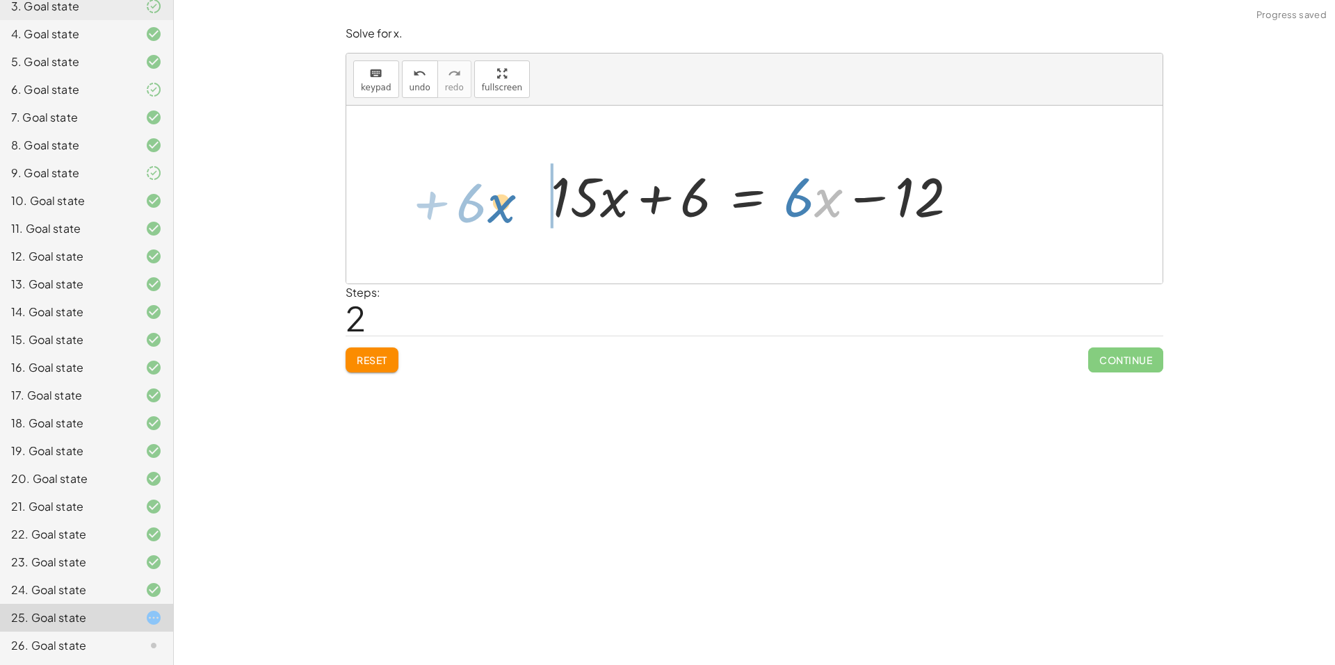
drag, startPoint x: 821, startPoint y: 195, endPoint x: 492, endPoint y: 202, distance: 328.9
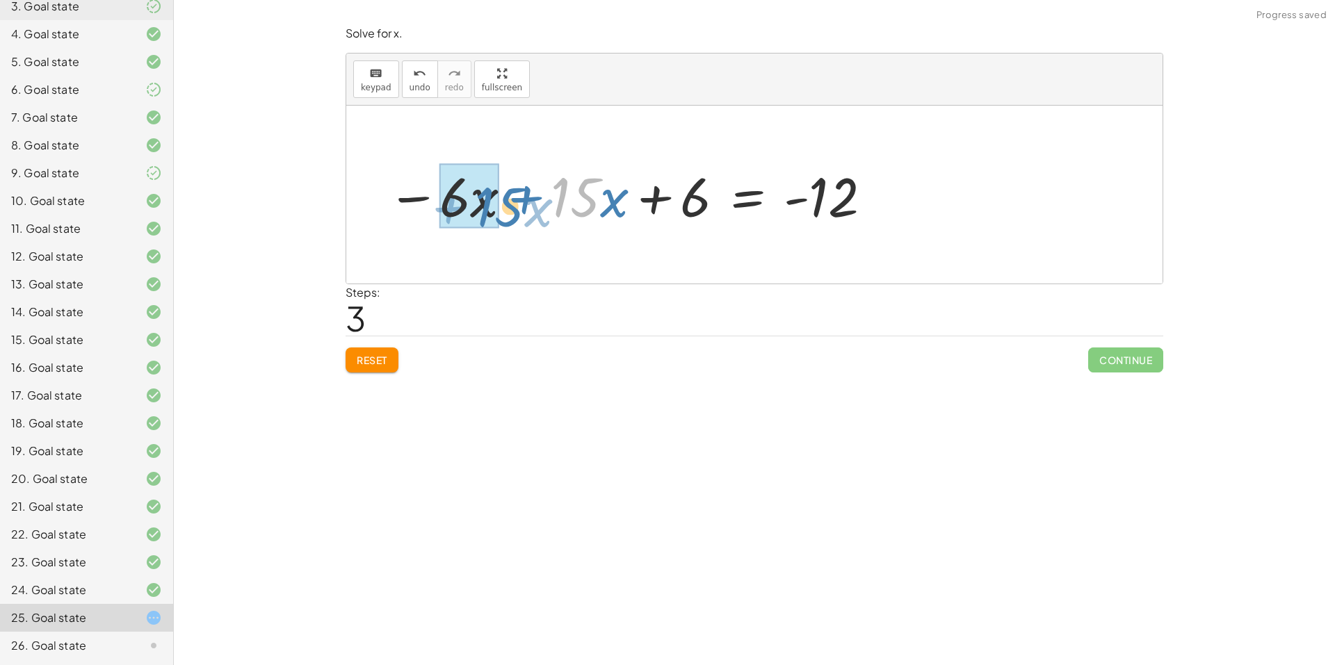
drag, startPoint x: 596, startPoint y: 204, endPoint x: 480, endPoint y: 210, distance: 115.6
click at [478, 211] on div at bounding box center [630, 195] width 501 height 72
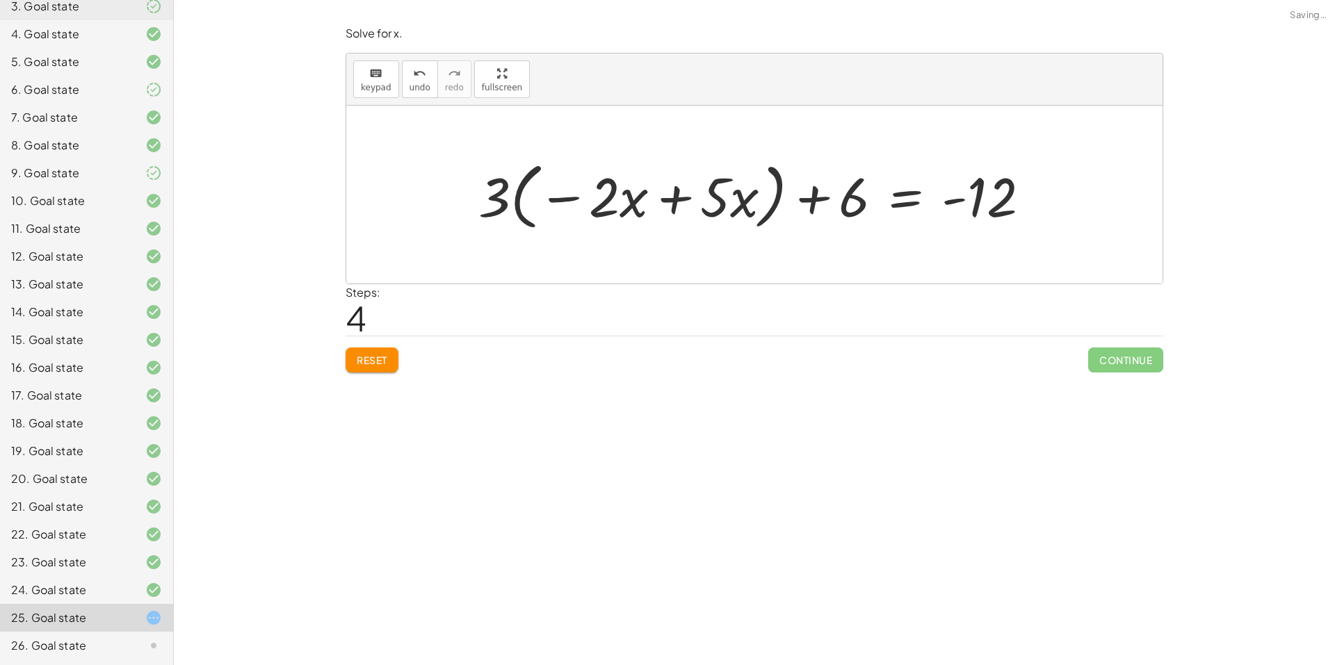
click at [355, 357] on button "Reset" at bounding box center [372, 360] width 53 height 25
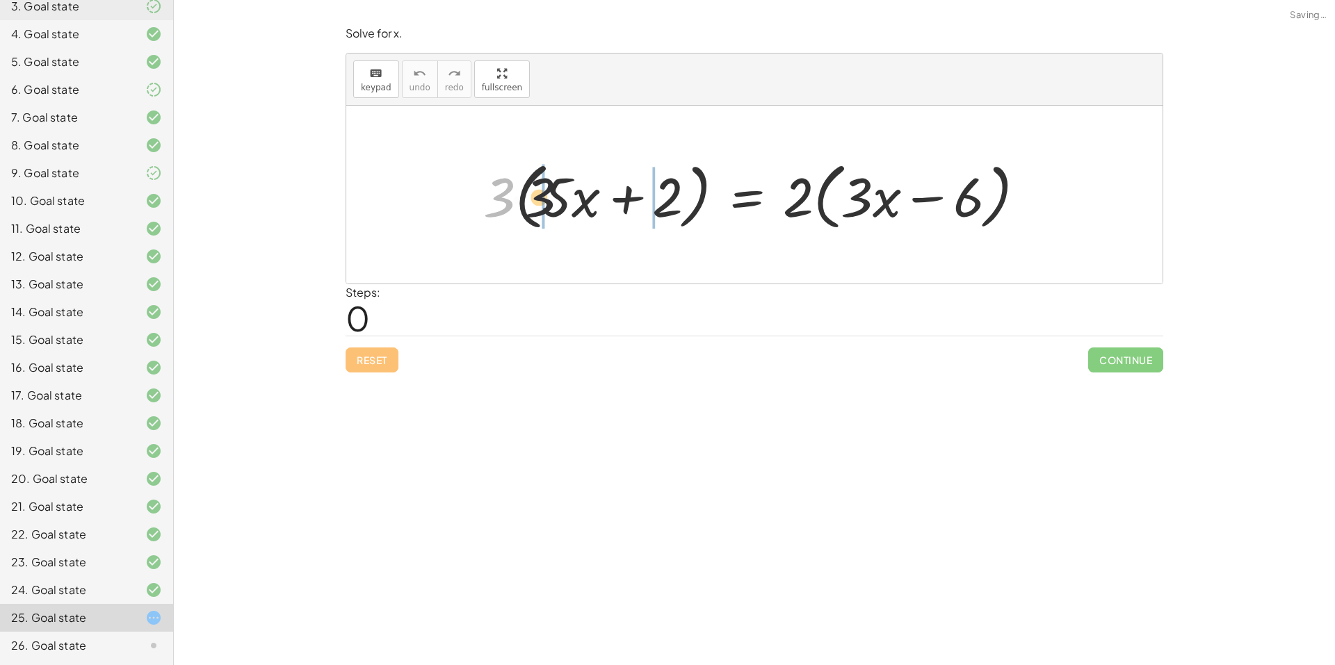
drag, startPoint x: 503, startPoint y: 202, endPoint x: 585, endPoint y: 204, distance: 82.1
click at [577, 201] on div at bounding box center [759, 195] width 567 height 80
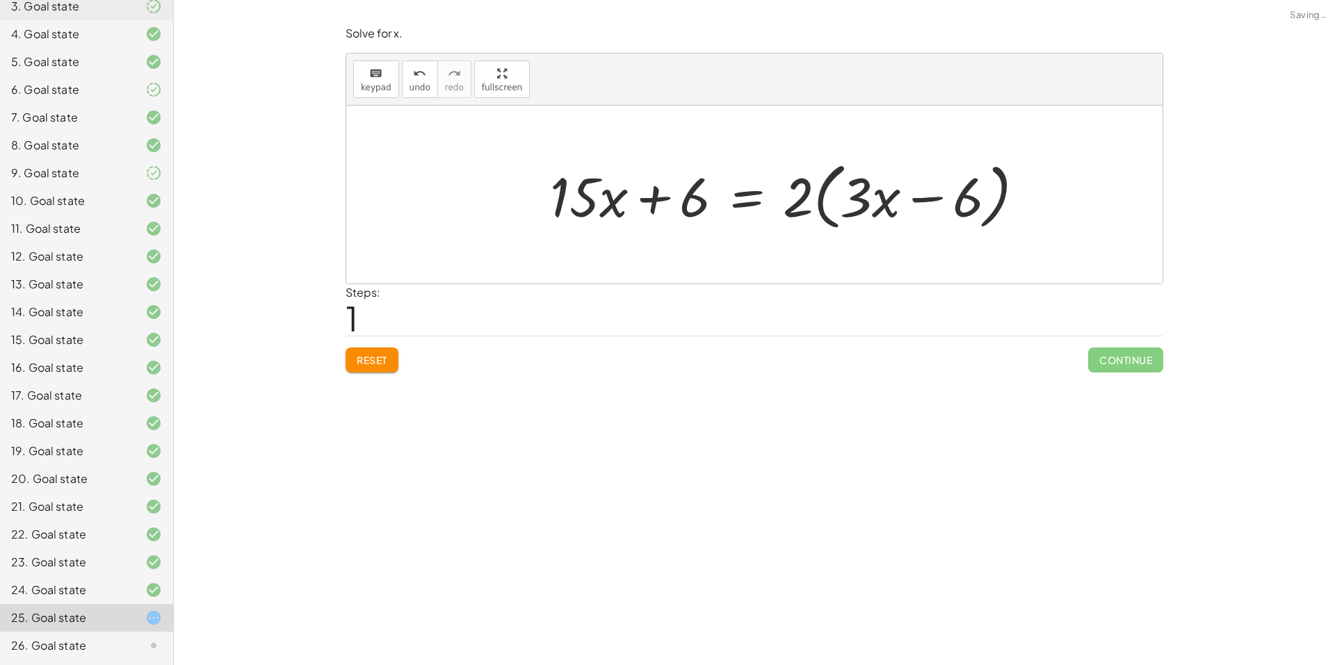
drag, startPoint x: 804, startPoint y: 211, endPoint x: 859, endPoint y: 209, distance: 54.3
click at [859, 209] on div at bounding box center [793, 195] width 500 height 80
click at [826, 211] on div at bounding box center [760, 195] width 432 height 72
drag, startPoint x: 799, startPoint y: 204, endPoint x: 823, endPoint y: 190, distance: 28.4
click at [823, 190] on div at bounding box center [760, 195] width 432 height 72
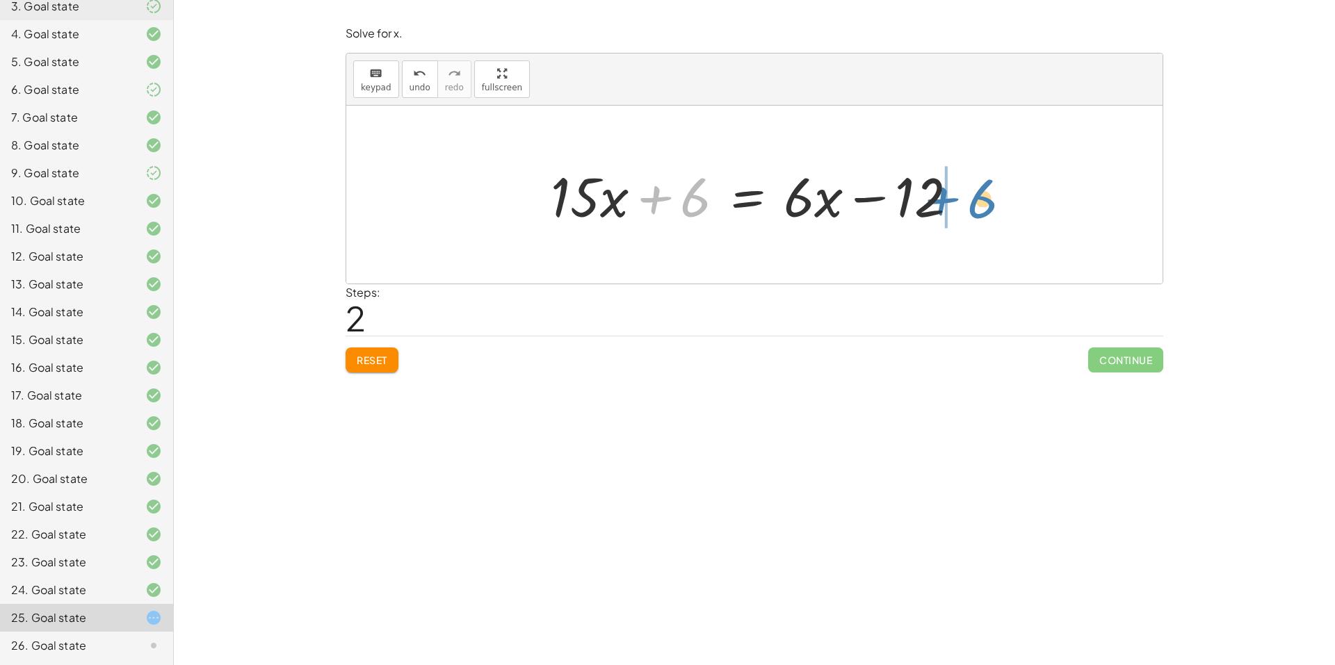
drag, startPoint x: 693, startPoint y: 193, endPoint x: 980, endPoint y: 193, distance: 286.5
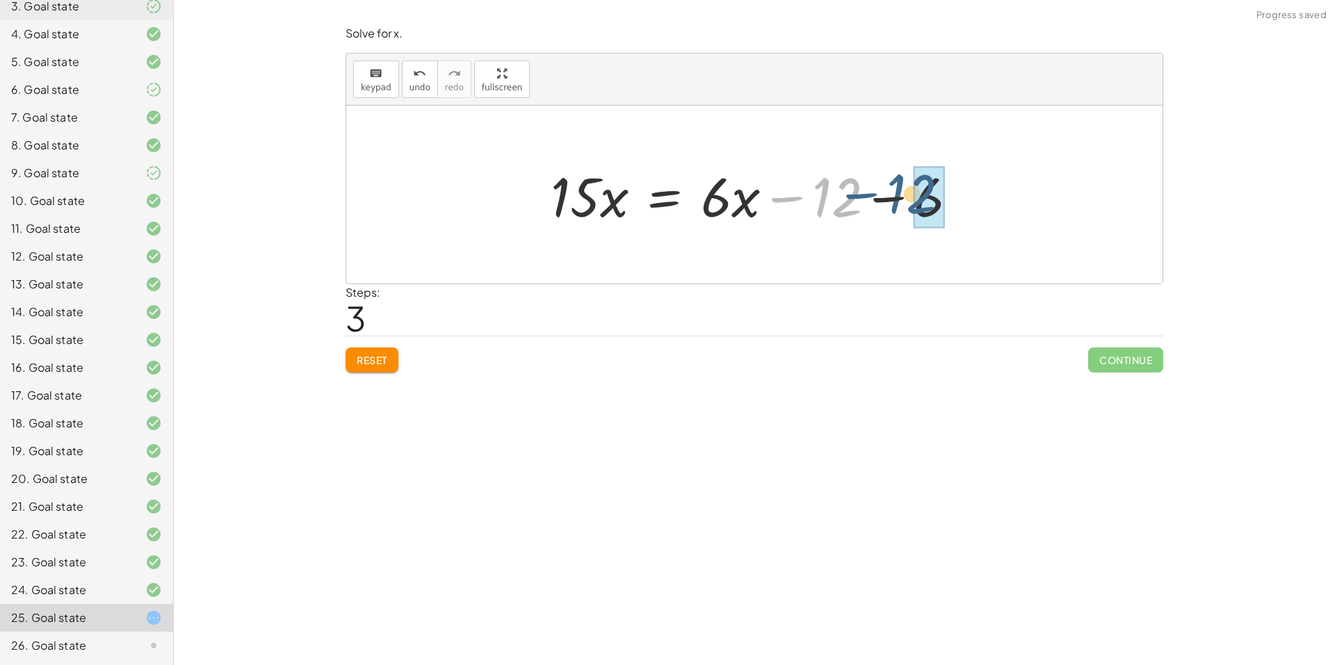
drag, startPoint x: 849, startPoint y: 210, endPoint x: 923, endPoint y: 207, distance: 74.5
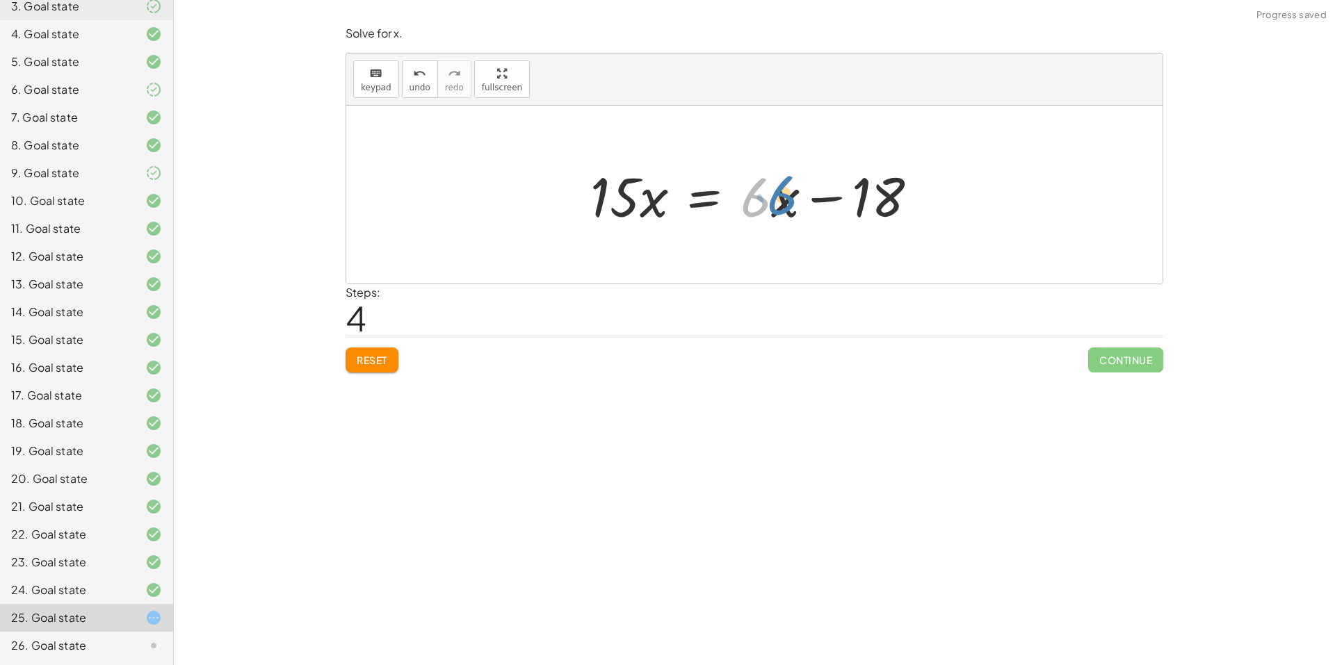
drag, startPoint x: 763, startPoint y: 199, endPoint x: 777, endPoint y: 194, distance: 14.7
click at [777, 194] on div at bounding box center [759, 195] width 353 height 72
drag, startPoint x: 789, startPoint y: 209, endPoint x: 778, endPoint y: 203, distance: 12.4
click at [778, 203] on div at bounding box center [759, 195] width 353 height 72
drag, startPoint x: 769, startPoint y: 197, endPoint x: 565, endPoint y: 187, distance: 204.7
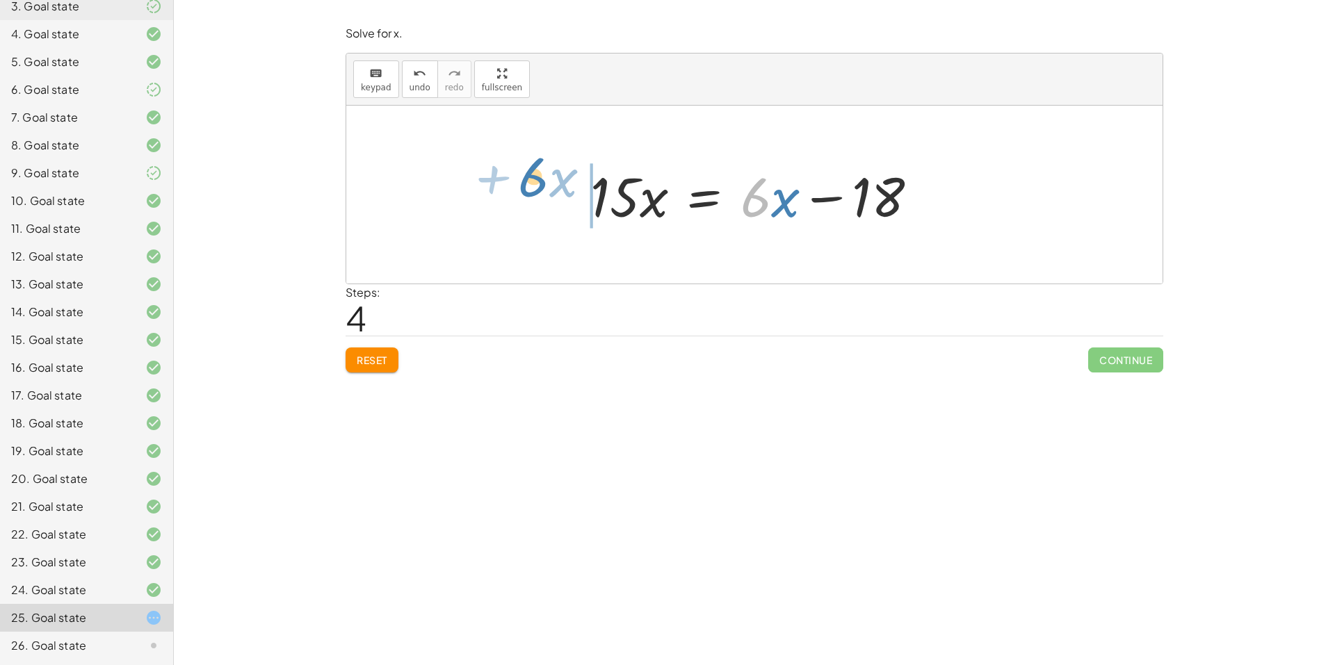
click at [548, 181] on div "· 3 · ( + · 5 · x + 2 ) = · 2 · ( + · 3 · x − 6 ) + · 3 · 5 · x + · 3 · 2 = · 2…" at bounding box center [754, 195] width 816 height 178
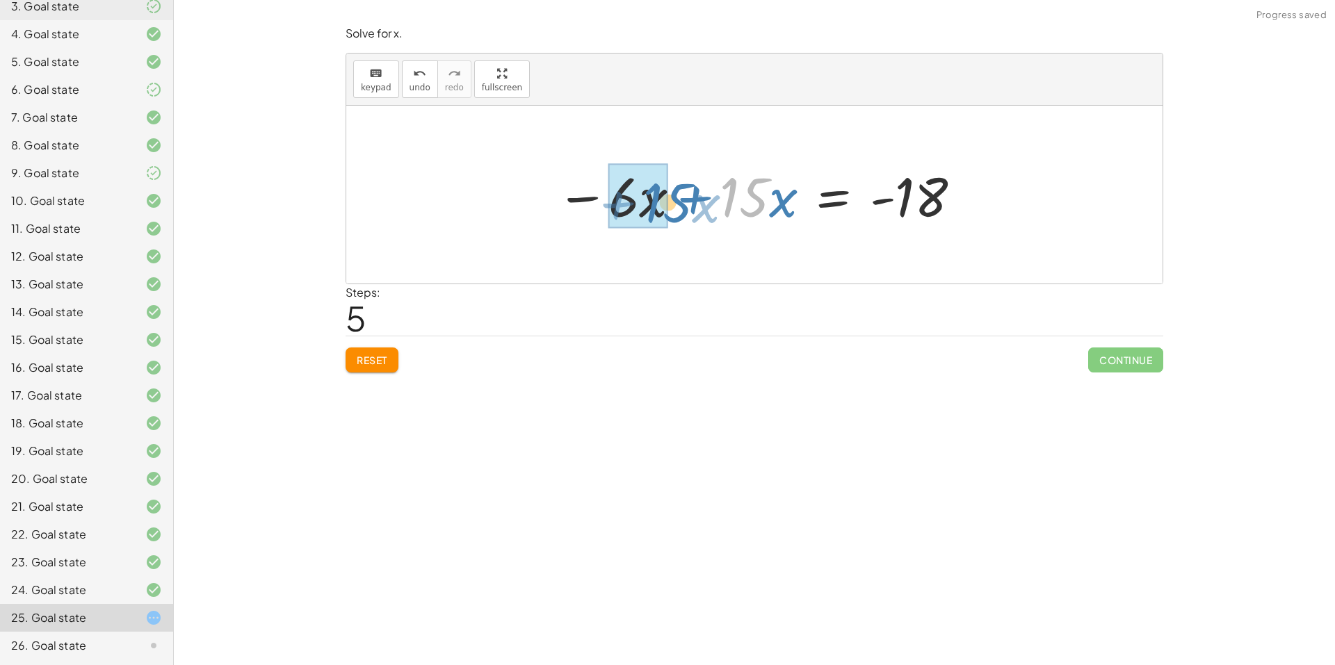
drag, startPoint x: 628, startPoint y: 201, endPoint x: 530, endPoint y: 204, distance: 98.1
click at [530, 204] on div "· 3 · ( + · 5 · x + 2 ) = · 2 · ( + · 3 · x − 6 ) + · 3 · 5 · x + · 3 · 2 = · 2…" at bounding box center [754, 195] width 816 height 178
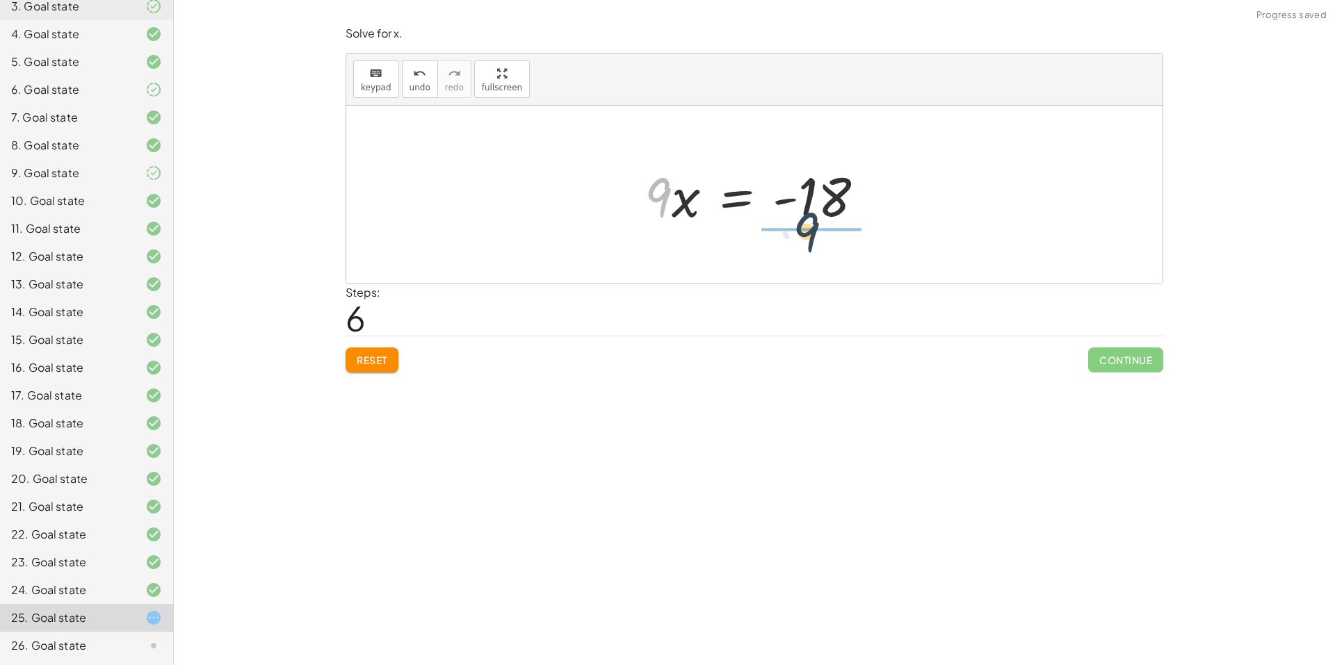
drag, startPoint x: 661, startPoint y: 208, endPoint x: 825, endPoint y: 215, distance: 164.9
click at [825, 215] on div at bounding box center [760, 195] width 245 height 72
drag, startPoint x: 827, startPoint y: 226, endPoint x: 834, endPoint y: 165, distance: 61.6
click at [833, 162] on div at bounding box center [760, 194] width 223 height 107
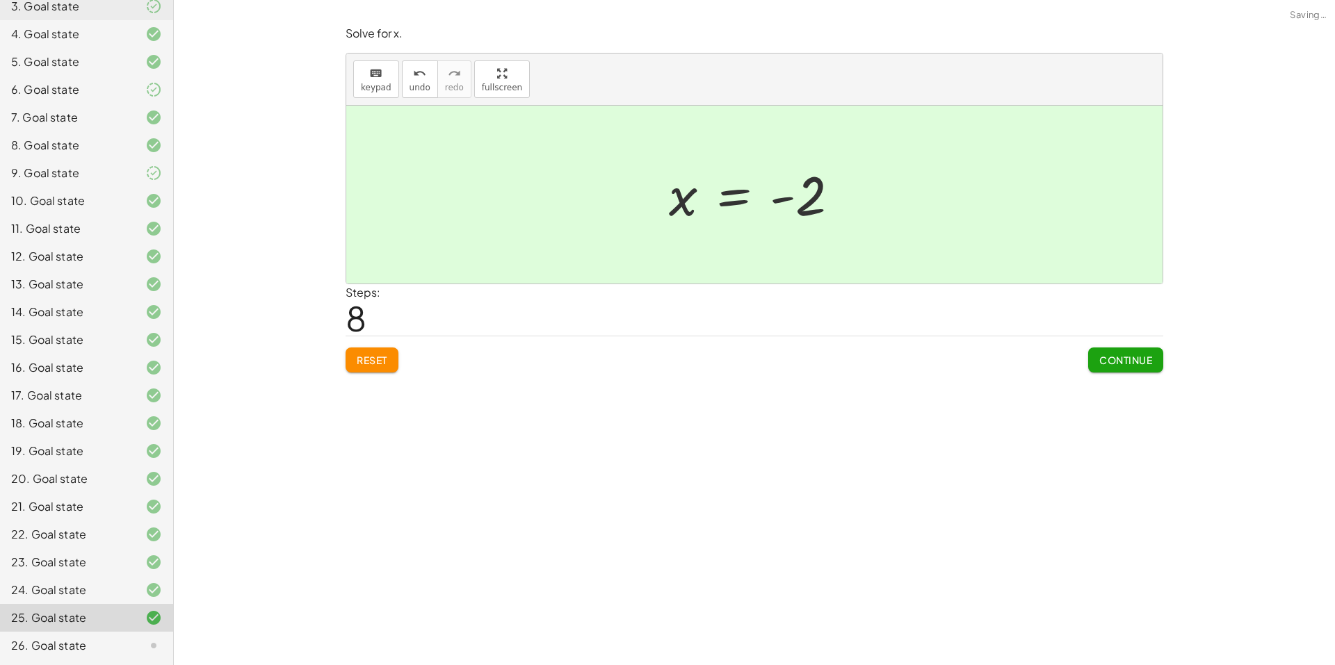
click at [1109, 359] on span "Continue" at bounding box center [1125, 360] width 53 height 13
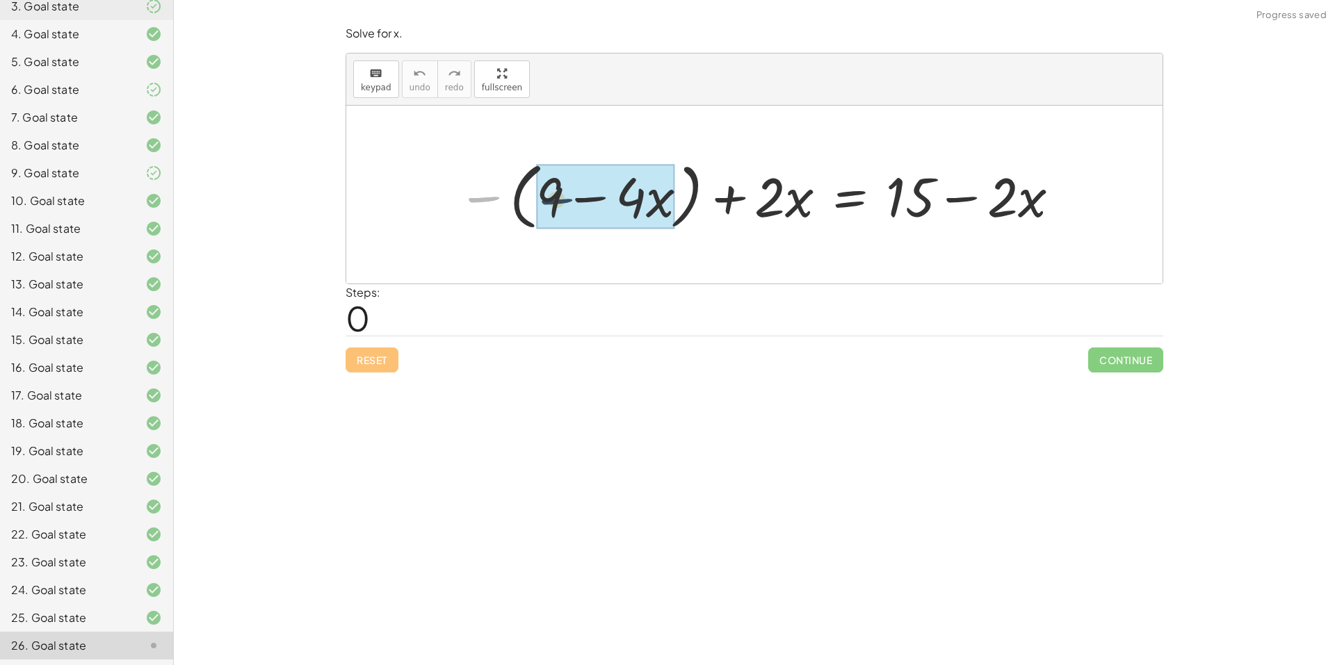
drag, startPoint x: 535, startPoint y: 203, endPoint x: 563, endPoint y: 200, distance: 27.3
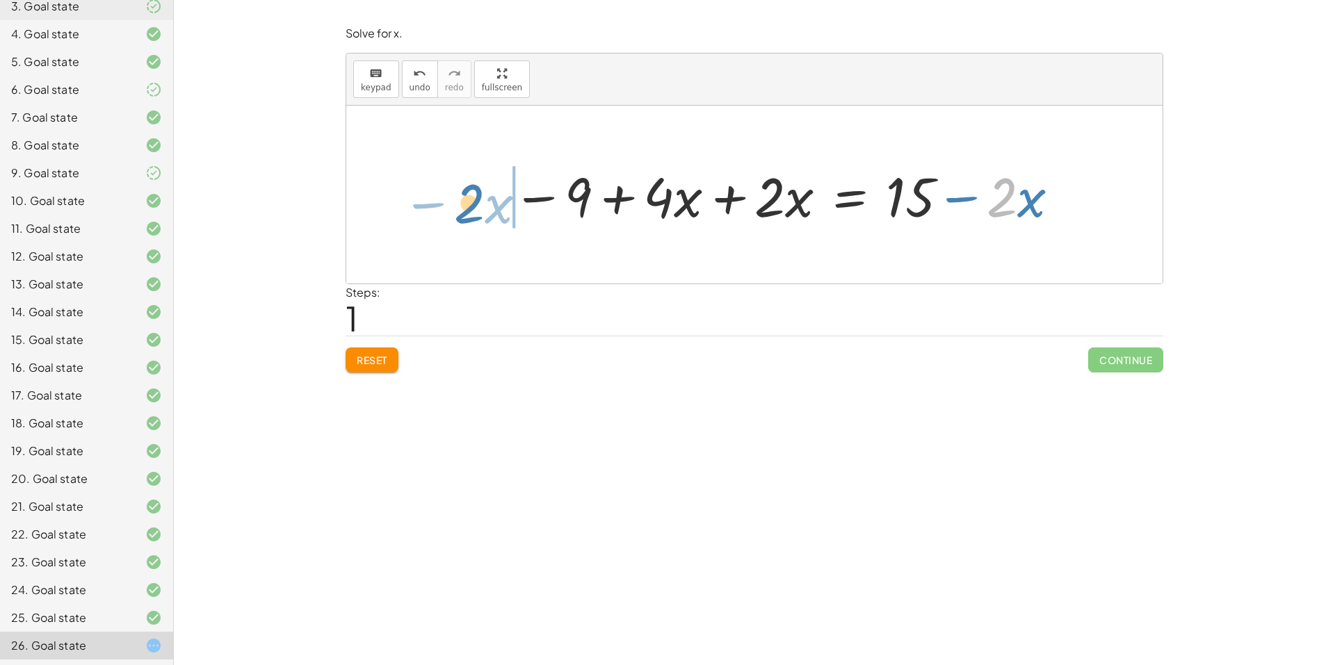
drag, startPoint x: 1006, startPoint y: 205, endPoint x: 475, endPoint y: 211, distance: 531.2
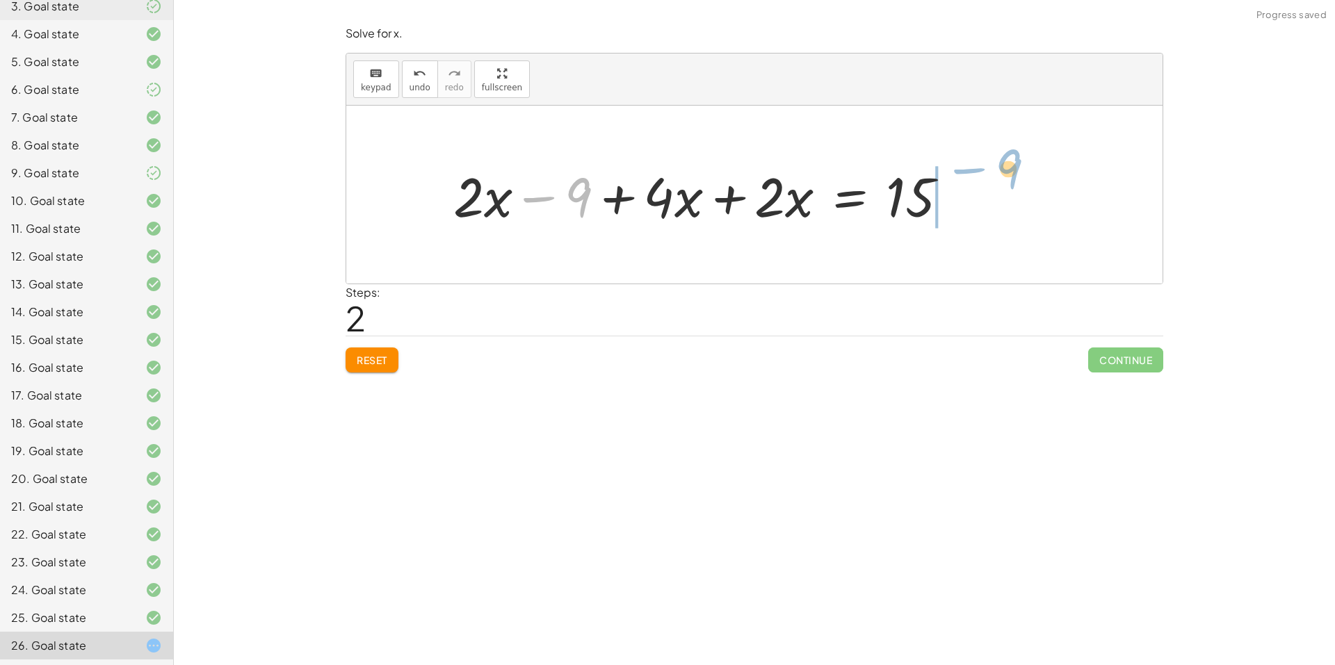
drag, startPoint x: 581, startPoint y: 189, endPoint x: 1011, endPoint y: 161, distance: 430.6
click at [1012, 159] on div "− ( + 9 − · 4 · x ) + · 2 · x = + 15 − · 2 · x − 9 + · 4 · x + · 2 · x = + 15 −…" at bounding box center [754, 195] width 816 height 178
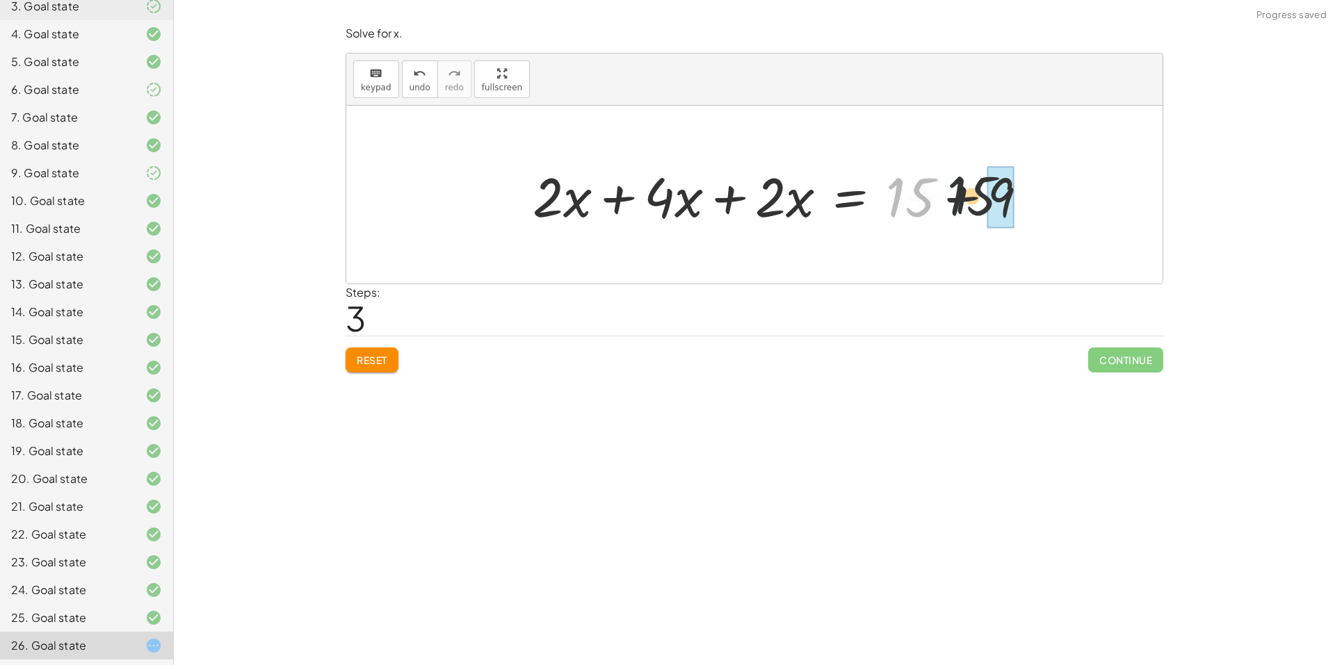
drag, startPoint x: 985, startPoint y: 203, endPoint x: 1001, endPoint y: 203, distance: 16.0
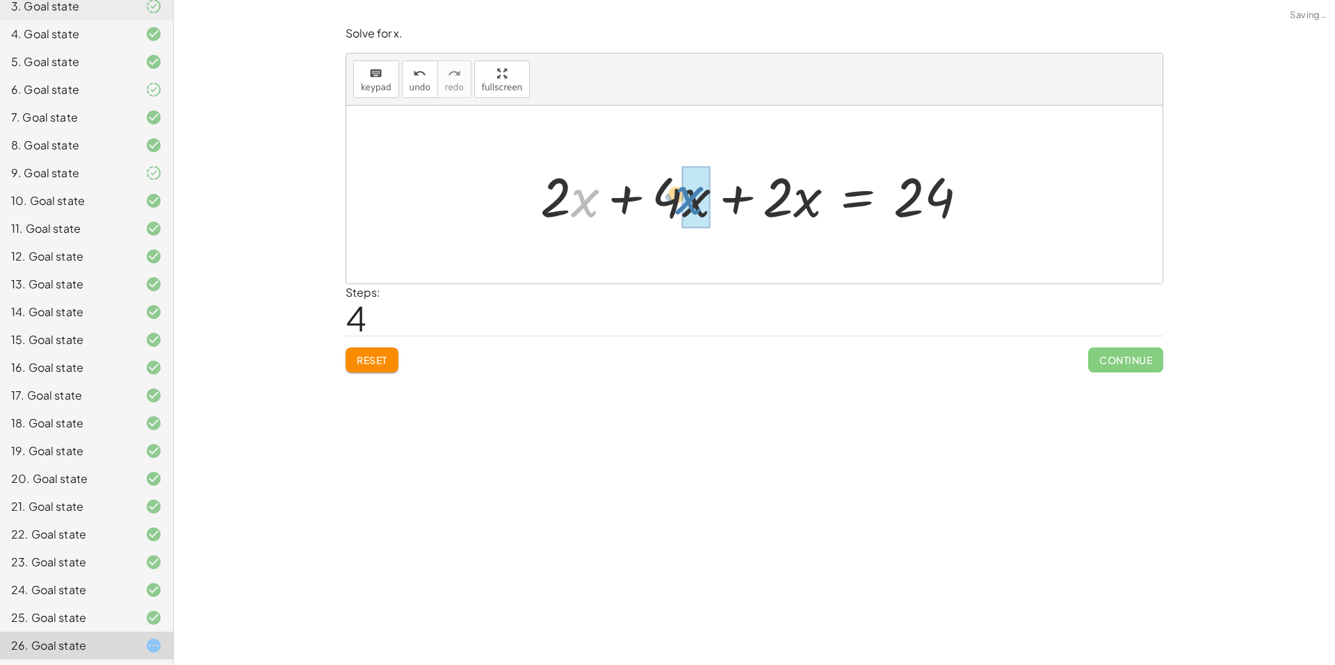
drag, startPoint x: 642, startPoint y: 202, endPoint x: 720, endPoint y: 198, distance: 77.3
click at [720, 198] on div at bounding box center [759, 195] width 453 height 72
drag, startPoint x: 566, startPoint y: 204, endPoint x: 677, endPoint y: 203, distance: 110.6
click at [371, 368] on button "Reset" at bounding box center [372, 360] width 53 height 25
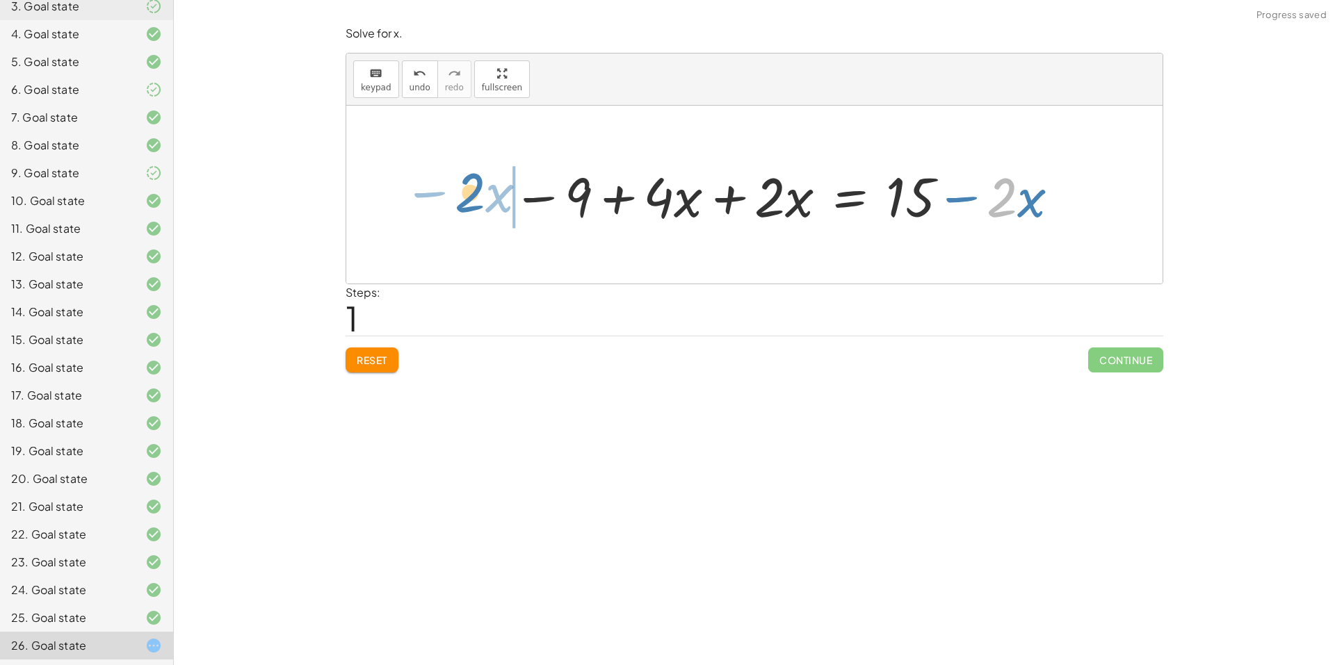
drag, startPoint x: 1017, startPoint y: 207, endPoint x: 489, endPoint y: 198, distance: 528.5
click at [486, 198] on div "− ( + 9 − · 4 · x ) + · 2 · x = + 15 − · 2 · x · 2 − · x 9 · 4 · x + · 2 · x = …" at bounding box center [754, 195] width 816 height 178
drag, startPoint x: 581, startPoint y: 207, endPoint x: 572, endPoint y: 210, distance: 8.8
click at [574, 210] on div at bounding box center [706, 195] width 520 height 72
drag, startPoint x: 572, startPoint y: 210, endPoint x: 991, endPoint y: 206, distance: 418.6
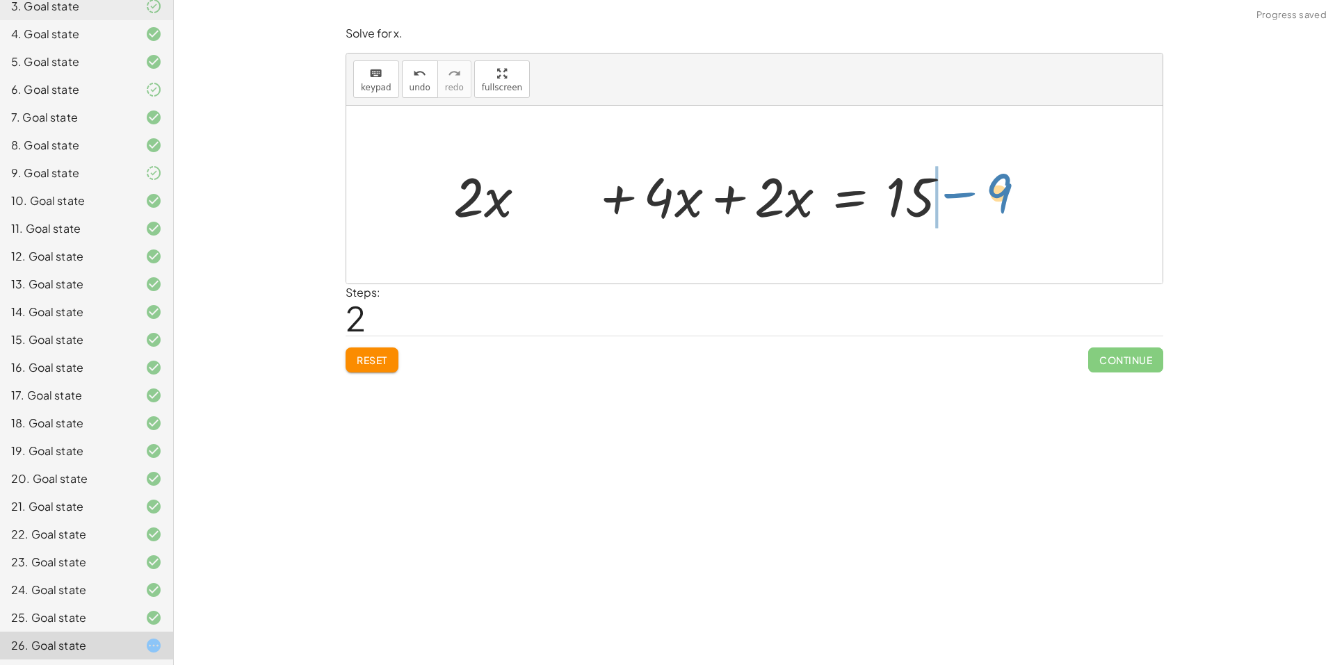
click at [991, 206] on div "− ( + 9 − · 4 · x ) + · 2 · x = + 15 − · 2 · x − 9 + · 4 · x + · 2 · x = + 15 −…" at bounding box center [754, 195] width 816 height 178
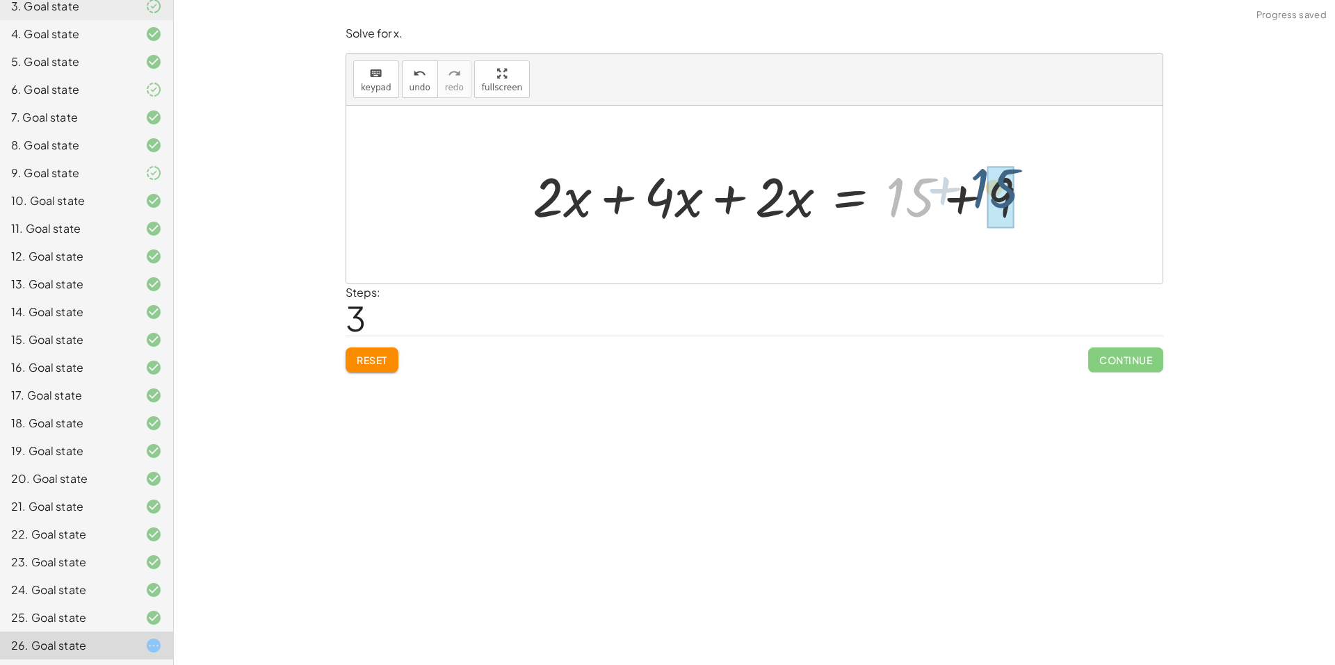
drag, startPoint x: 914, startPoint y: 207, endPoint x: 992, endPoint y: 195, distance: 78.0
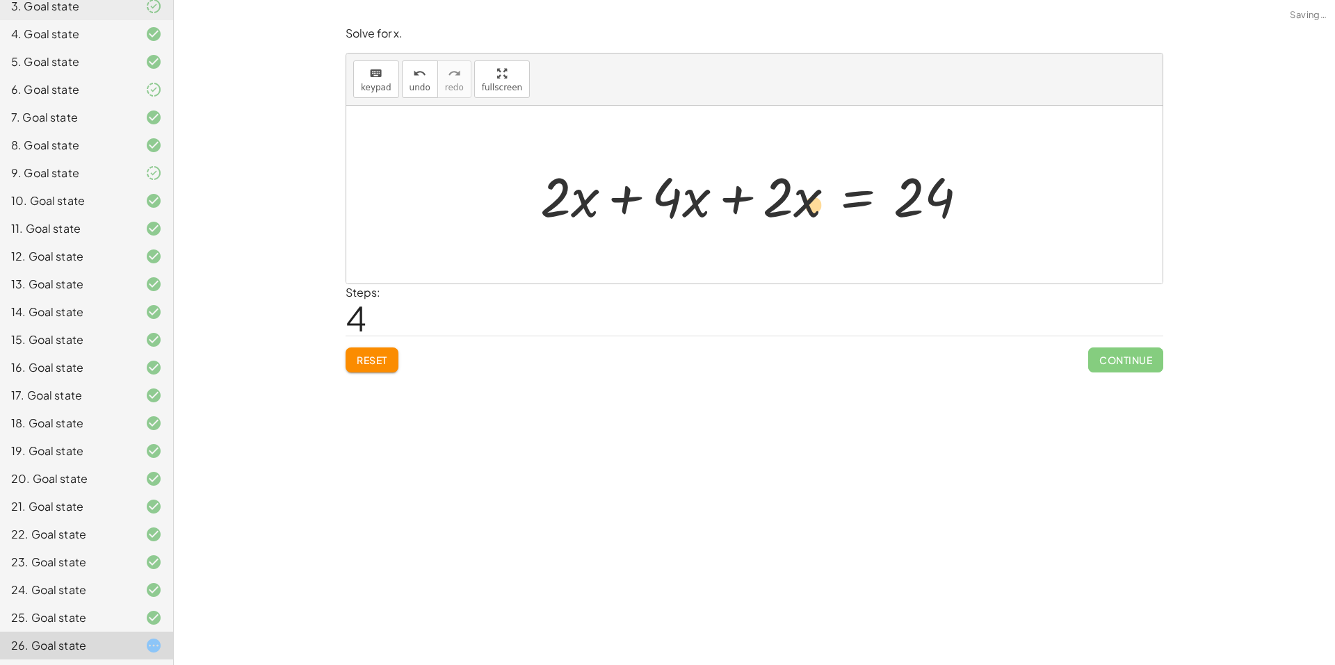
drag, startPoint x: 795, startPoint y: 191, endPoint x: 808, endPoint y: 197, distance: 14.3
click at [808, 197] on div at bounding box center [759, 195] width 453 height 72
drag, startPoint x: 781, startPoint y: 193, endPoint x: 677, endPoint y: 190, distance: 104.3
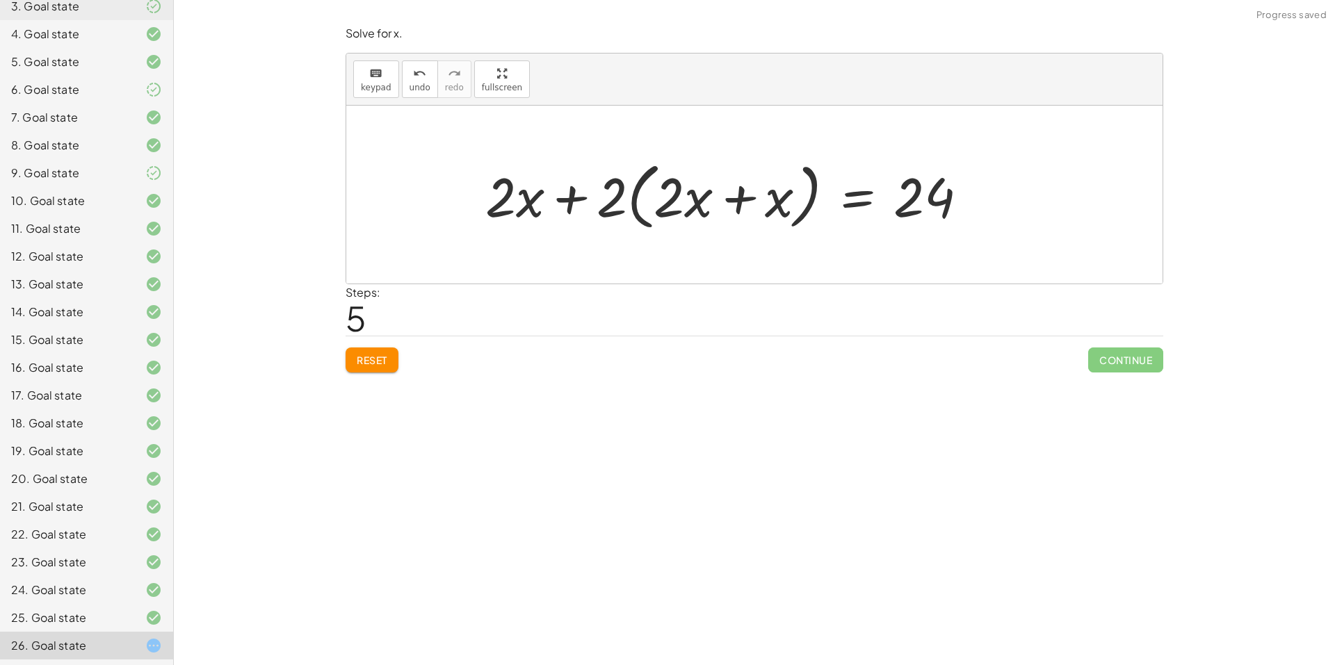
click at [381, 362] on span "Reset" at bounding box center [372, 360] width 31 height 13
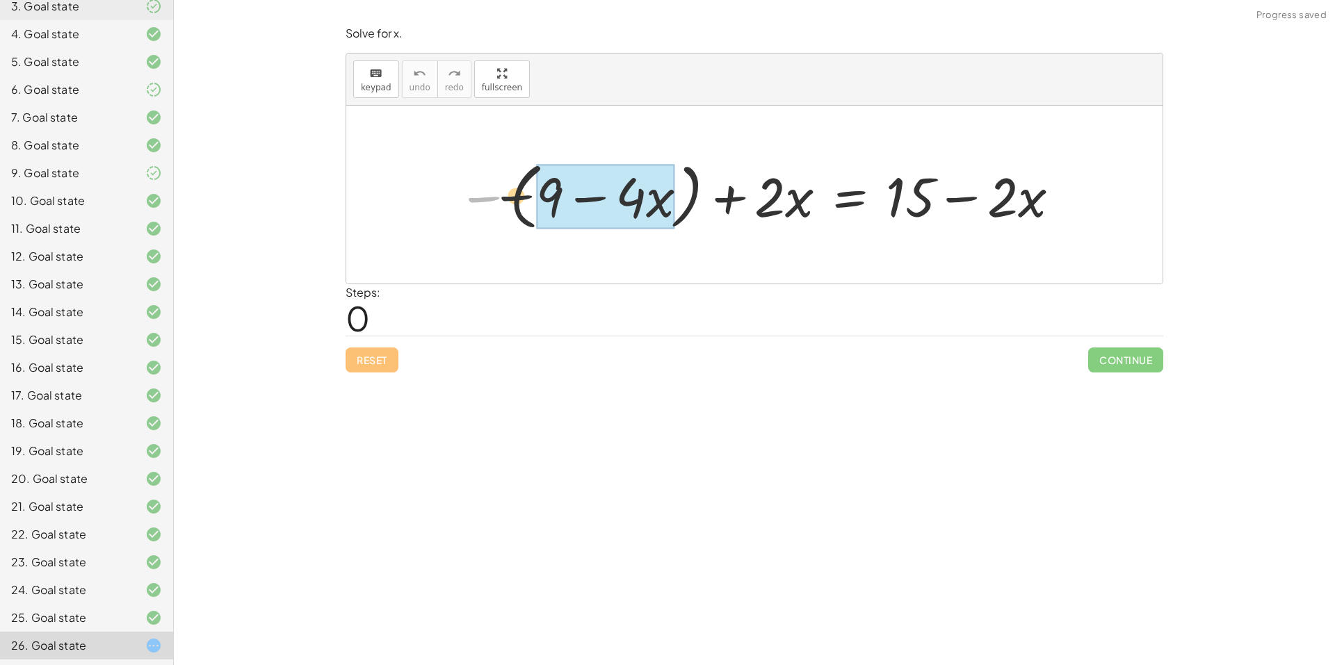
drag, startPoint x: 516, startPoint y: 193, endPoint x: 582, endPoint y: 191, distance: 66.1
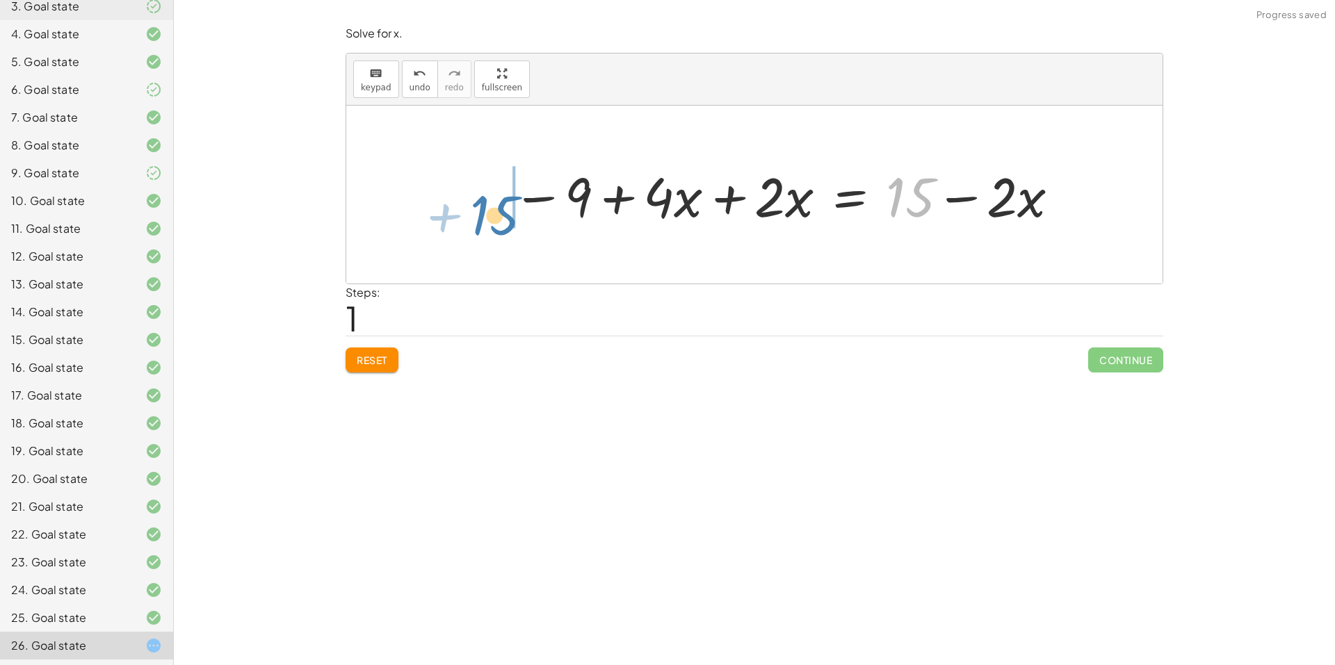
drag, startPoint x: 912, startPoint y: 204, endPoint x: 495, endPoint y: 223, distance: 416.9
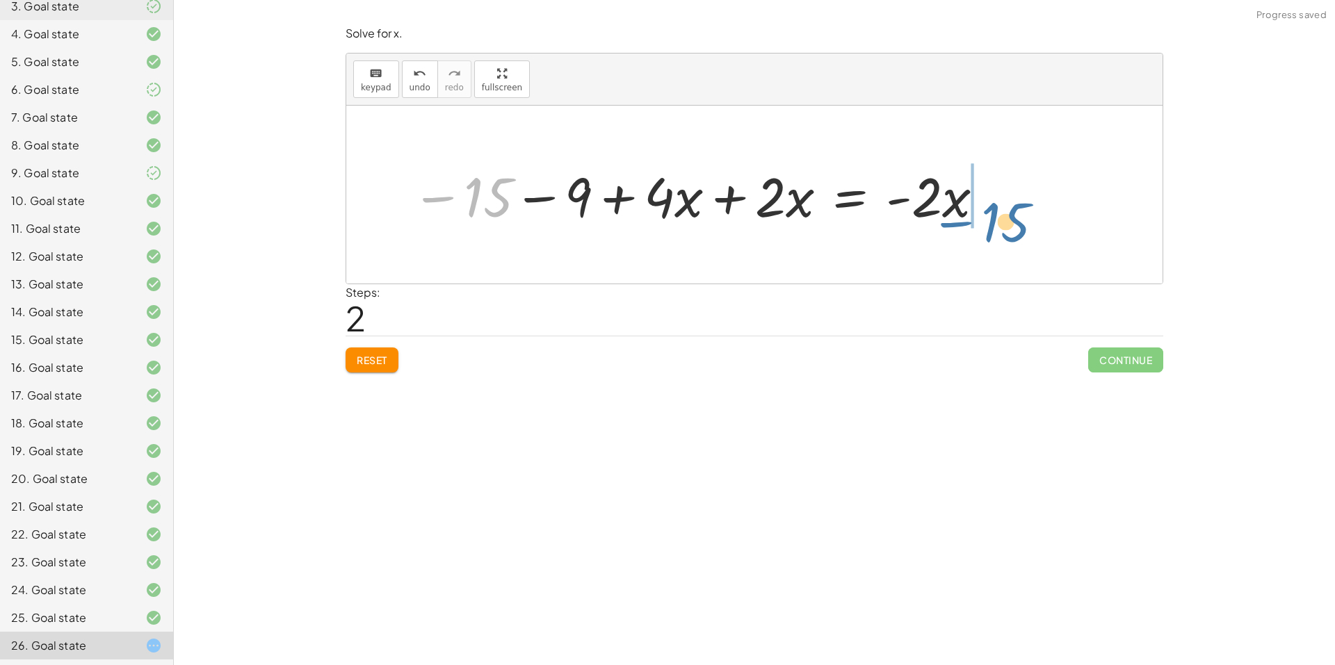
drag, startPoint x: 484, startPoint y: 200, endPoint x: 1006, endPoint y: 221, distance: 522.6
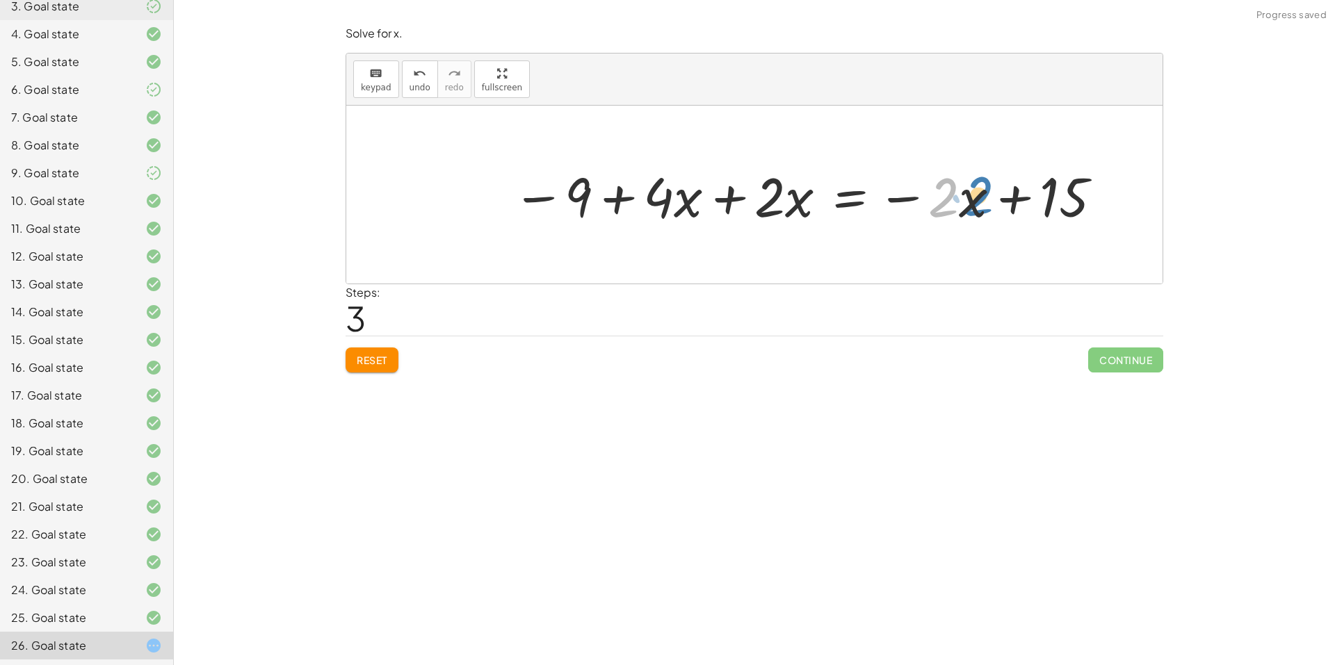
drag, startPoint x: 953, startPoint y: 203, endPoint x: 964, endPoint y: 209, distance: 12.8
click at [968, 204] on div at bounding box center [808, 195] width 606 height 72
drag, startPoint x: 579, startPoint y: 195, endPoint x: 1153, endPoint y: 195, distance: 573.6
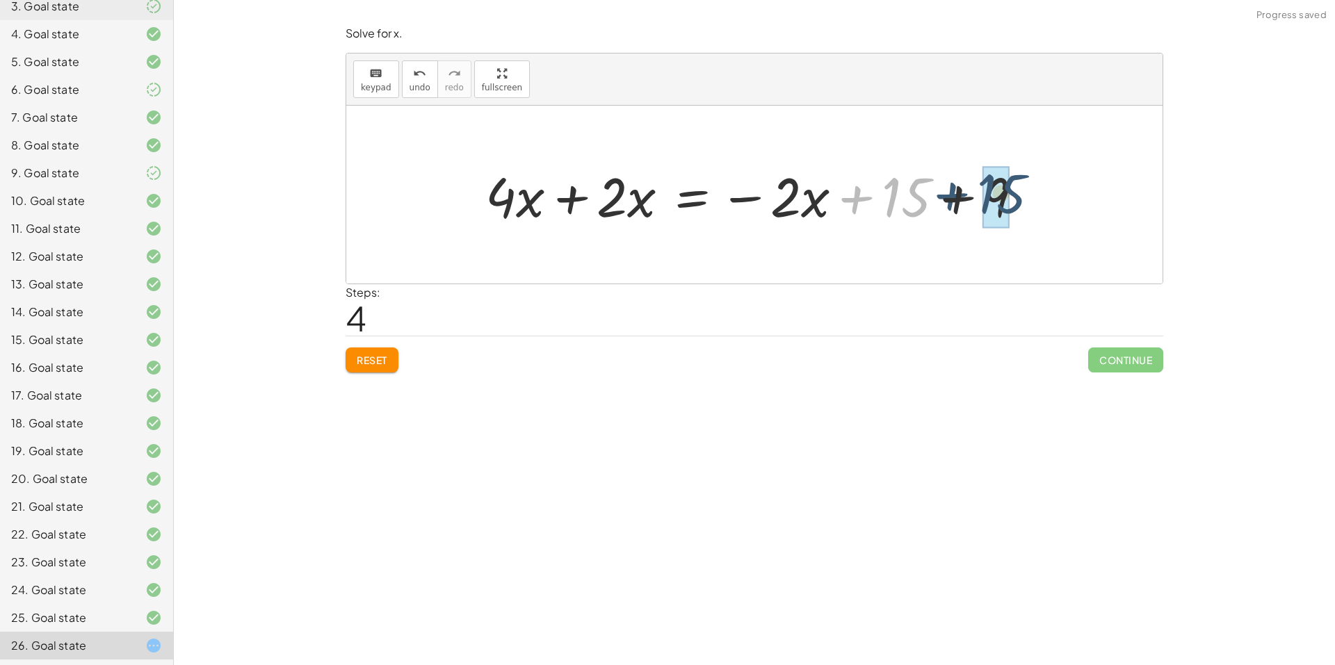
drag, startPoint x: 904, startPoint y: 199, endPoint x: 977, endPoint y: 198, distance: 73.0
click at [815, 202] on div at bounding box center [726, 195] width 496 height 72
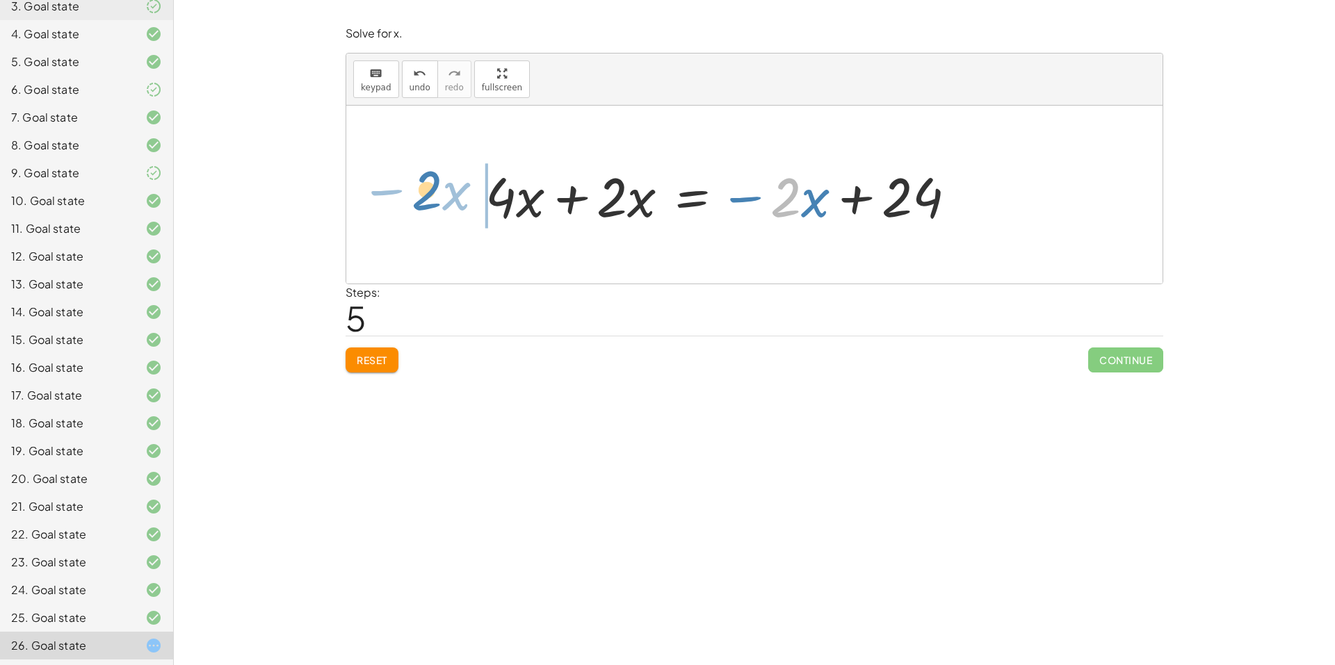
drag, startPoint x: 785, startPoint y: 193, endPoint x: 430, endPoint y: 186, distance: 355.4
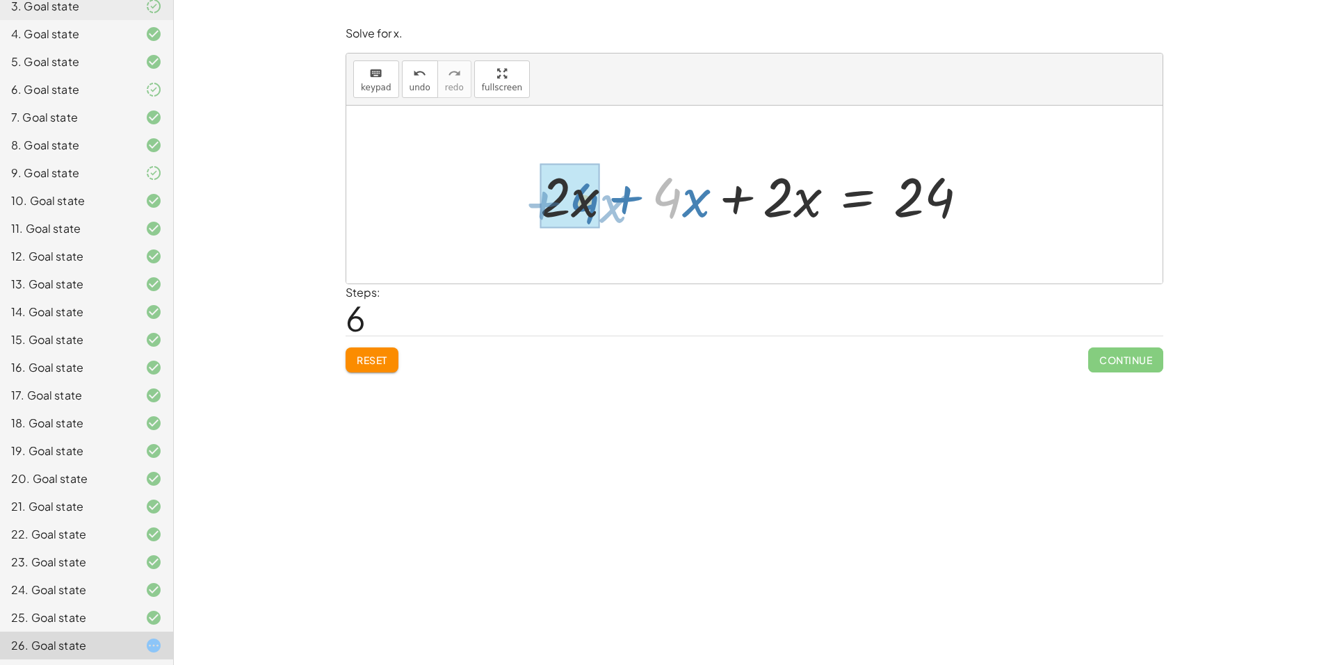
drag, startPoint x: 656, startPoint y: 202, endPoint x: 586, endPoint y: 206, distance: 70.3
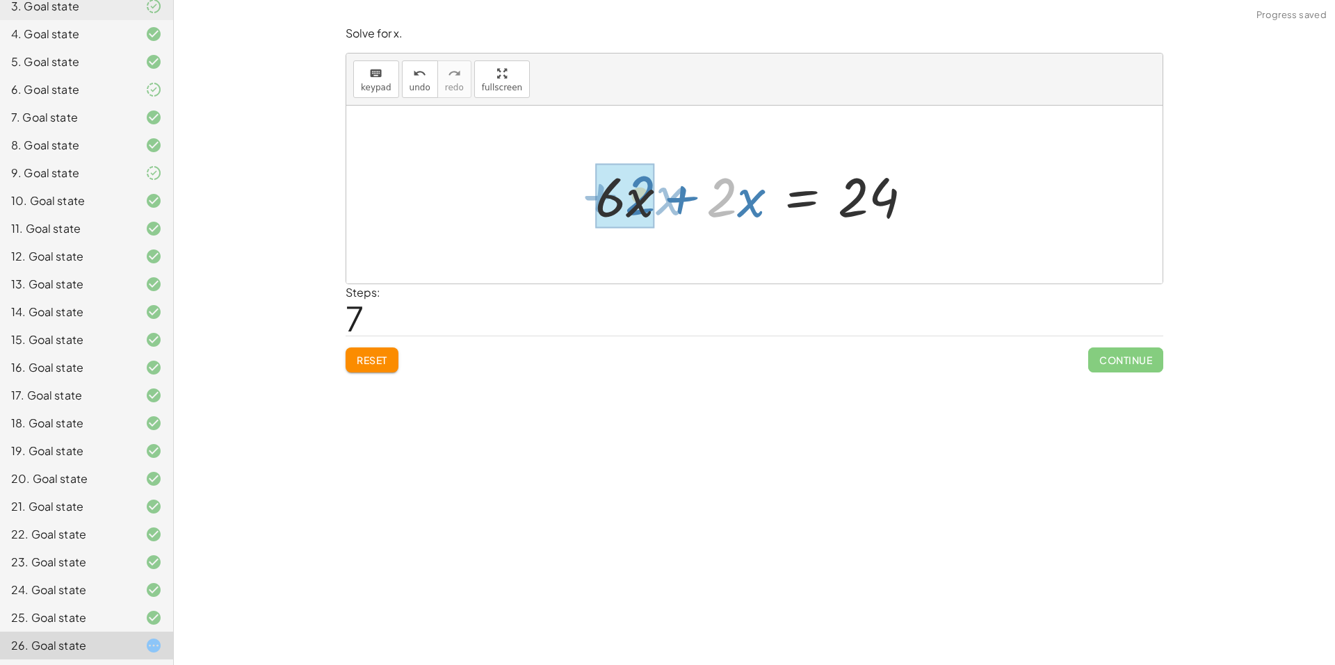
drag, startPoint x: 729, startPoint y: 199, endPoint x: 650, endPoint y: 196, distance: 78.6
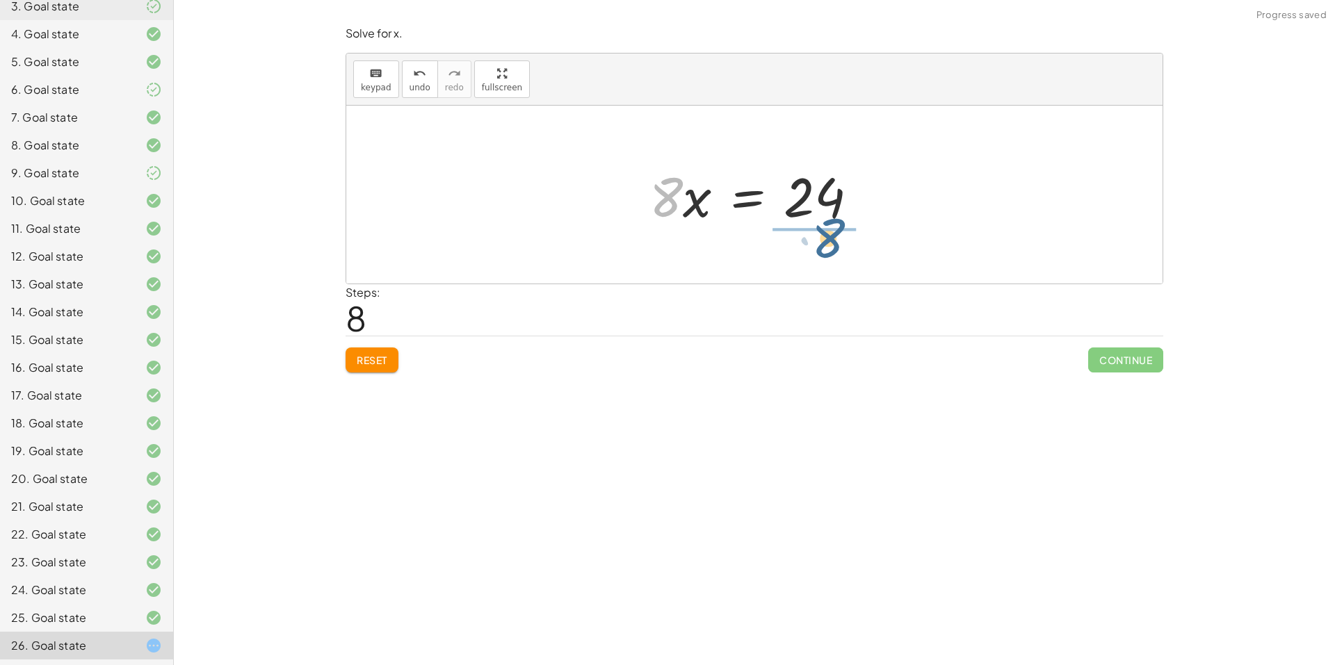
drag, startPoint x: 662, startPoint y: 199, endPoint x: 823, endPoint y: 232, distance: 164.7
drag, startPoint x: 797, startPoint y: 222, endPoint x: 802, endPoint y: 181, distance: 41.4
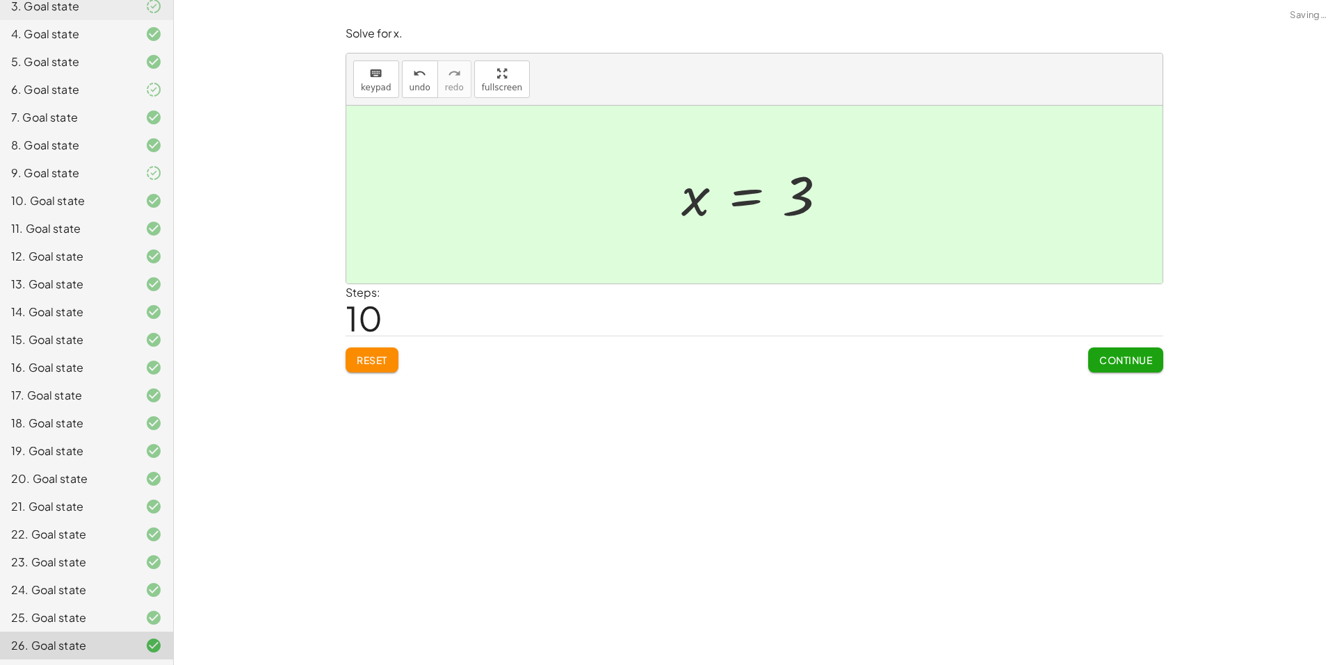
click at [1121, 359] on span "Continue" at bounding box center [1125, 360] width 53 height 13
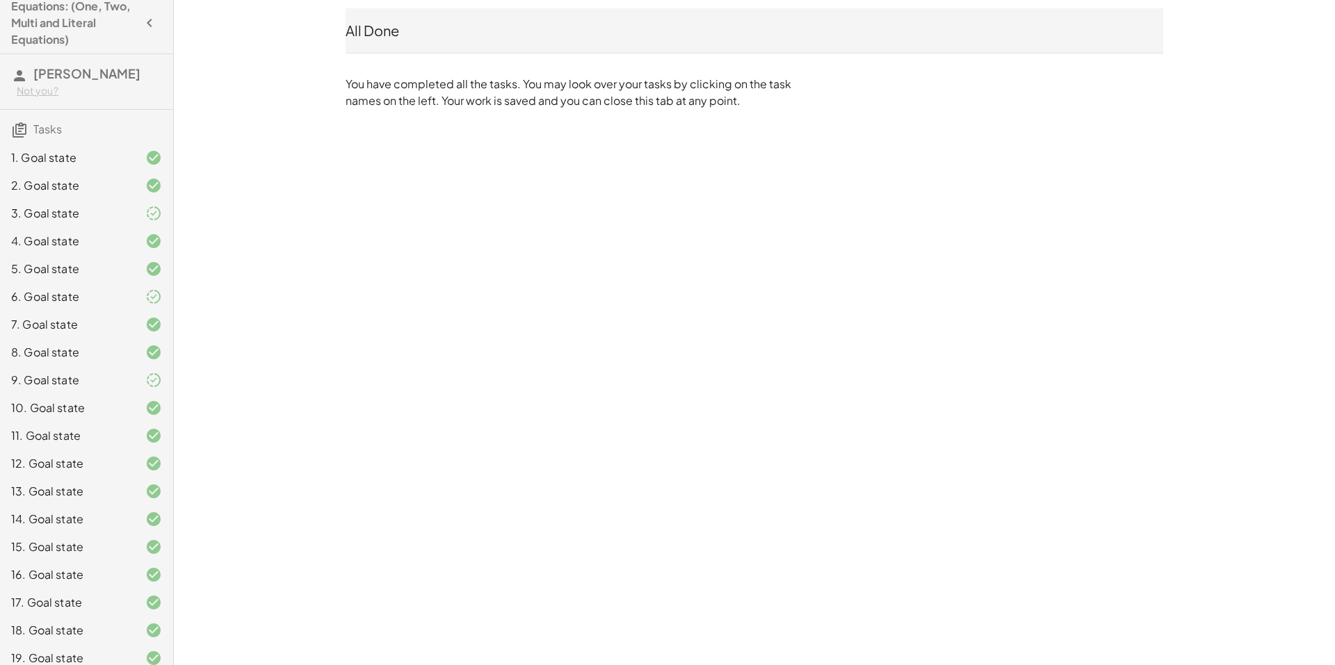
scroll to position [0, 0]
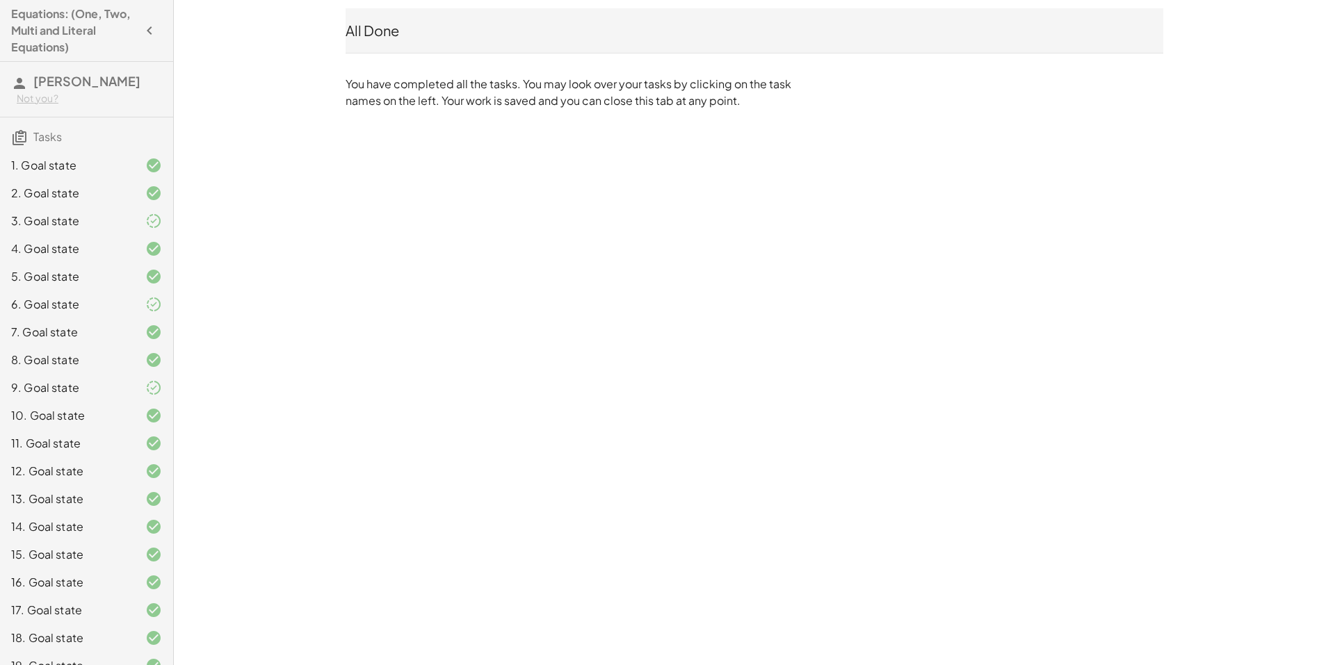
click at [79, 31] on h4 "Equations: (One, Two, Multi and Literal Equations)" at bounding box center [74, 31] width 126 height 50
click at [141, 31] on icon "button" at bounding box center [149, 30] width 17 height 17
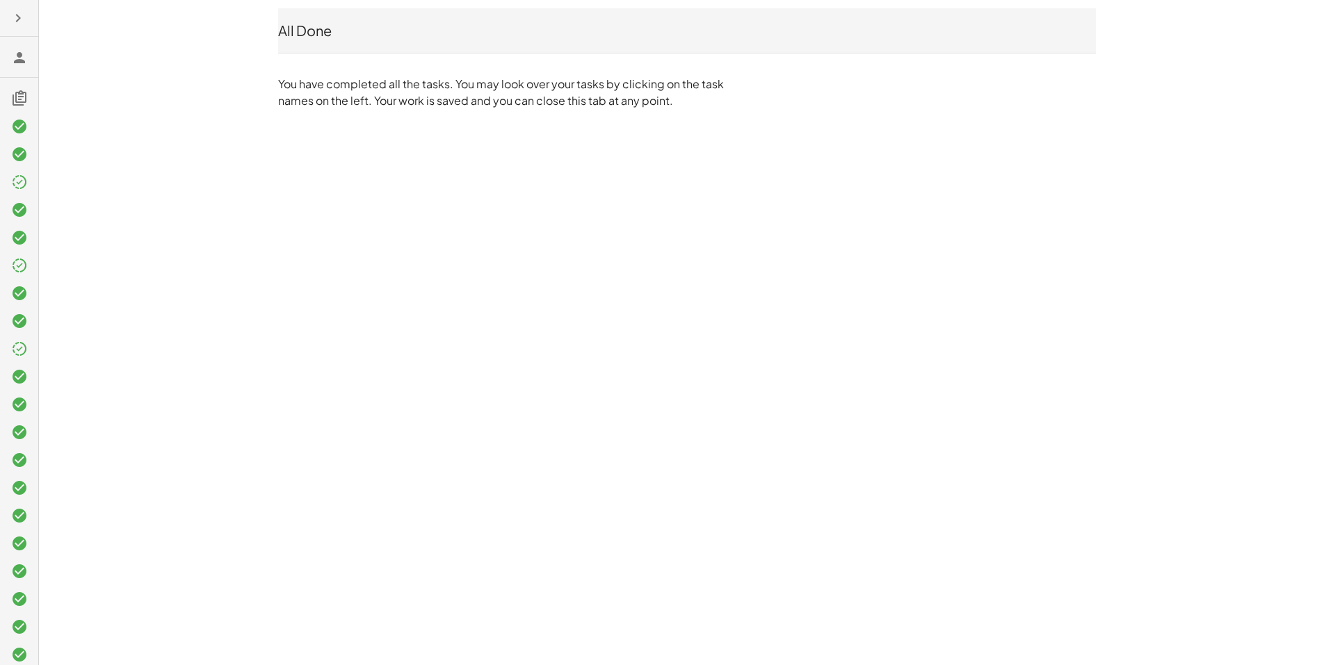
click at [13, 20] on icon "button" at bounding box center [18, 18] width 17 height 17
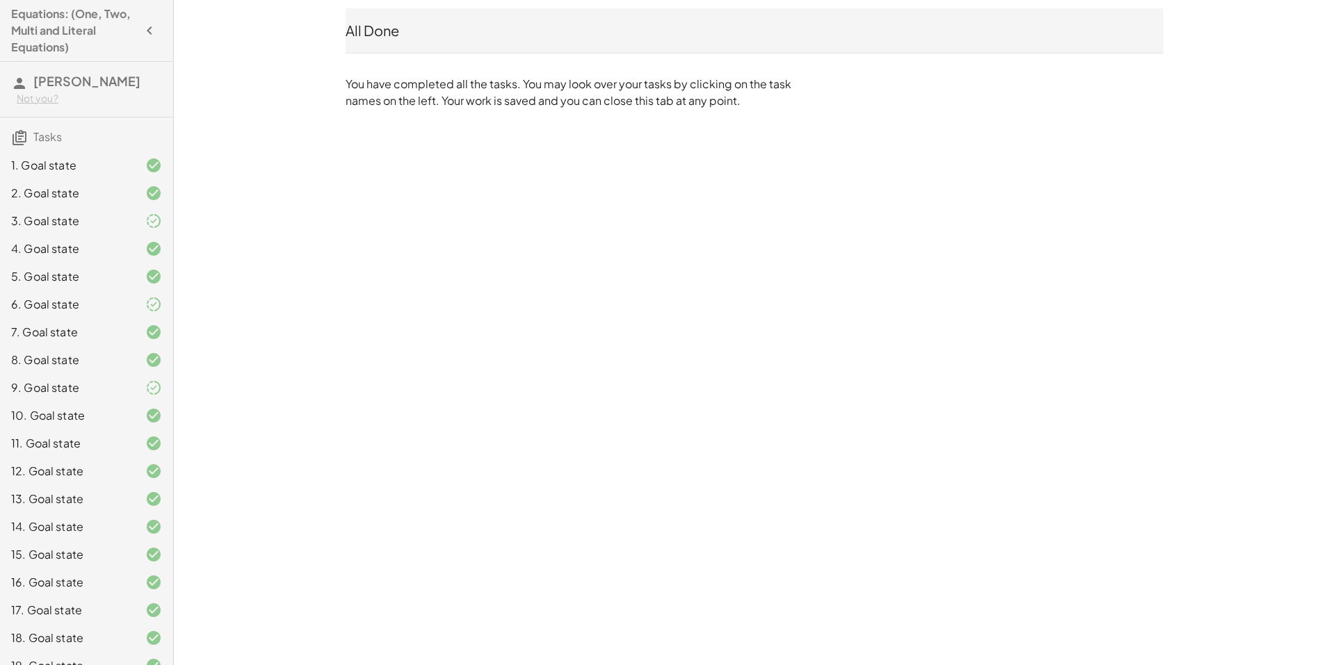
click at [57, 142] on span "Tasks" at bounding box center [47, 136] width 29 height 15
click at [12, 143] on icon at bounding box center [19, 137] width 17 height 17
click at [21, 139] on icon at bounding box center [19, 137] width 17 height 17
